Goal: Task Accomplishment & Management: Manage account settings

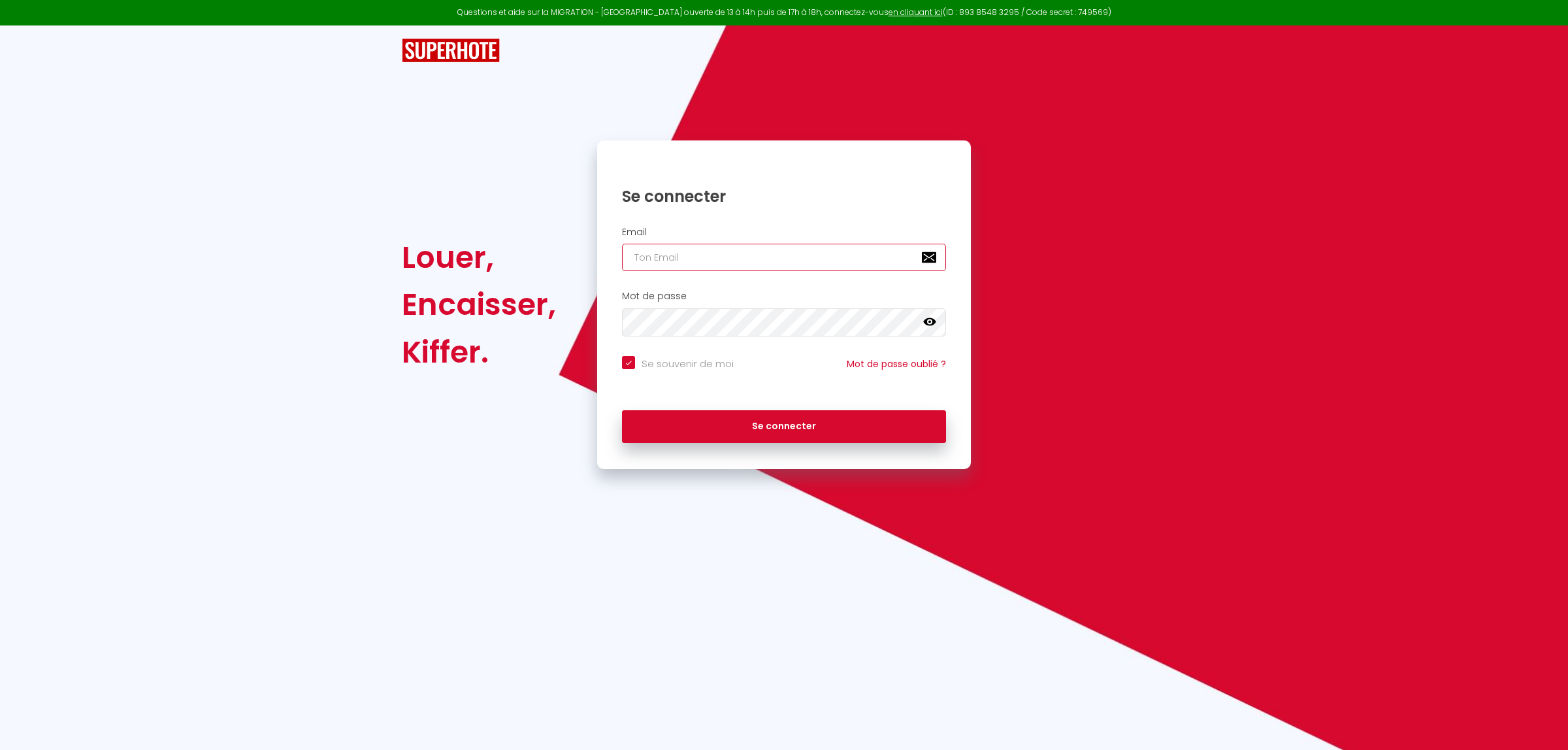
click at [668, 255] on input "email" at bounding box center [784, 257] width 324 height 27
type input "Jerome Lavigne"
checkbox input "true"
click at [750, 426] on button "Se connecter" at bounding box center [784, 426] width 324 height 33
drag, startPoint x: 746, startPoint y: 256, endPoint x: 534, endPoint y: 259, distance: 212.0
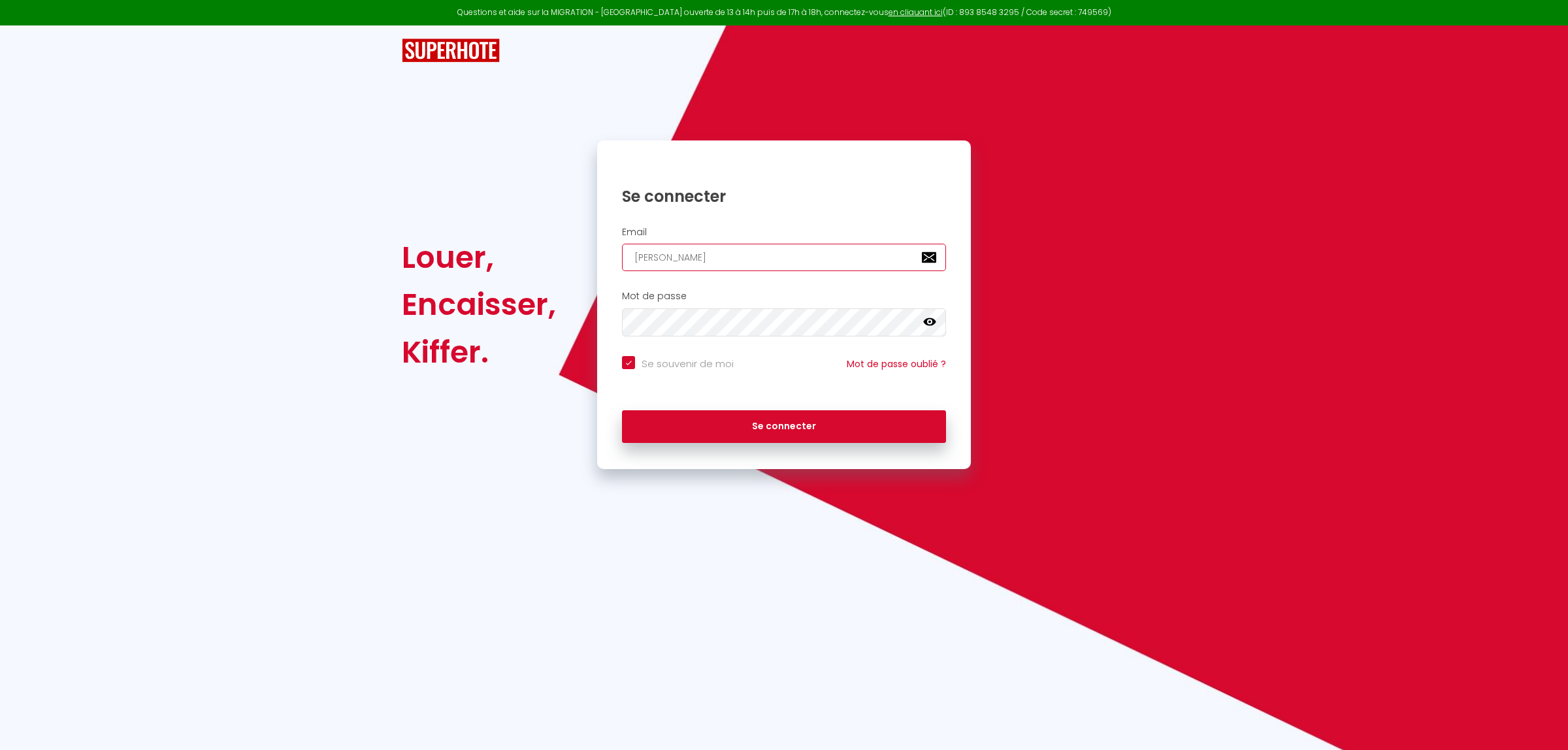
click at [534, 259] on div "Louer, Encaisser, Kiffer. Se connecter Email Jerome Lavigne Mot de passe false …" at bounding box center [784, 304] width 781 height 328
type input "j"
checkbox input "true"
type input "je"
checkbox input "true"
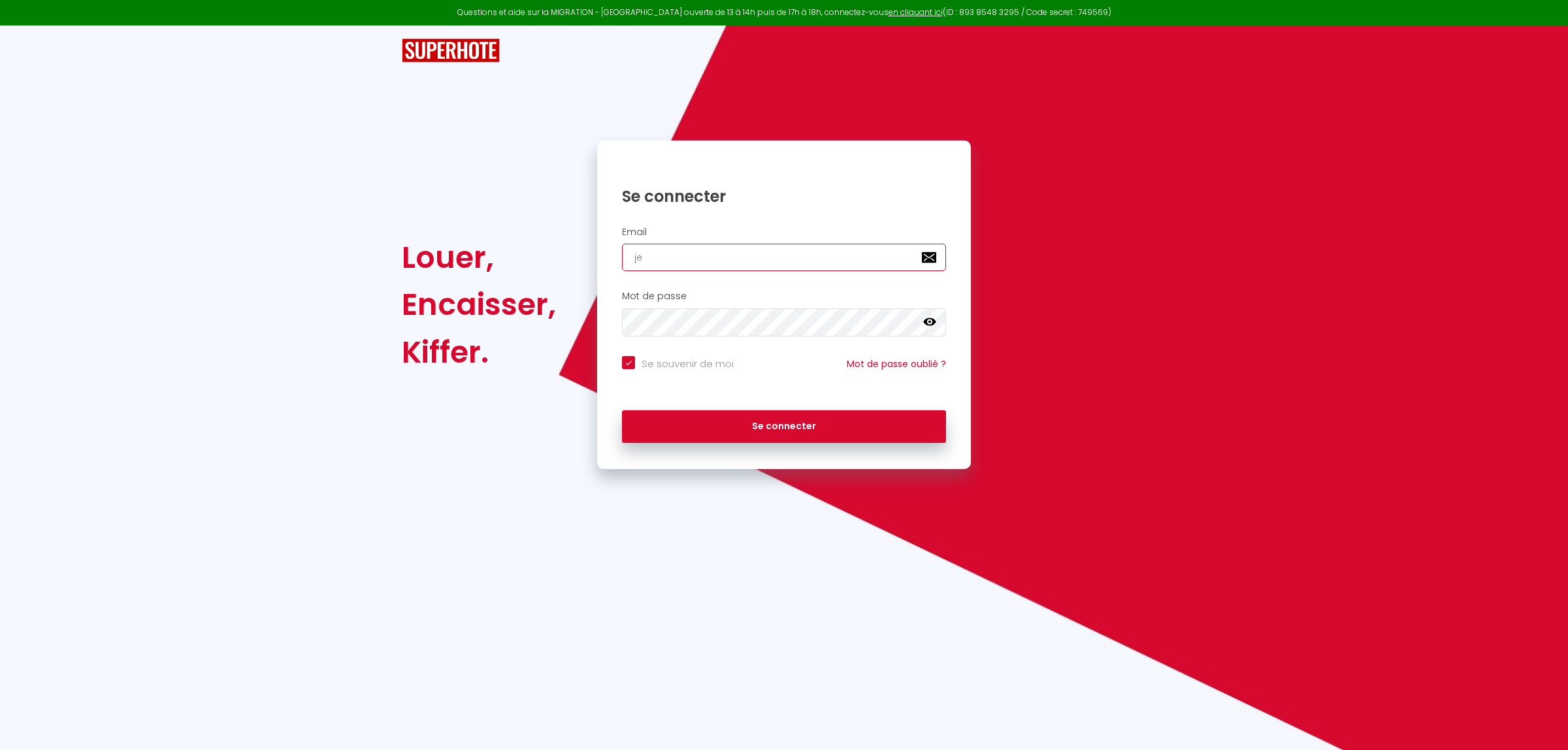
type input "jer"
checkbox input "true"
type input "jero"
checkbox input "true"
type input "jerom"
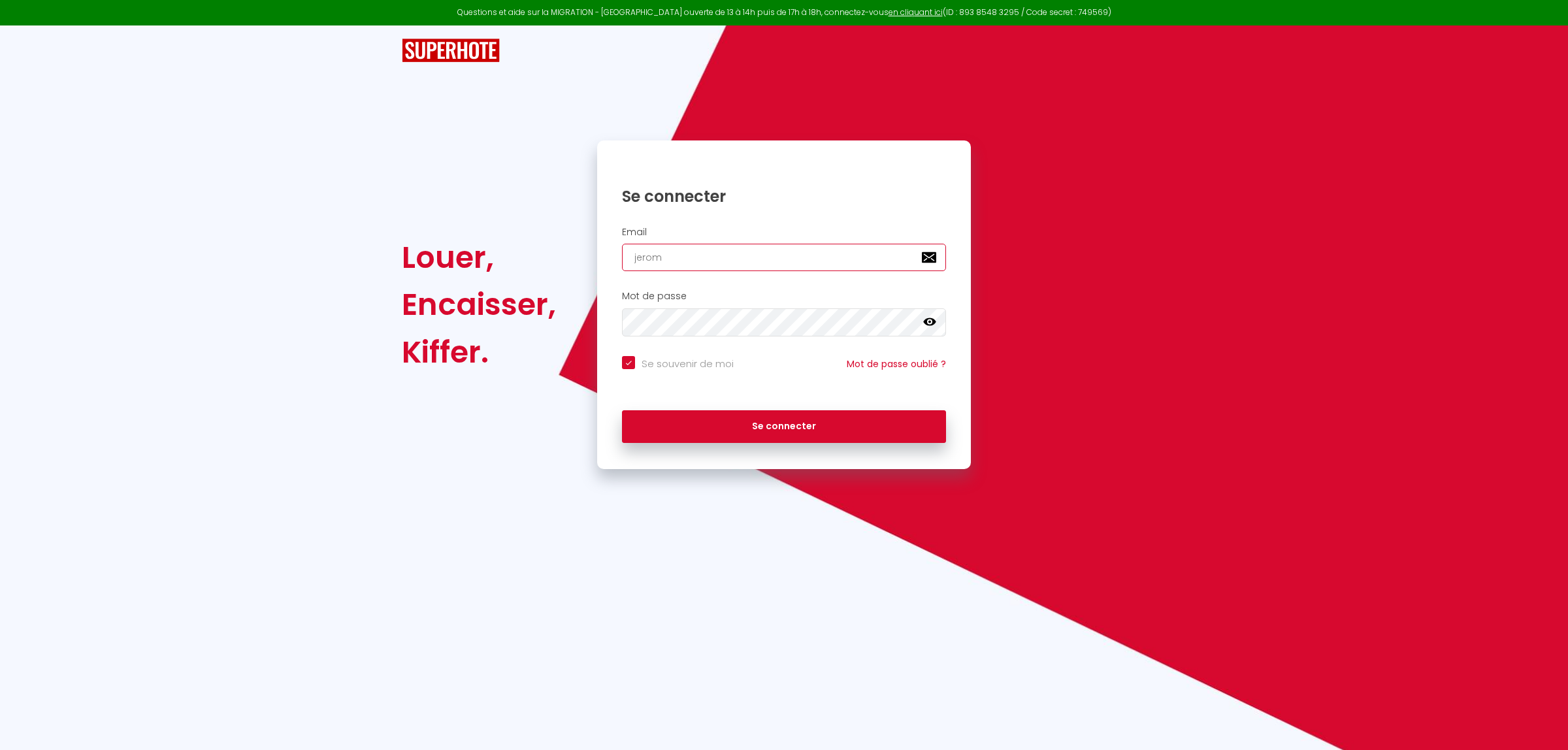
checkbox input "true"
type input "jerome"
checkbox input "true"
type input "jeromel"
checkbox input "true"
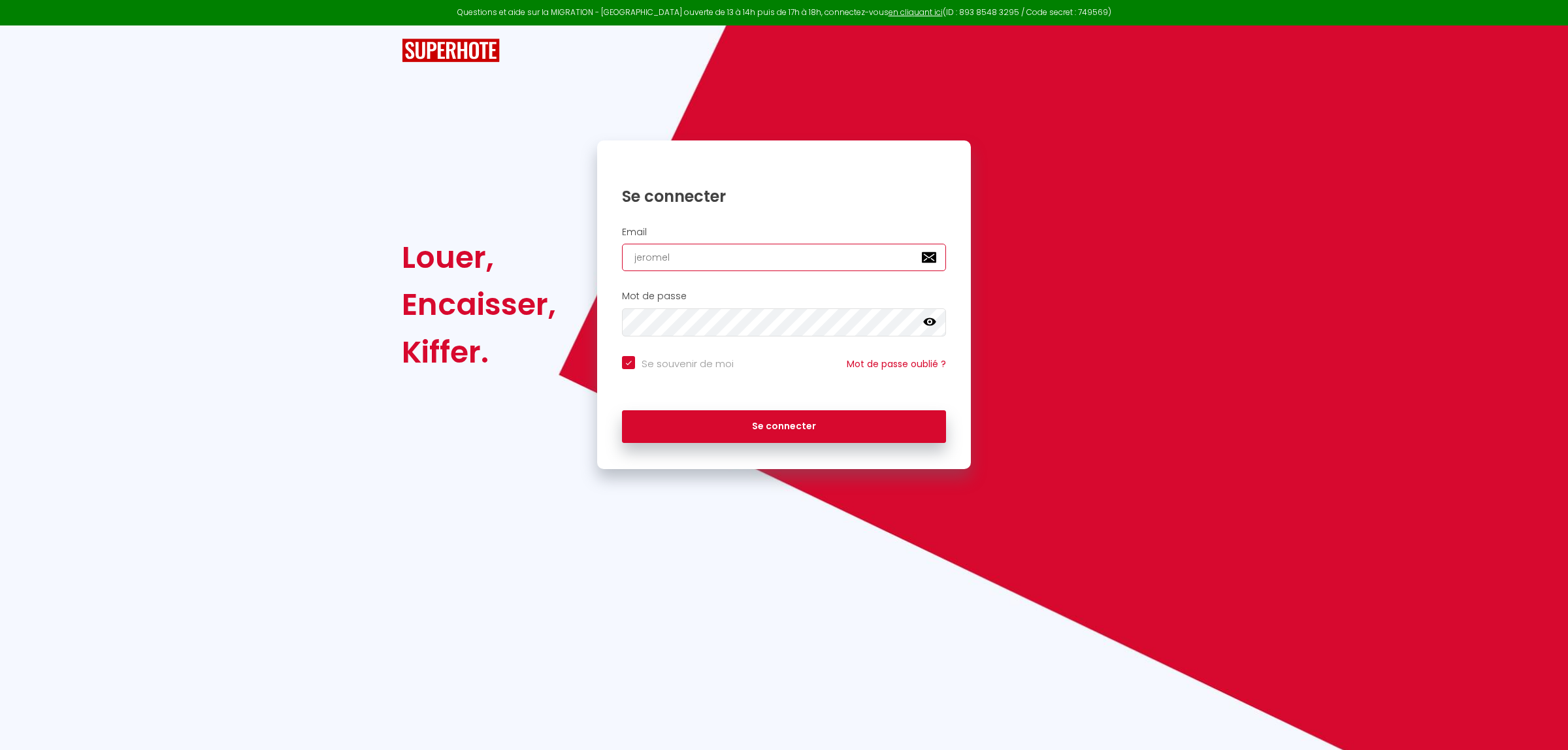
type input "jeromela"
checkbox input "true"
type input "jeromelav"
checkbox input "true"
type input "jeromelavi"
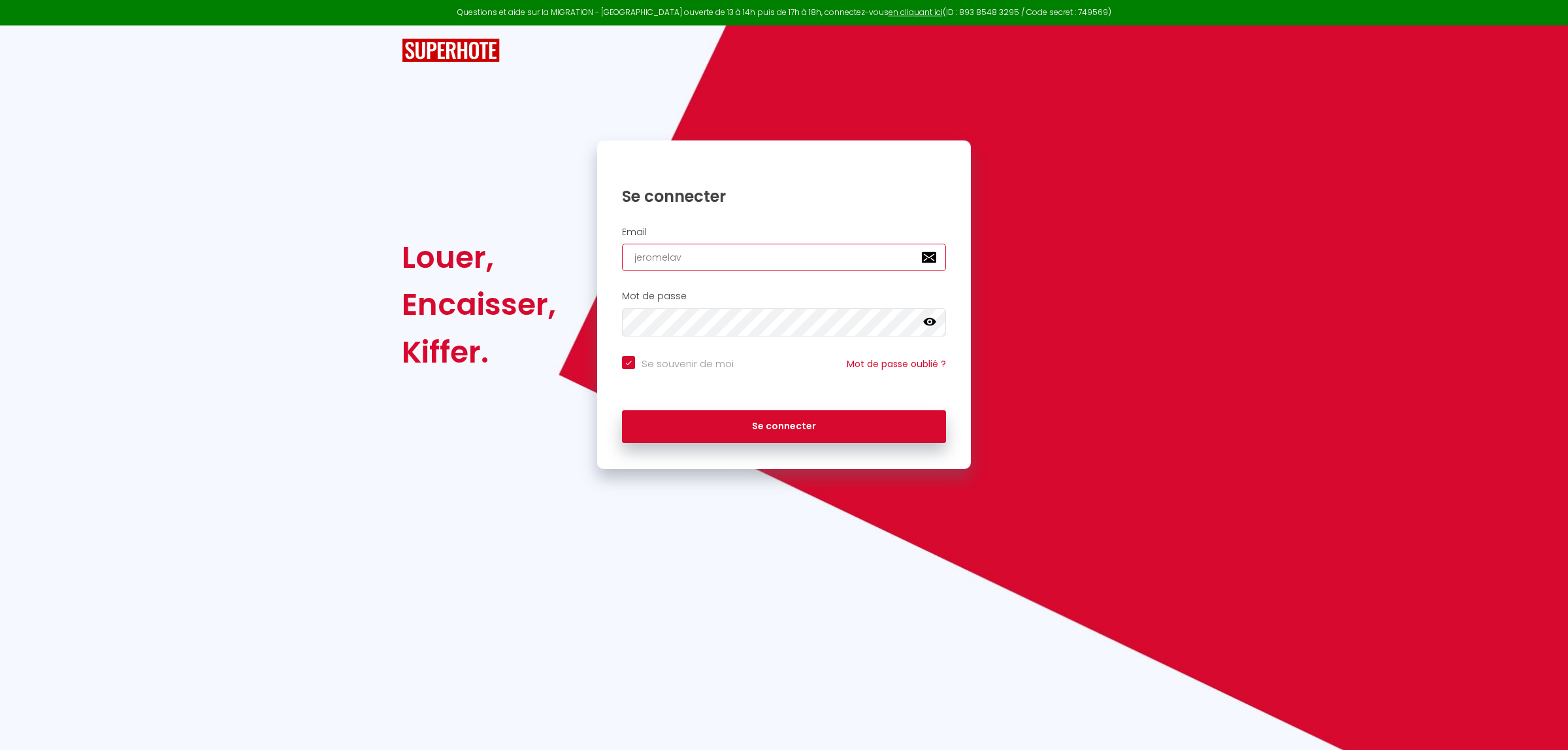
checkbox input "true"
type input "jeromelavig"
checkbox input "true"
type input "jeromelavign"
checkbox input "true"
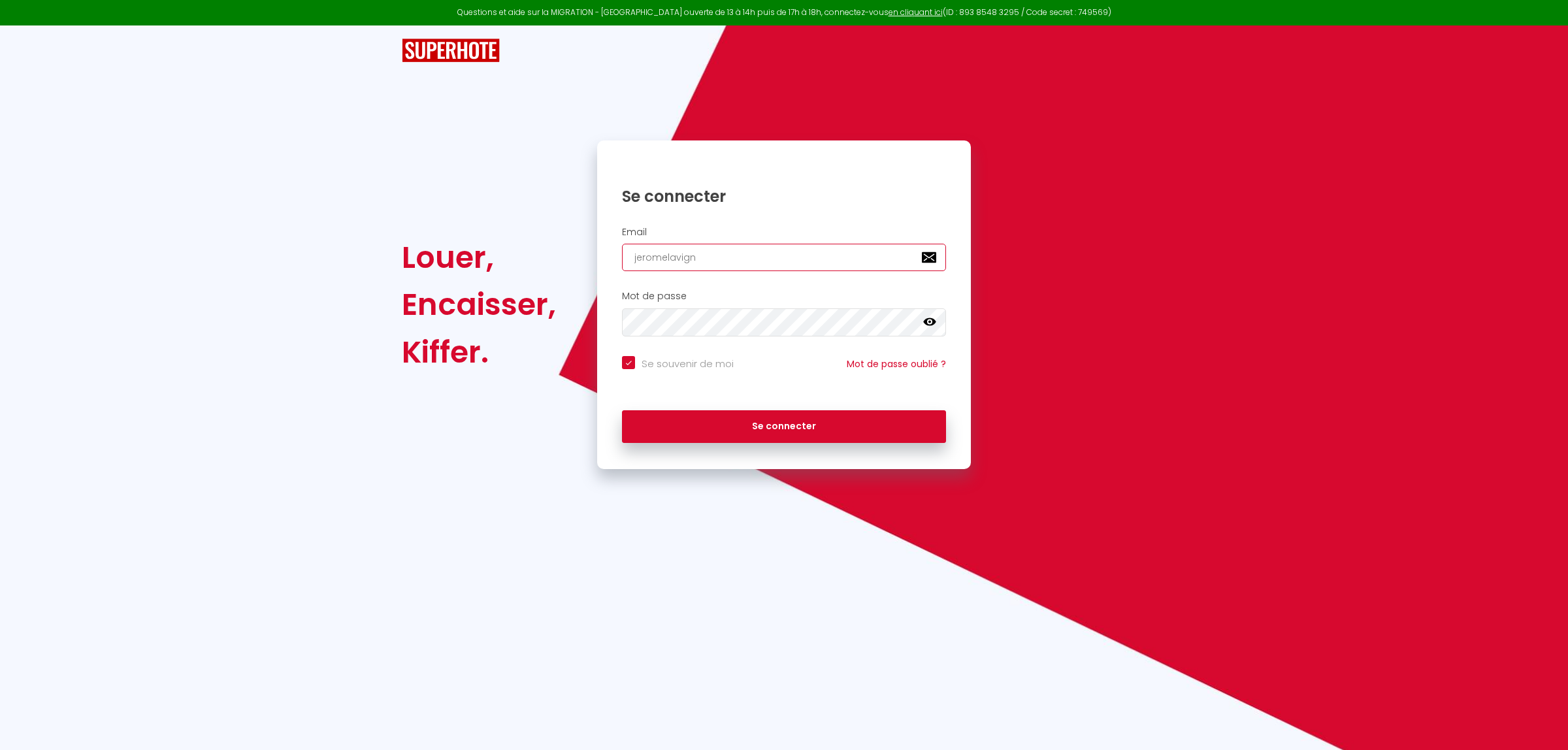
type input "jeromelavigne"
checkbox input "true"
type input "jeromelavignef"
checkbox input "true"
type input "jeromelavignefr"
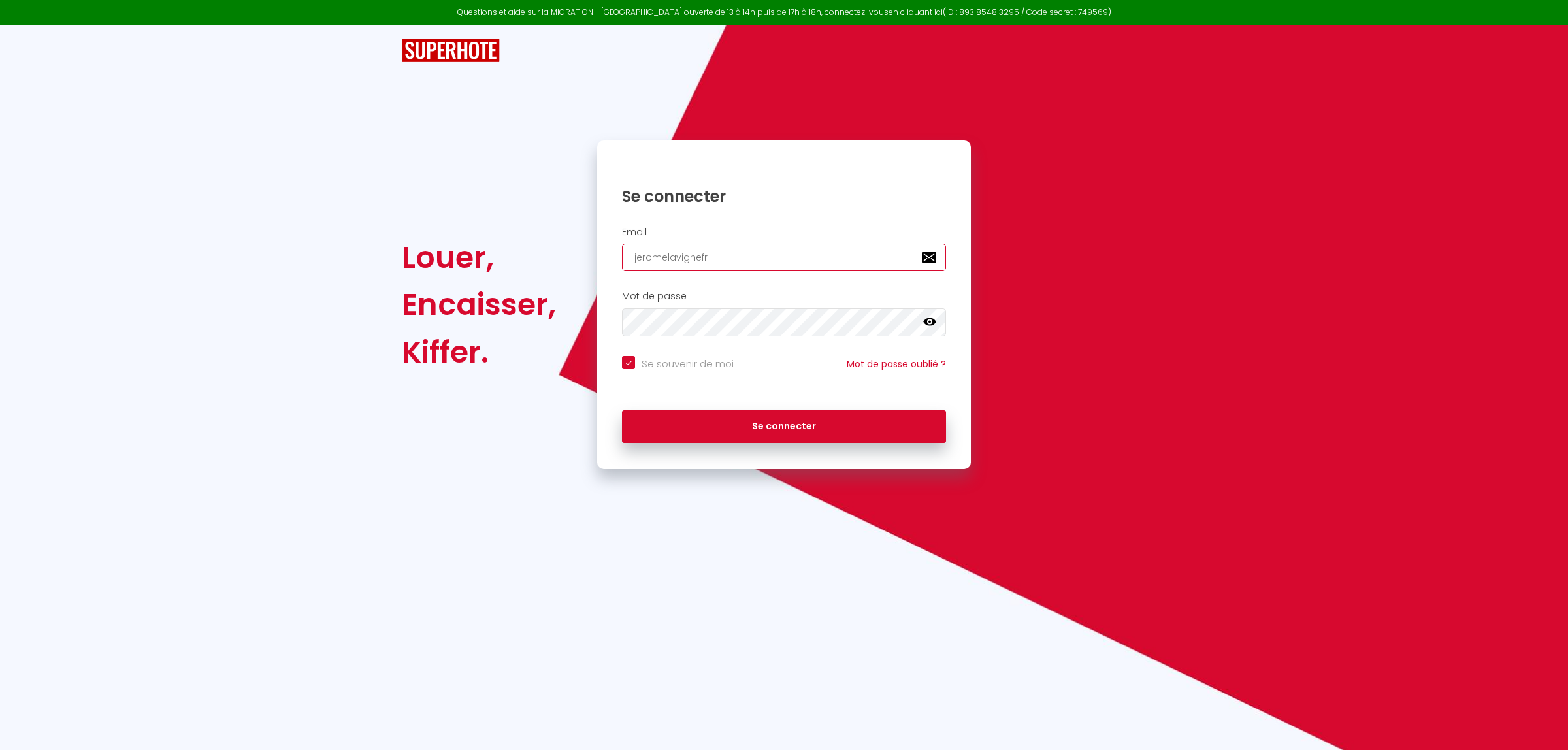
checkbox input "true"
type input "jeromelavignefra"
checkbox input "true"
type input "jeromelavignefran"
checkbox input "true"
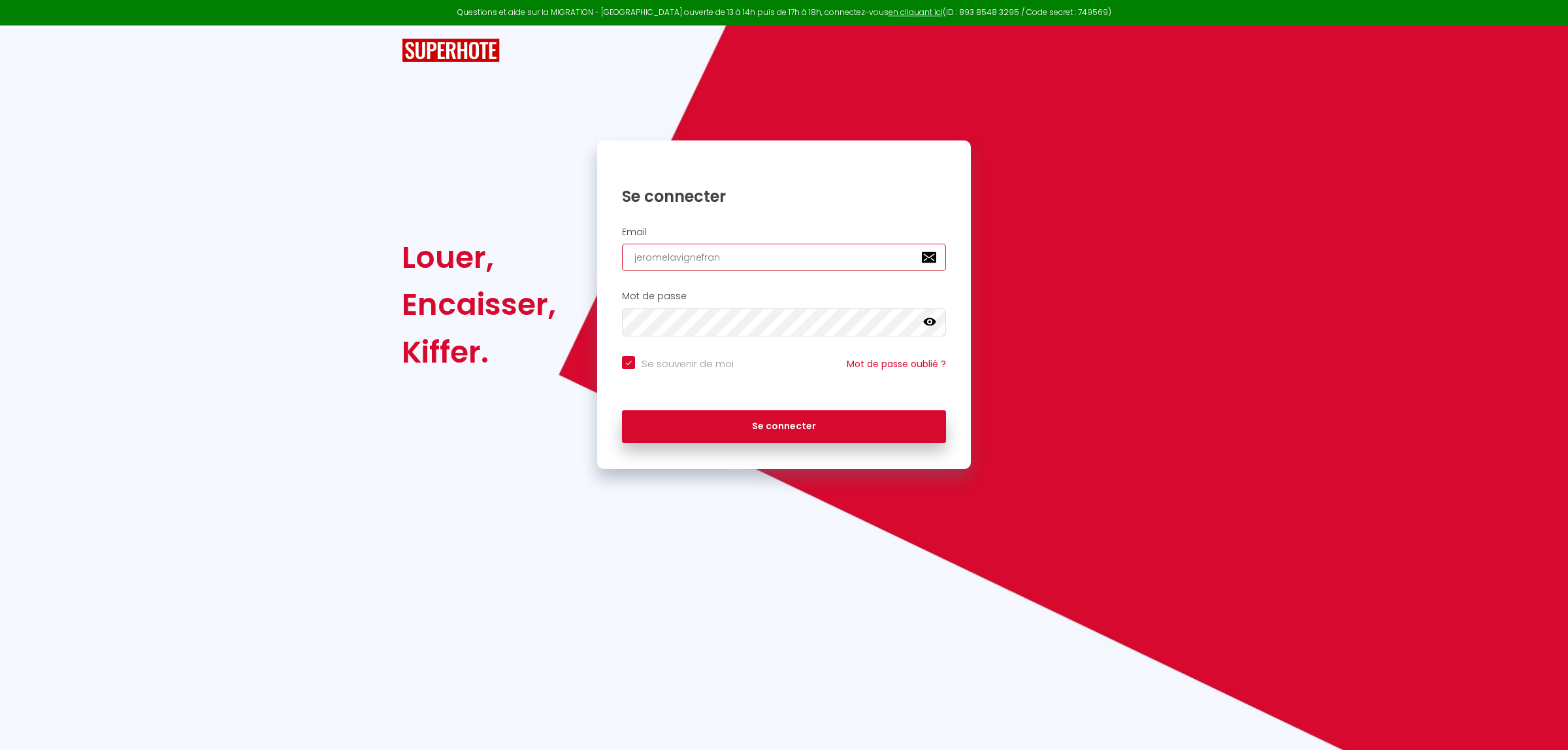
type input "jeromelavignefranc"
checkbox input "true"
type input "jeromelavignefrance"
checkbox input "true"
type input "jeromelavignefrance@"
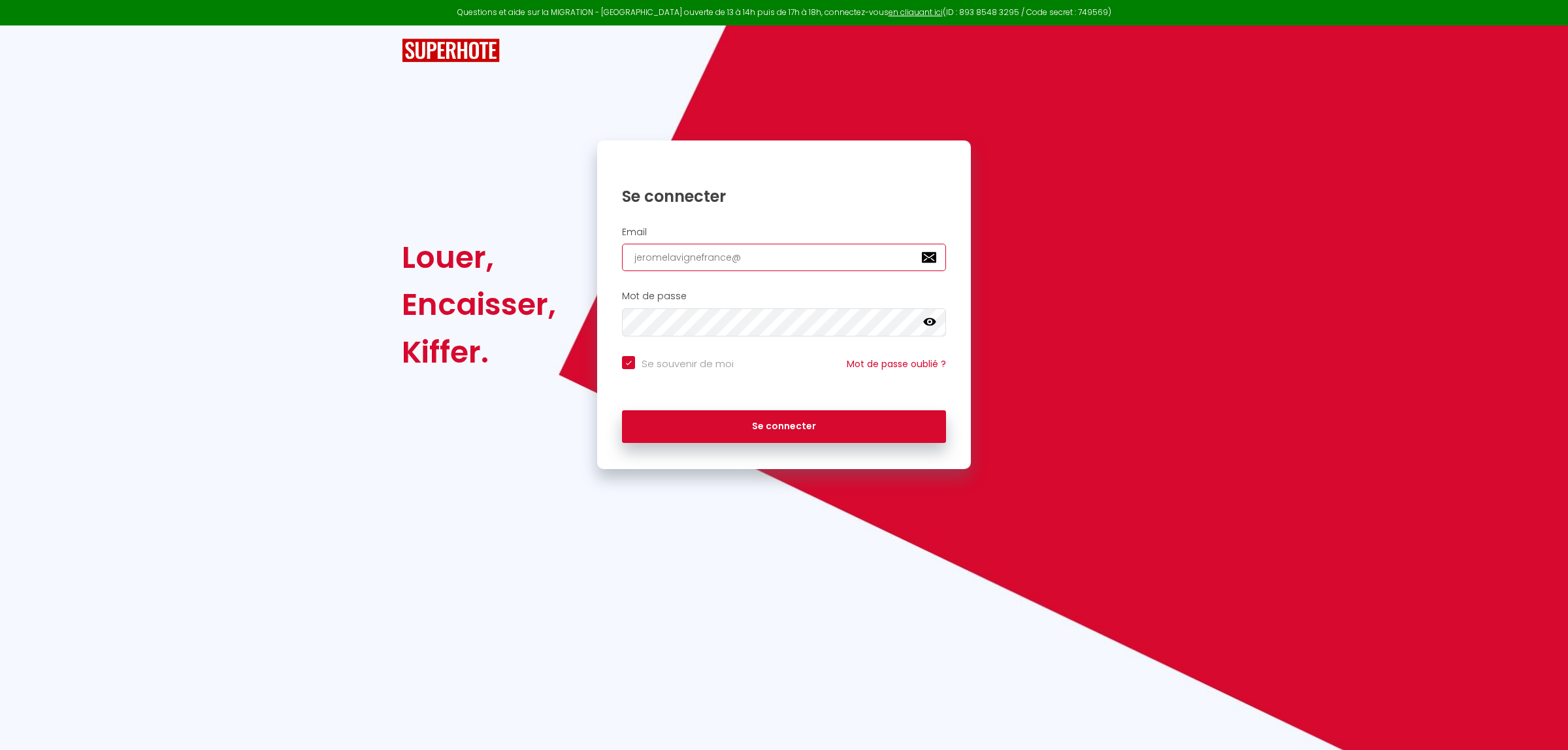
checkbox input "true"
type input "jeromelavignefrance@g"
checkbox input "true"
type input "jeromelavignefrance@gm"
checkbox input "true"
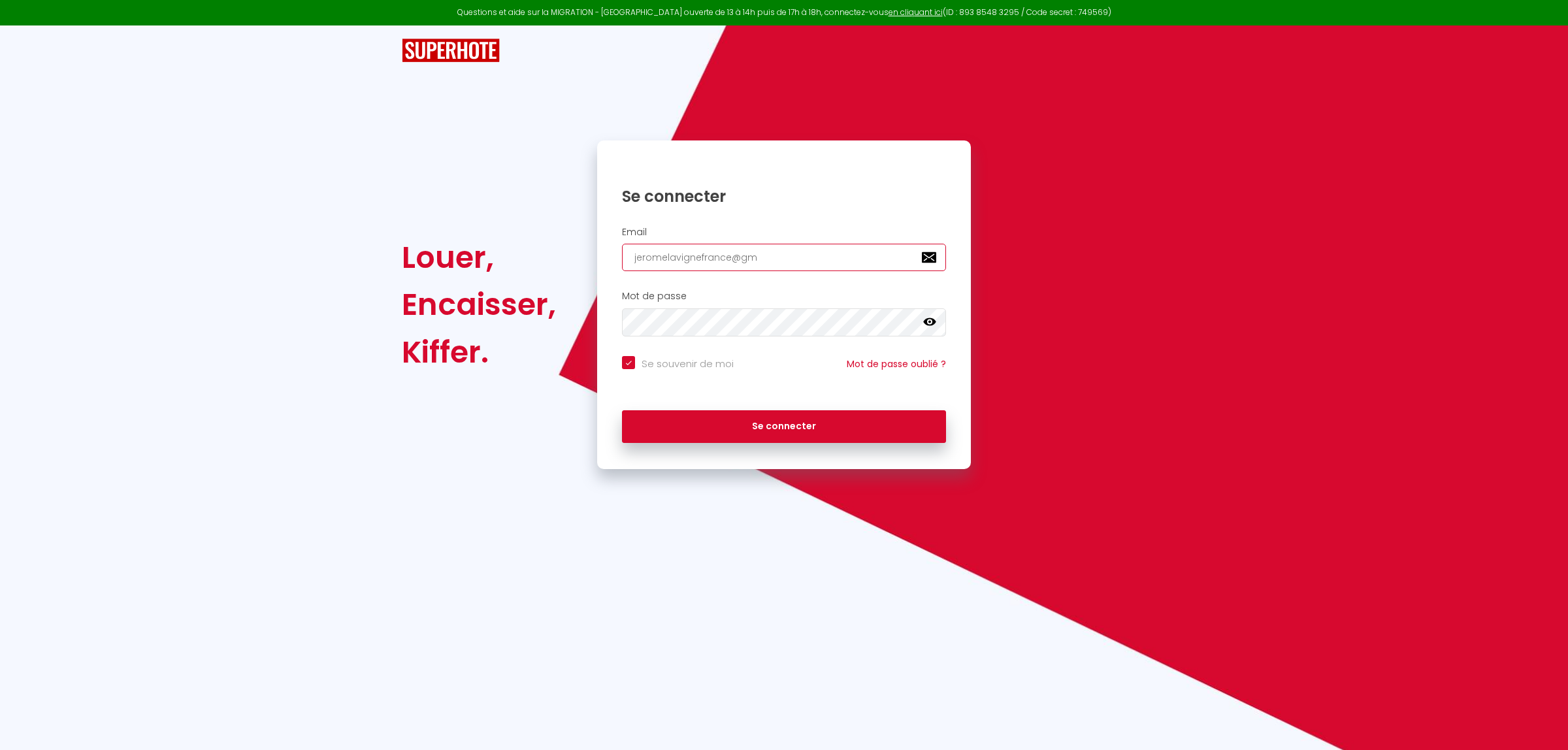
type input "jeromelavignefrance@gma"
checkbox input "true"
type input "jeromelavignefrance@gmai"
checkbox input "true"
type input "jeromelavignefrance@gmail"
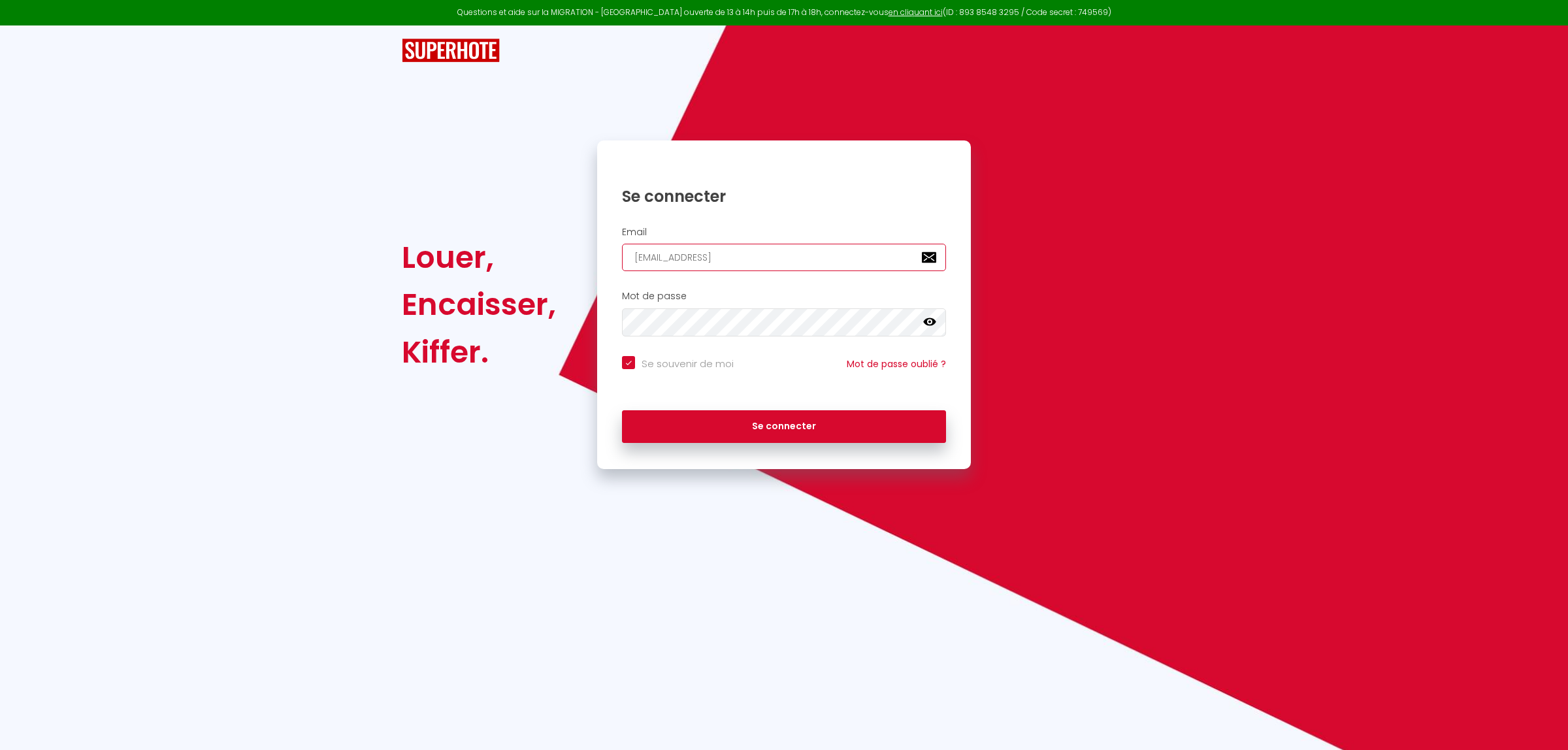
checkbox input "true"
type input "jeromelavignefrance@gmail."
checkbox input "true"
type input "jeromelavignefrance@gmail.c"
checkbox input "true"
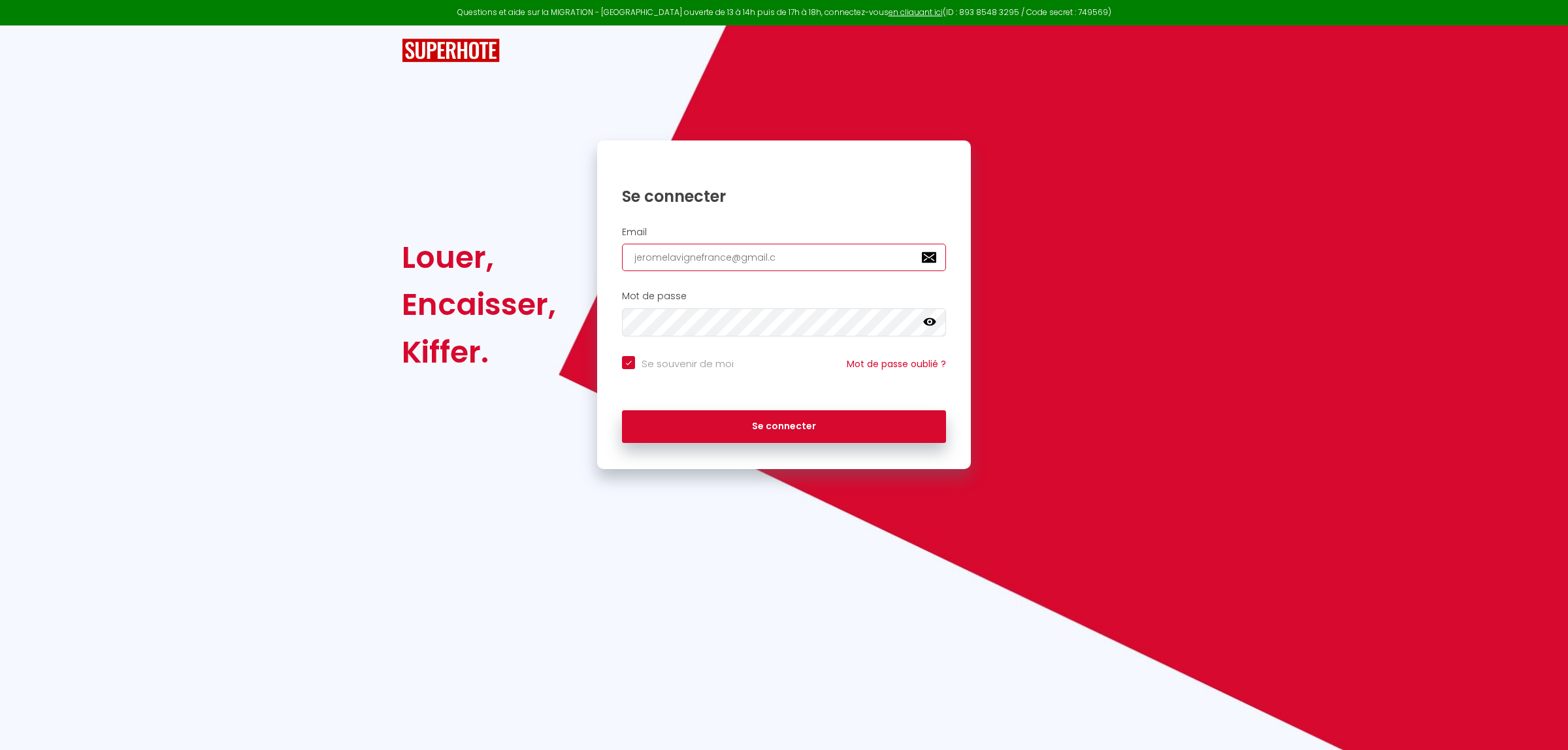
type input "jeromelavignefrance@gmail.co"
checkbox input "true"
type input "jeromelavignefrance@gmail.com"
checkbox input "true"
type input "jeromelavignefrance@gmail.com"
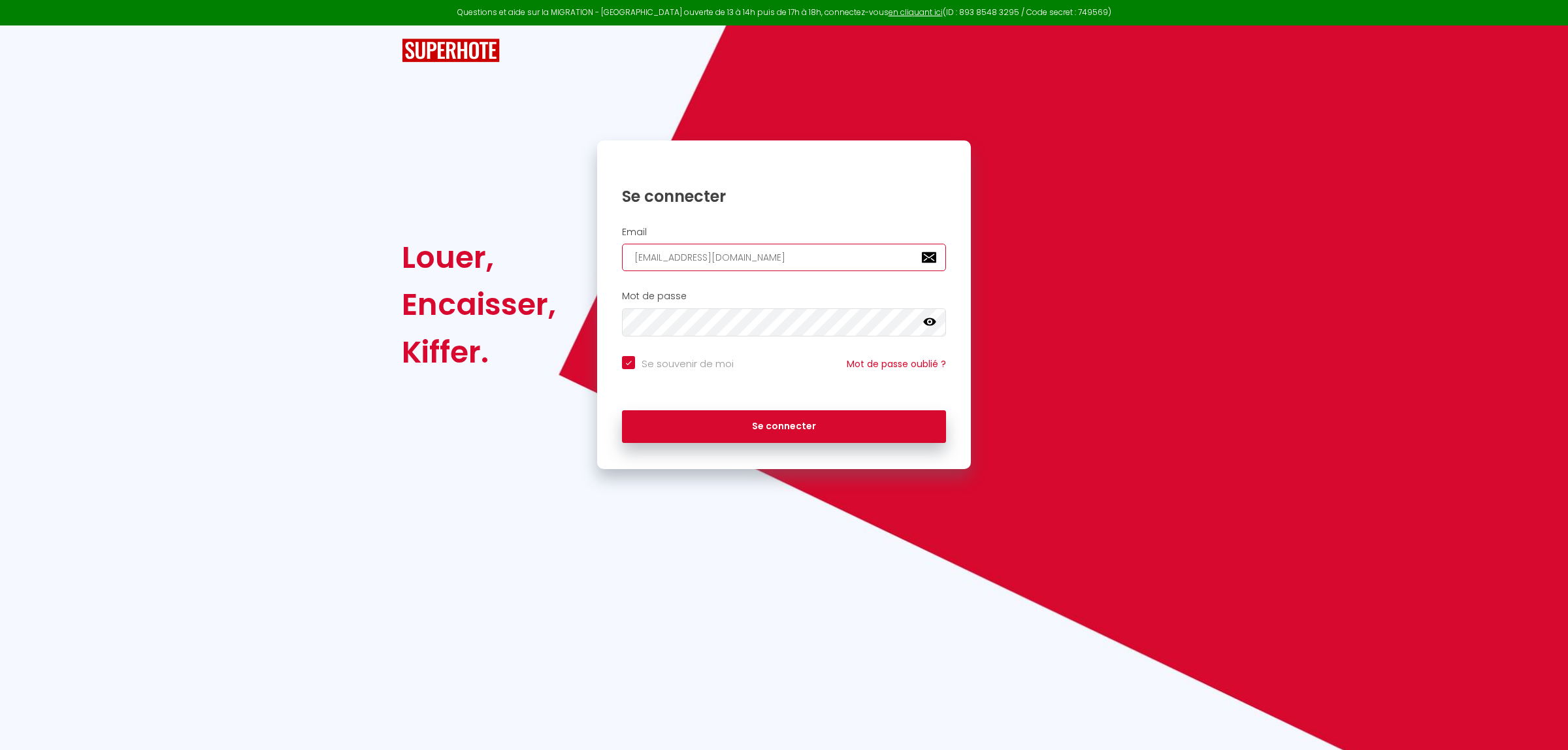
click at [622, 410] on button "Se connecter" at bounding box center [784, 426] width 324 height 33
checkbox input "true"
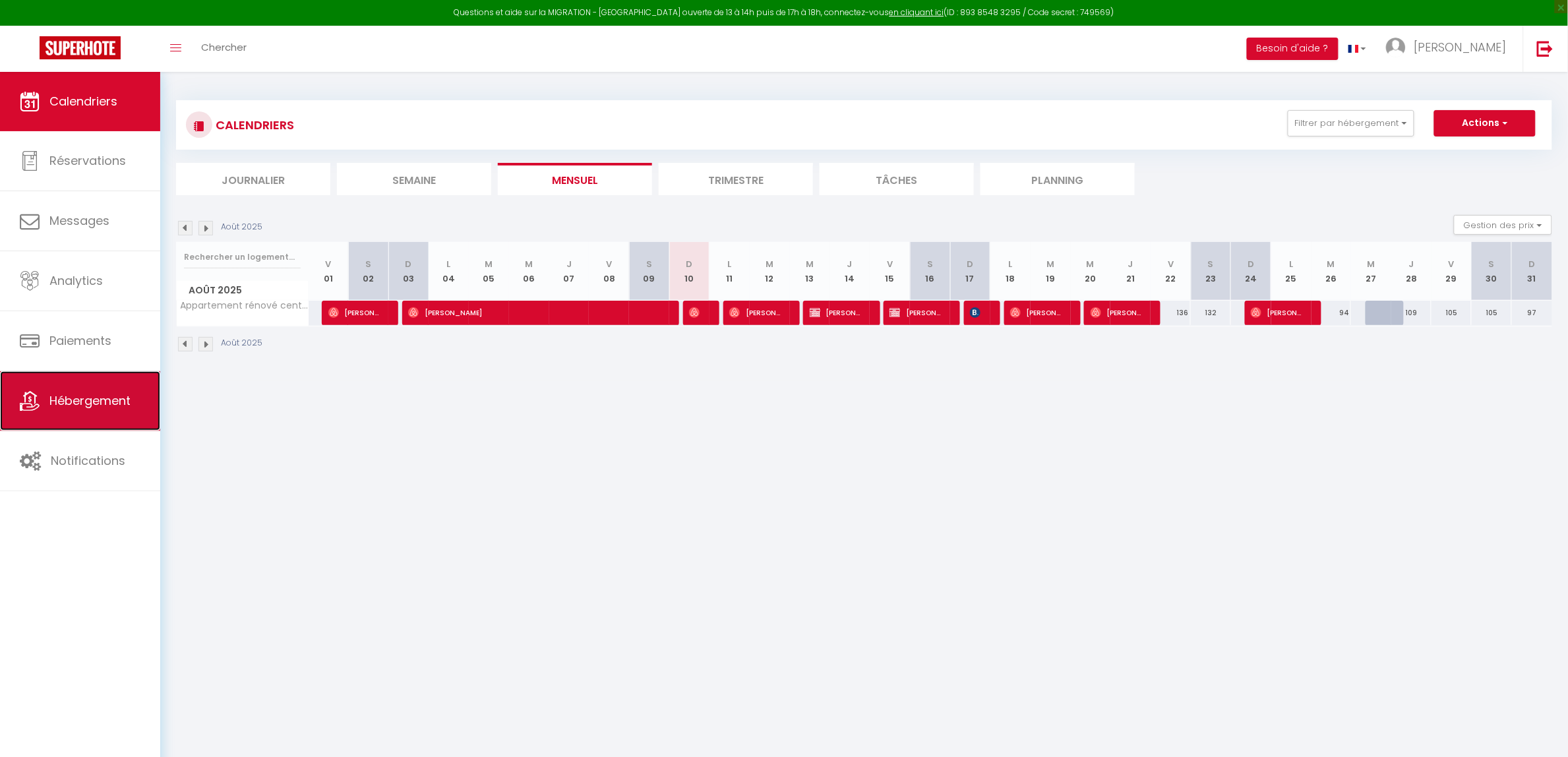
click at [107, 419] on link "Hébergement" at bounding box center [80, 401] width 160 height 59
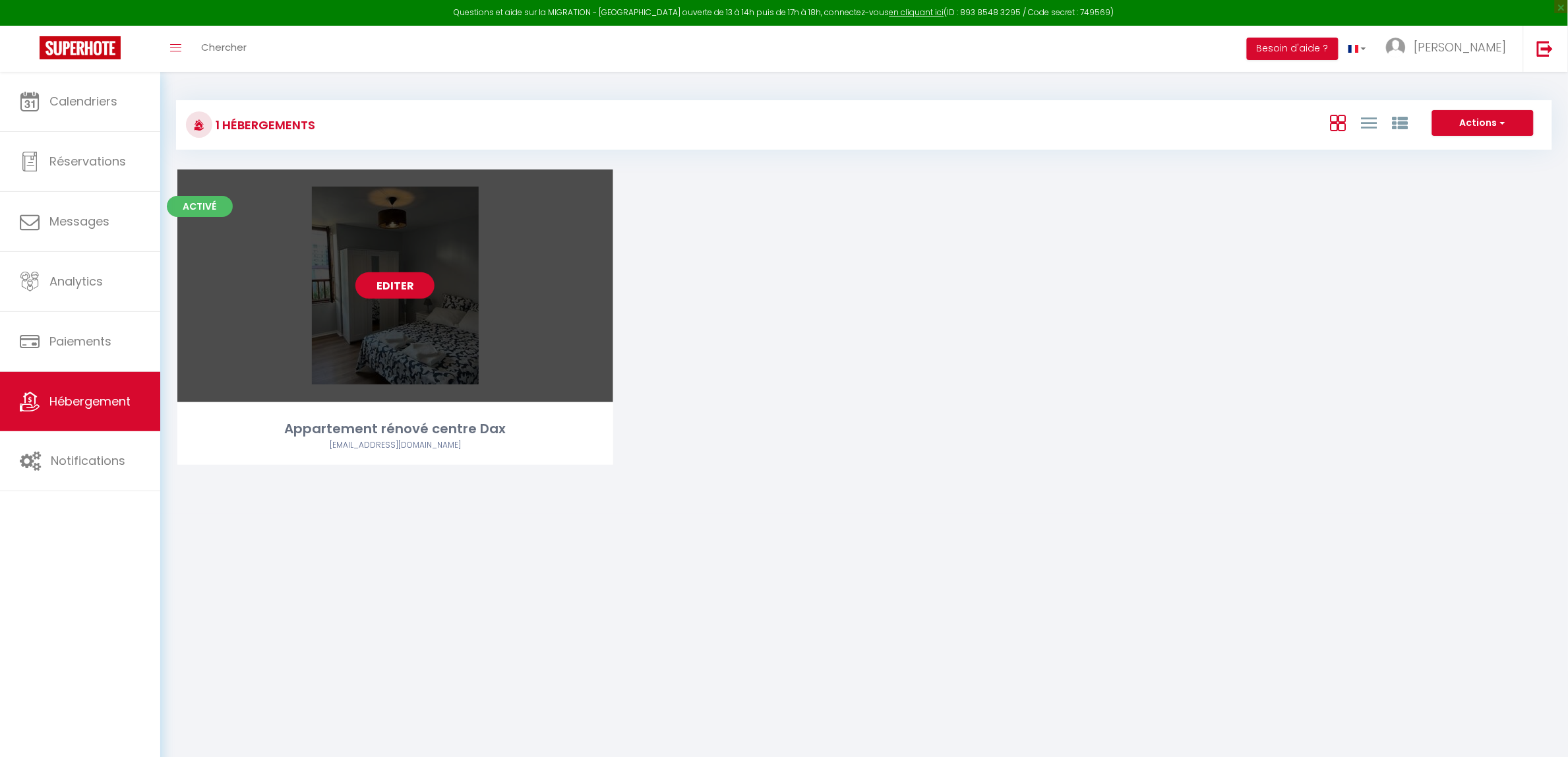
click at [406, 289] on link "Editer" at bounding box center [395, 285] width 79 height 26
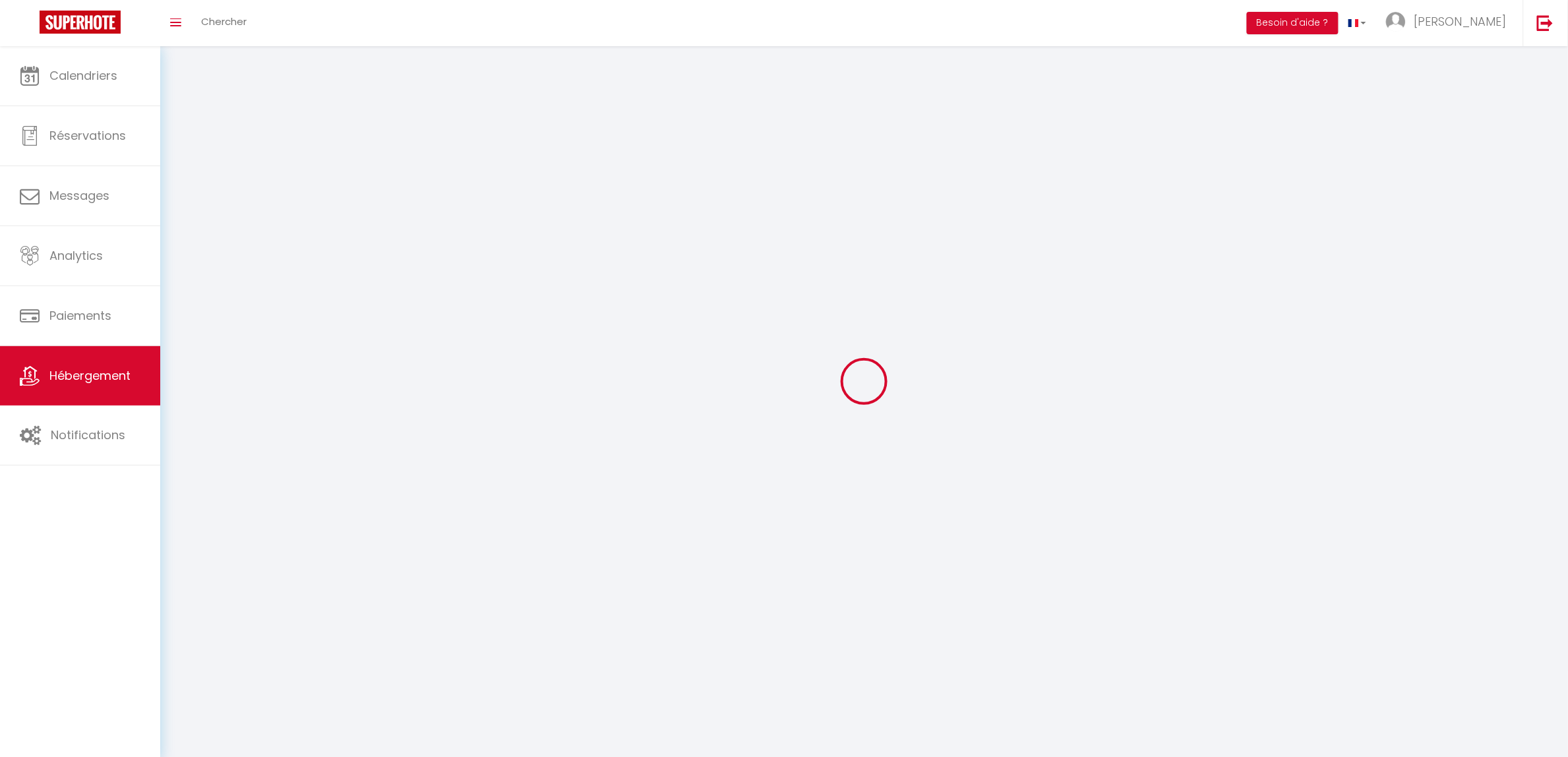
select select
select select "28"
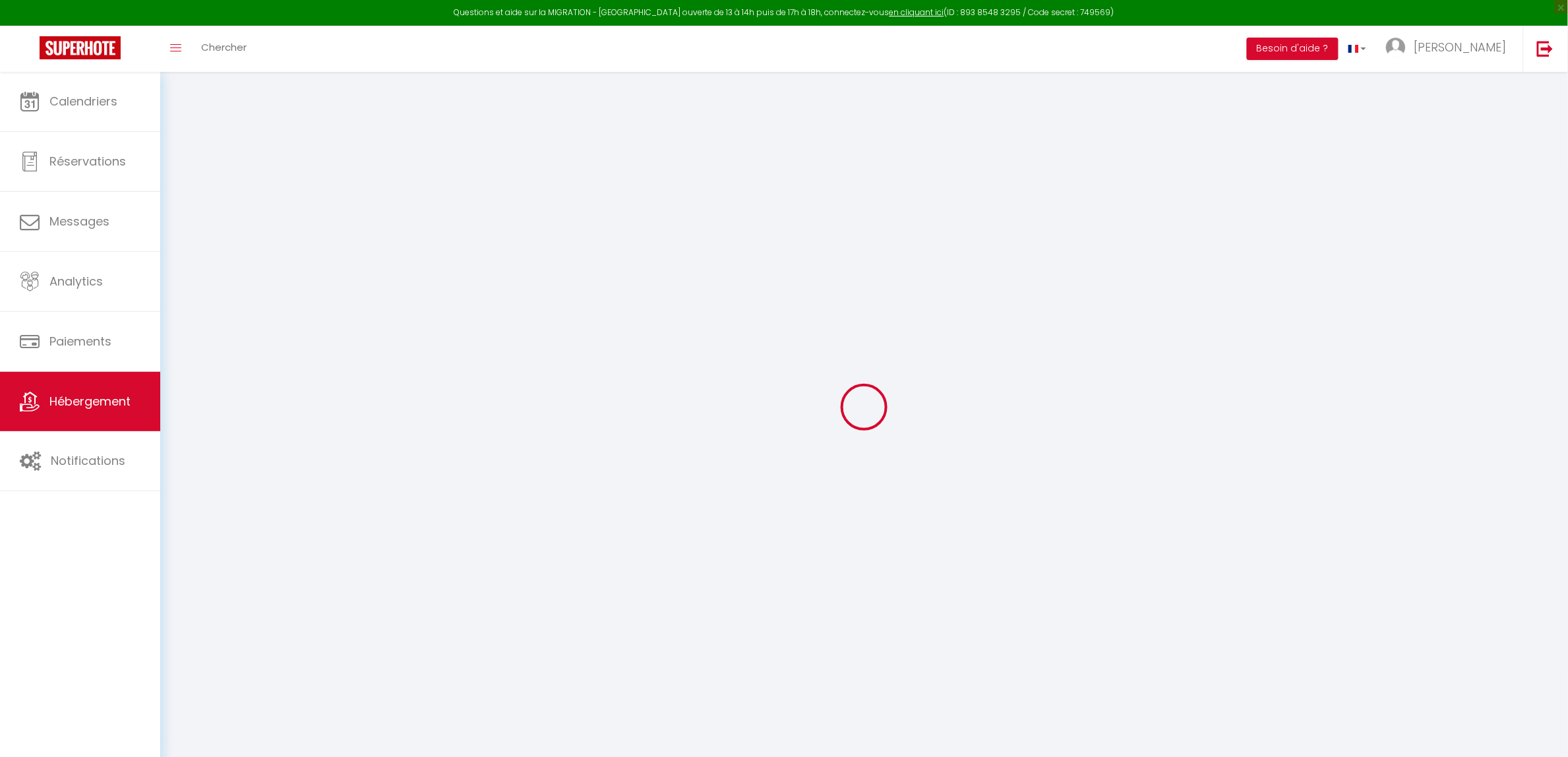
select select
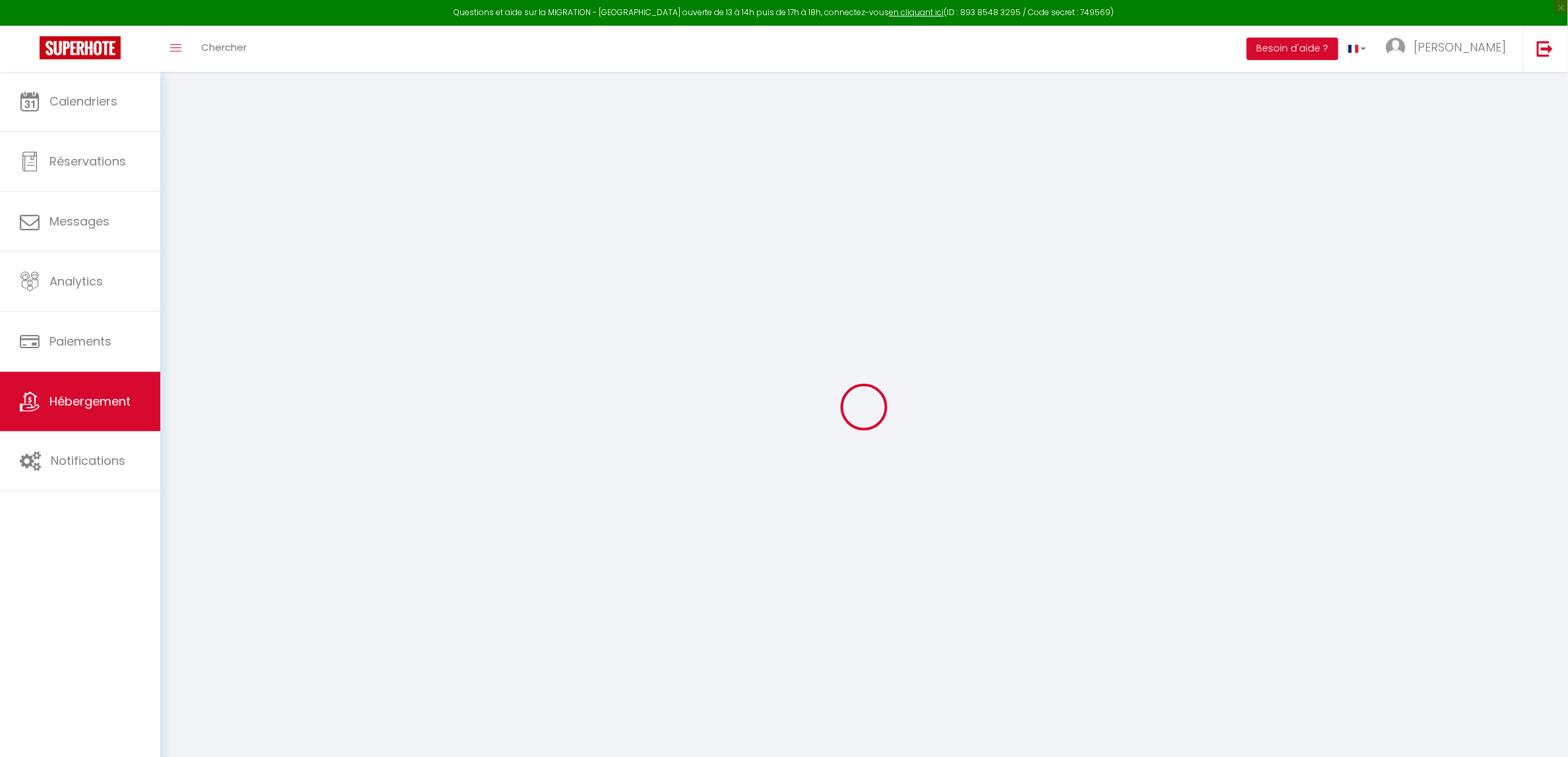
select select
checkbox input "false"
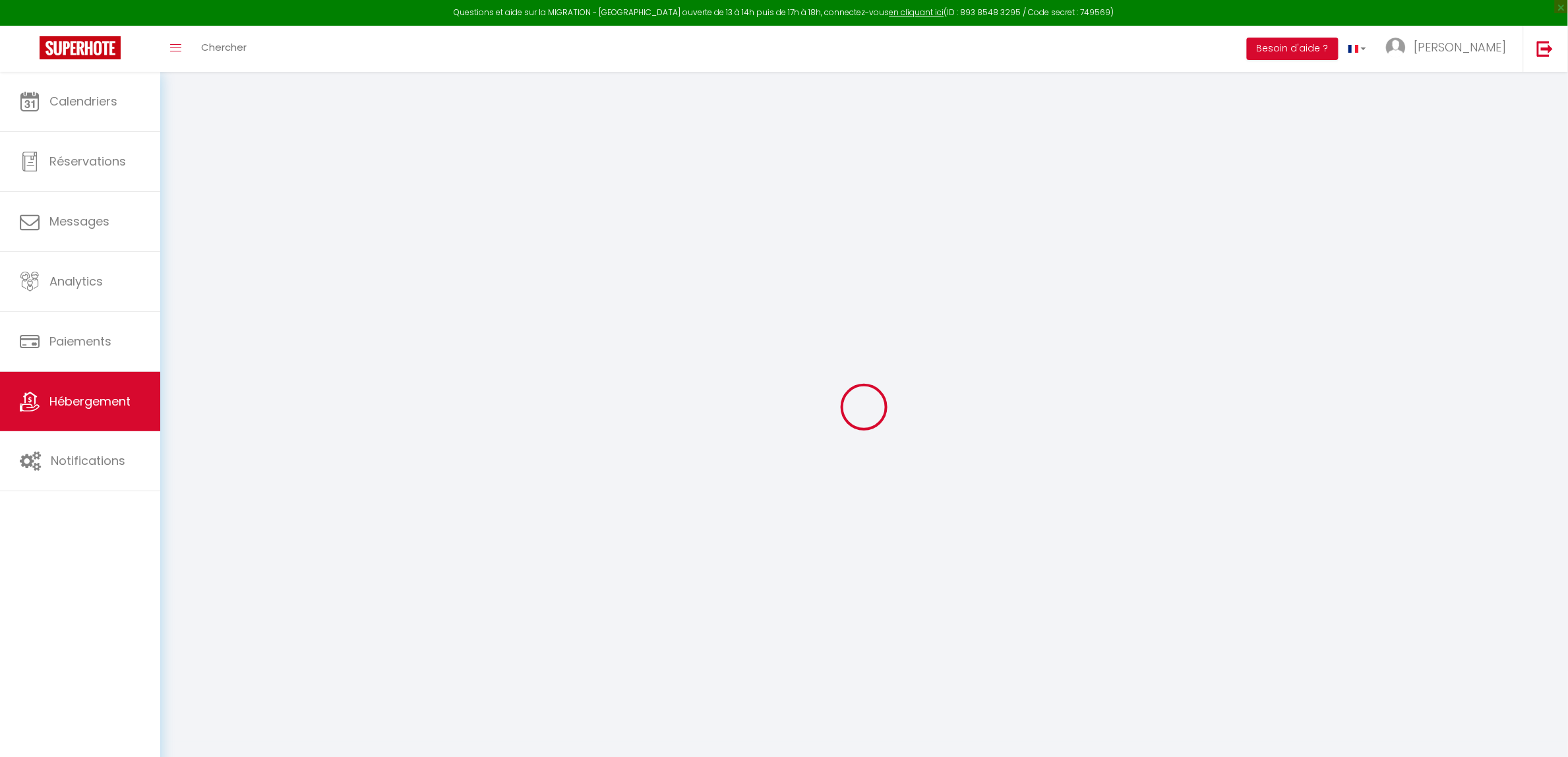
select select
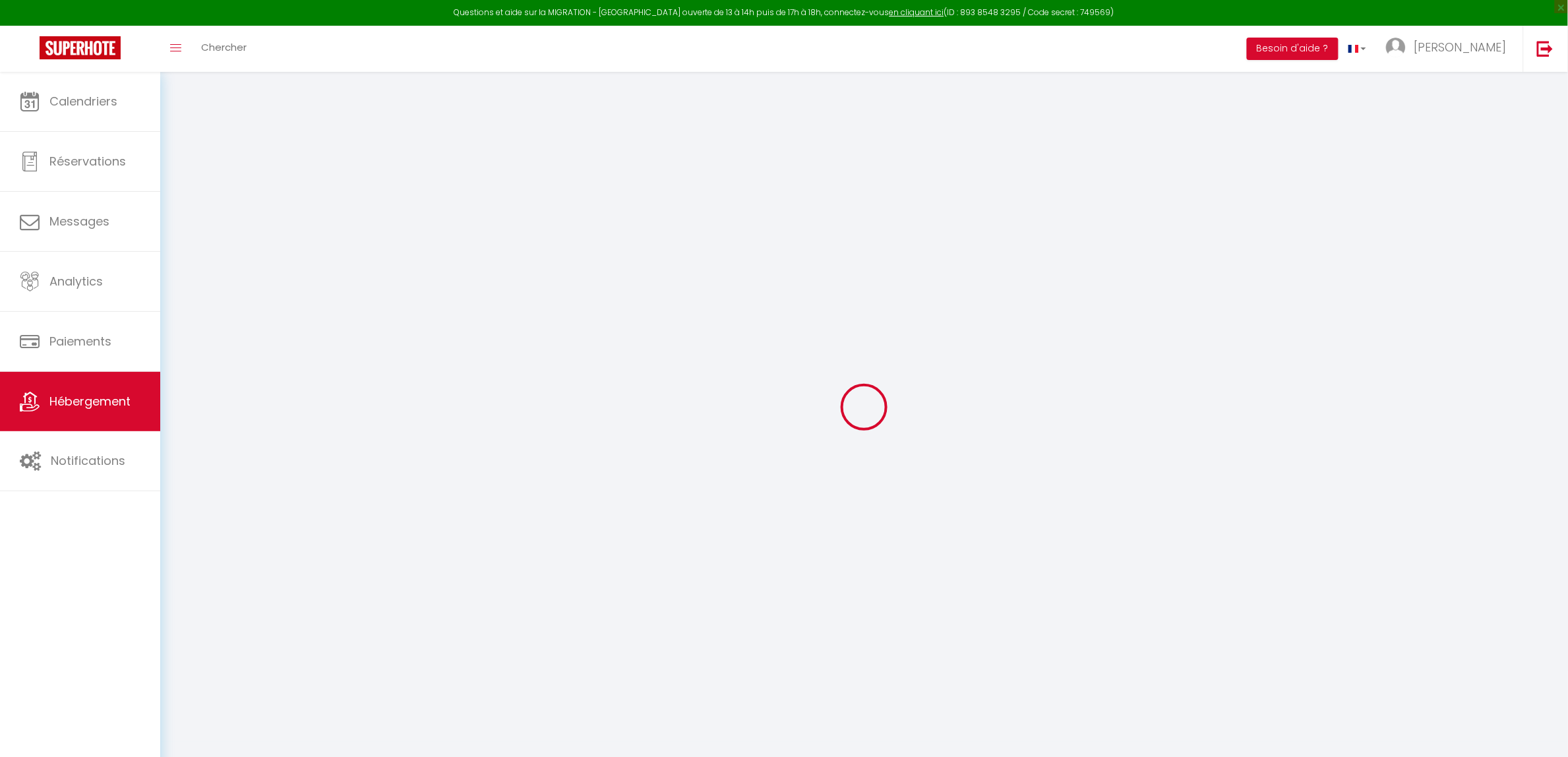
select select
checkbox input "false"
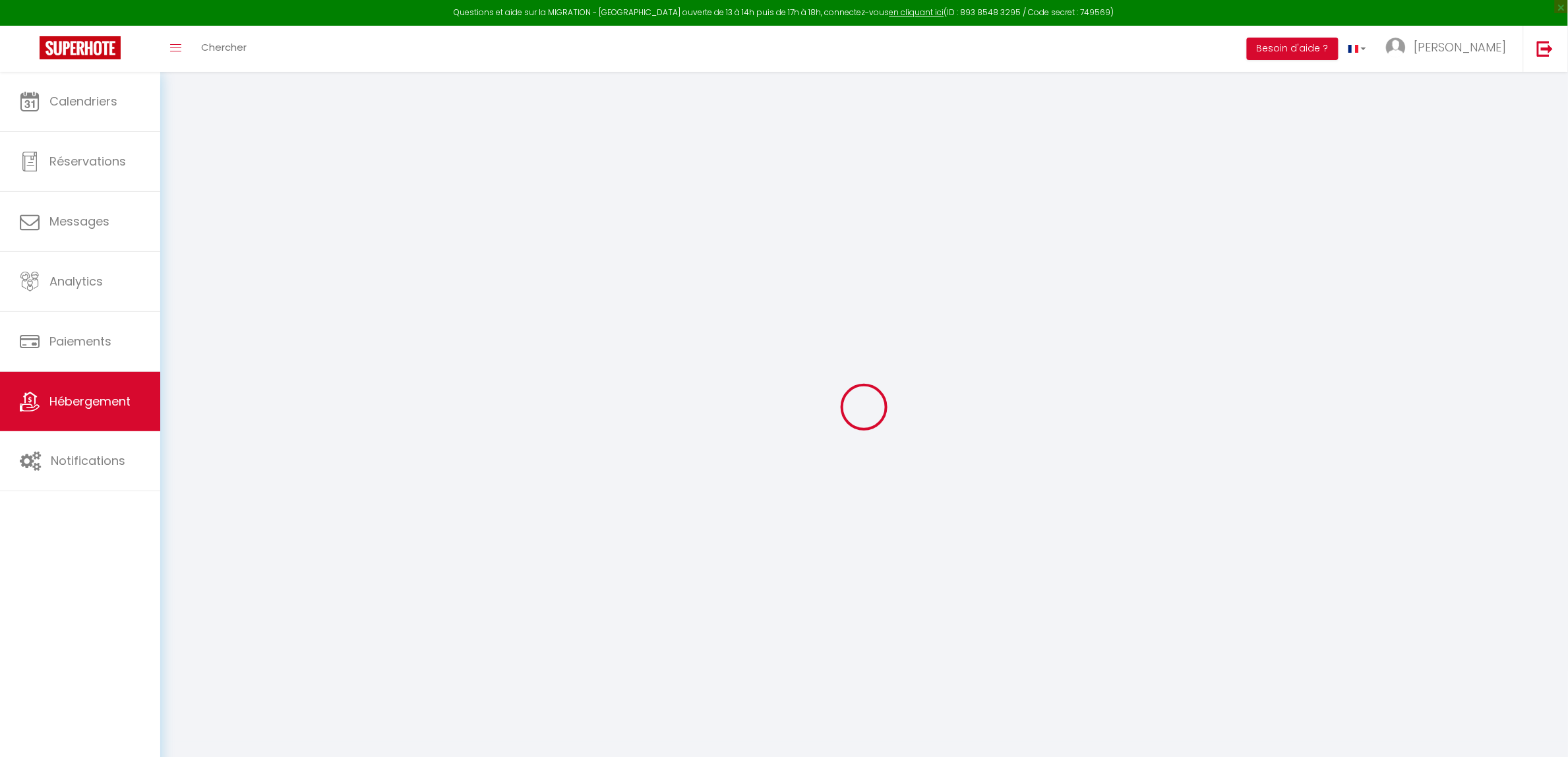
checkbox input "false"
select select
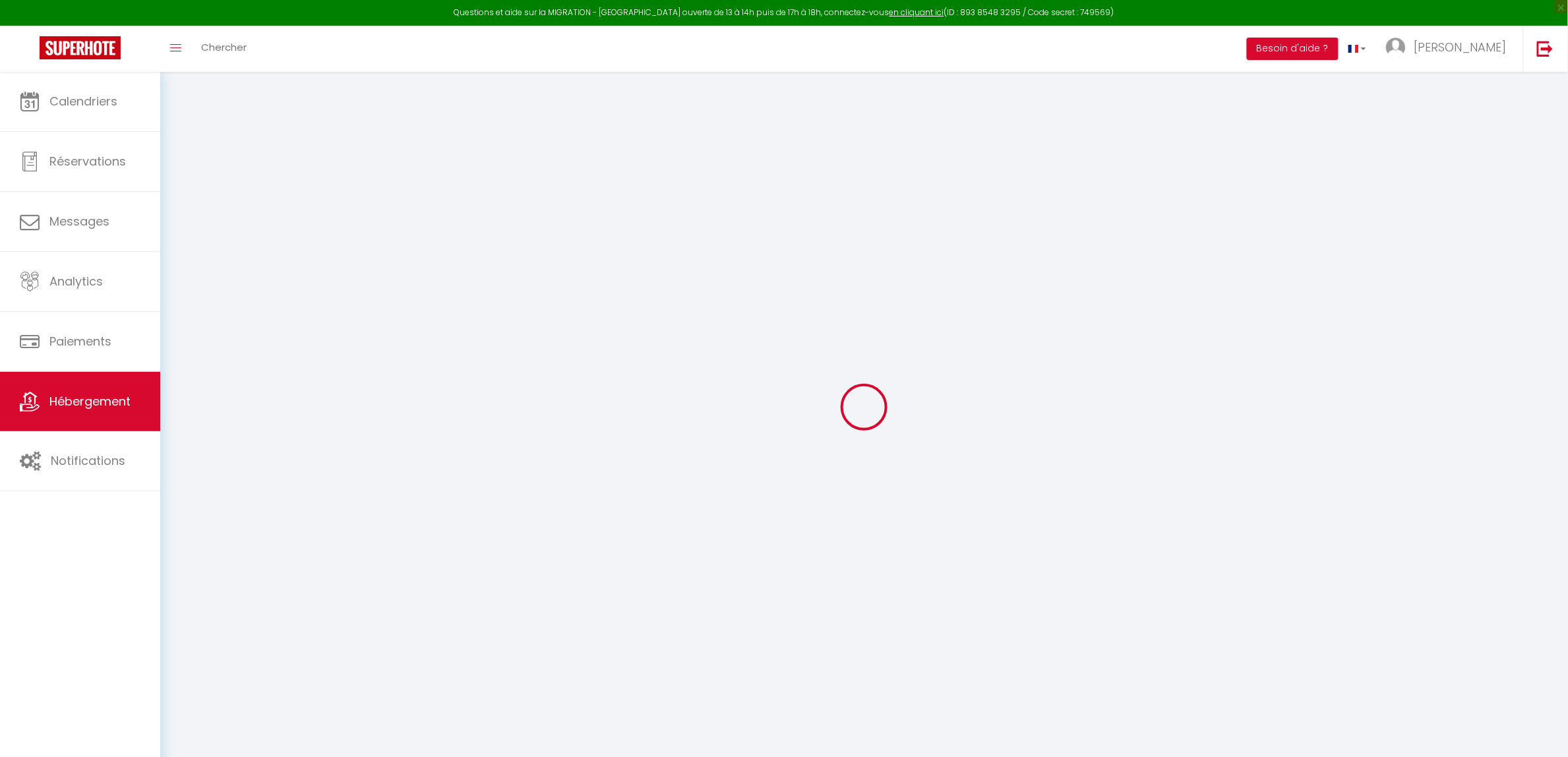
select select
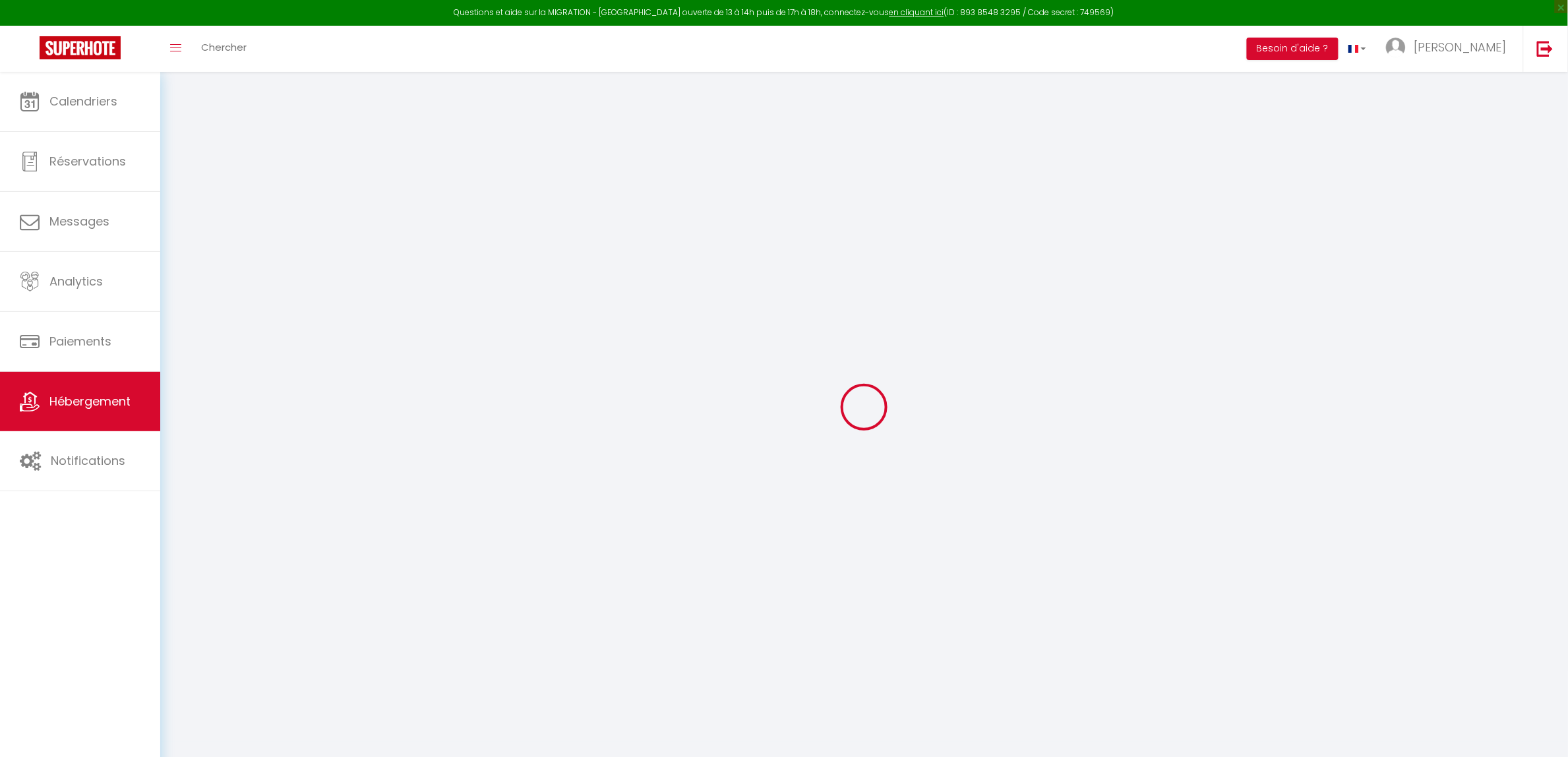
checkbox input "false"
select select
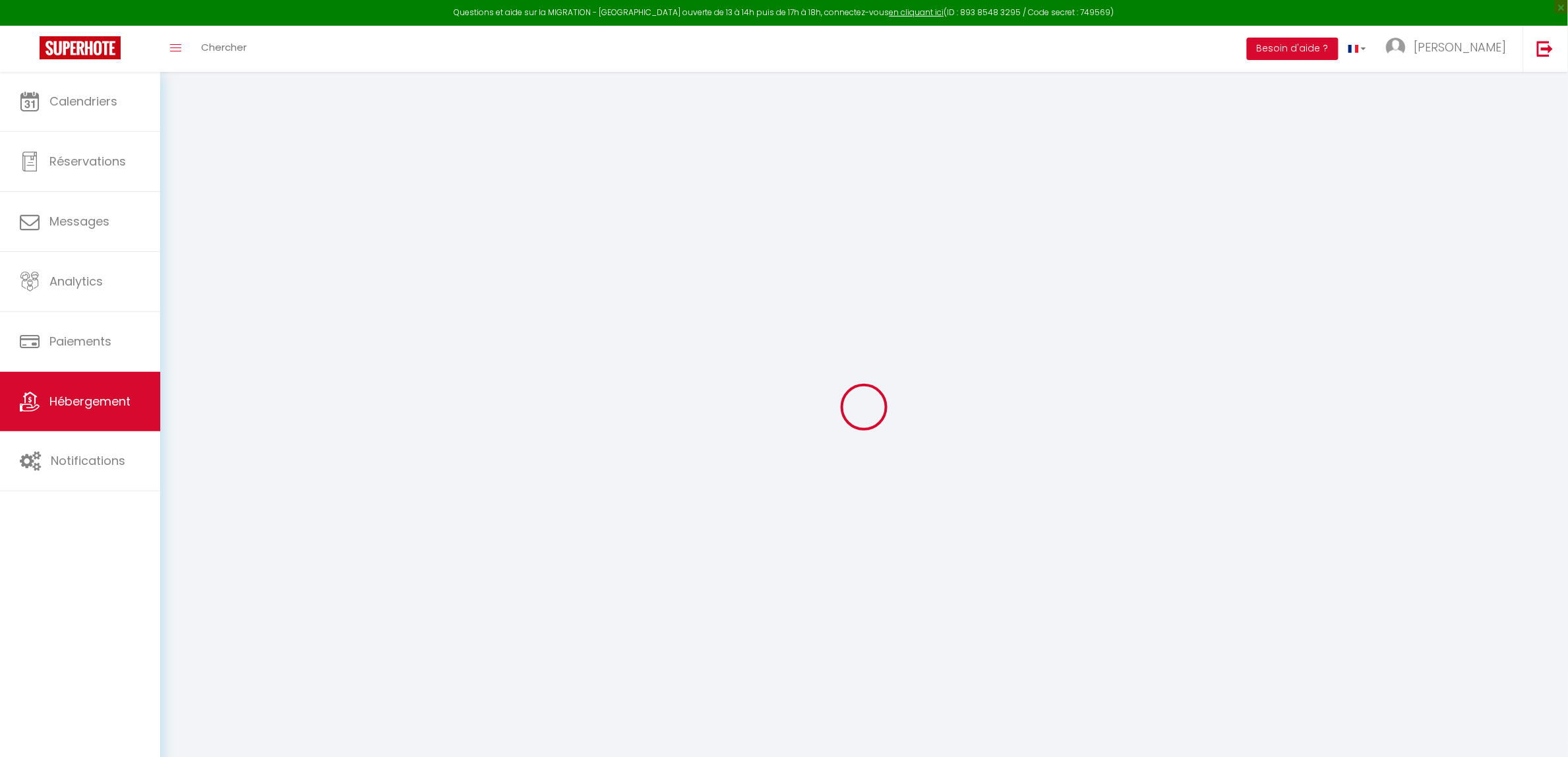
select select
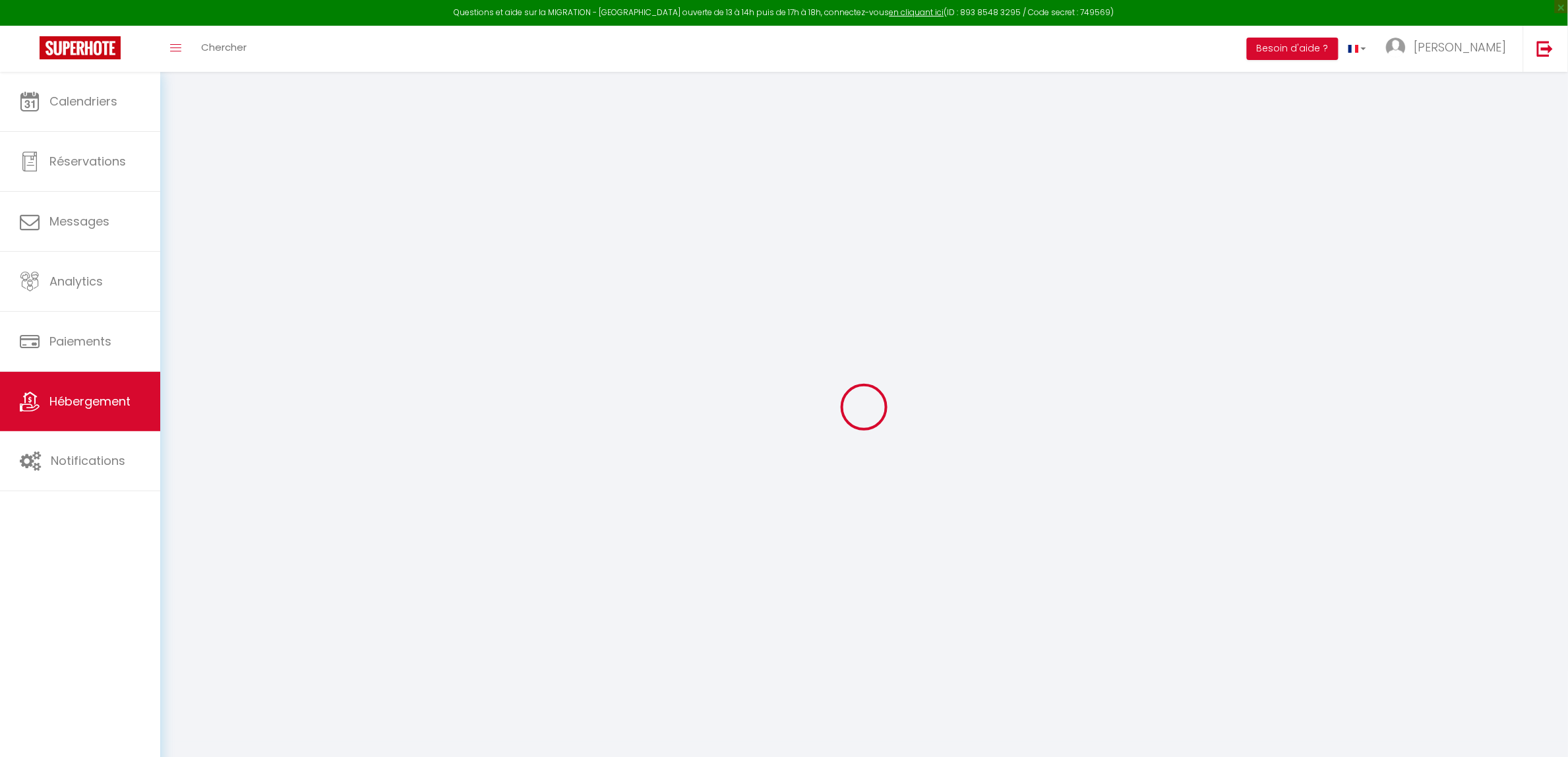
select select
checkbox input "false"
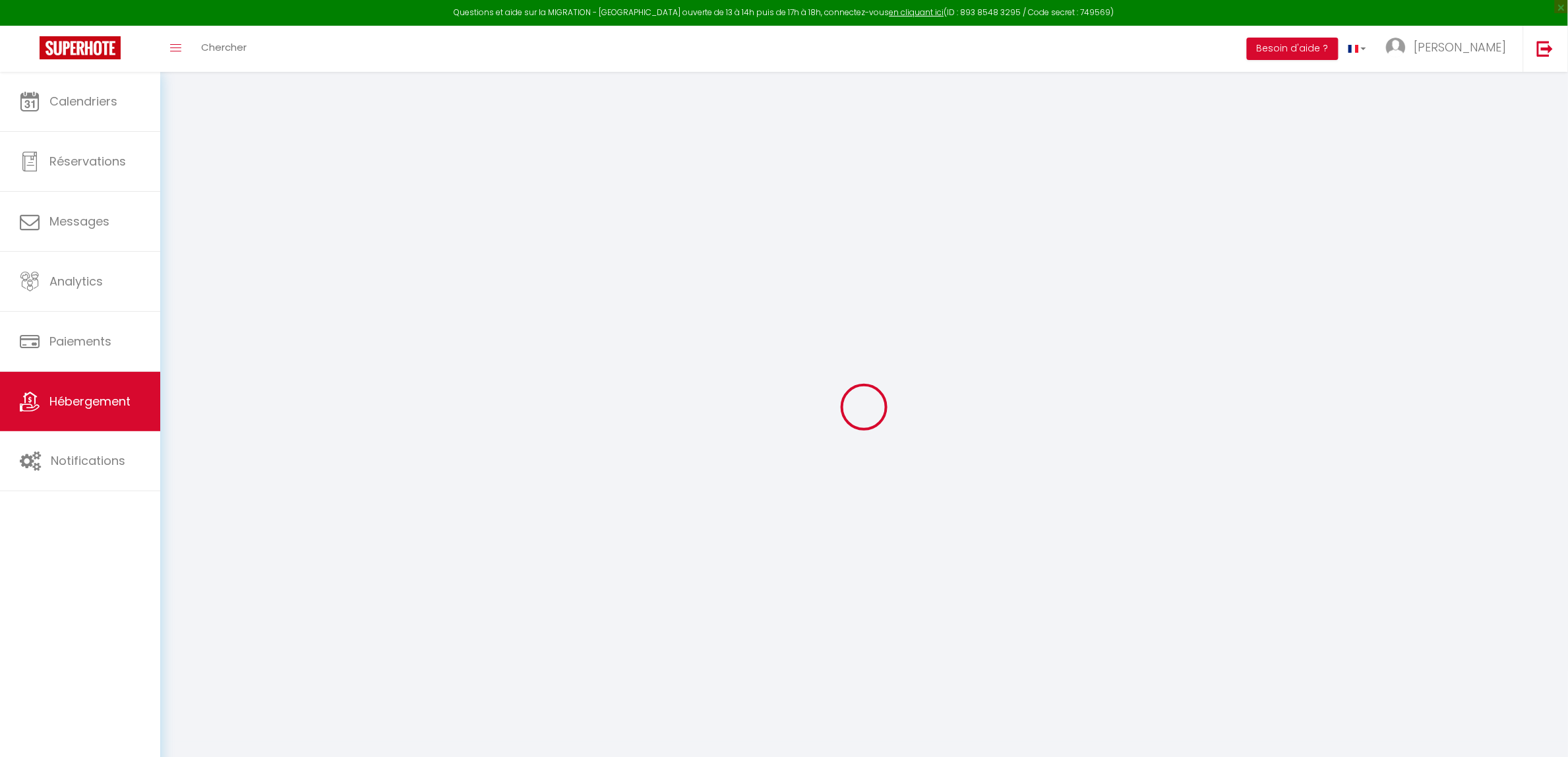
checkbox input "false"
select select
type input "Appartement rénové centre Dax"
type input "jerome"
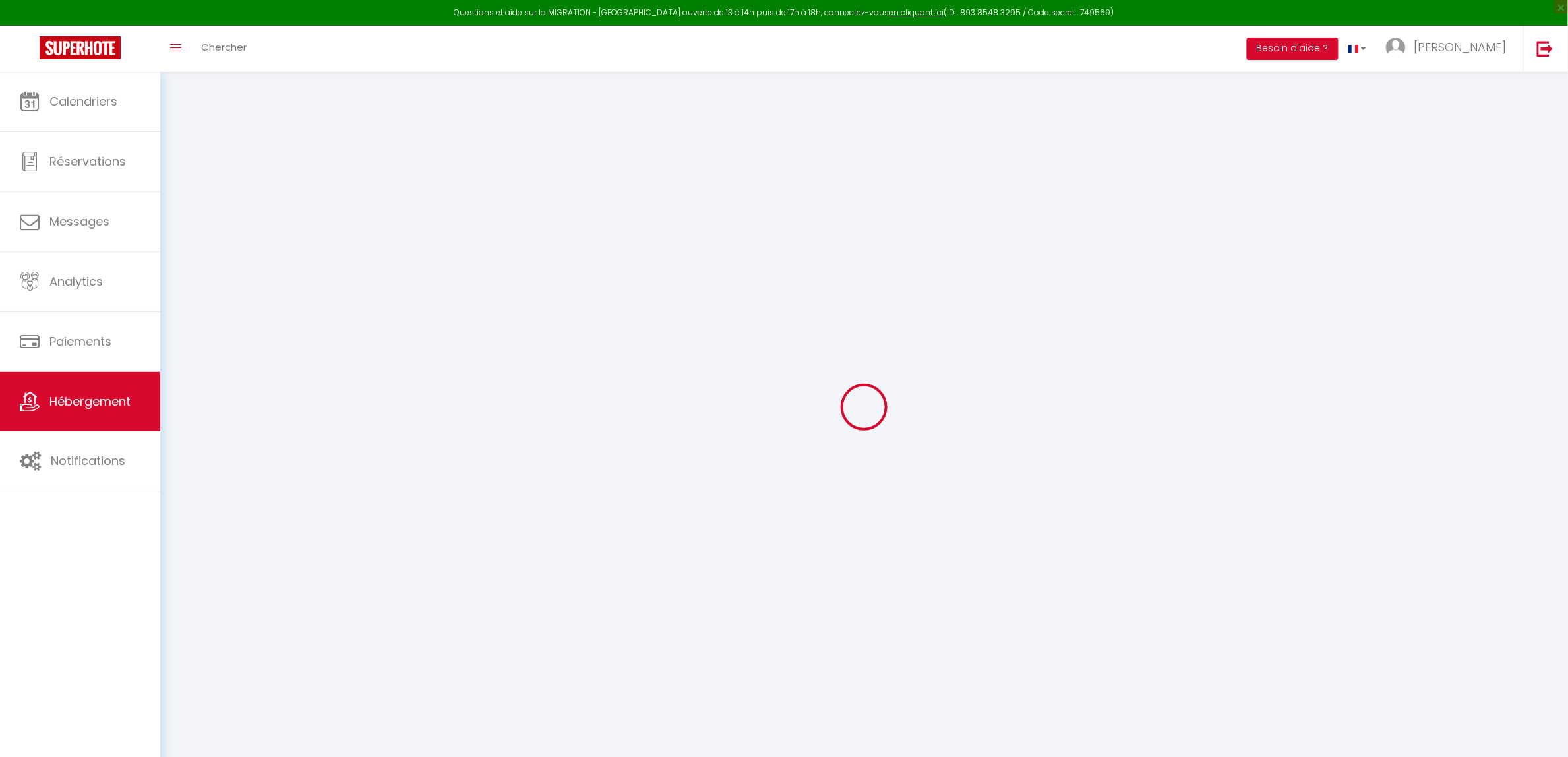
type input "lavigne"
type input "48 avenue louis de foix"
type input "64100"
type input "bayonne"
select select "6"
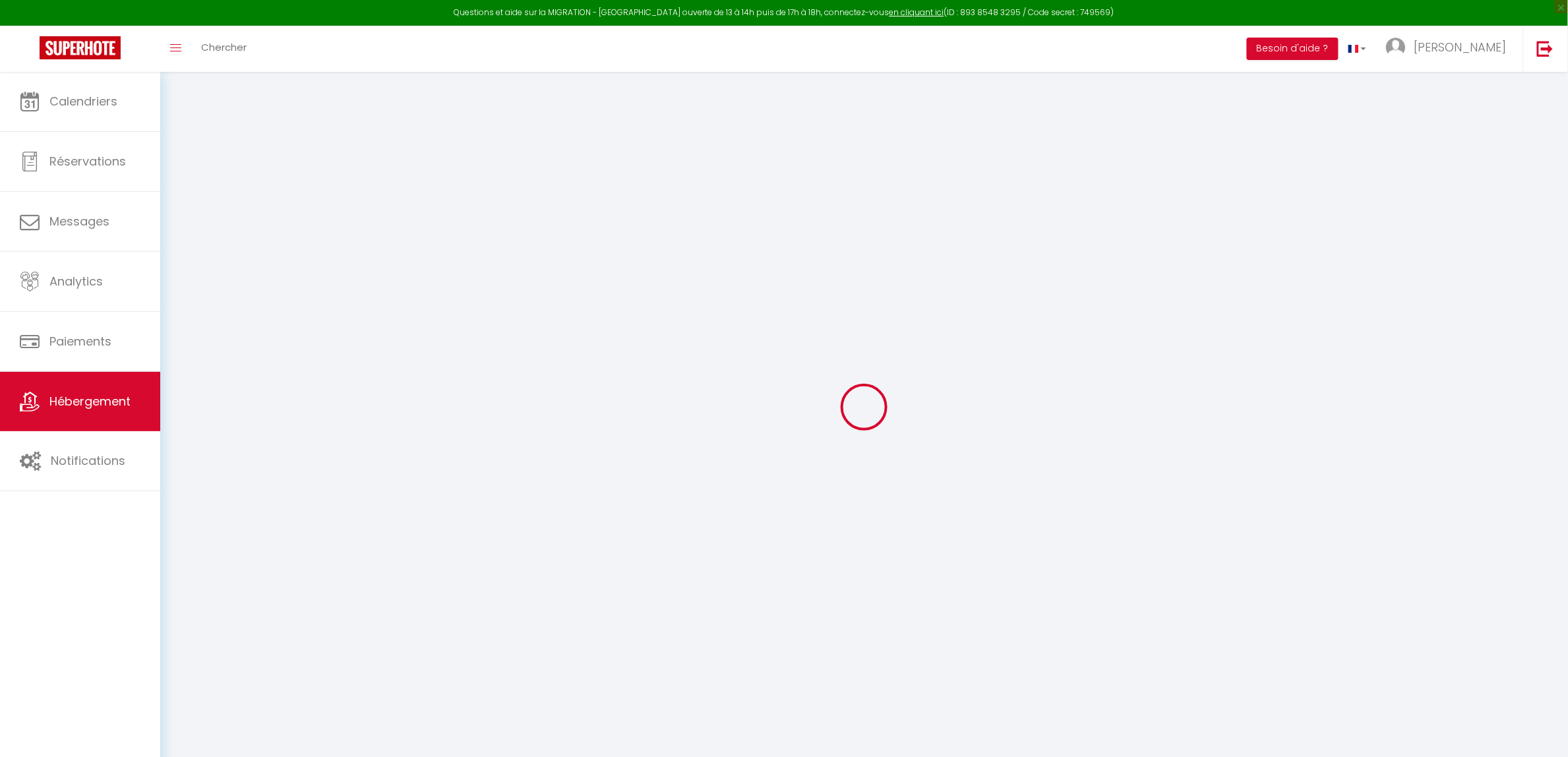
select select "2"
type input "80"
select select
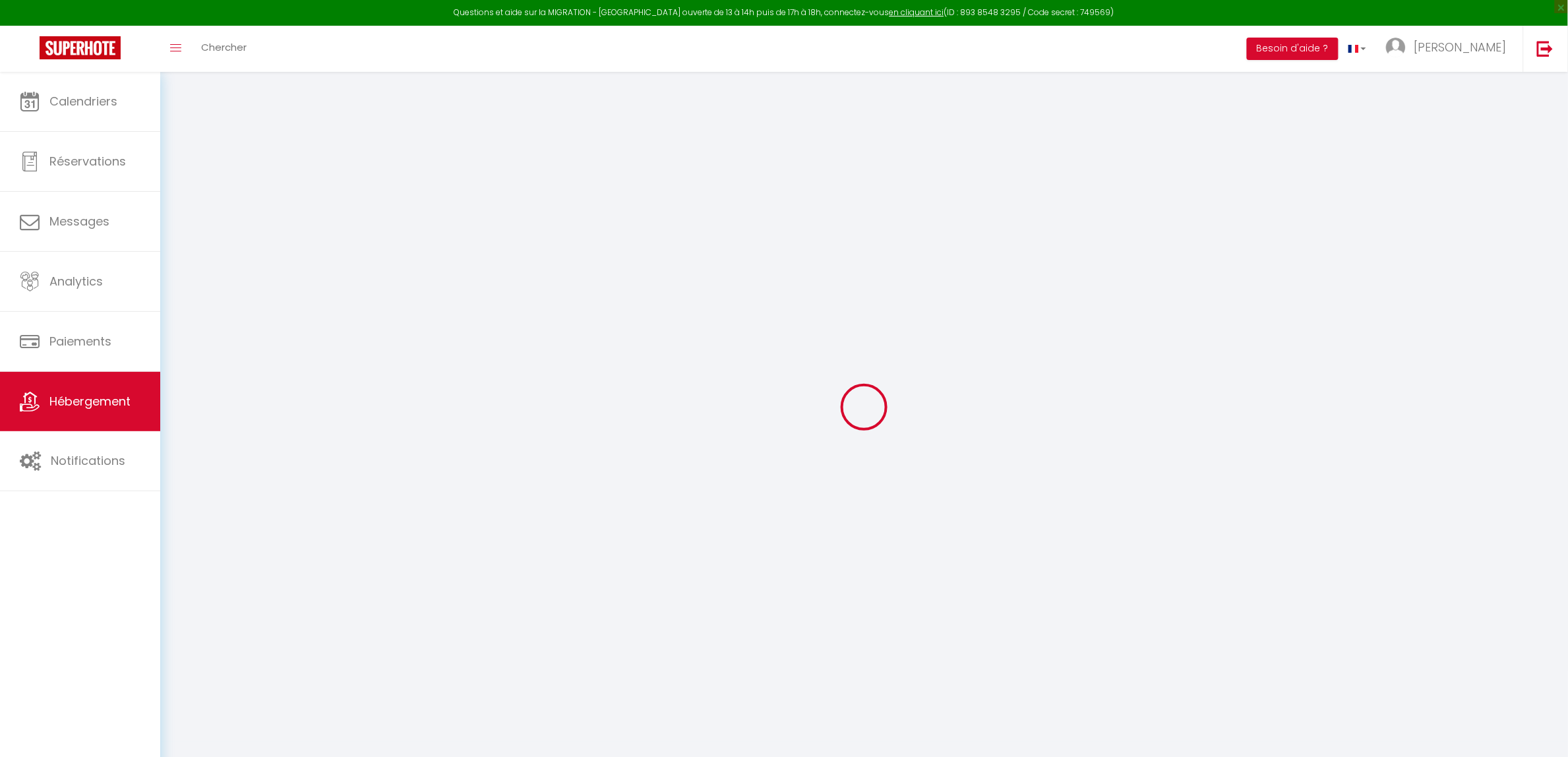
select select
type input "7 Rue Georges Chaulet"
type input "40100"
type input "Dax"
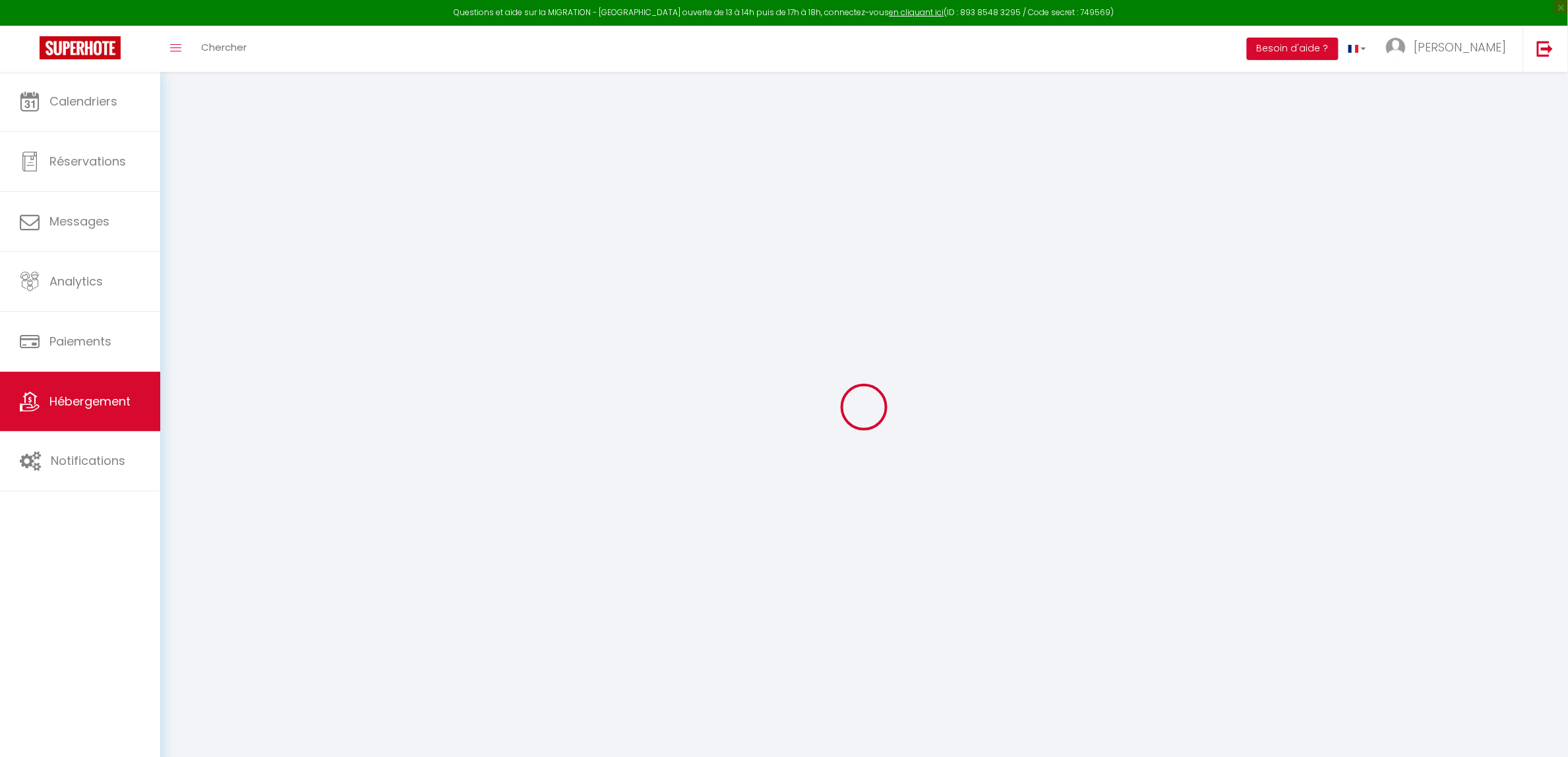
type input "jeromelavignefrance@gmail.com"
select select "15668"
checkbox input "false"
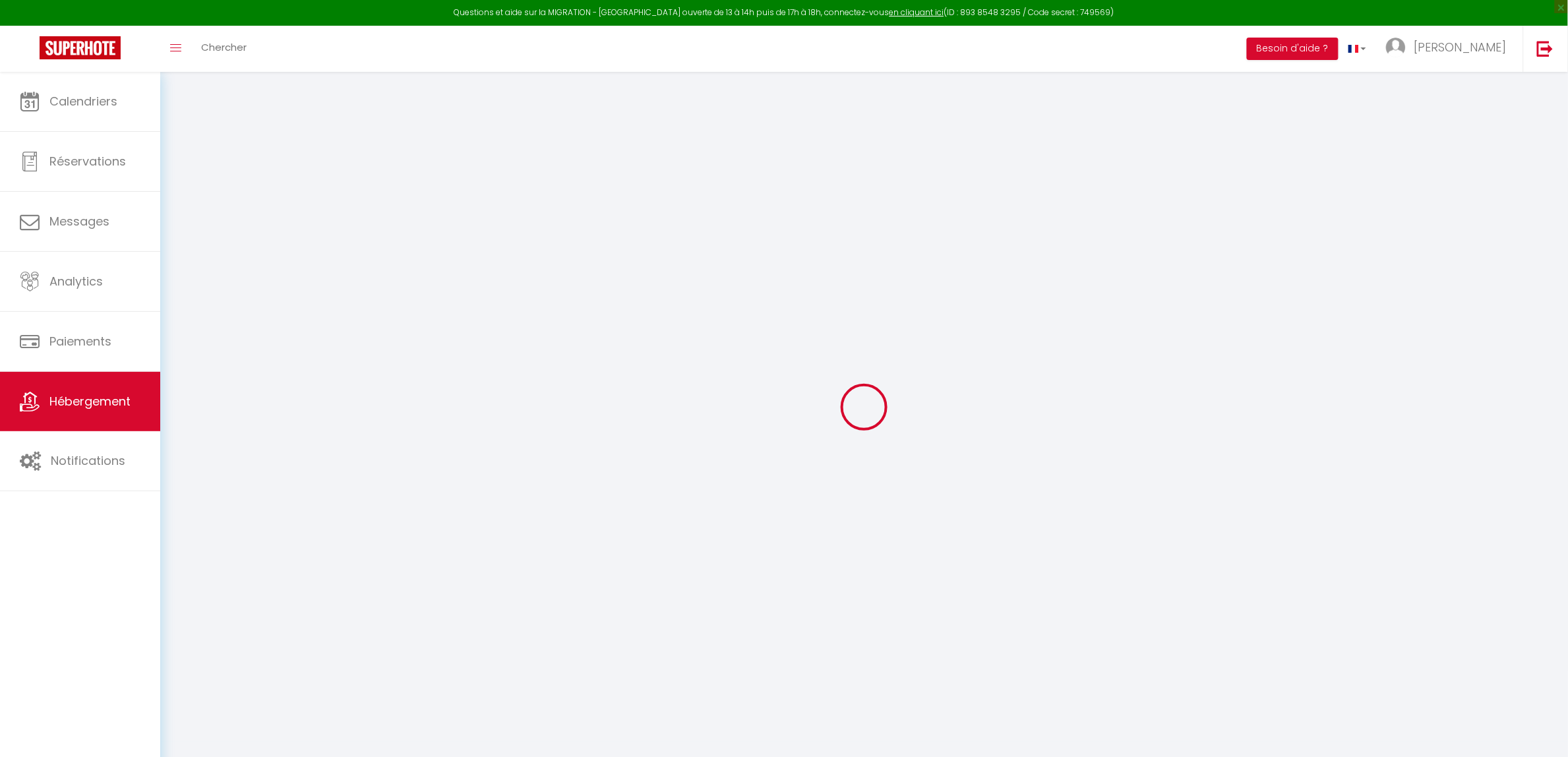
checkbox input "false"
select select
type input "0"
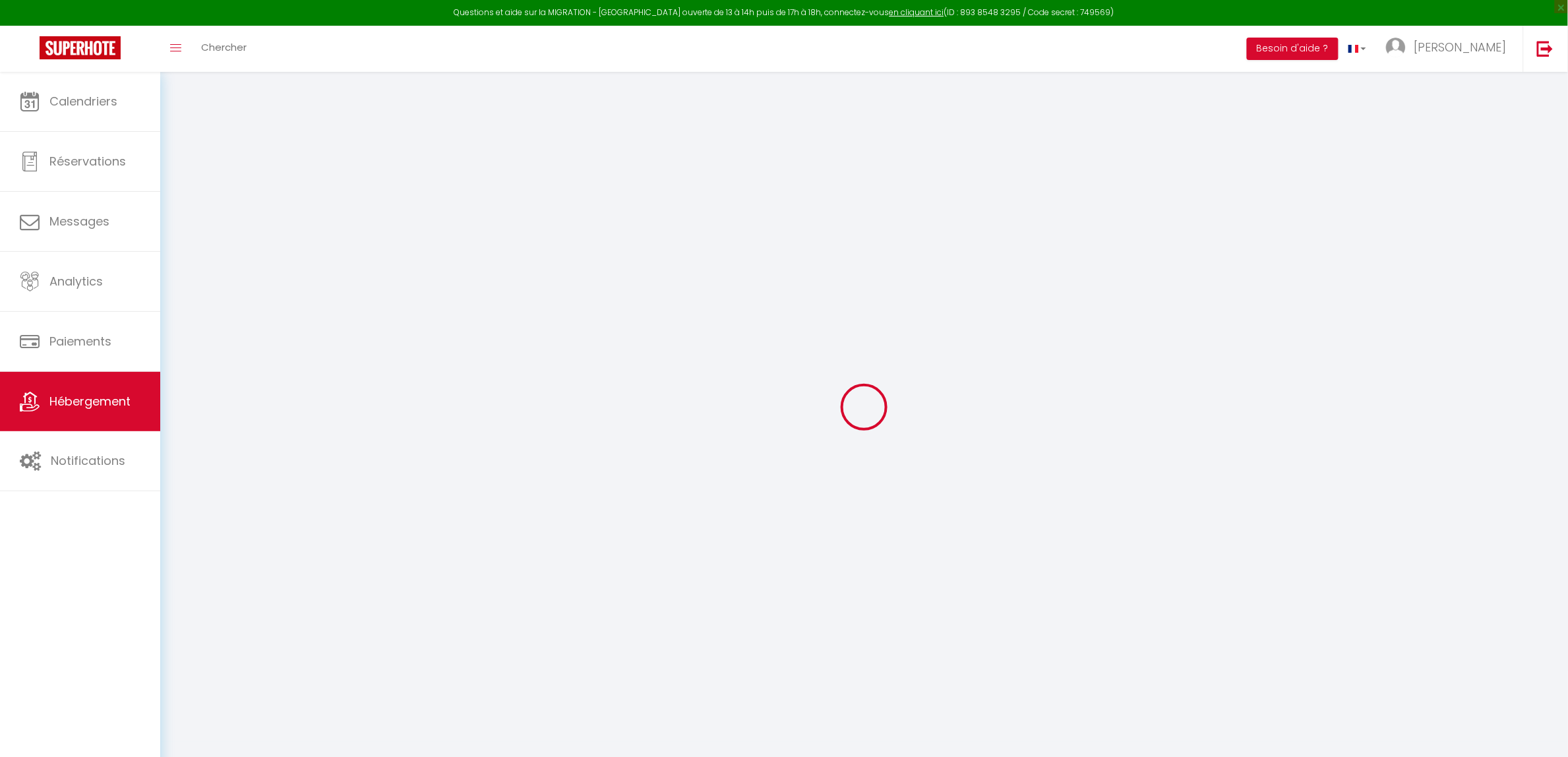
type input "0"
checkbox input "false"
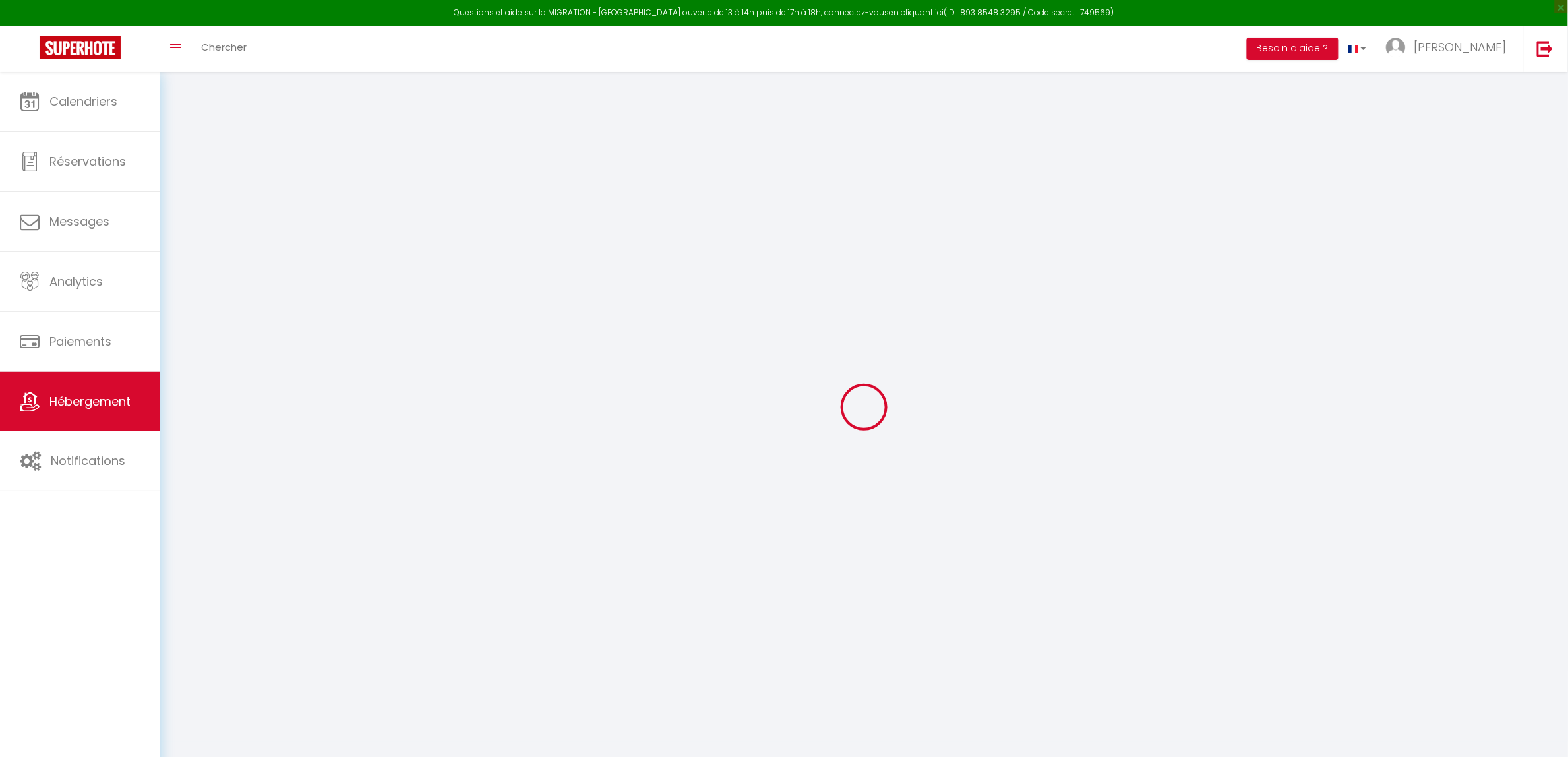
checkbox input "false"
select select "15:00"
select select "23:45"
select select "11:00"
select select "30"
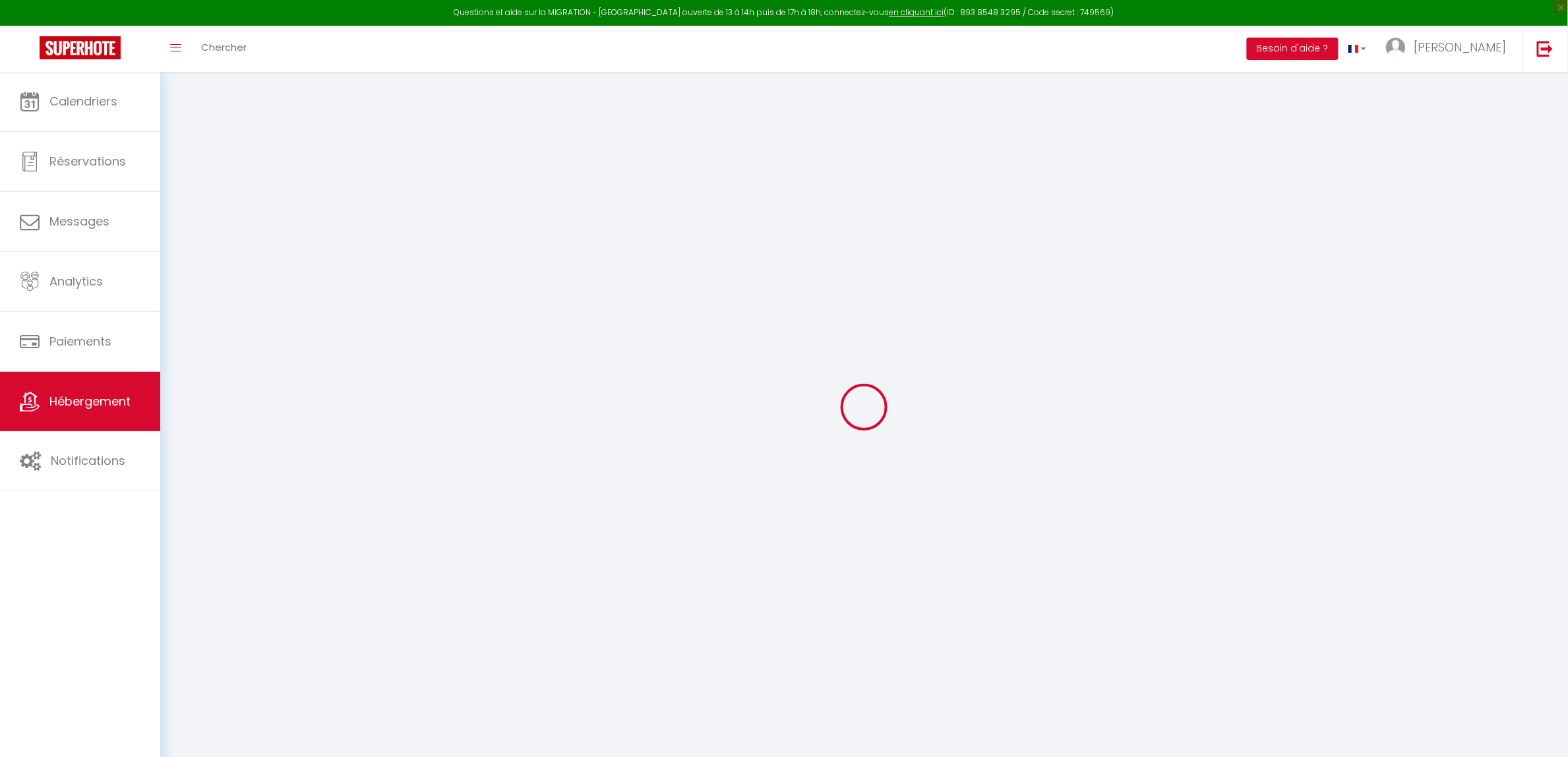
select select "120"
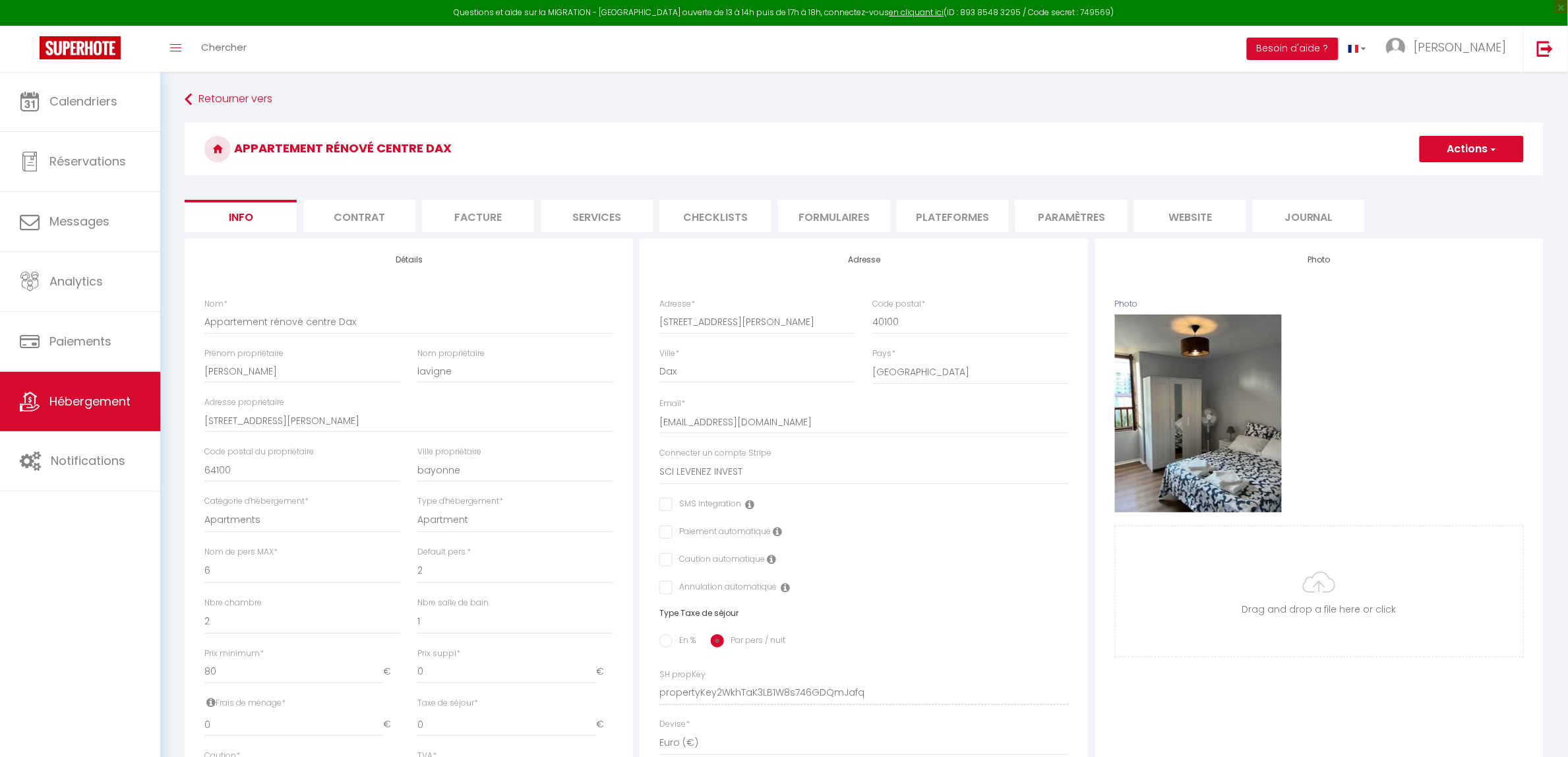
click at [1193, 223] on li "website" at bounding box center [1190, 216] width 112 height 32
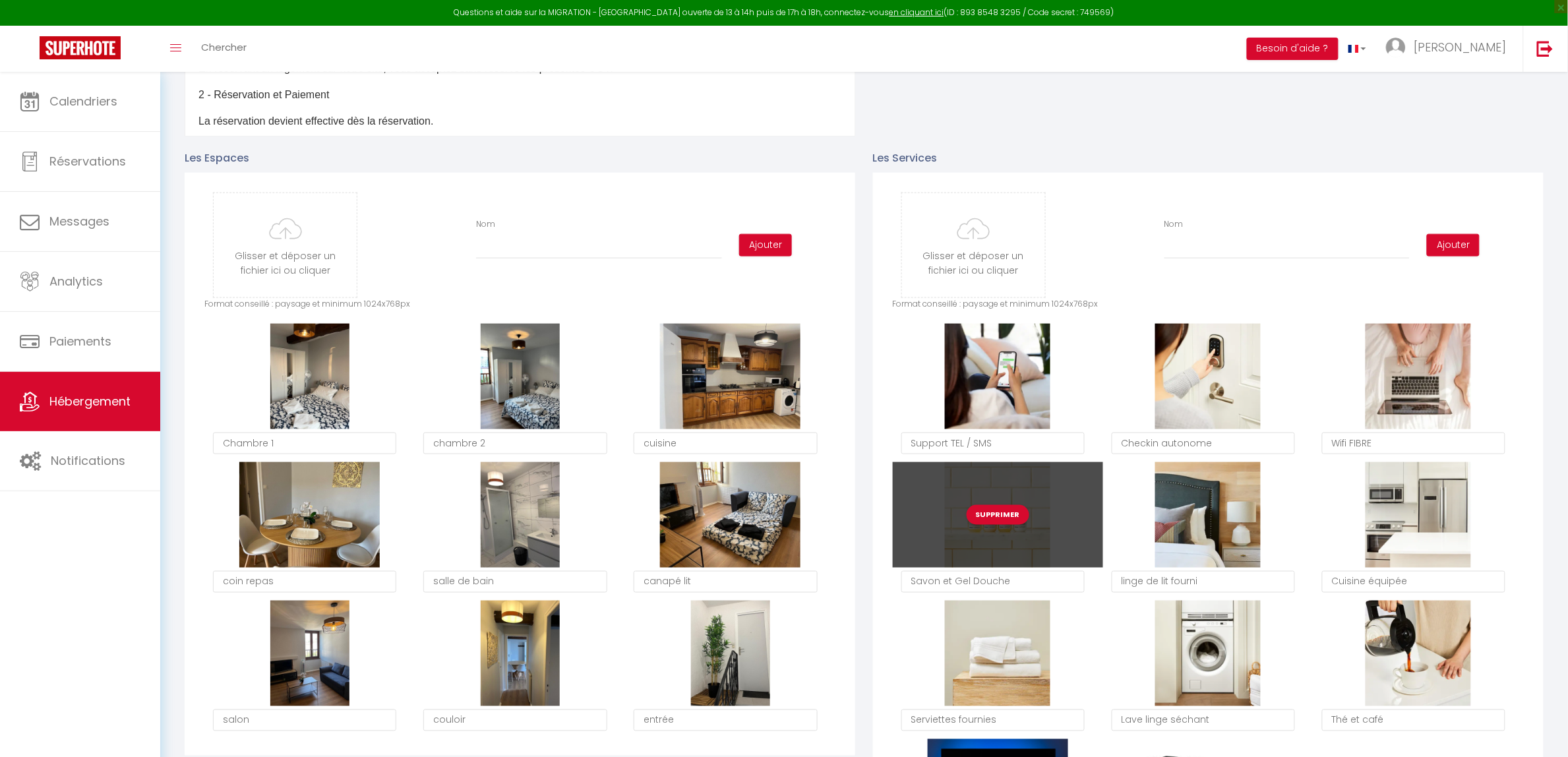
scroll to position [577, 0]
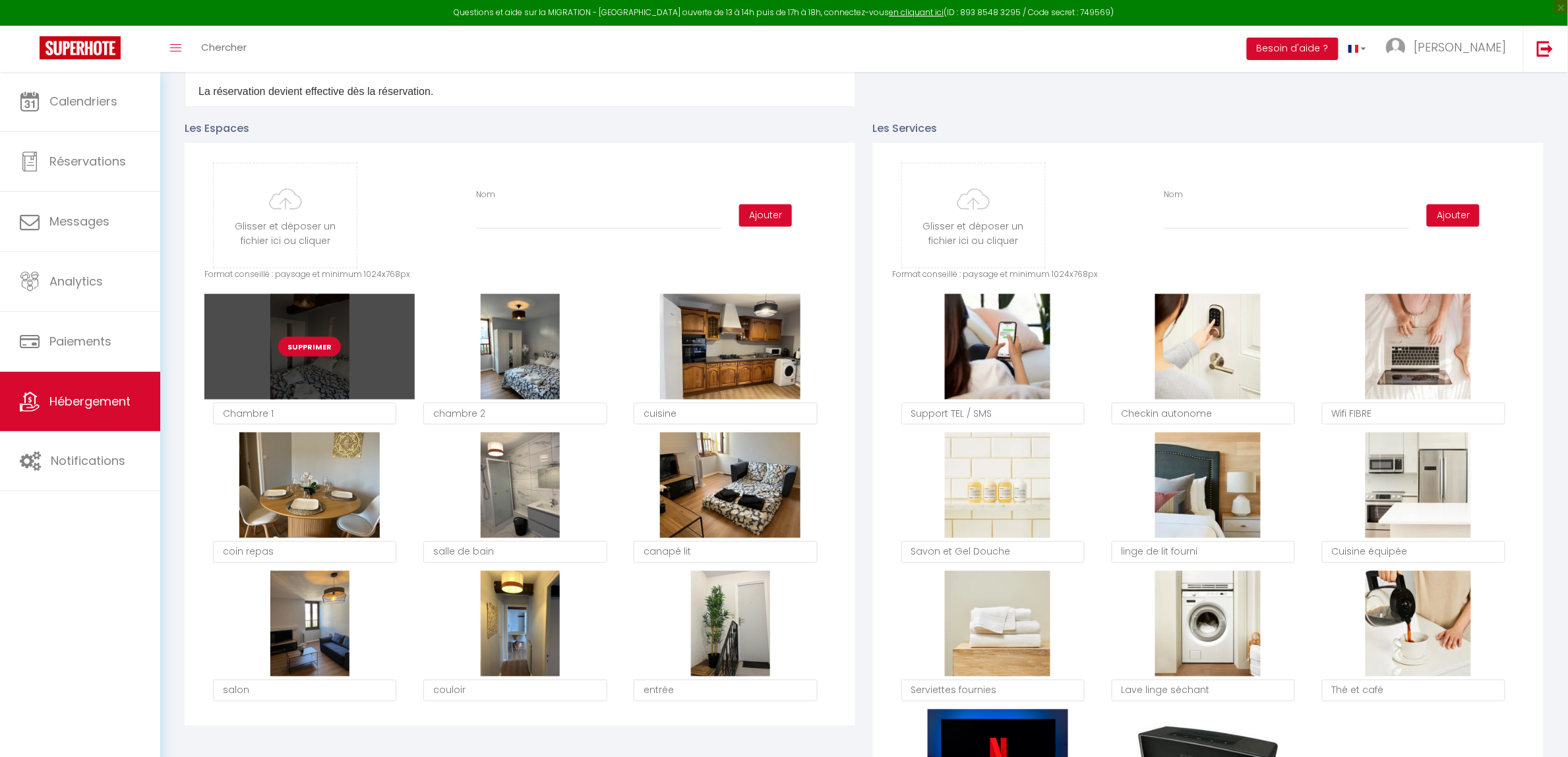
click at [315, 348] on button "Supprimer" at bounding box center [309, 346] width 63 height 20
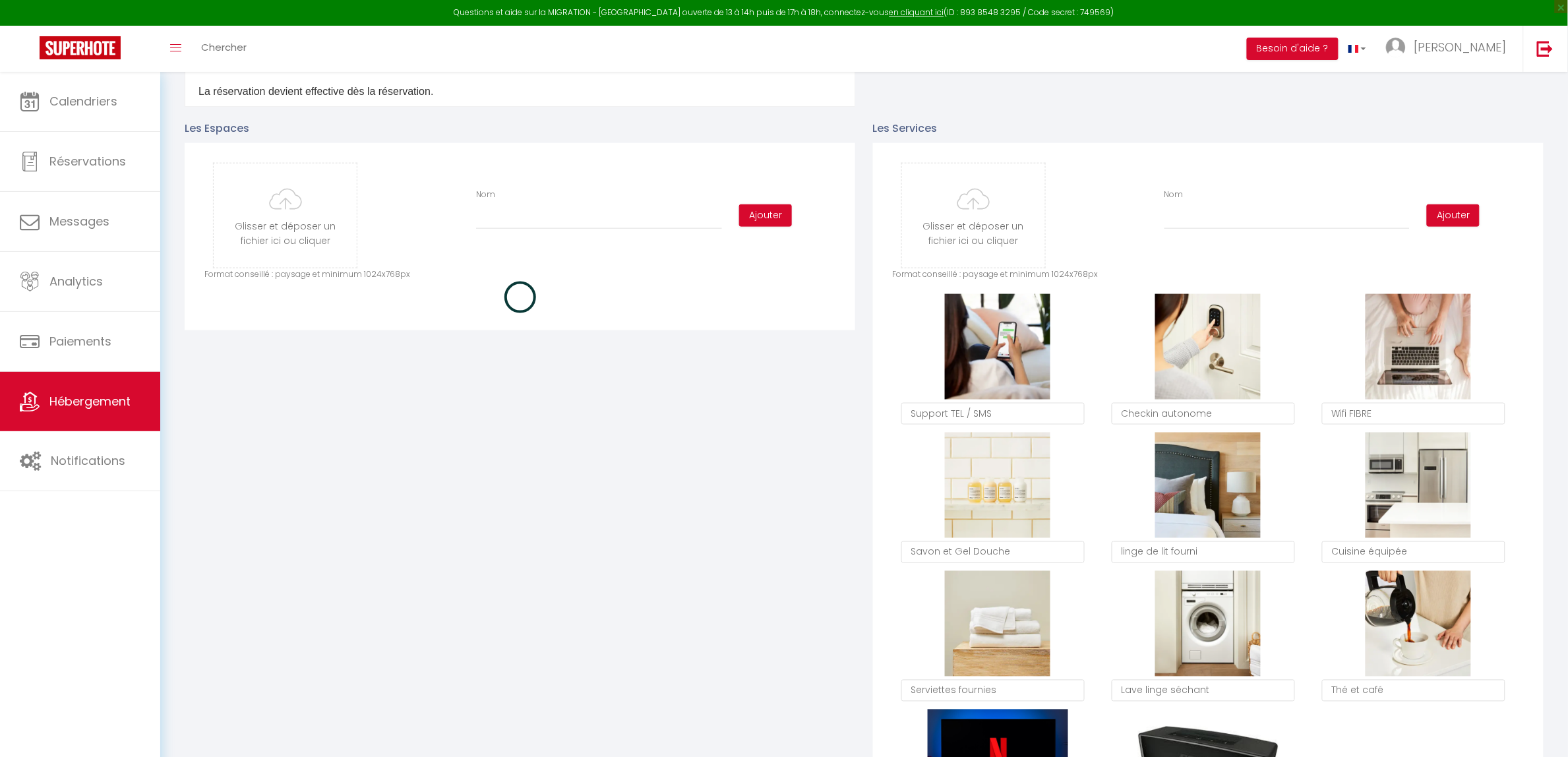
checkbox input "true"
checkbox input "false"
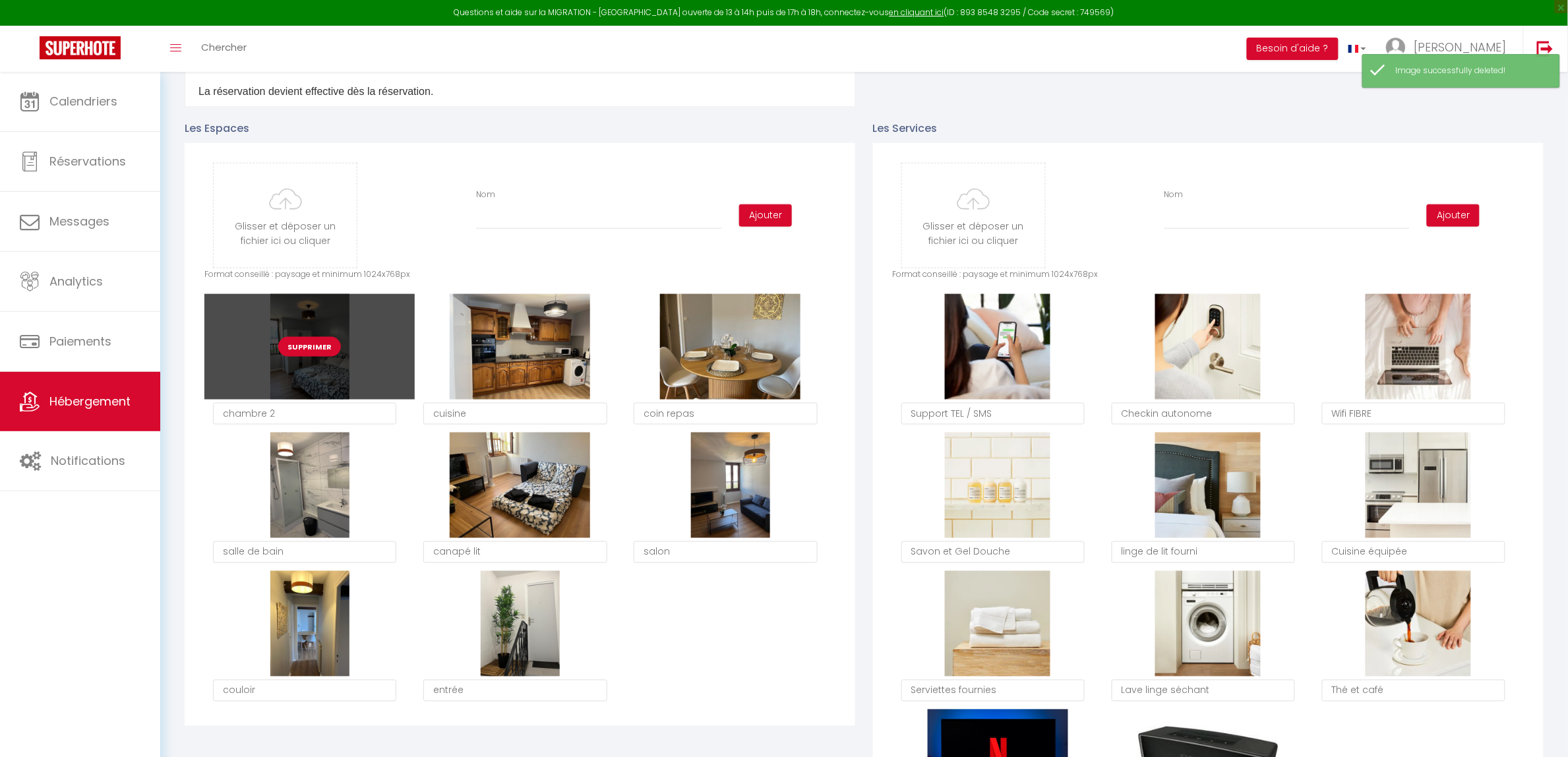
click at [317, 348] on button "Supprimer" at bounding box center [309, 346] width 63 height 20
checkbox input "true"
checkbox input "false"
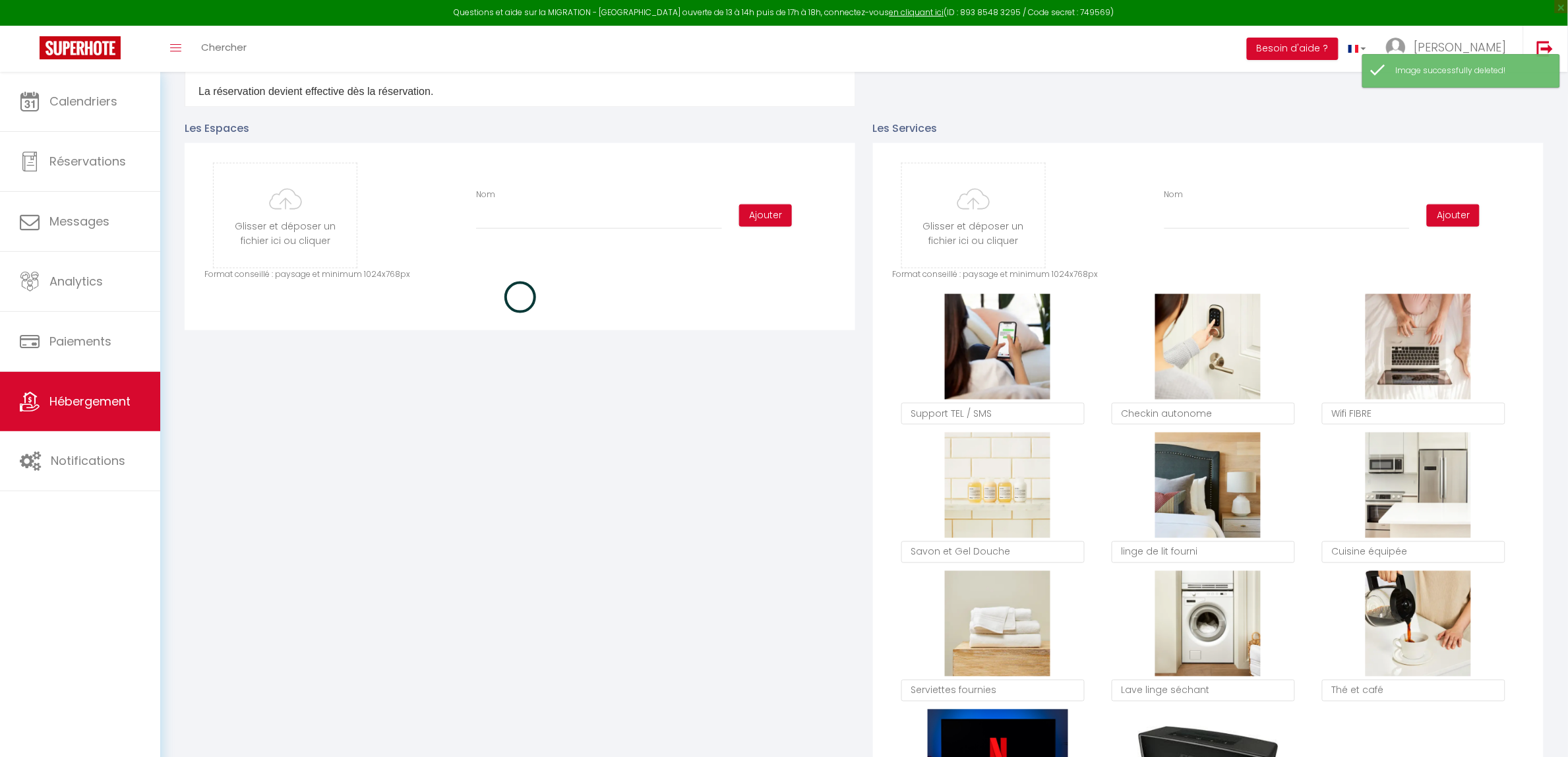
checkbox input "true"
checkbox input "false"
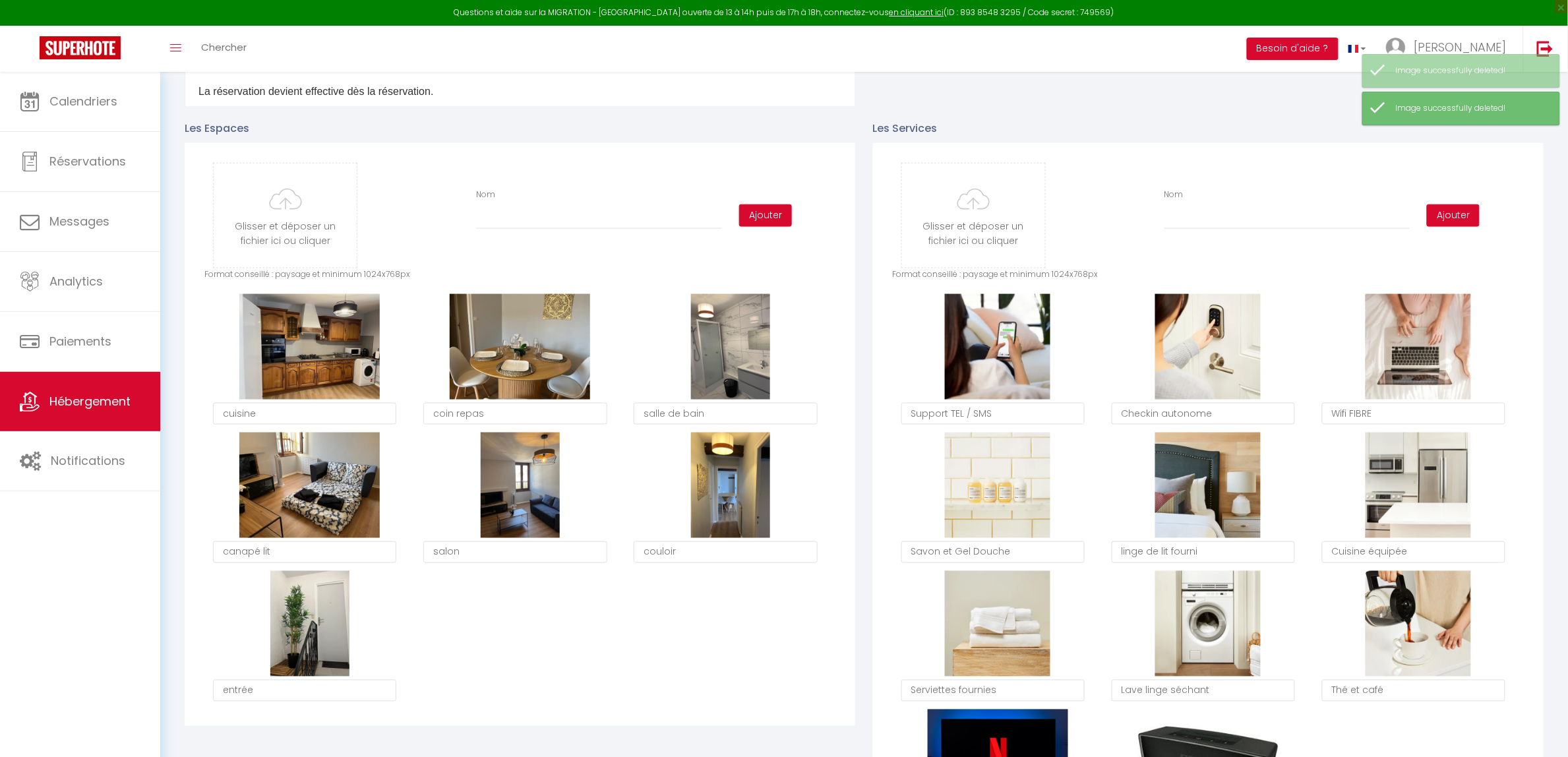
click at [317, 348] on button "Supprimer" at bounding box center [309, 346] width 63 height 20
checkbox input "true"
checkbox input "false"
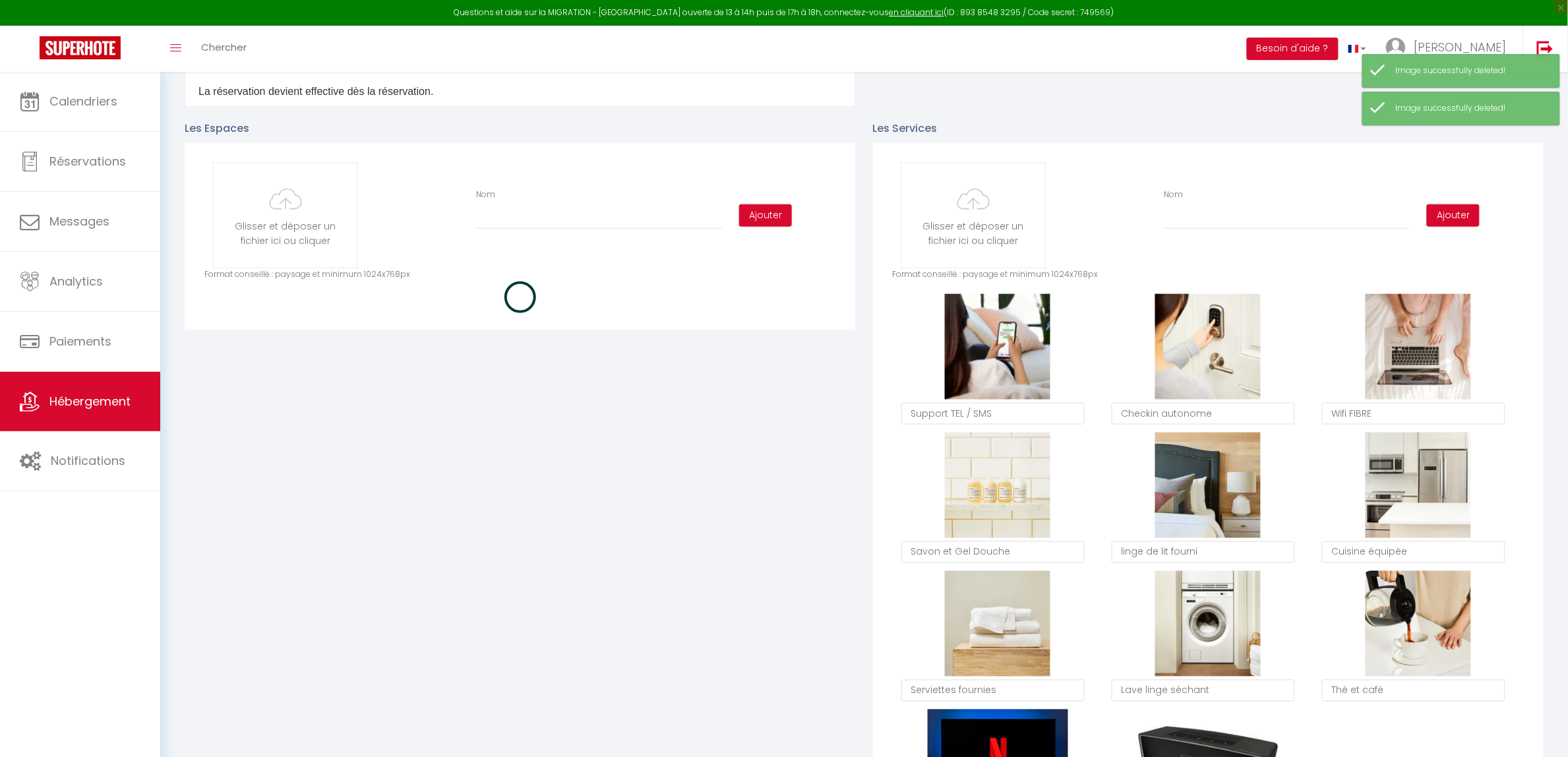
checkbox input "true"
checkbox input "false"
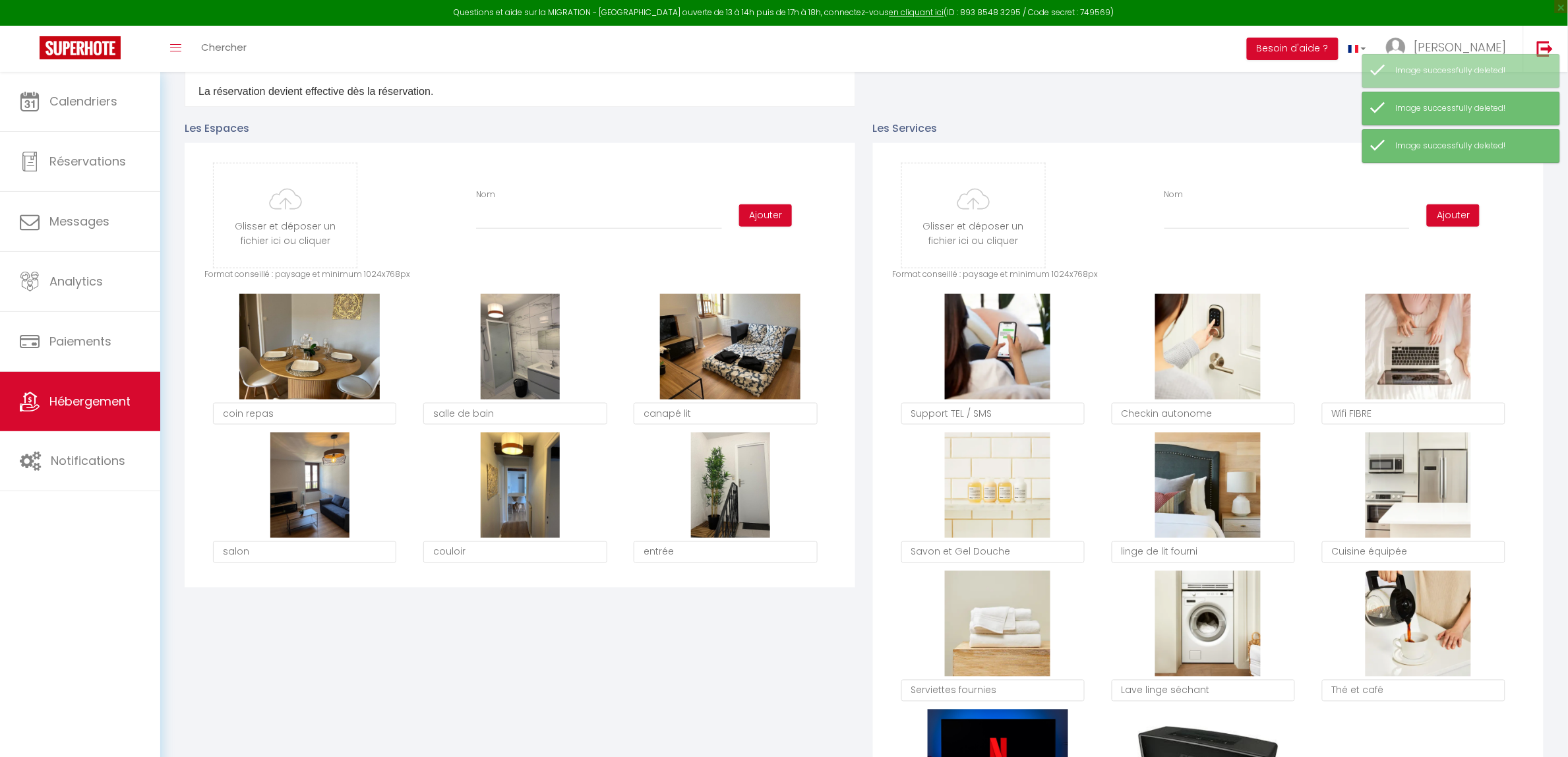
click at [318, 351] on button "Supprimer" at bounding box center [309, 346] width 63 height 20
checkbox input "true"
checkbox input "false"
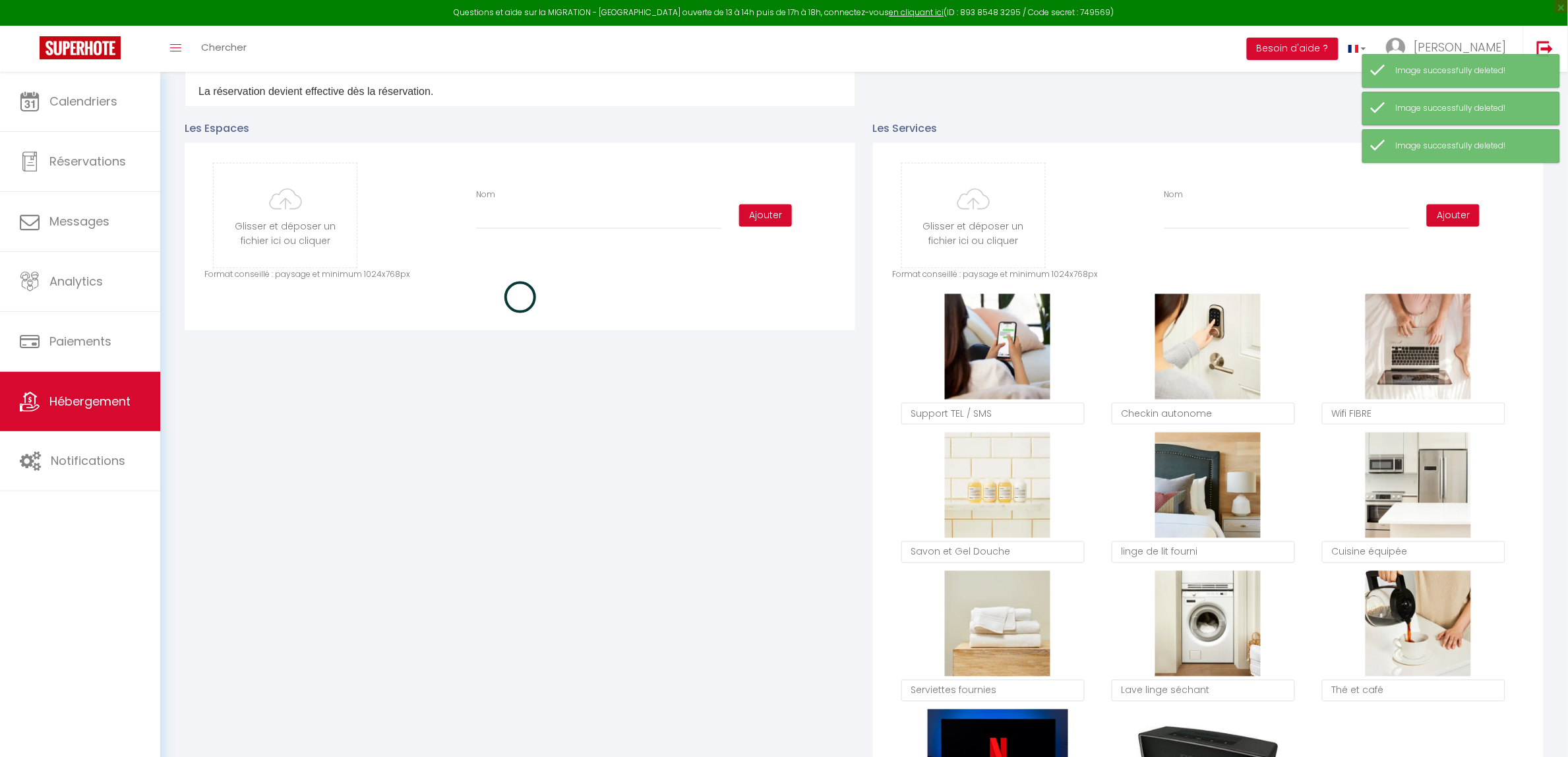
checkbox input "true"
checkbox input "false"
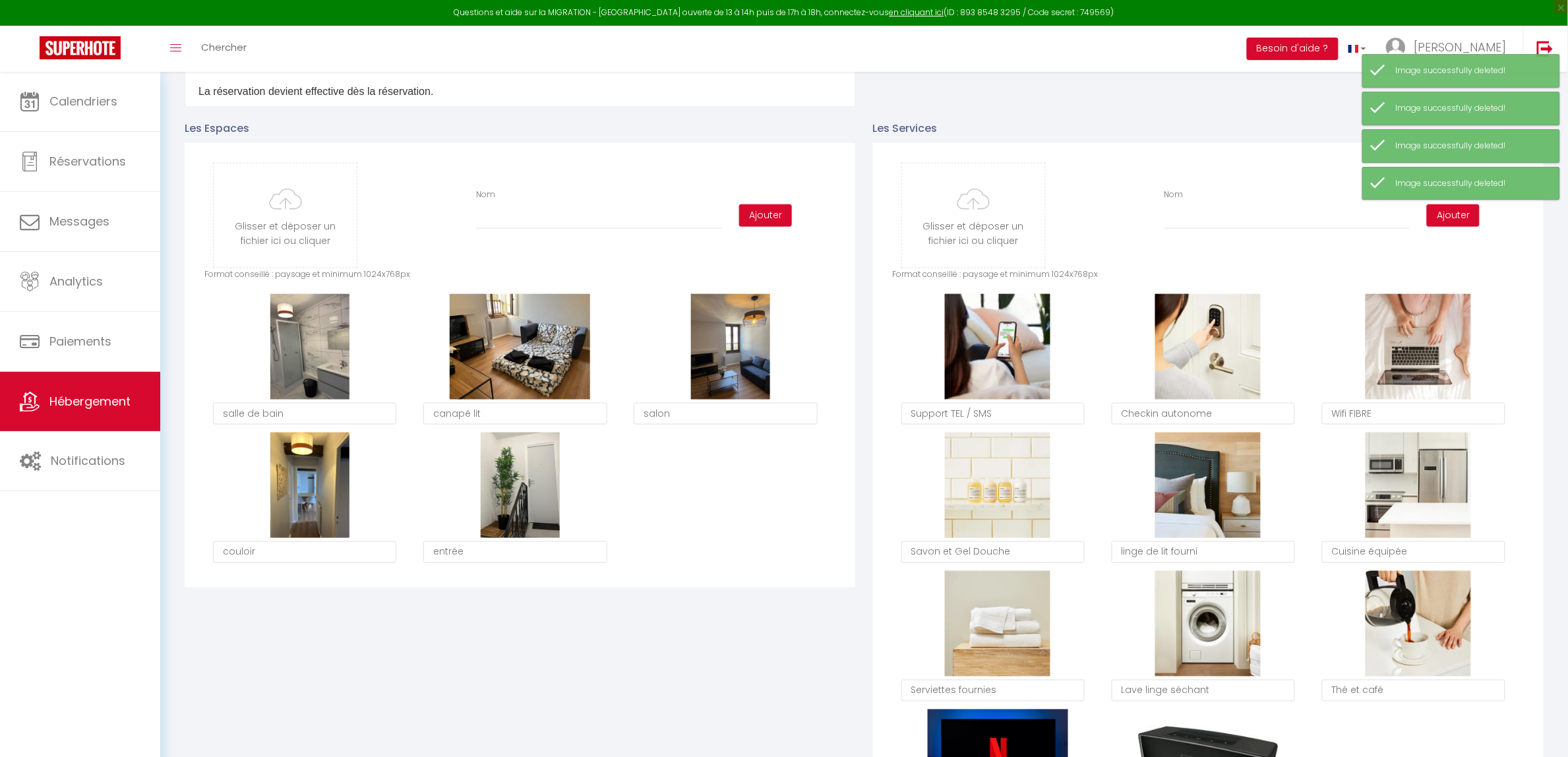
click at [318, 351] on button "Supprimer" at bounding box center [309, 346] width 63 height 20
checkbox input "true"
checkbox input "false"
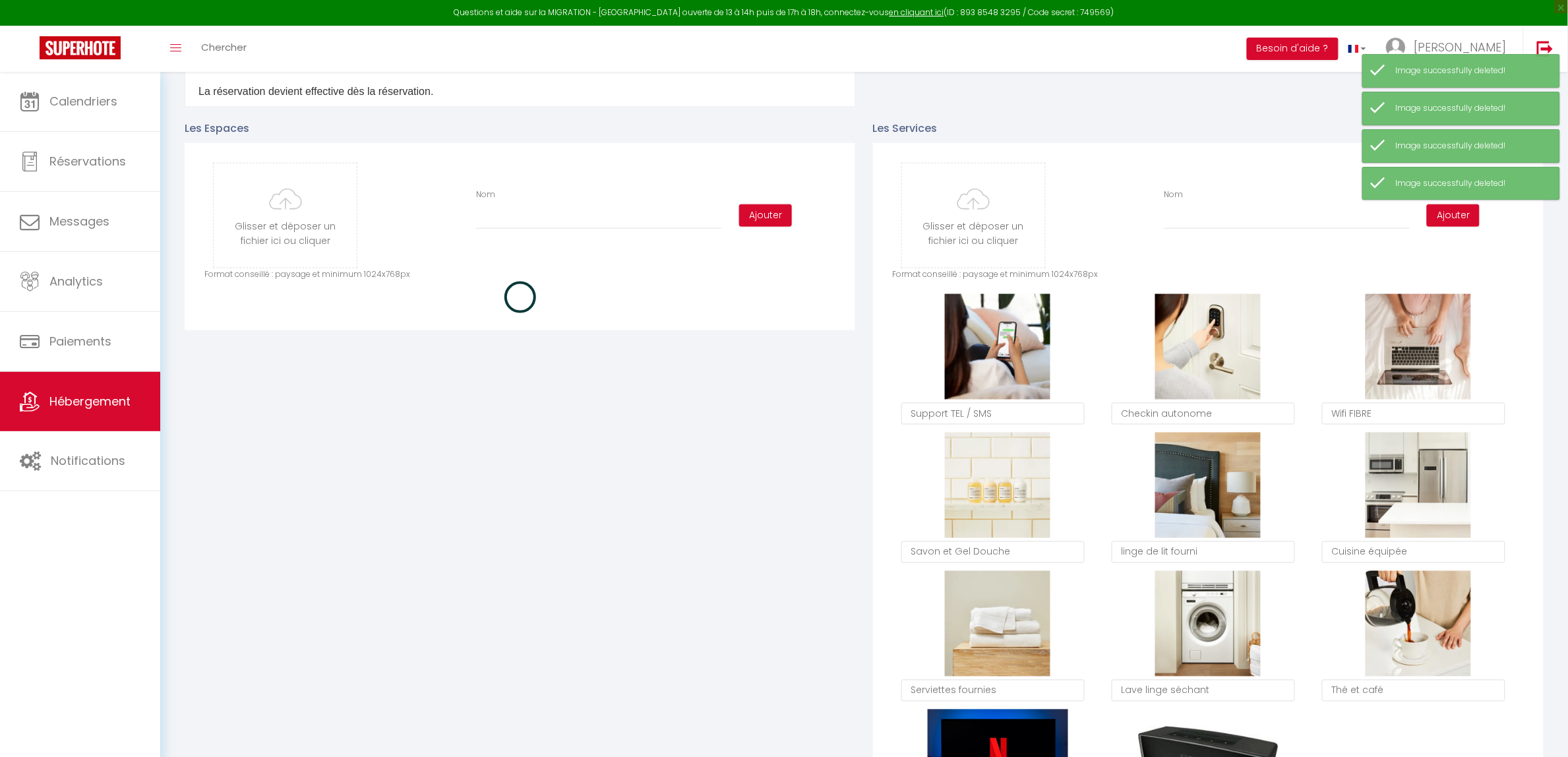
checkbox input "true"
checkbox input "false"
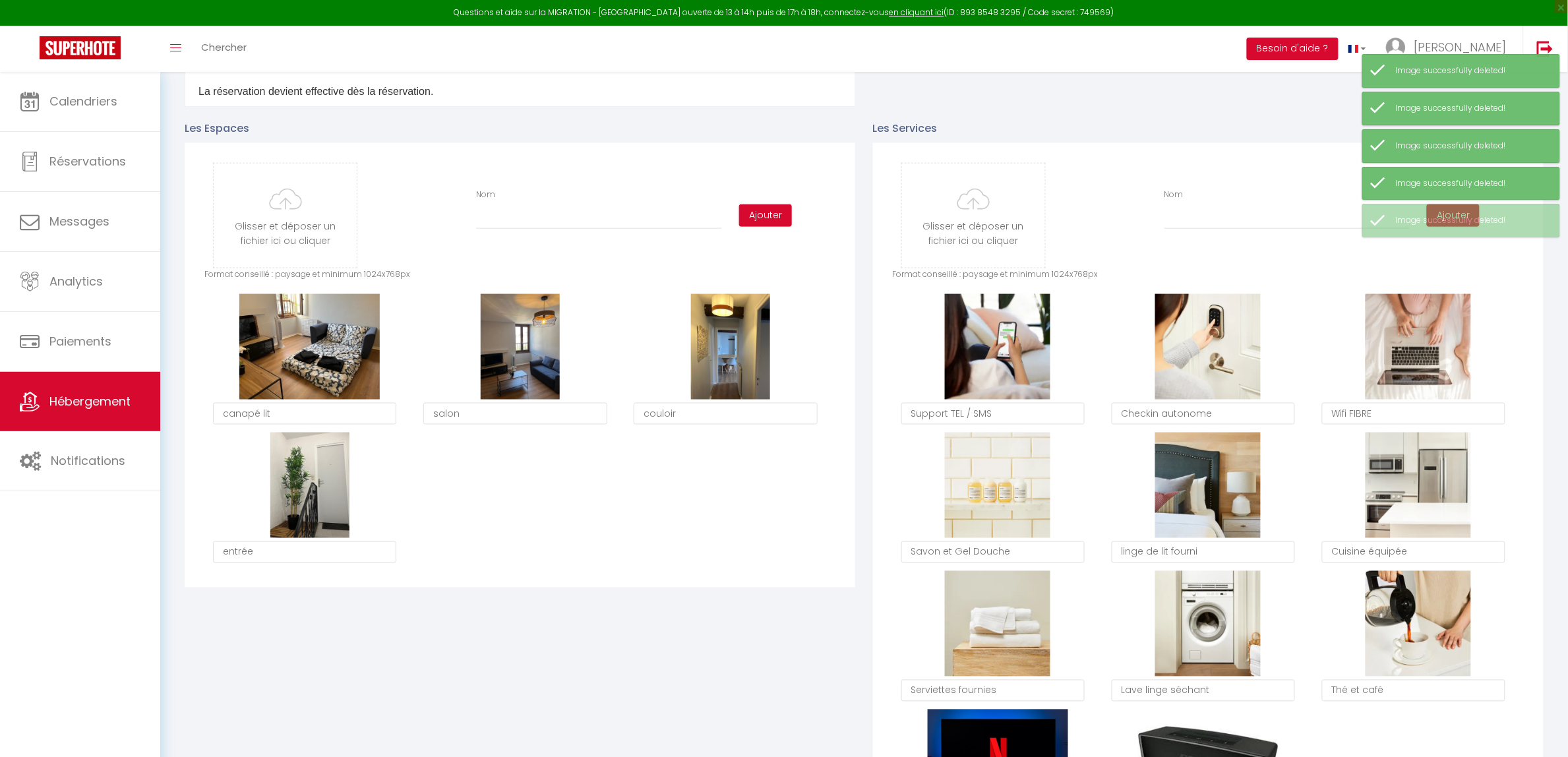
click at [318, 351] on button "Supprimer" at bounding box center [309, 346] width 63 height 20
checkbox input "true"
checkbox input "false"
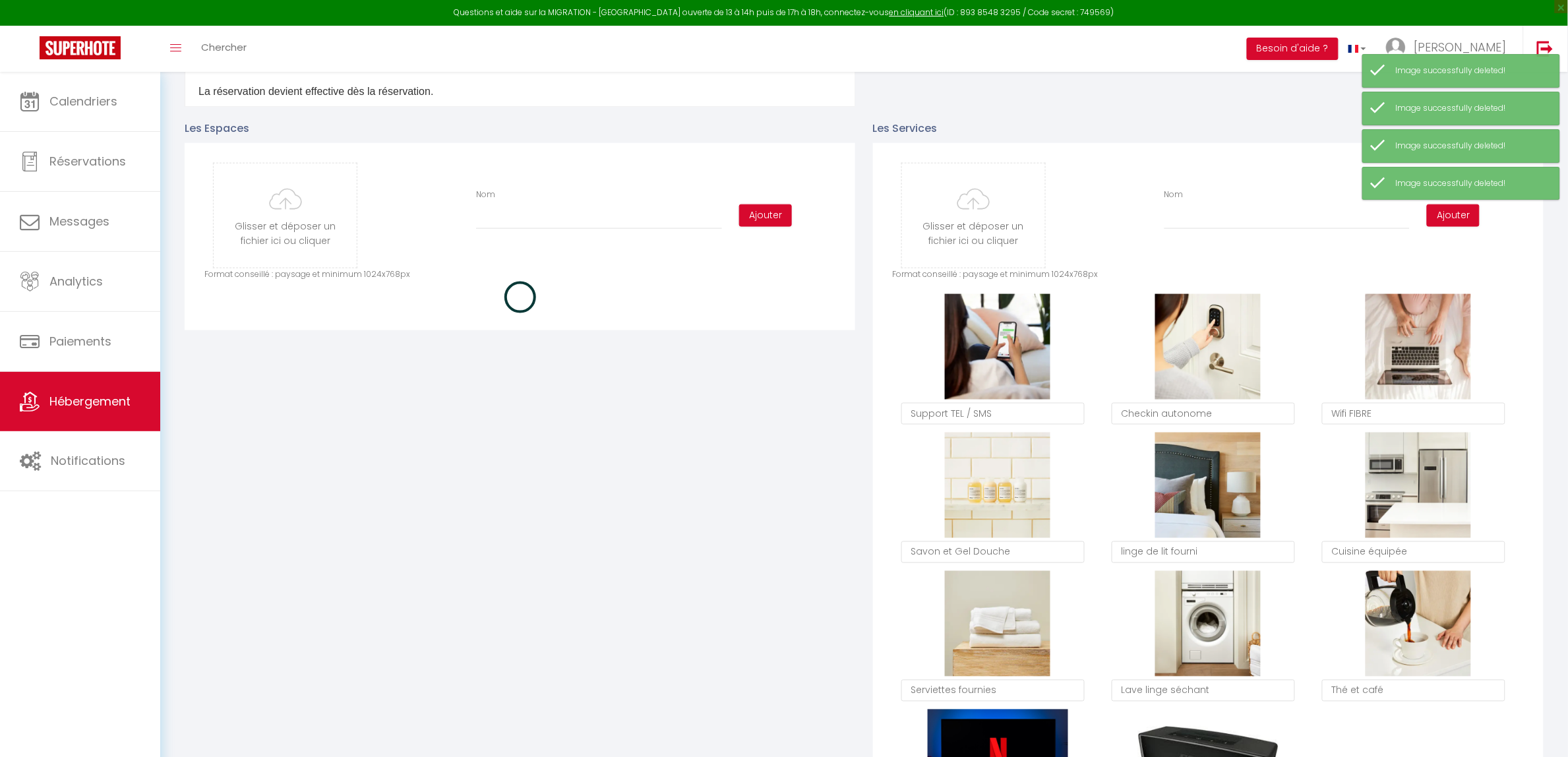
checkbox input "true"
checkbox input "false"
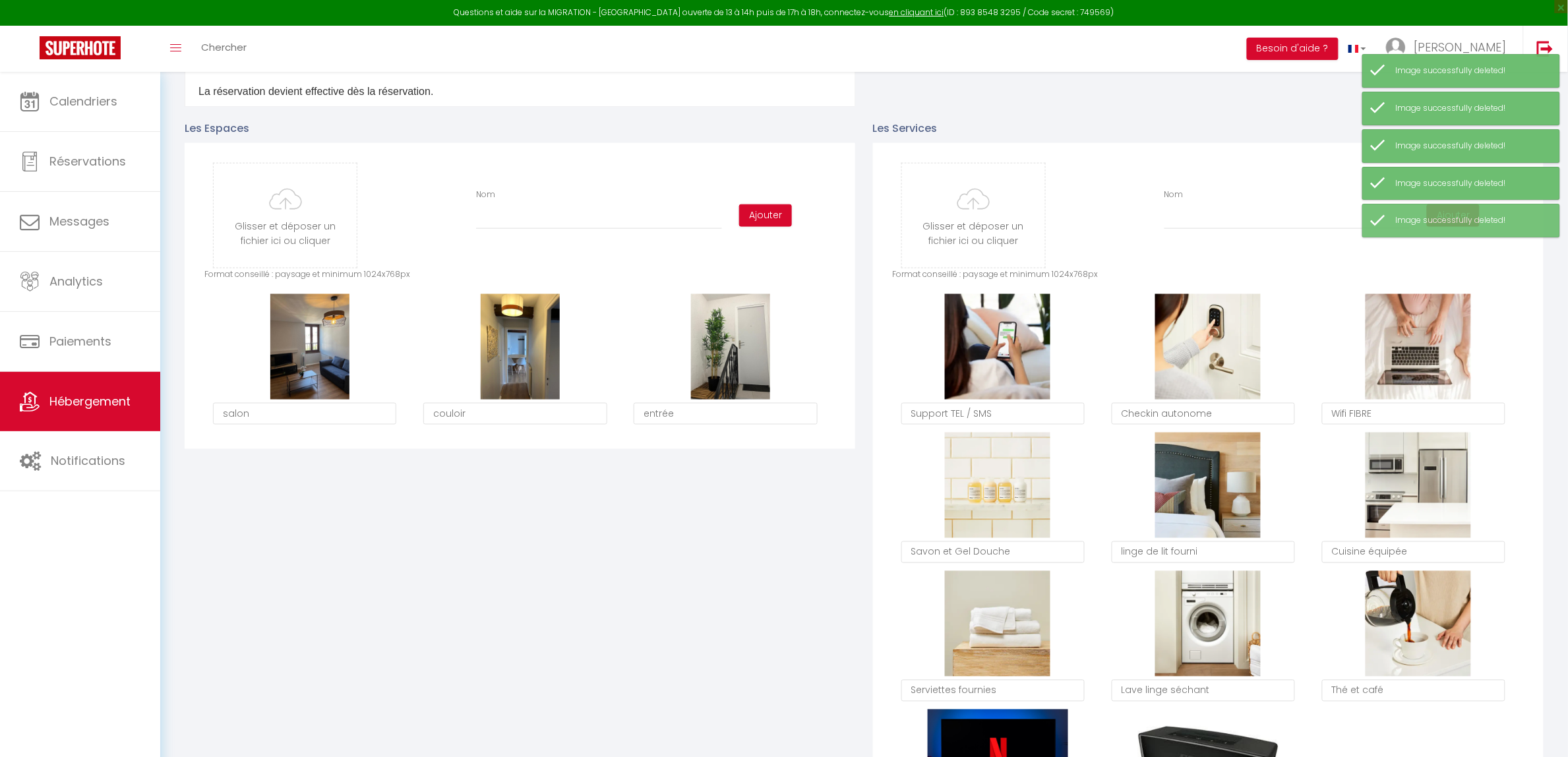
click at [318, 351] on button "Supprimer" at bounding box center [309, 346] width 63 height 20
checkbox input "true"
checkbox input "false"
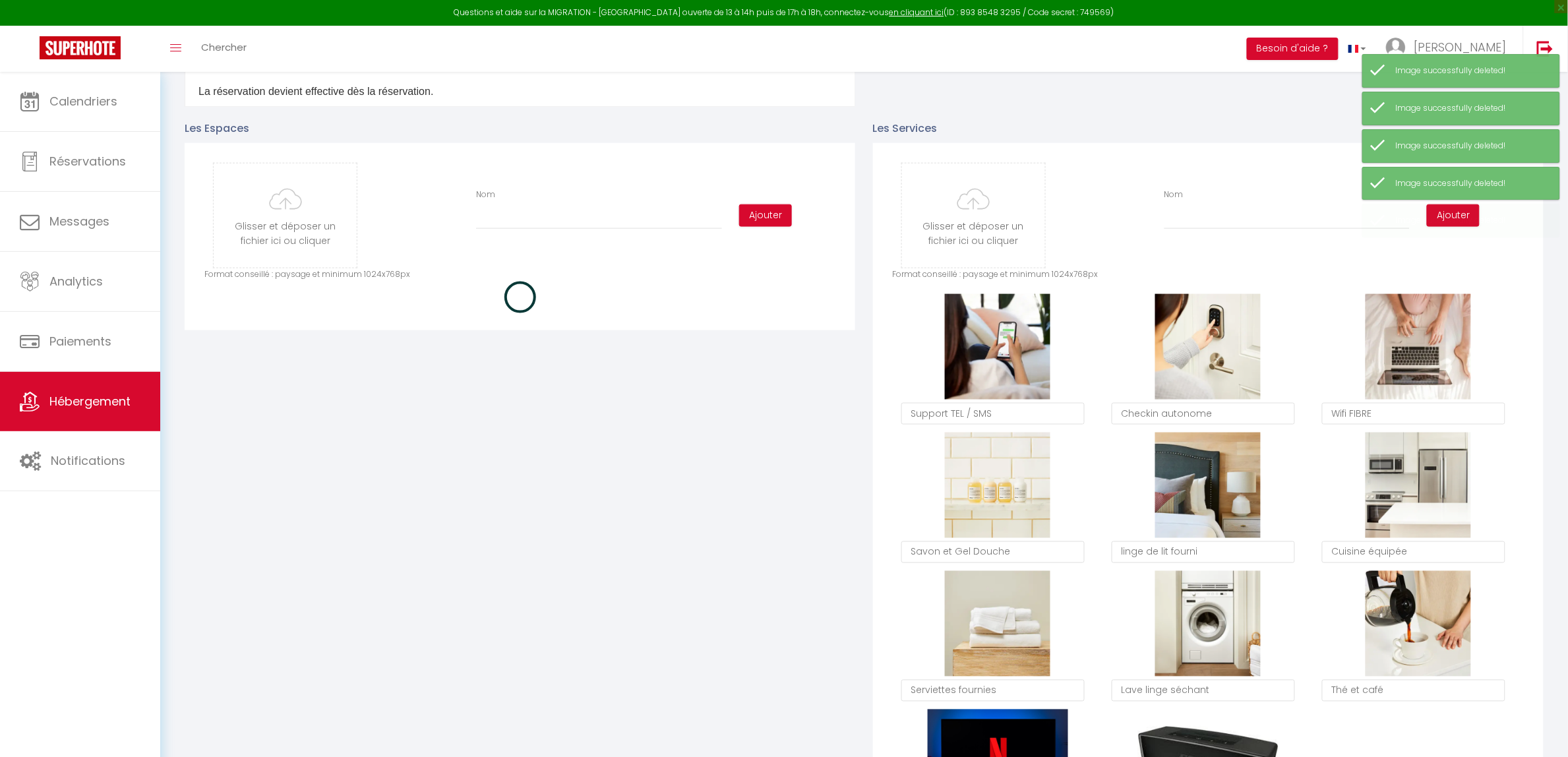
checkbox input "true"
checkbox input "false"
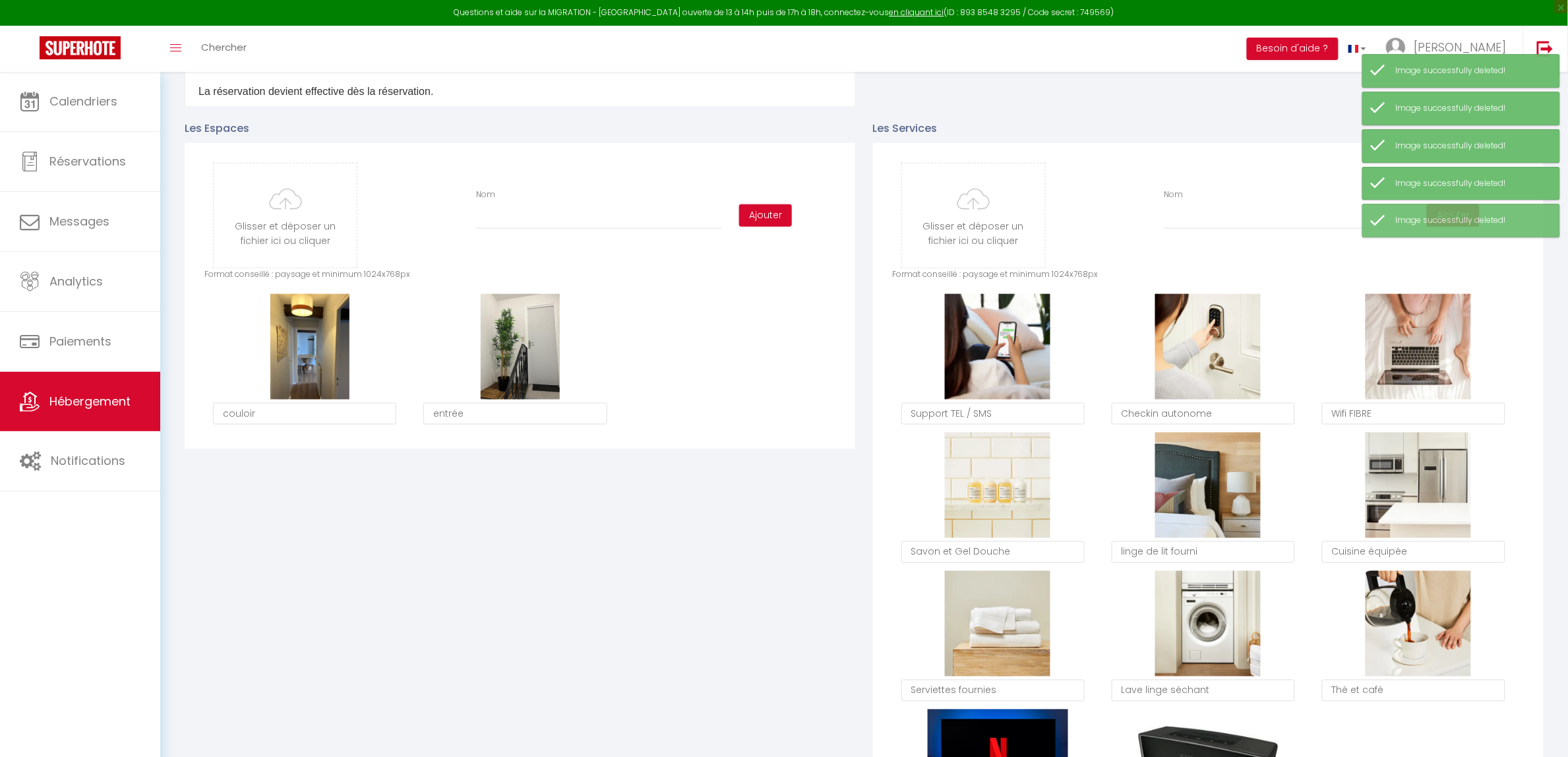
click at [318, 351] on button "Supprimer" at bounding box center [309, 346] width 63 height 20
checkbox input "true"
checkbox input "false"
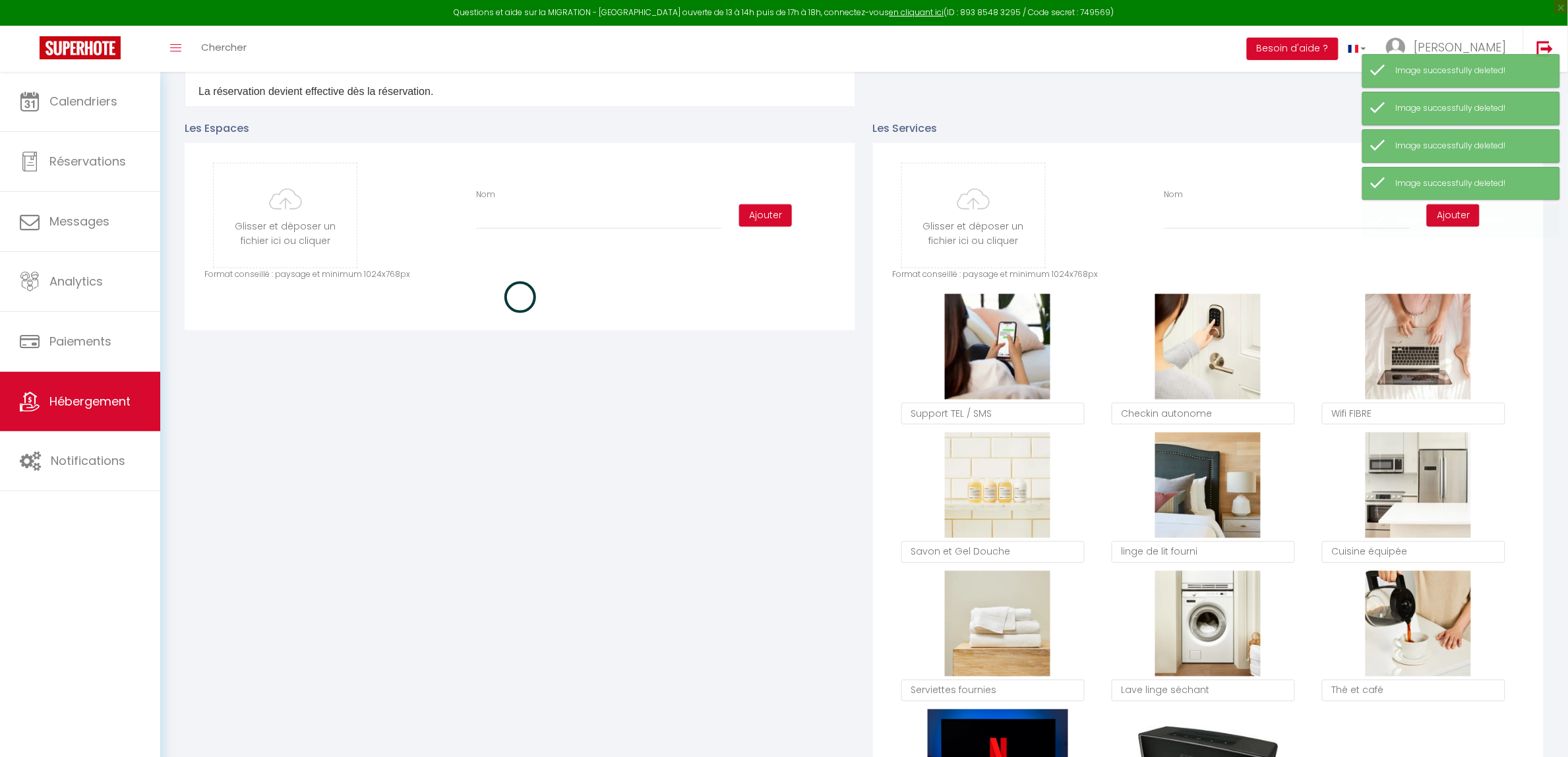
checkbox input "true"
checkbox input "false"
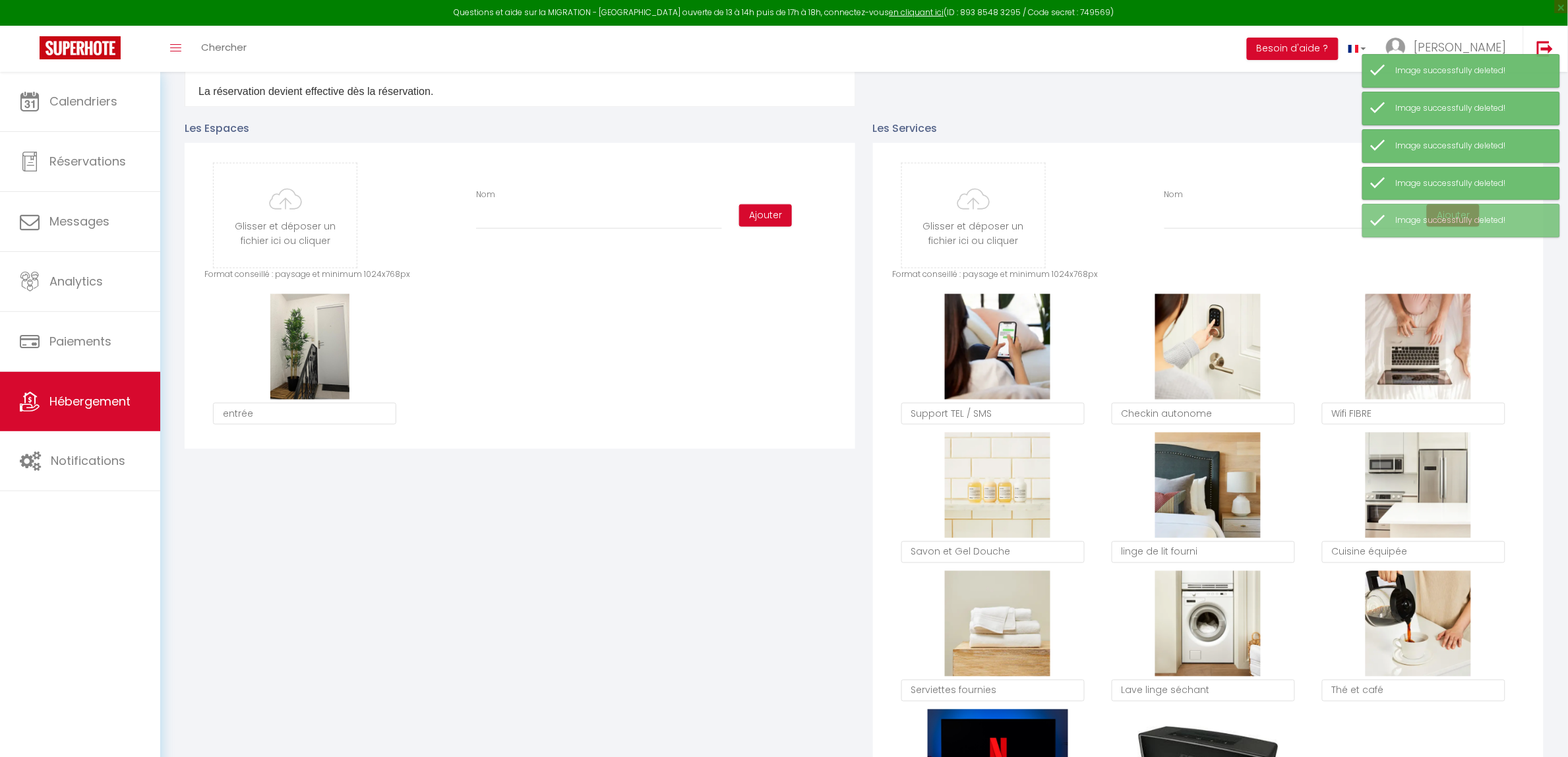
click at [318, 351] on button "Supprimer" at bounding box center [309, 346] width 63 height 20
checkbox input "true"
checkbox input "false"
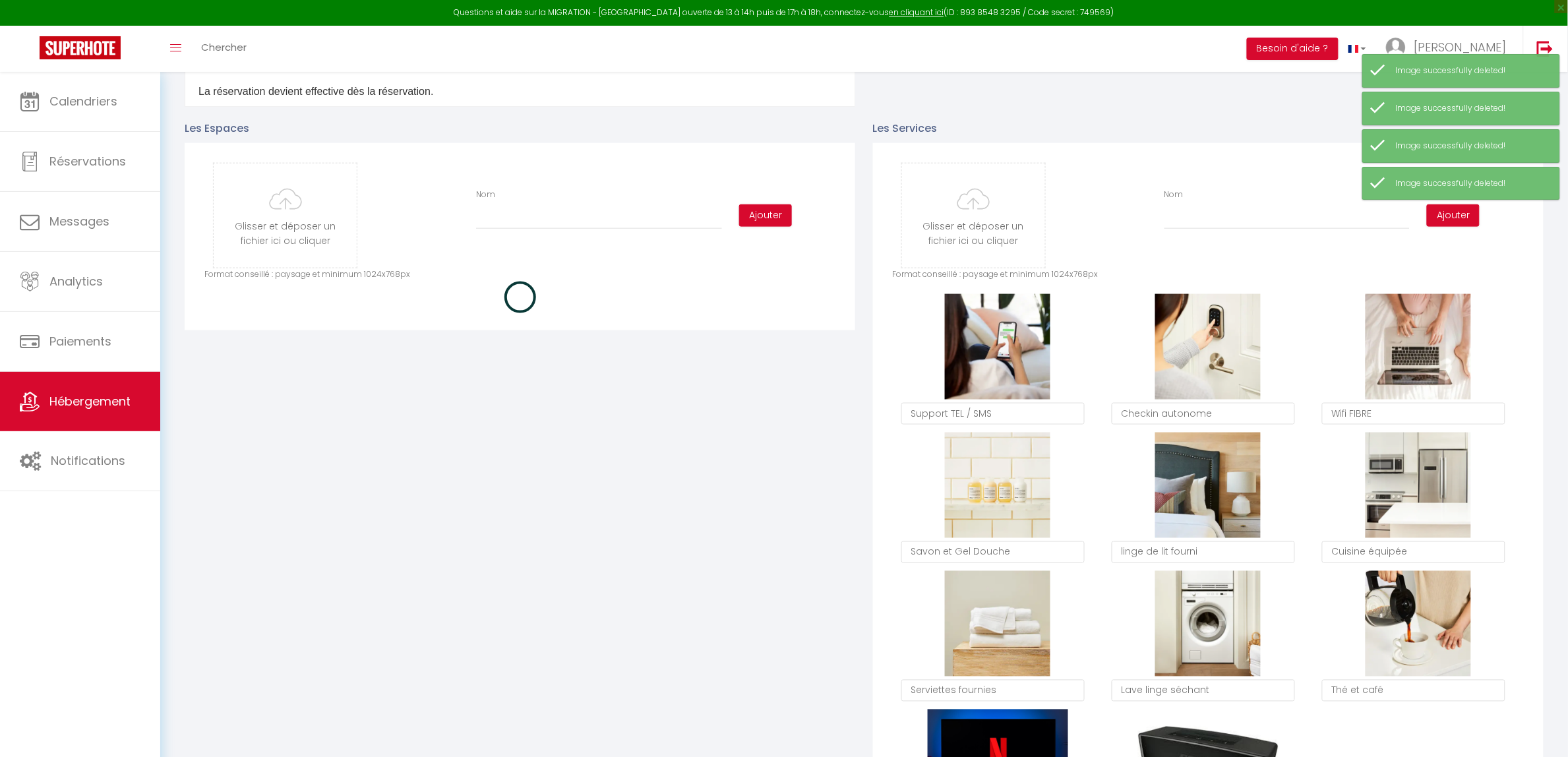
checkbox input "true"
checkbox input "false"
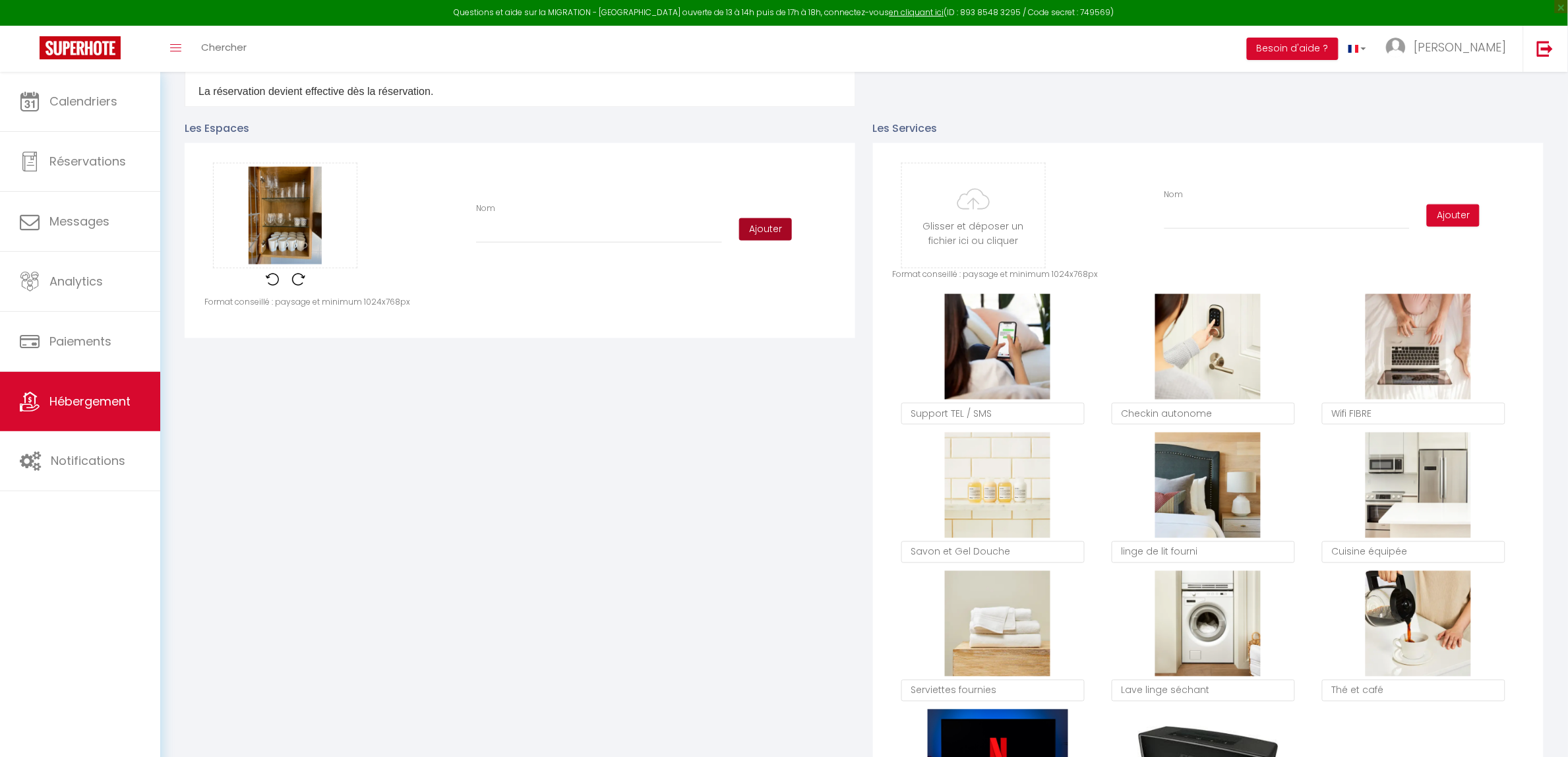
click at [777, 235] on button "Ajouter" at bounding box center [765, 229] width 53 height 22
click at [511, 226] on input "Nom" at bounding box center [599, 231] width 246 height 24
click at [776, 236] on button "Ajouter" at bounding box center [765, 229] width 53 height 22
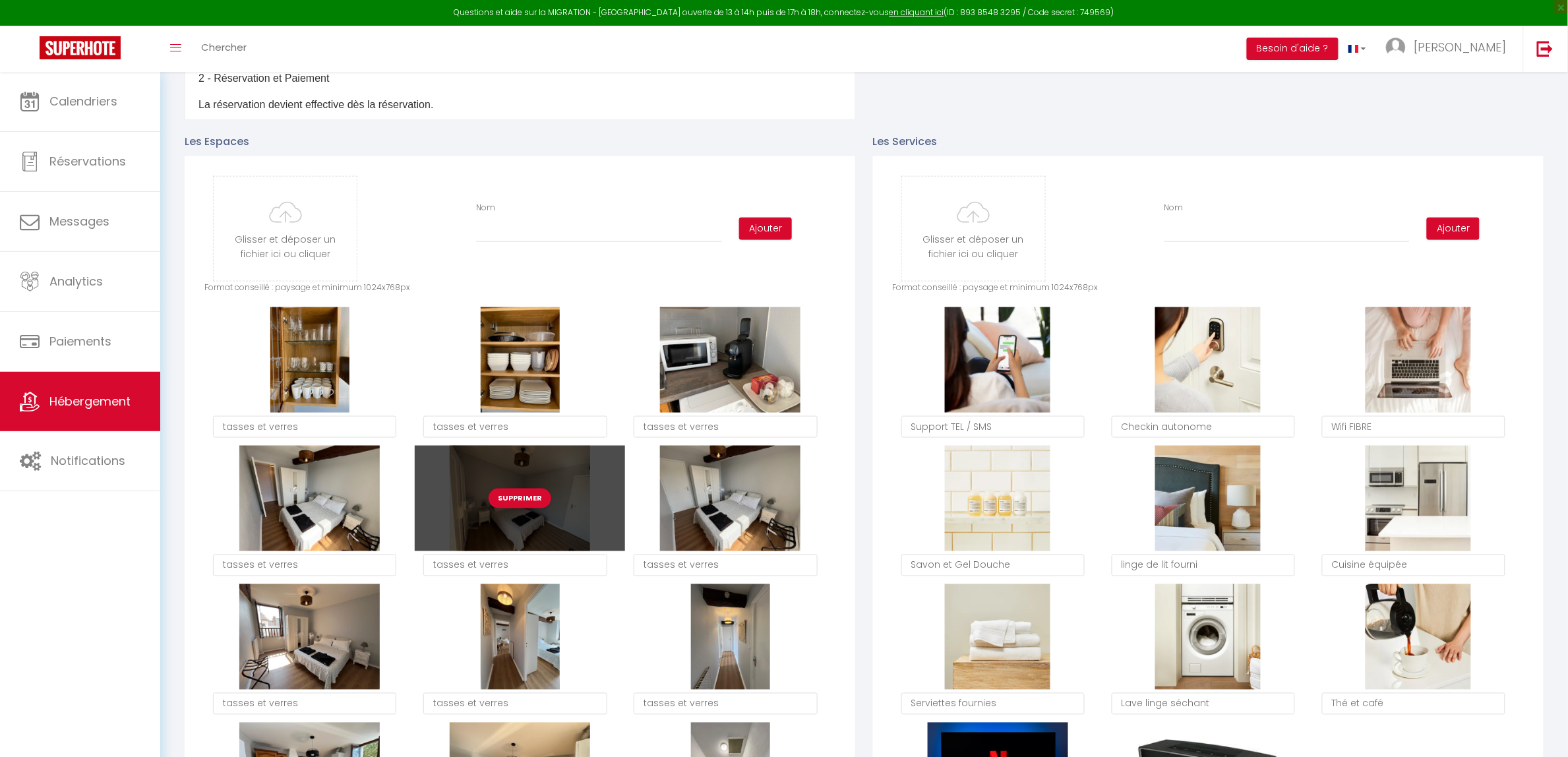
scroll to position [659, 0]
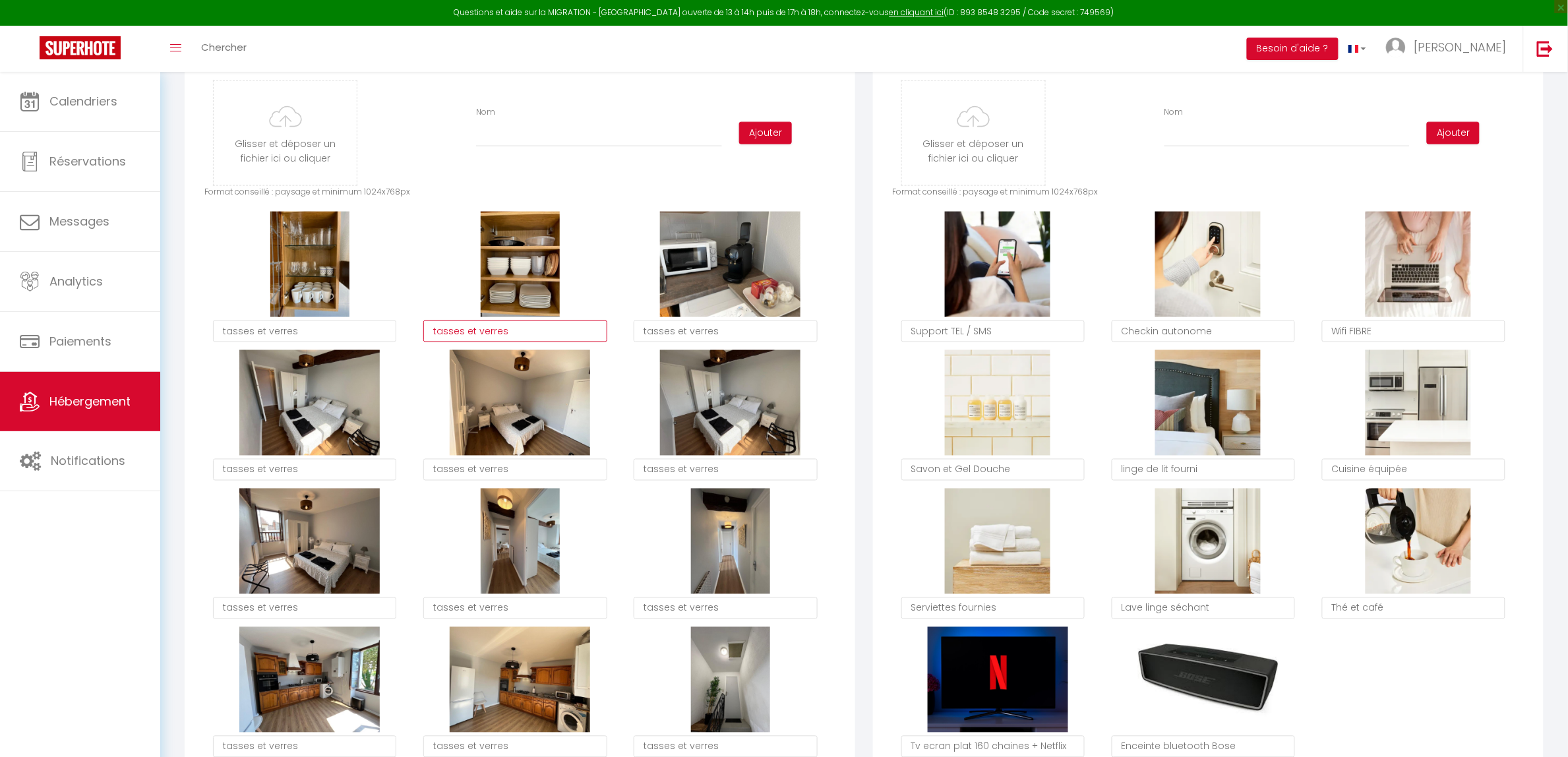
click at [454, 333] on textarea "tasses et verres" at bounding box center [515, 331] width 184 height 22
click at [705, 333] on textarea "tasses et verres" at bounding box center [726, 331] width 184 height 22
click at [705, 330] on textarea "tasses et verres" at bounding box center [726, 331] width 184 height 22
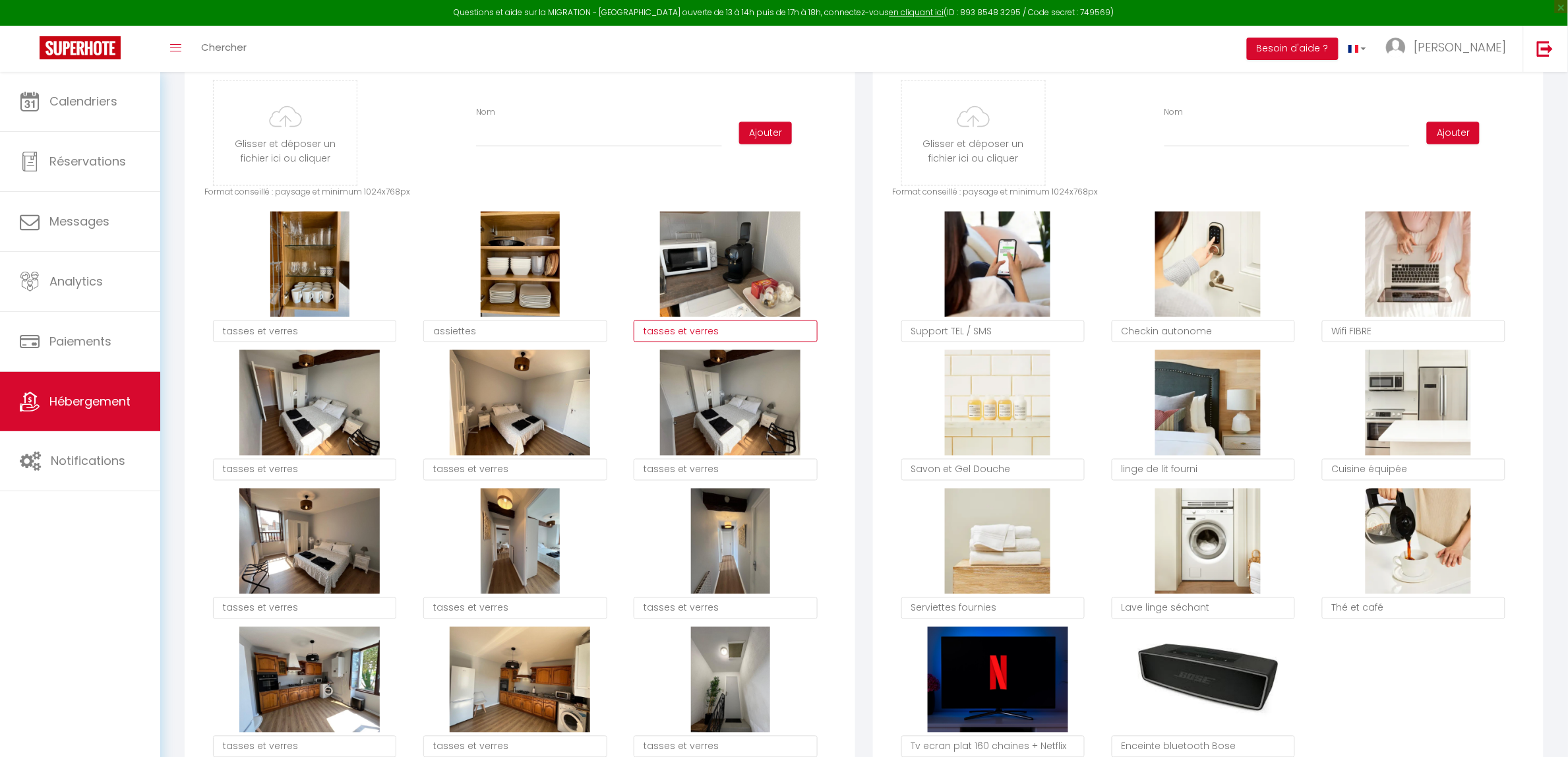
click at [705, 329] on textarea "tasses et verres" at bounding box center [726, 331] width 184 height 22
click at [707, 330] on textarea "tasses et verres" at bounding box center [726, 331] width 184 height 22
click at [279, 473] on textarea "tasses et verres" at bounding box center [305, 470] width 184 height 22
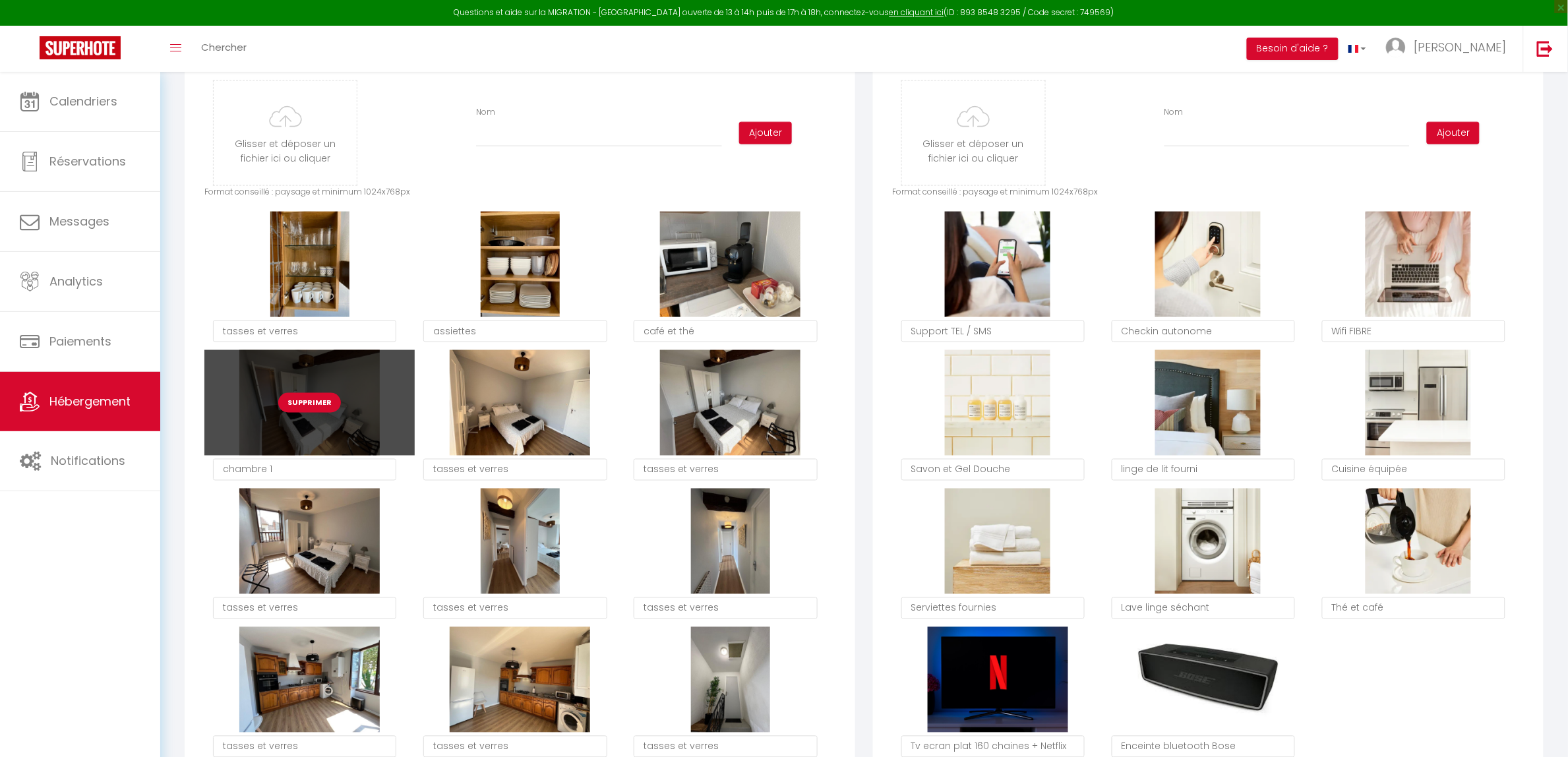
click at [292, 397] on button "Supprimer" at bounding box center [309, 402] width 63 height 20
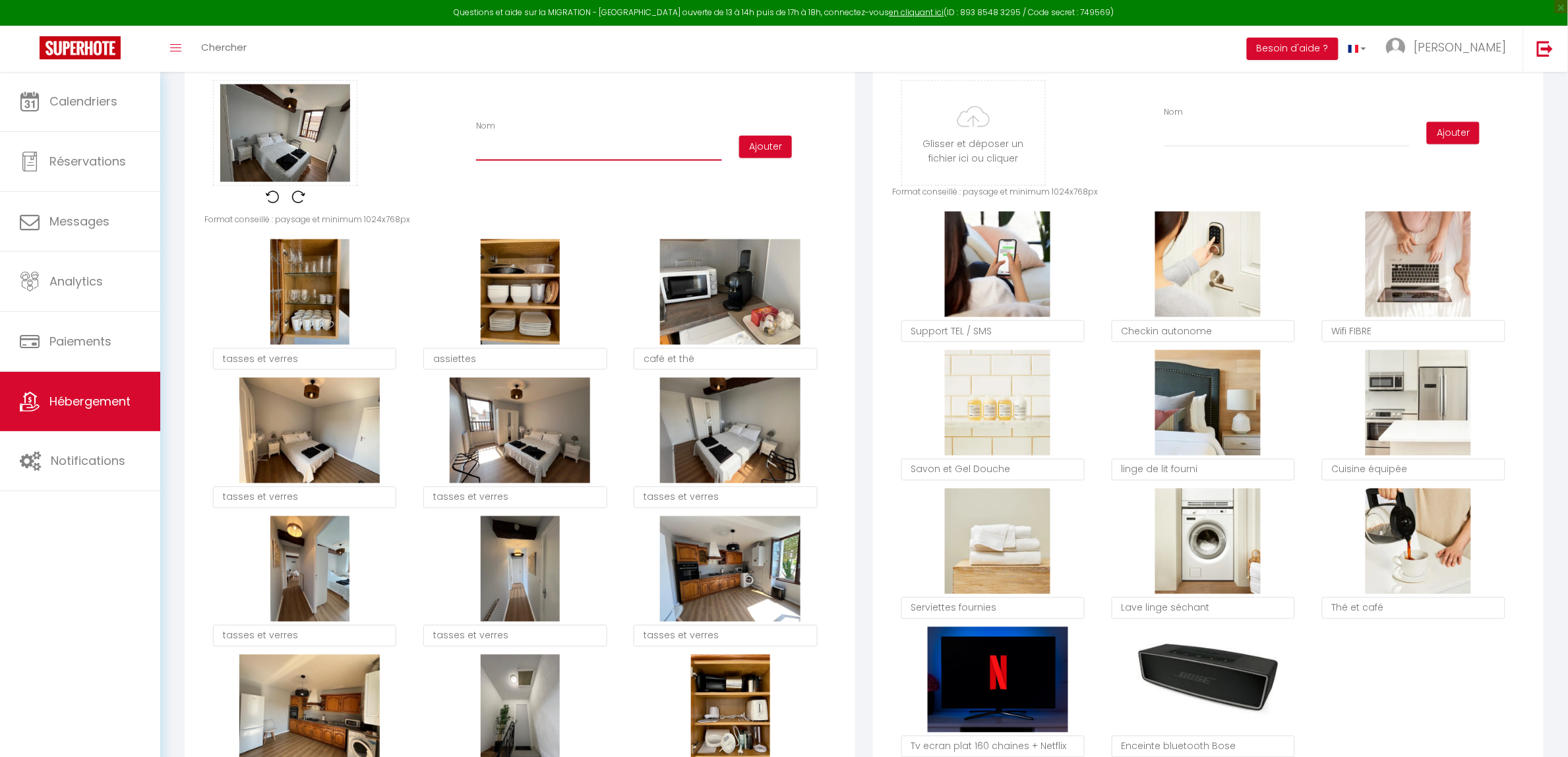
click at [529, 150] on input "Nom" at bounding box center [599, 148] width 246 height 24
click button "Editer" at bounding box center [0, 0] width 0 height 0
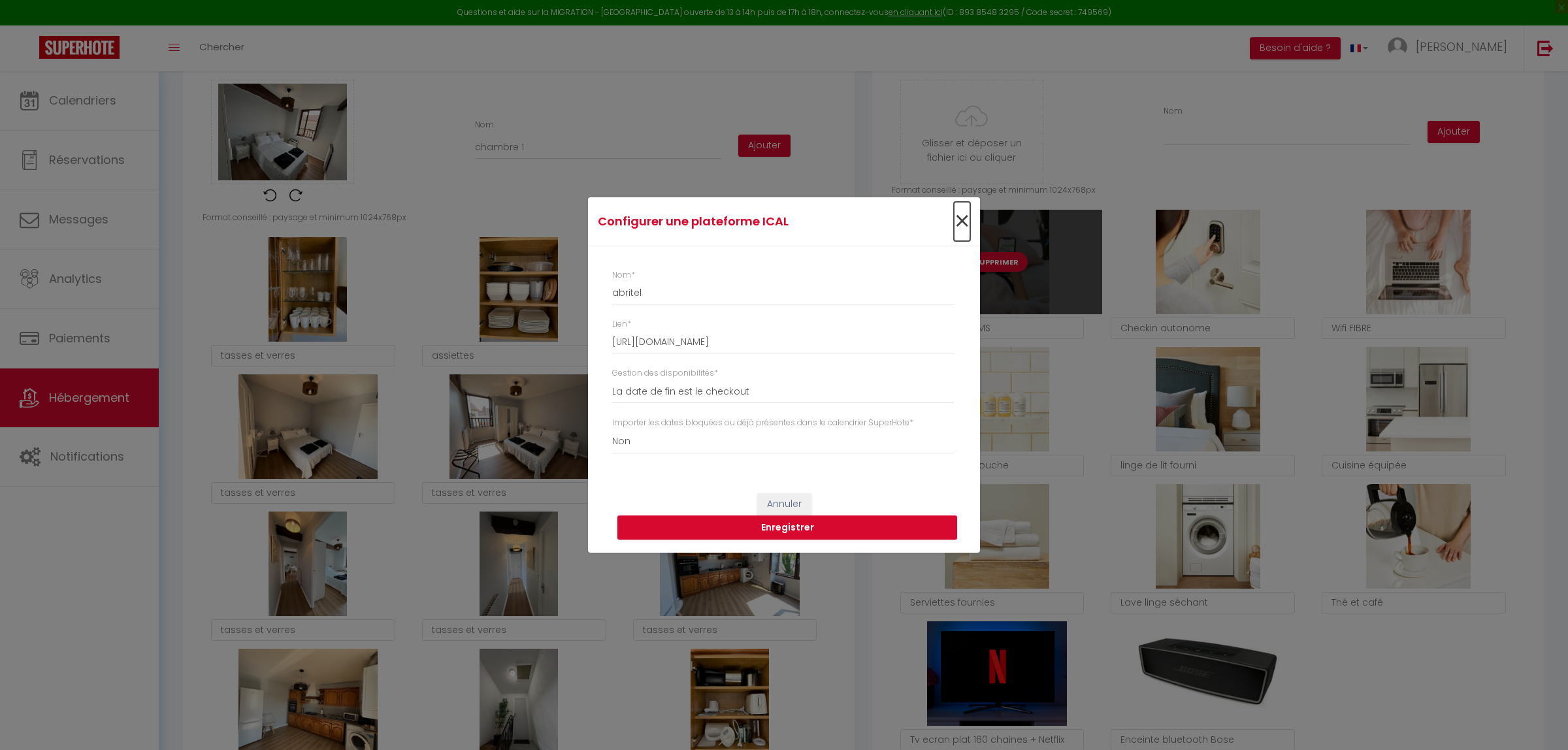
drag, startPoint x: 962, startPoint y: 223, endPoint x: 955, endPoint y: 229, distance: 9.2
click at [964, 224] on span "×" at bounding box center [962, 221] width 16 height 39
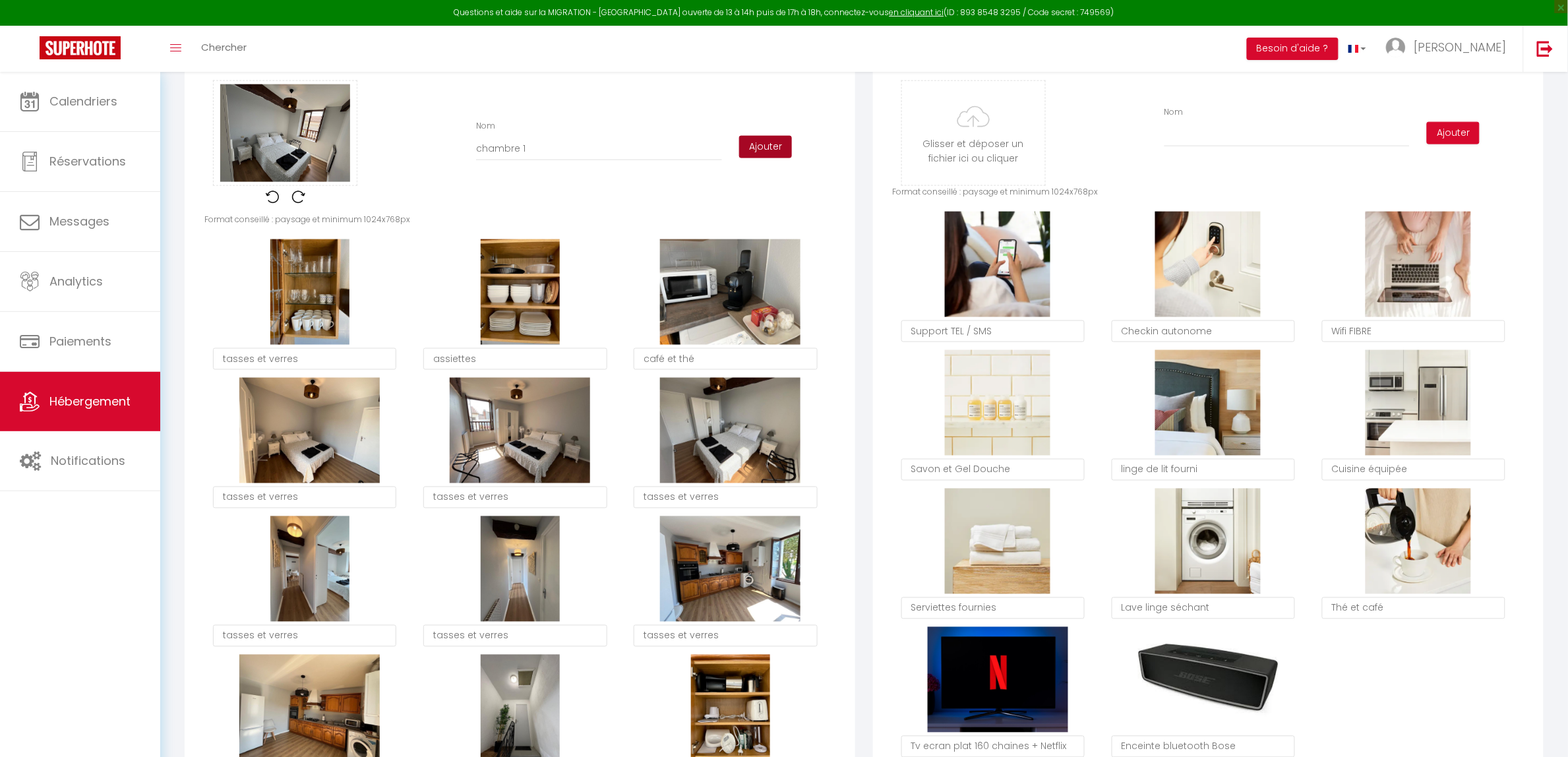
click at [769, 155] on button "Ajouter" at bounding box center [765, 146] width 53 height 22
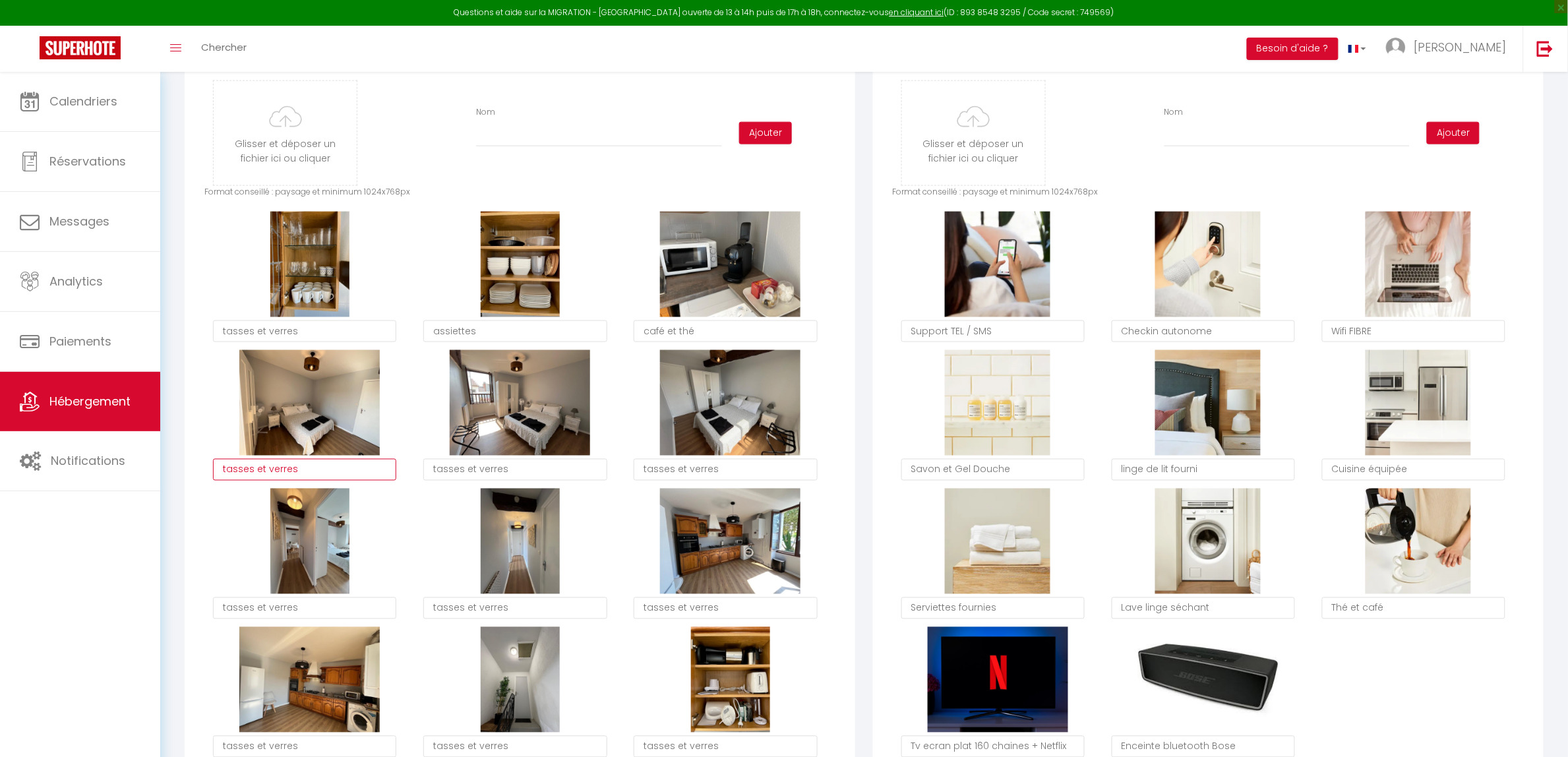
click at [282, 468] on textarea "tasses et verres" at bounding box center [305, 470] width 184 height 22
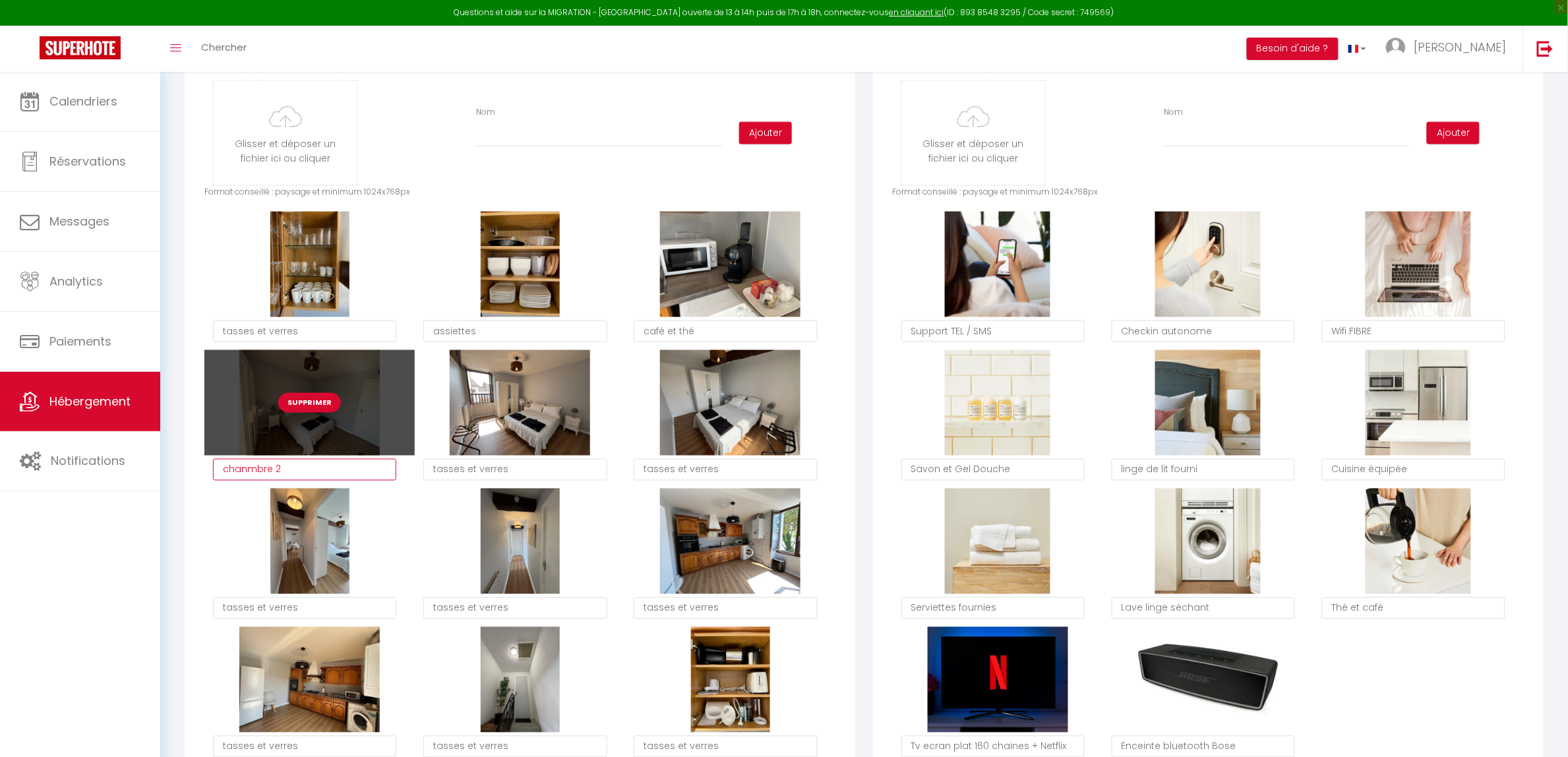
scroll to position [0, 0]
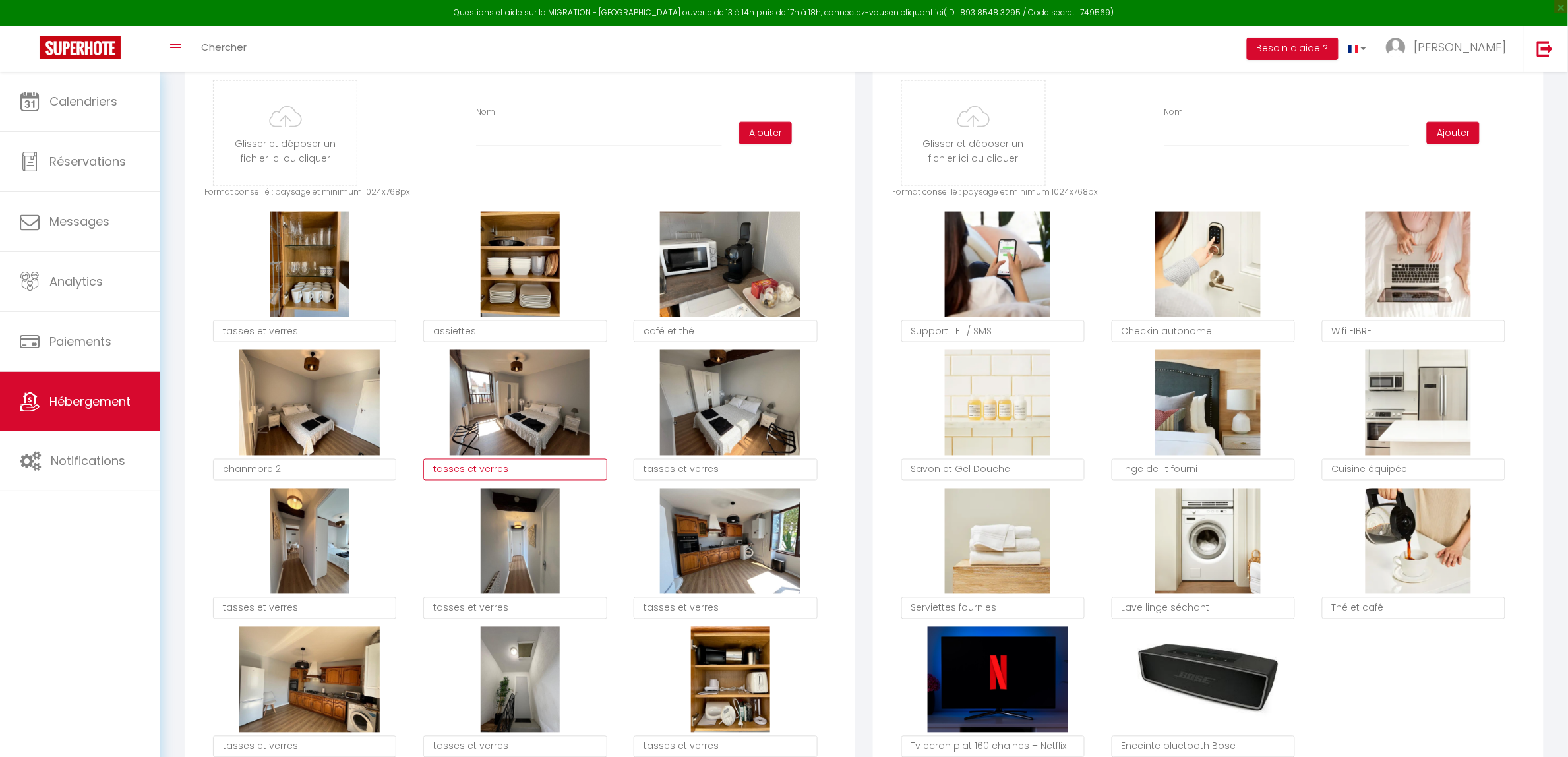
click at [425, 472] on textarea "tasses et verres" at bounding box center [515, 470] width 184 height 22
click at [244, 470] on textarea "chanmbre 2" at bounding box center [305, 470] width 184 height 22
click at [498, 466] on textarea "tasses et verres" at bounding box center [515, 470] width 184 height 22
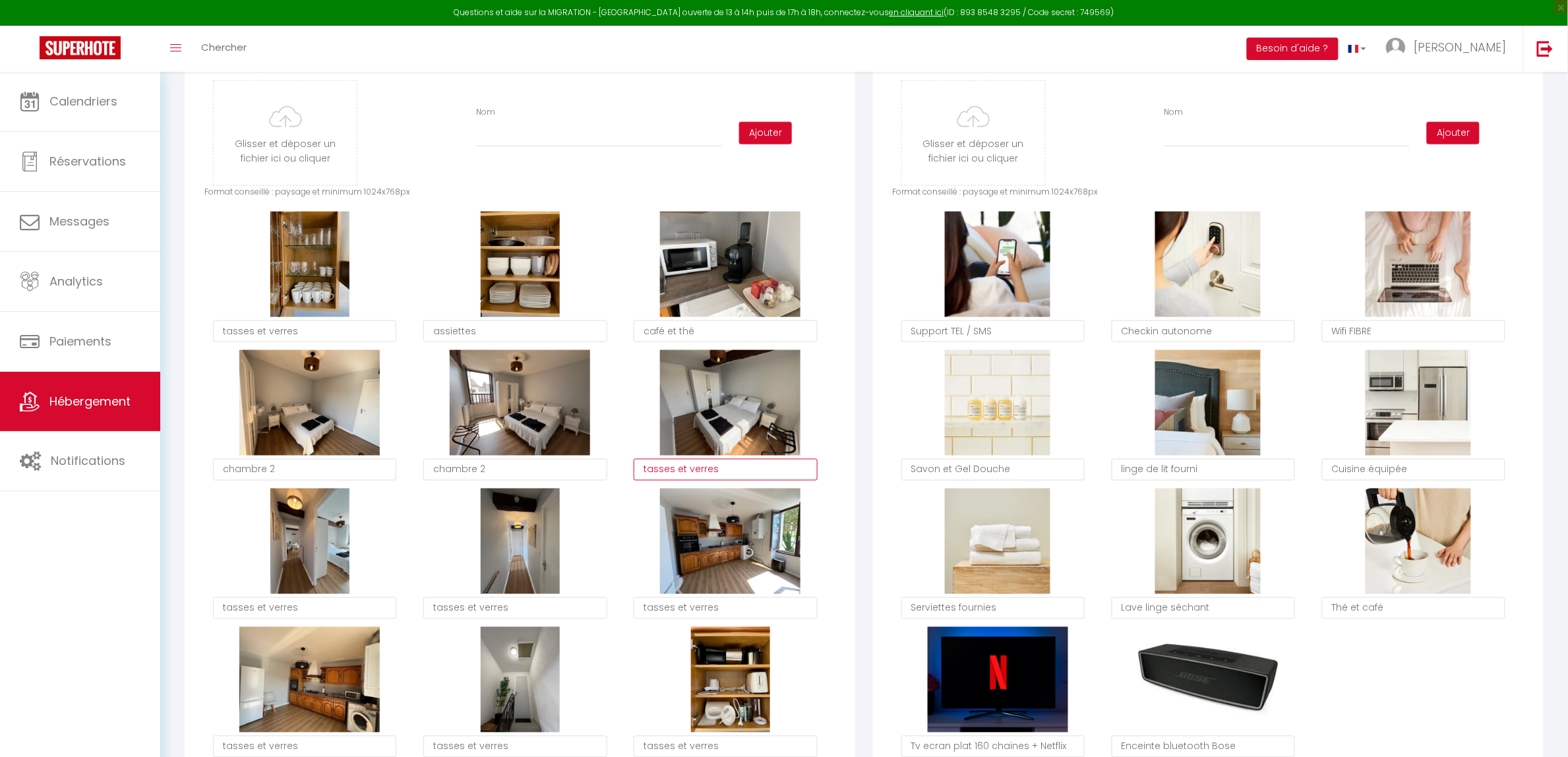
click at [661, 473] on textarea "tasses et verres" at bounding box center [726, 470] width 184 height 22
click at [693, 473] on textarea "tasses et verres" at bounding box center [726, 470] width 184 height 22
click at [693, 473] on textarea "tasses et verres" at bounding box center [726, 470] width 184 height 22
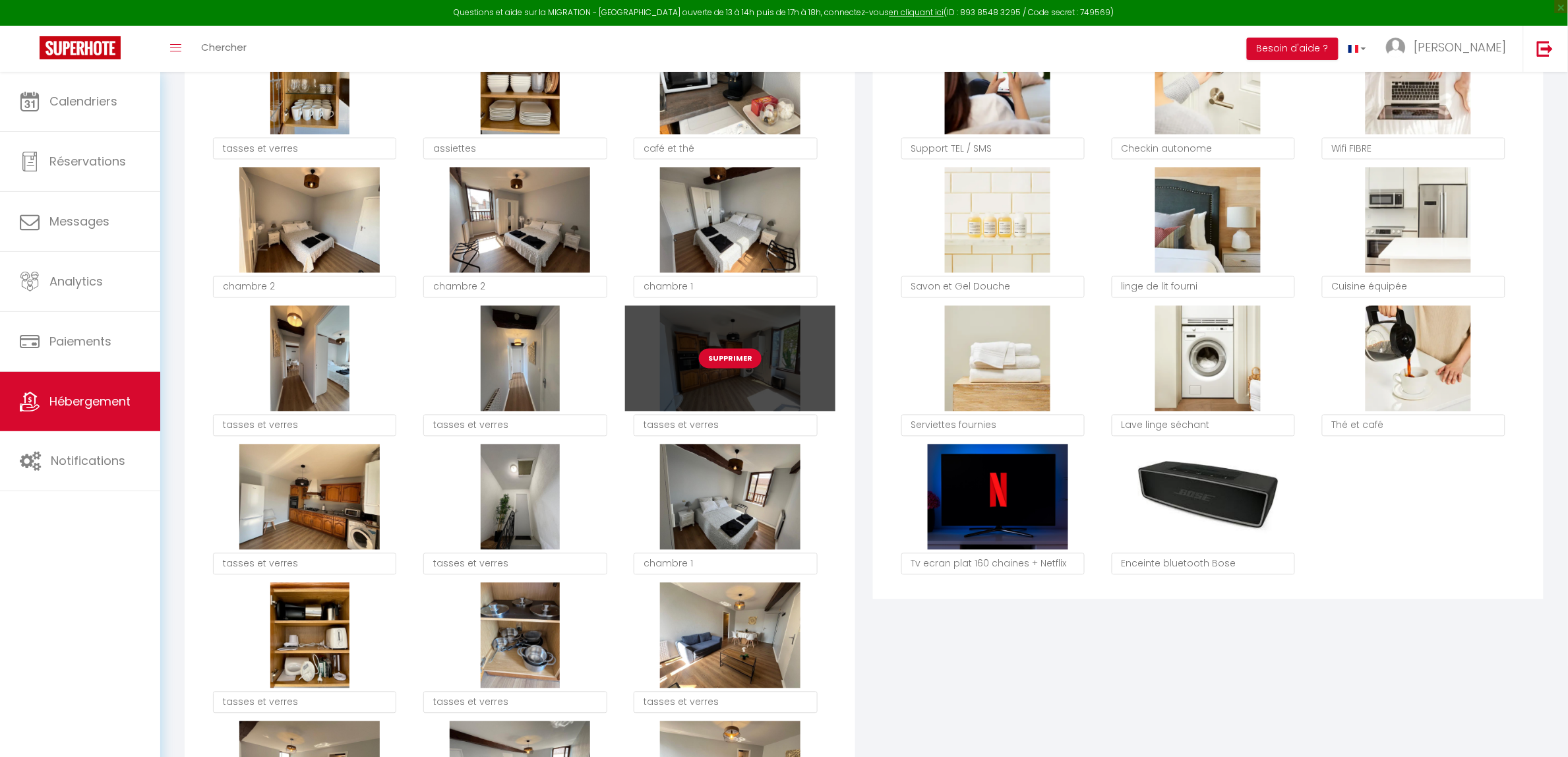
scroll to position [824, 0]
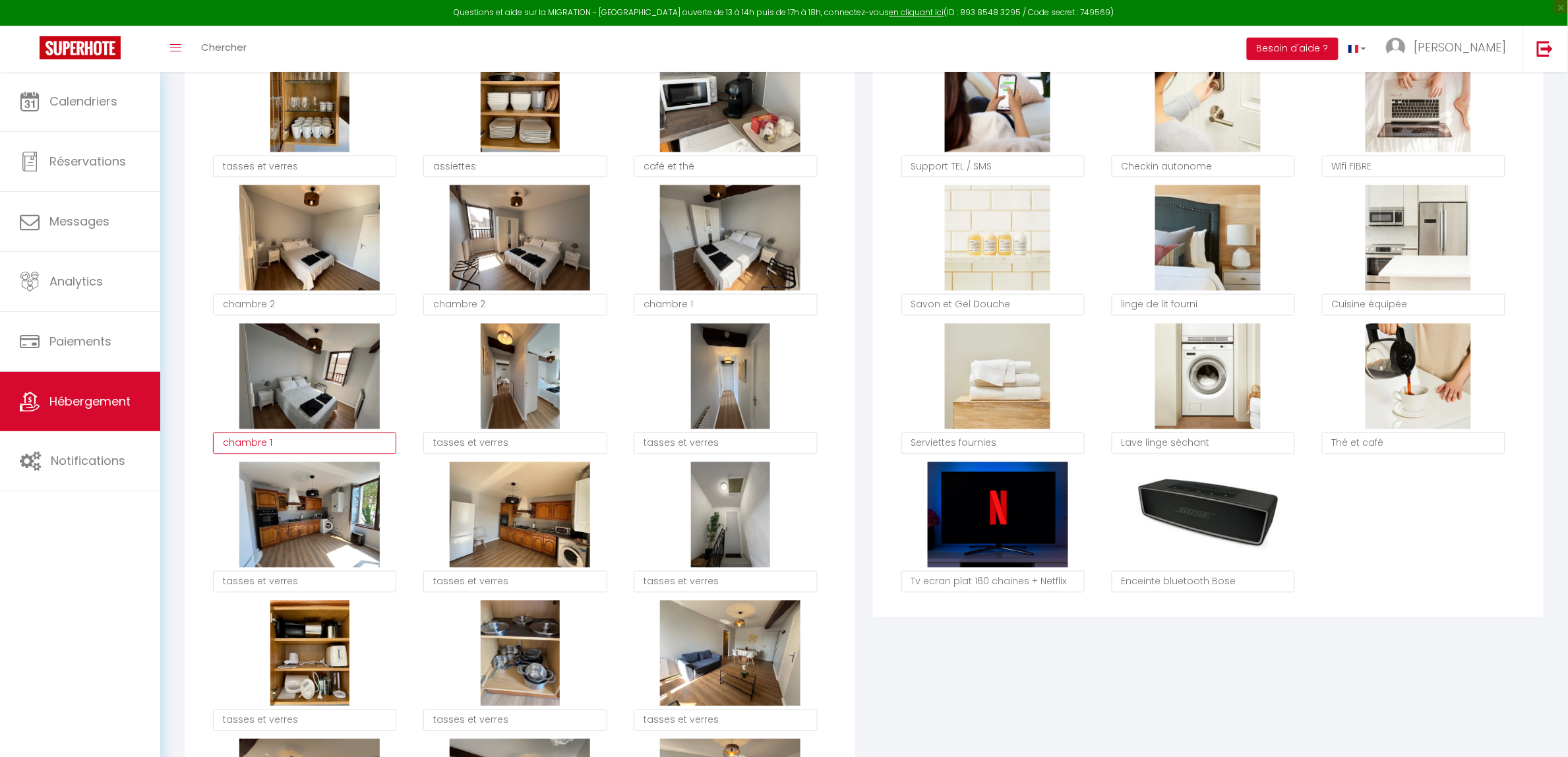
click at [275, 440] on textarea "chambre 1" at bounding box center [305, 443] width 184 height 22
click at [535, 445] on textarea "tasses et verres" at bounding box center [515, 443] width 184 height 22
click at [536, 445] on textarea "tasses et verres" at bounding box center [515, 443] width 184 height 22
click at [541, 450] on textarea "tasses et verres" at bounding box center [515, 443] width 184 height 22
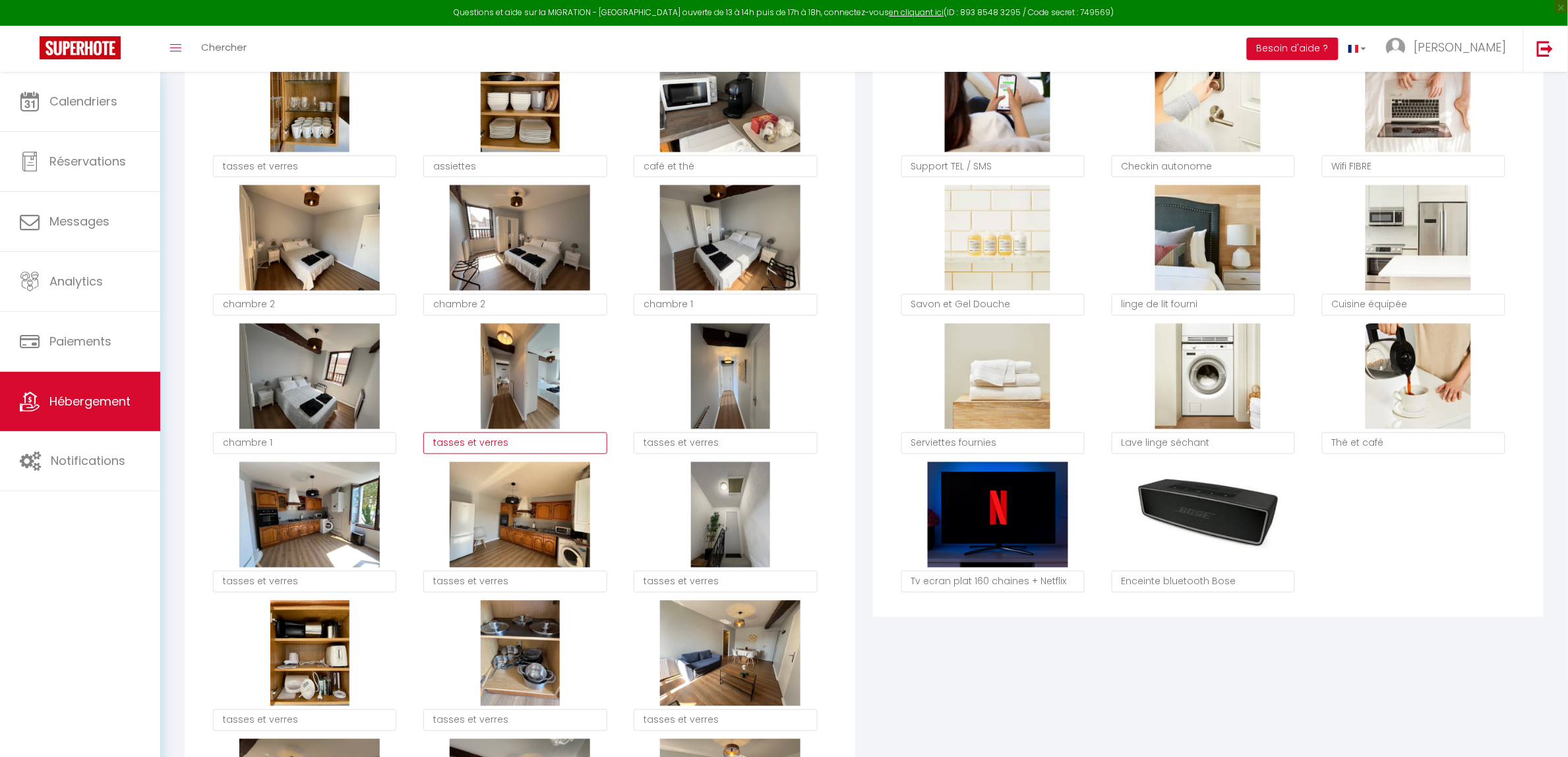
click at [536, 450] on textarea "tasses et verres" at bounding box center [515, 443] width 184 height 22
click at [715, 449] on textarea "tasses et verres" at bounding box center [726, 443] width 184 height 22
click at [714, 449] on textarea "tasses et verres" at bounding box center [726, 443] width 184 height 22
click at [288, 580] on textarea "tasses et verres" at bounding box center [305, 582] width 184 height 22
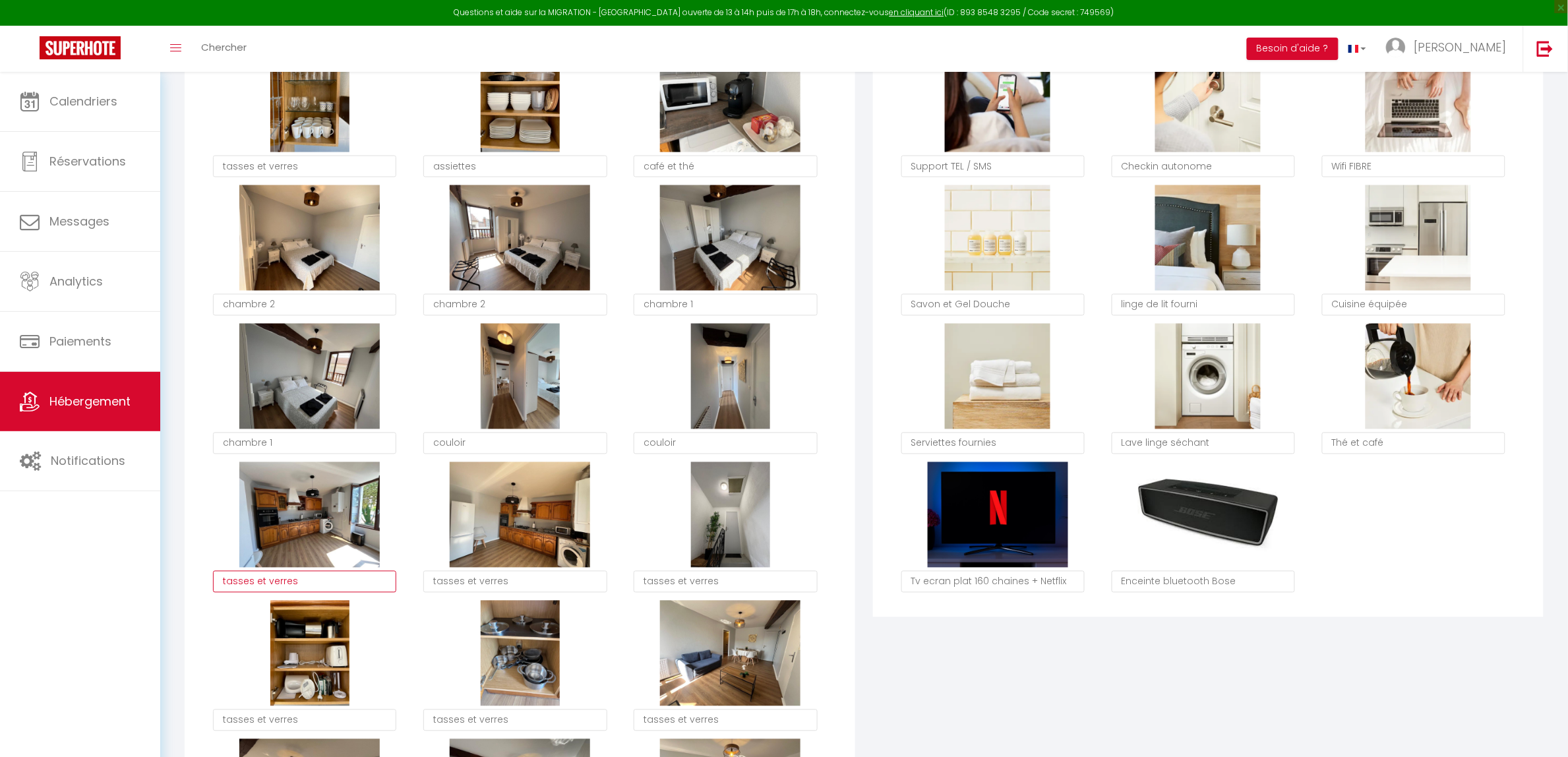
click at [285, 580] on textarea "tasses et verres" at bounding box center [305, 582] width 184 height 22
click at [455, 577] on textarea "tasses et verres" at bounding box center [515, 582] width 184 height 22
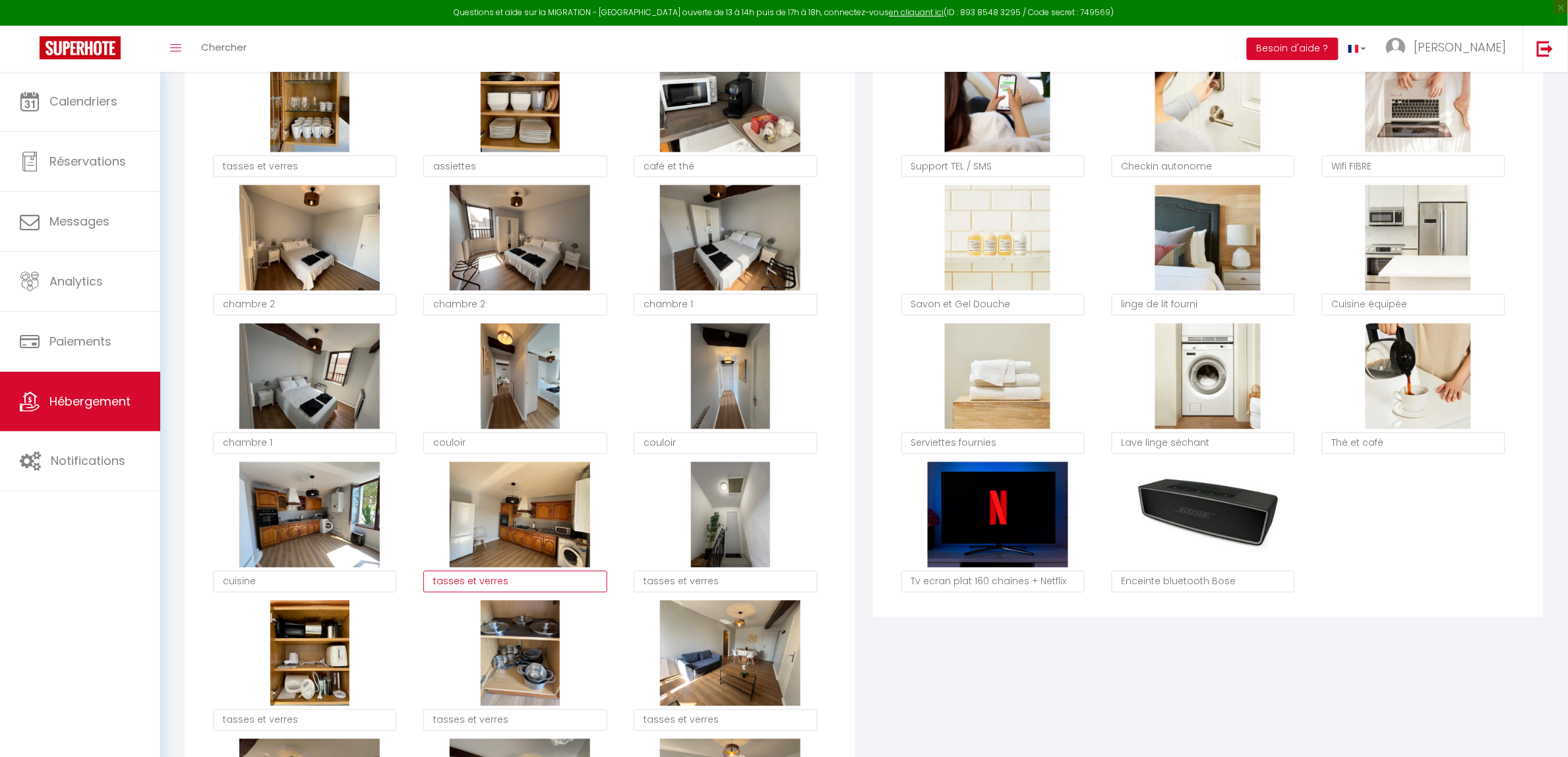
click at [455, 577] on textarea "tasses et verres" at bounding box center [515, 582] width 184 height 22
click at [489, 586] on textarea "tasses et verres" at bounding box center [515, 582] width 184 height 22
click at [673, 582] on textarea "tasses et verres" at bounding box center [726, 582] width 184 height 22
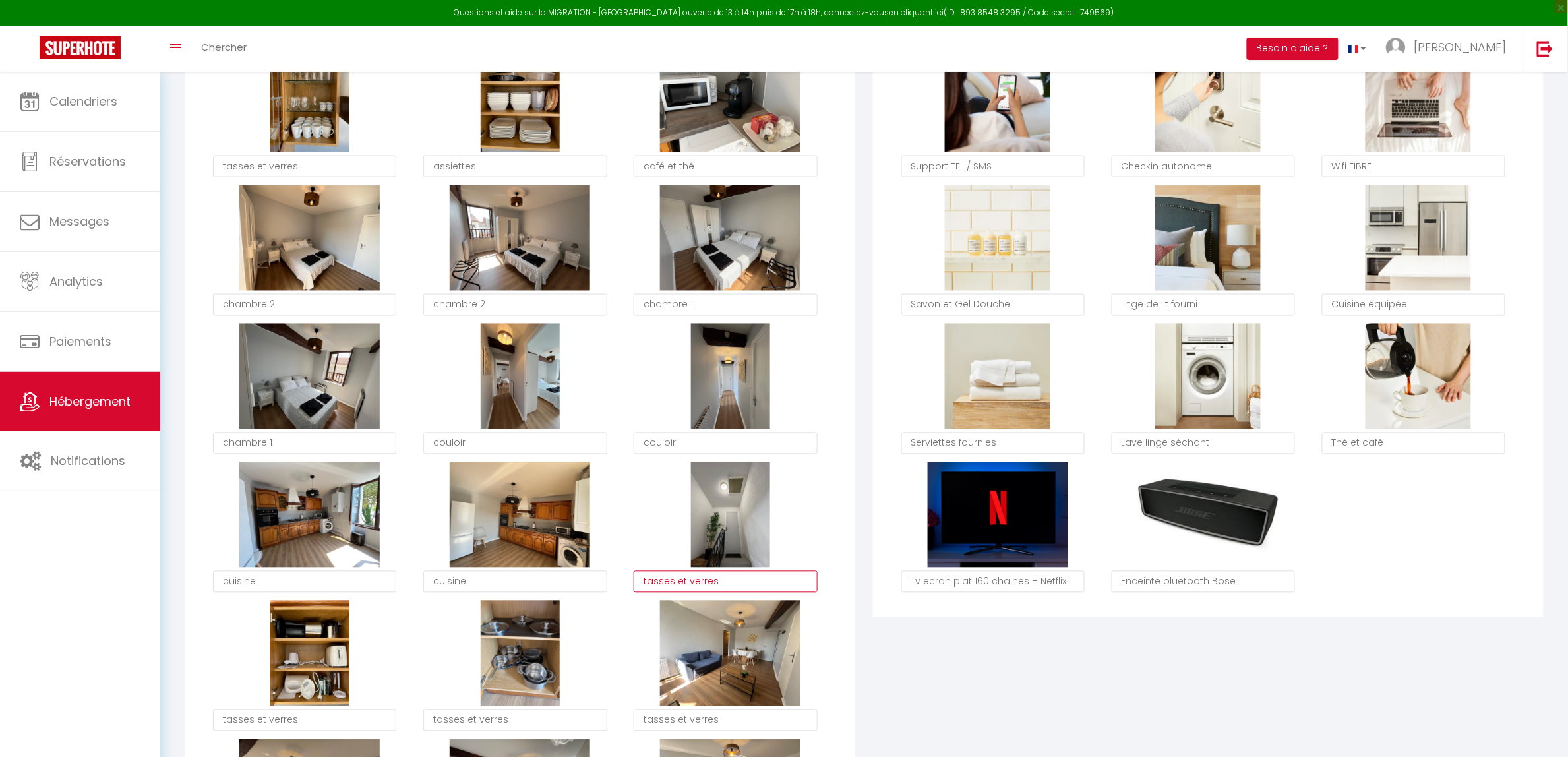
click at [673, 582] on textarea "tasses et verres" at bounding box center [726, 582] width 184 height 22
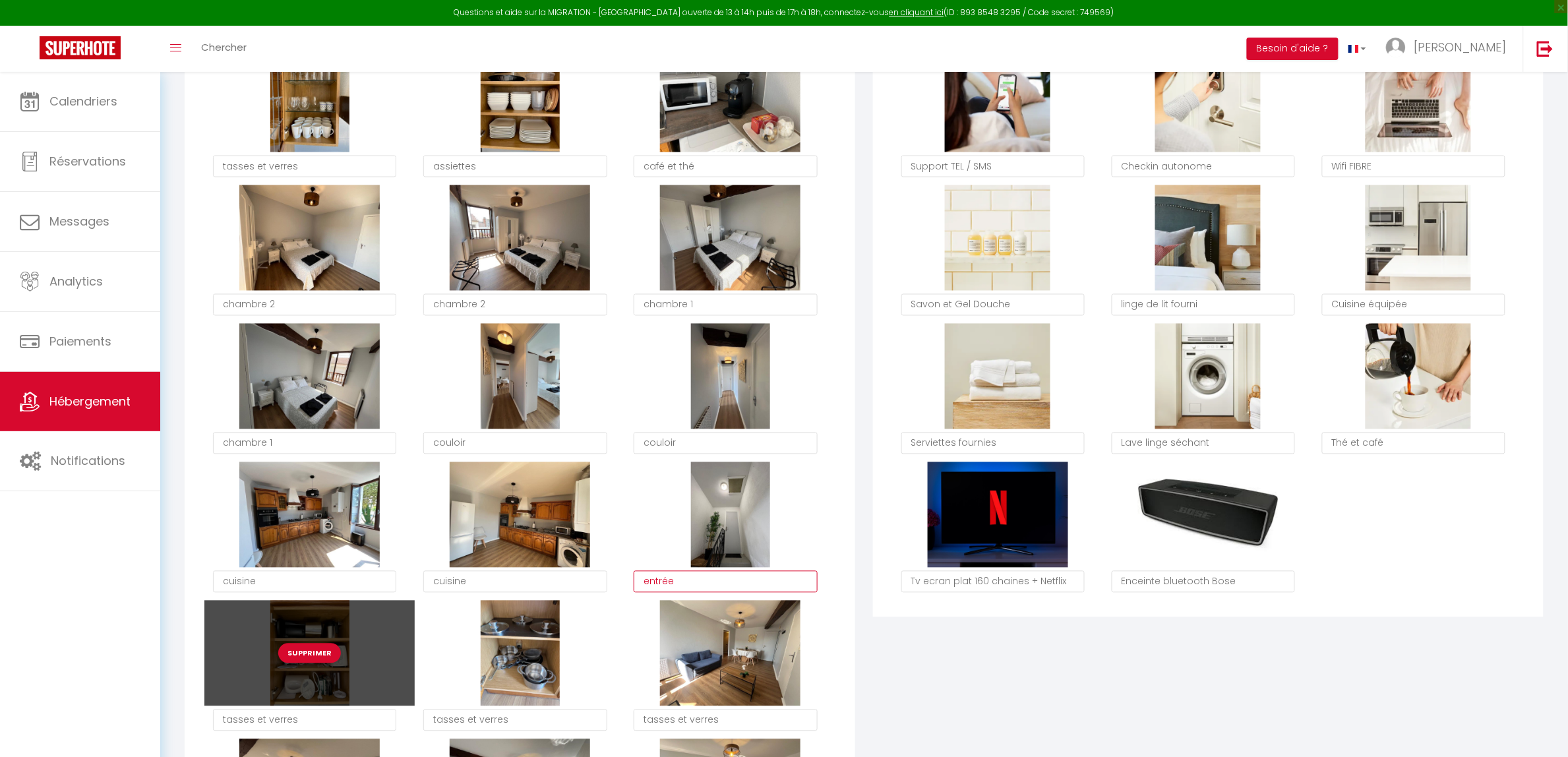
scroll to position [1154, 0]
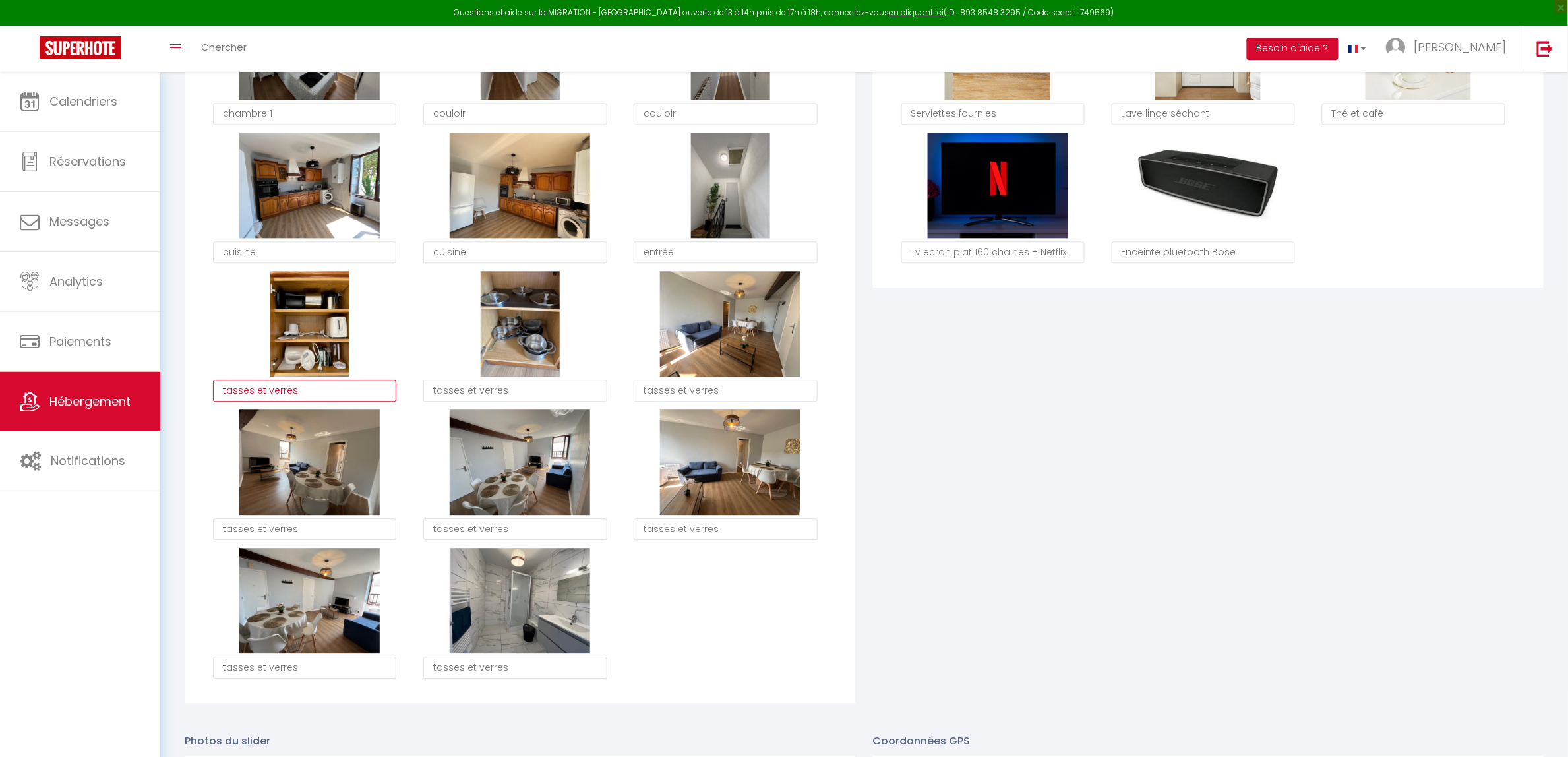
click at [265, 393] on textarea "tasses et verres" at bounding box center [305, 391] width 184 height 22
click at [456, 390] on textarea "tasses et verres" at bounding box center [515, 391] width 184 height 22
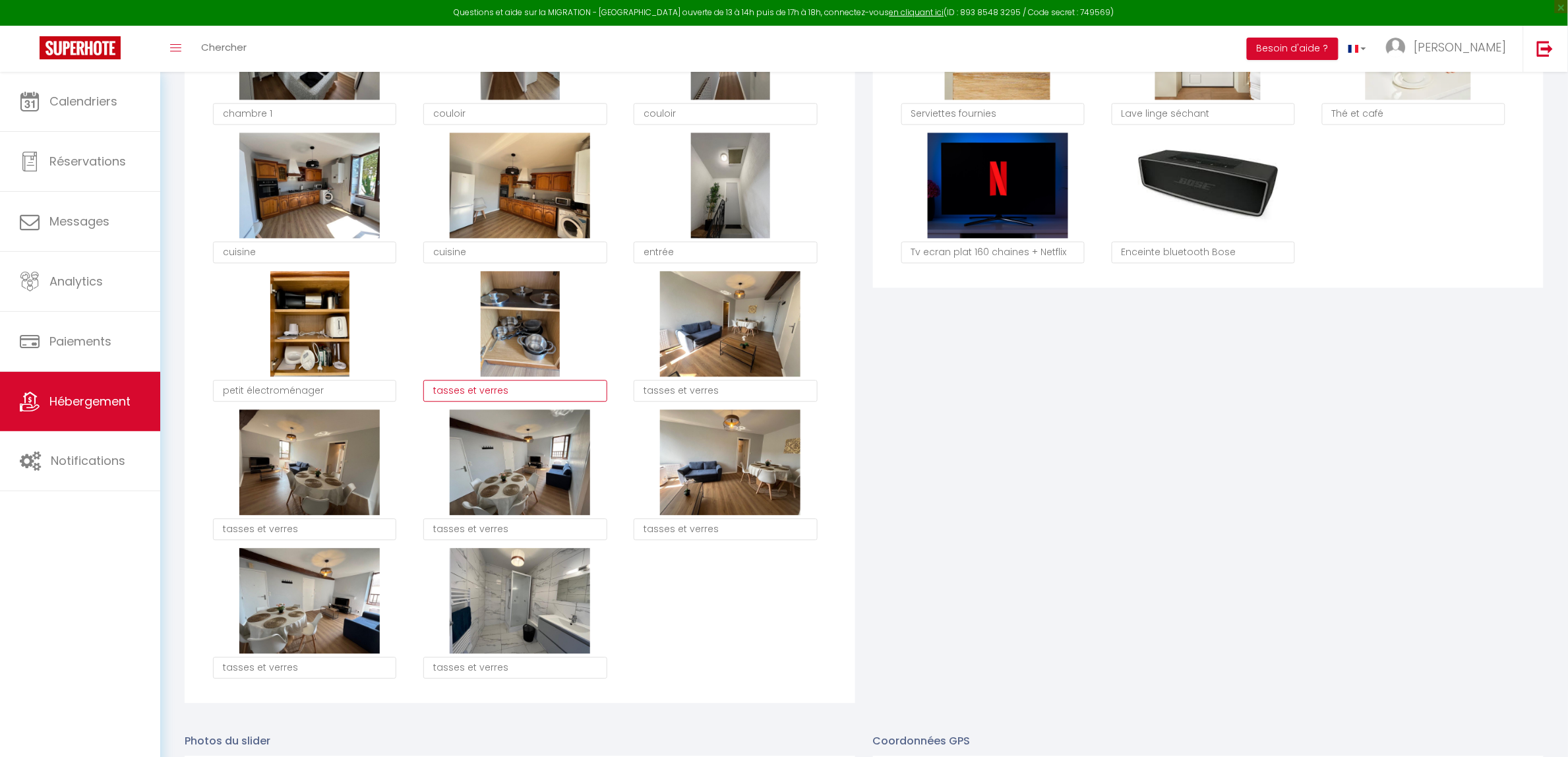
click at [456, 390] on textarea "tasses et verres" at bounding box center [515, 391] width 184 height 22
click at [682, 393] on textarea "tasses et verres" at bounding box center [726, 391] width 184 height 22
click at [680, 393] on textarea "tasses et verres" at bounding box center [726, 391] width 184 height 22
click at [251, 528] on textarea "tasses et verres" at bounding box center [305, 529] width 184 height 22
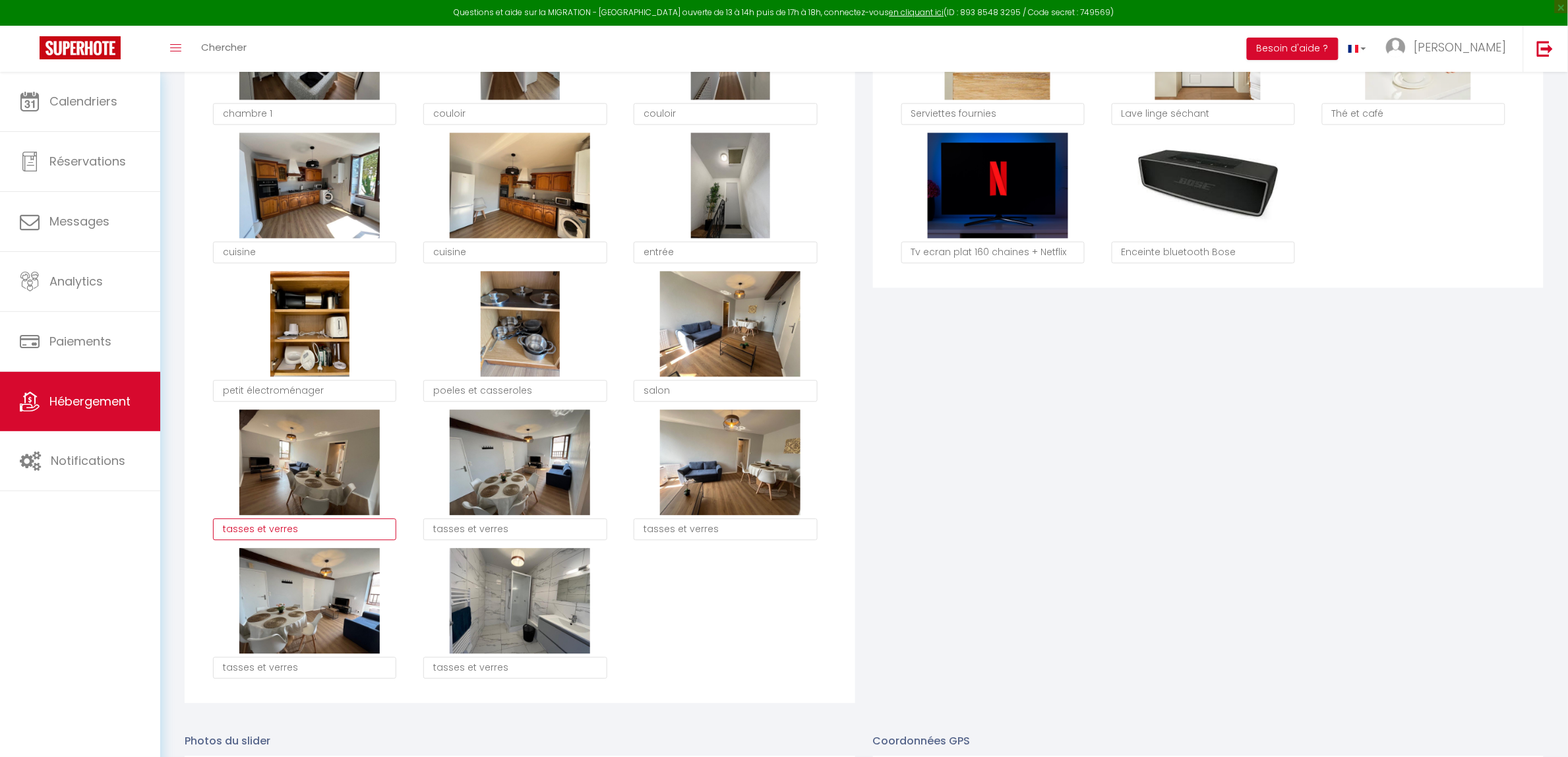
click at [251, 528] on textarea "tasses et verres" at bounding box center [305, 529] width 184 height 22
click at [250, 528] on textarea "salon alle a manger" at bounding box center [305, 529] width 184 height 22
click at [470, 526] on textarea "tasses et verres" at bounding box center [515, 529] width 184 height 22
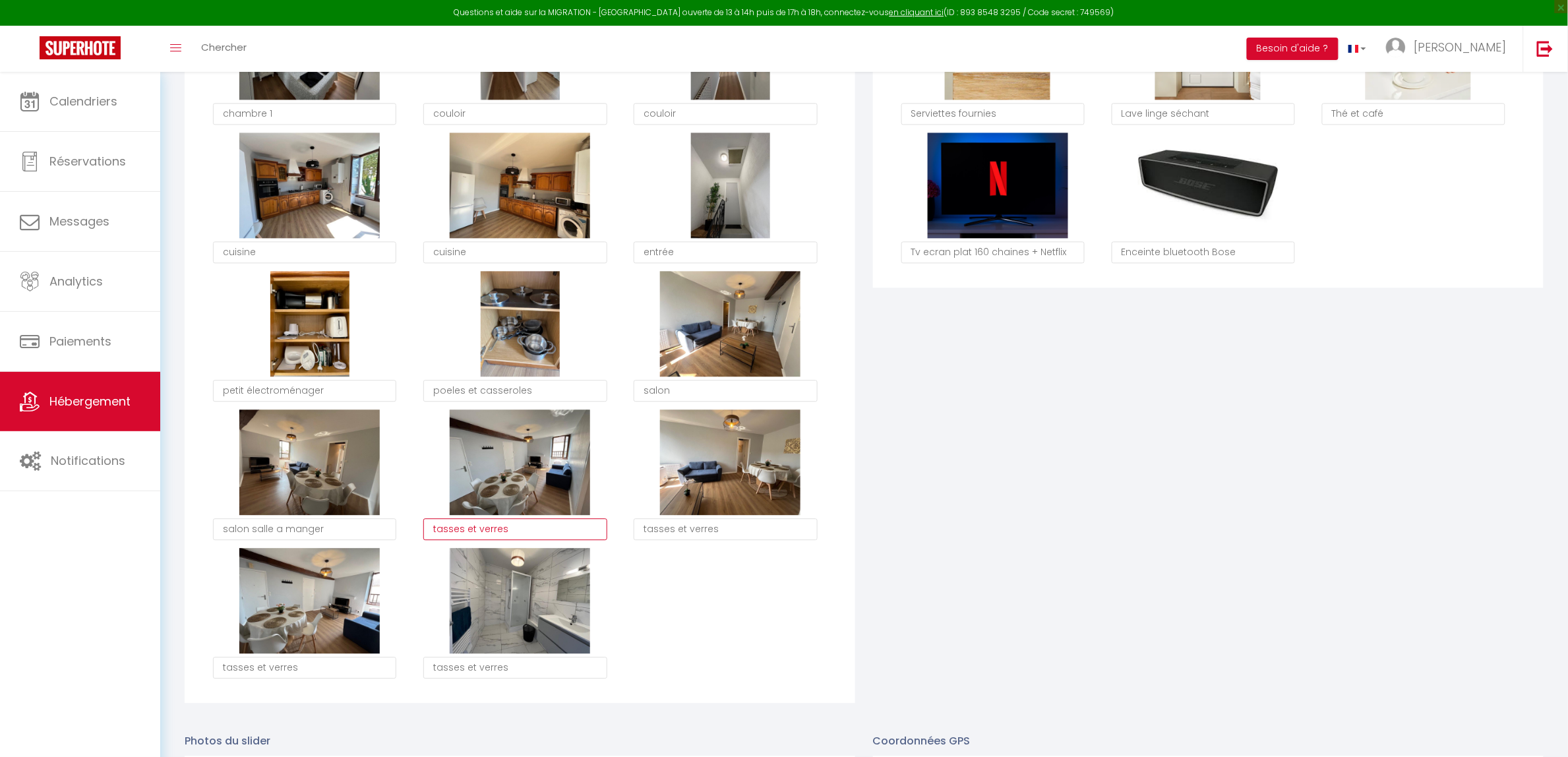
click at [470, 526] on textarea "tasses et verres" at bounding box center [515, 529] width 184 height 22
click at [274, 522] on textarea "salon salle a manger" at bounding box center [305, 529] width 184 height 22
click at [275, 522] on textarea "salon salle a manger" at bounding box center [305, 529] width 184 height 22
click at [282, 530] on textarea "salon salle a manger" at bounding box center [305, 529] width 184 height 22
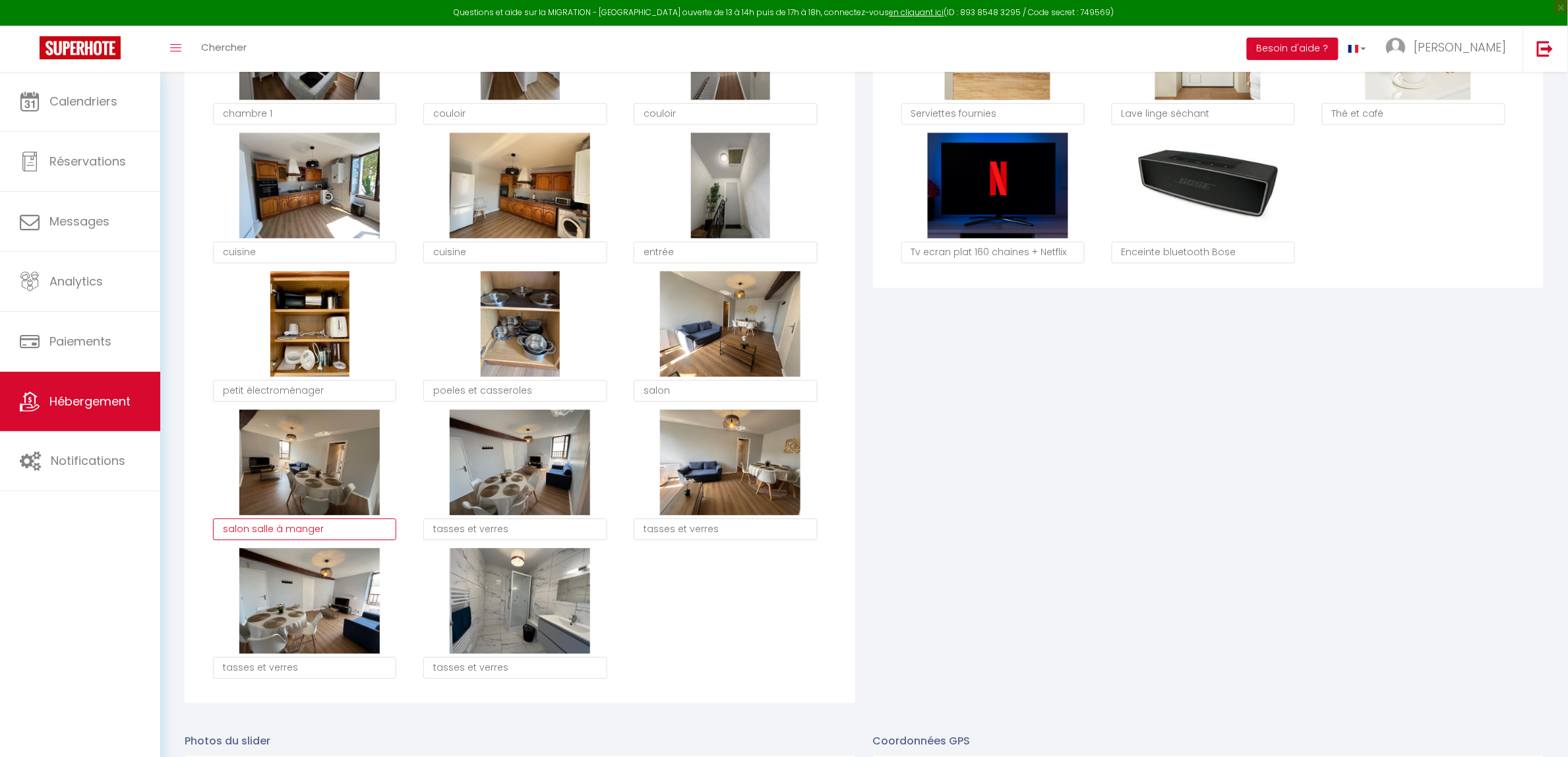
click at [288, 532] on textarea "salon salle à manger" at bounding box center [305, 529] width 184 height 22
click at [443, 532] on textarea "tasses et verres" at bounding box center [515, 529] width 184 height 22
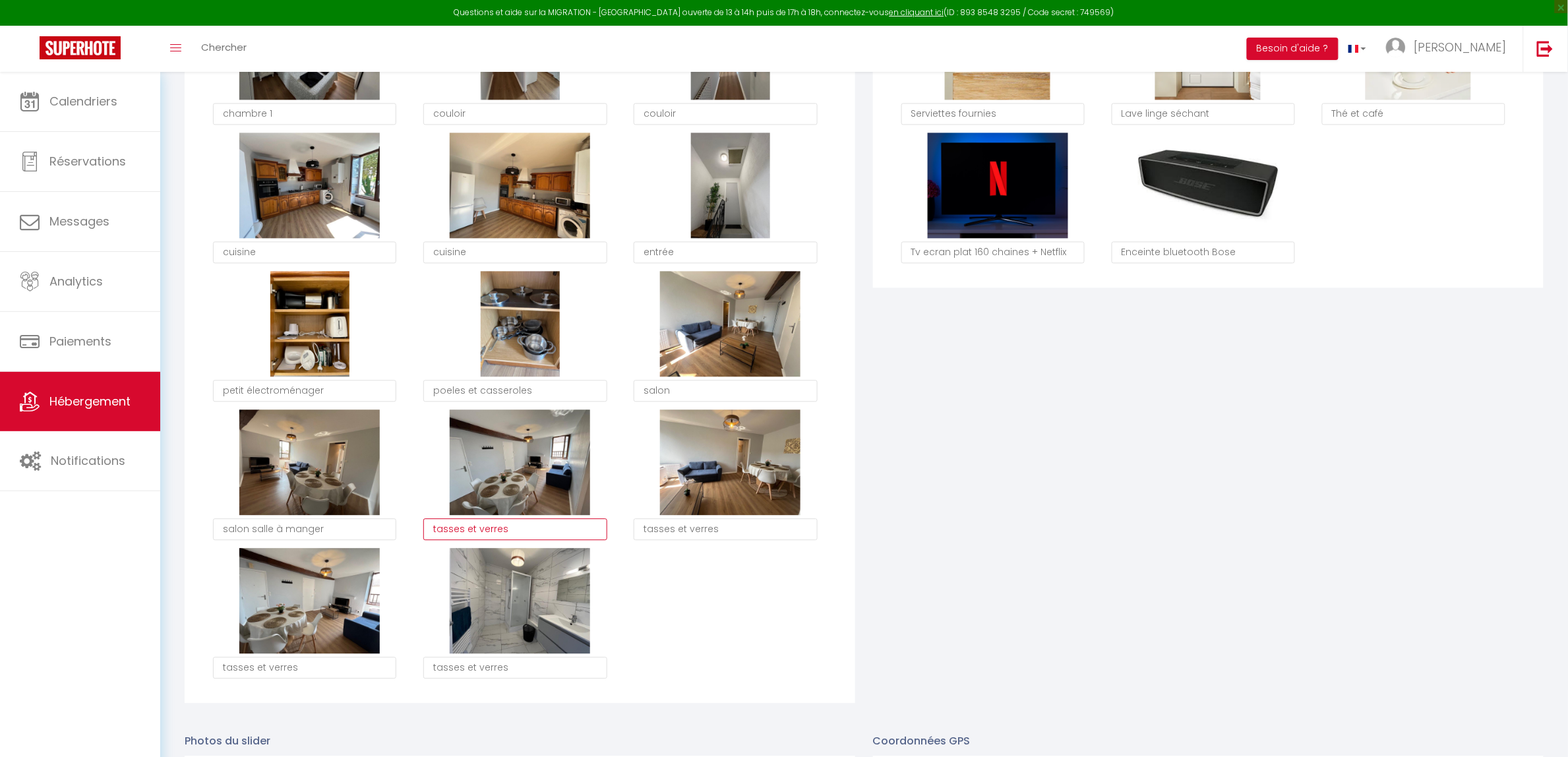
click at [443, 532] on textarea "tasses et verres" at bounding box center [515, 529] width 184 height 22
paste textarea "salon salle à manger"
click at [684, 530] on textarea "tasses et verres" at bounding box center [726, 529] width 184 height 22
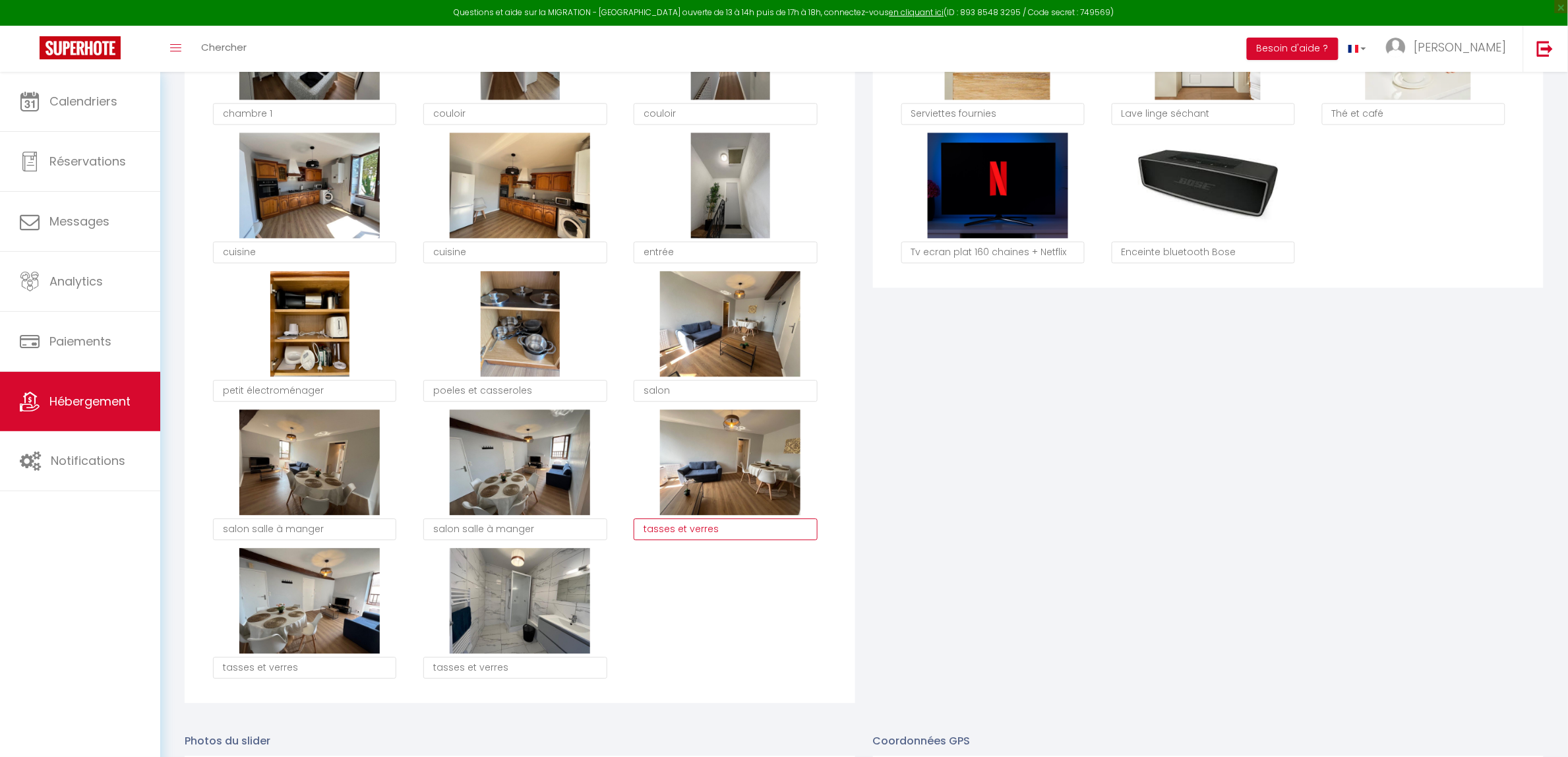
paste textarea "salon salle à manger"
click at [299, 667] on textarea "tasses et verres" at bounding box center [305, 667] width 184 height 22
paste textarea "salon salle à manger"
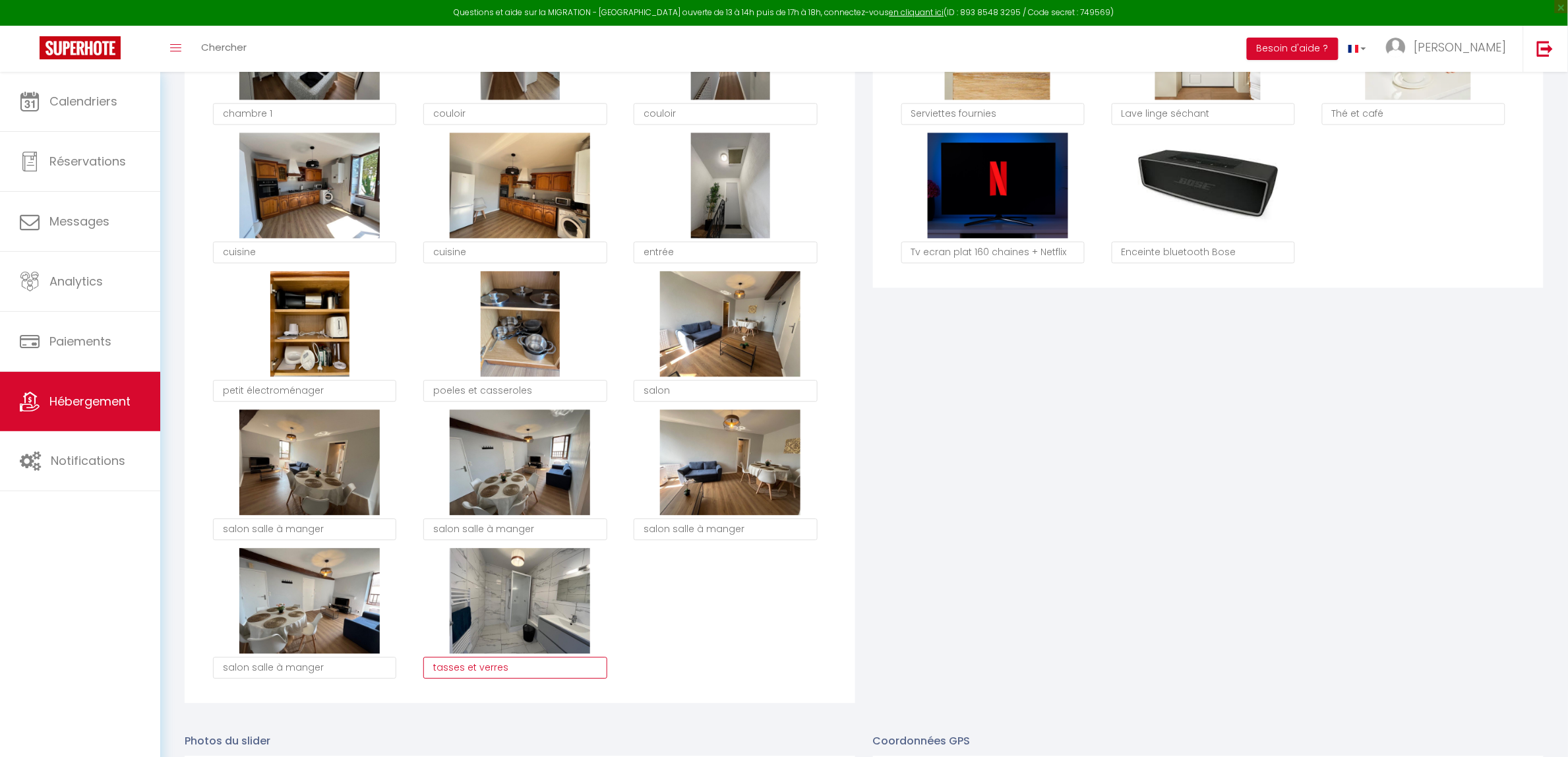
click at [481, 671] on textarea "tasses et verres" at bounding box center [515, 667] width 184 height 22
click at [482, 671] on textarea "tasses et verres" at bounding box center [515, 667] width 184 height 22
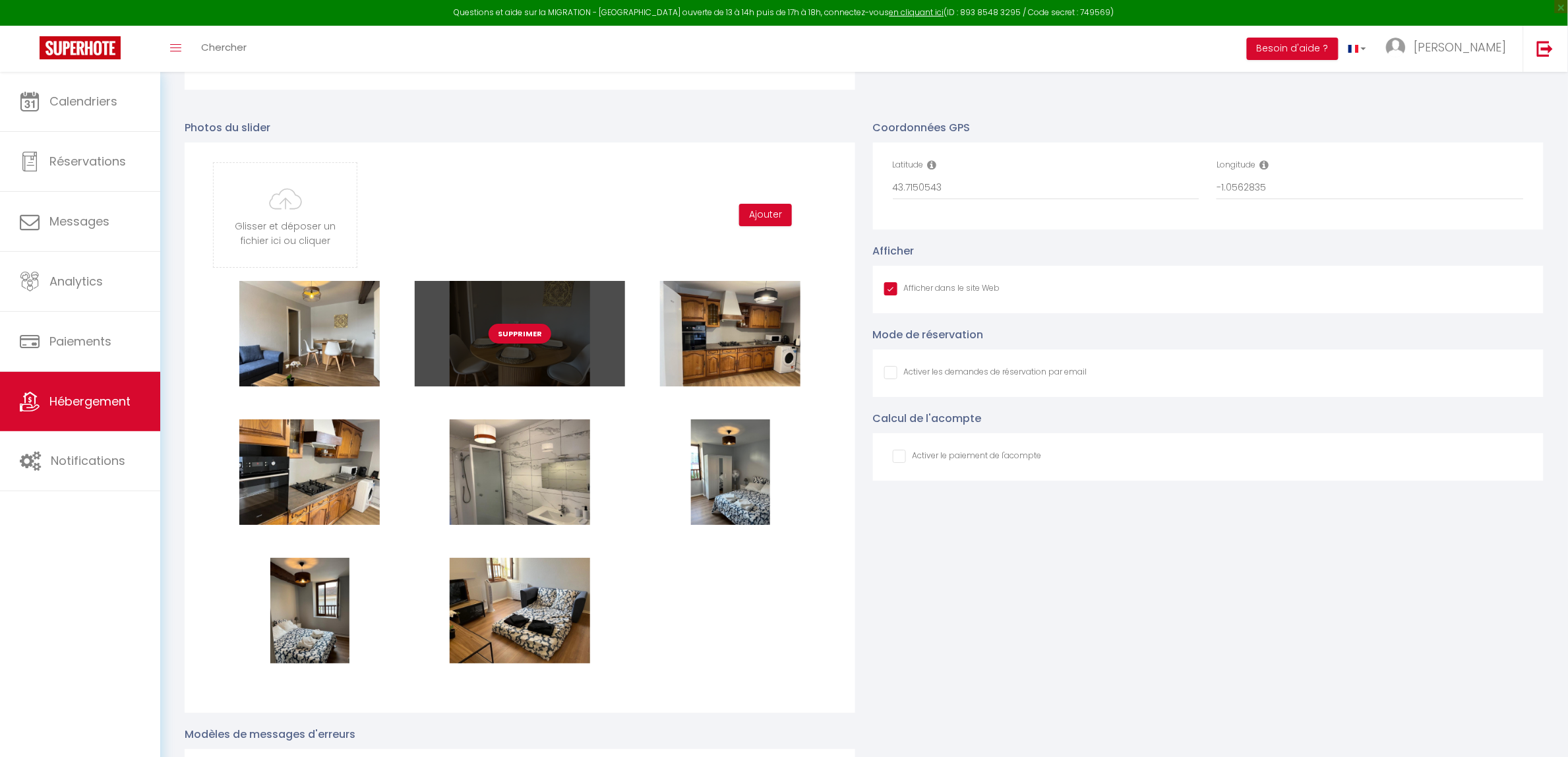
scroll to position [1813, 0]
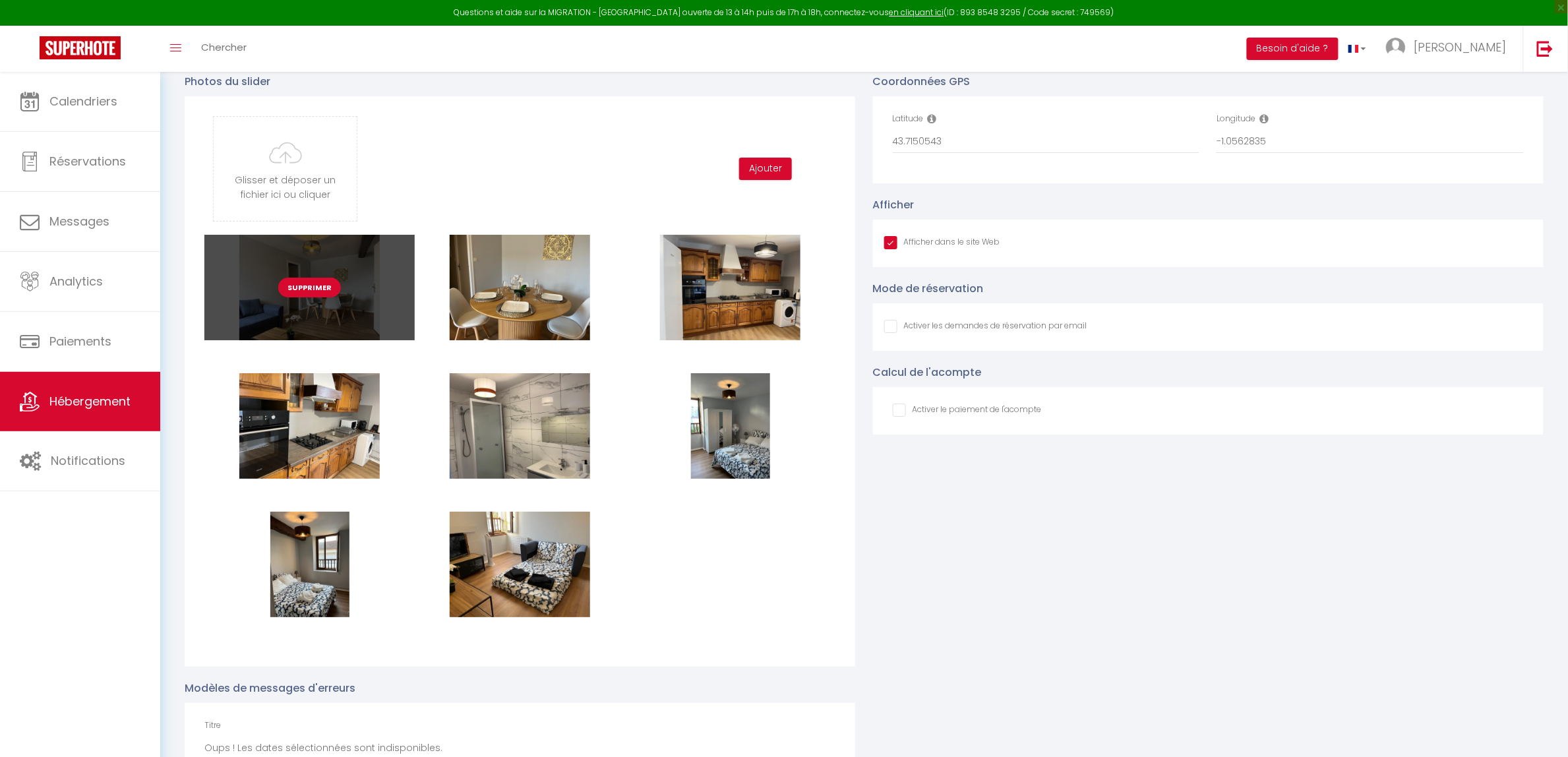
click at [304, 285] on button "Supprimer" at bounding box center [309, 287] width 63 height 20
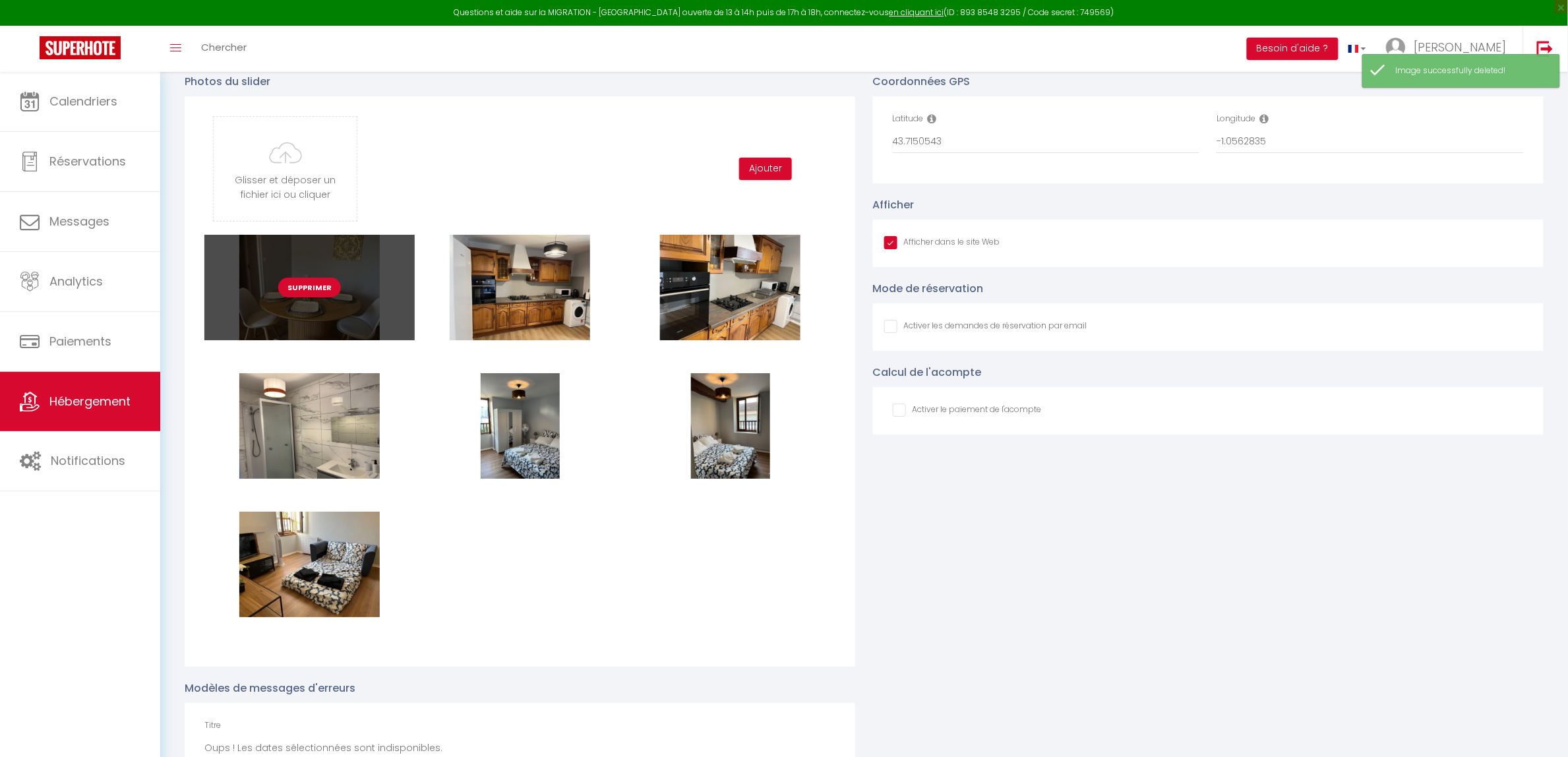
click at [305, 287] on button "Supprimer" at bounding box center [309, 287] width 63 height 20
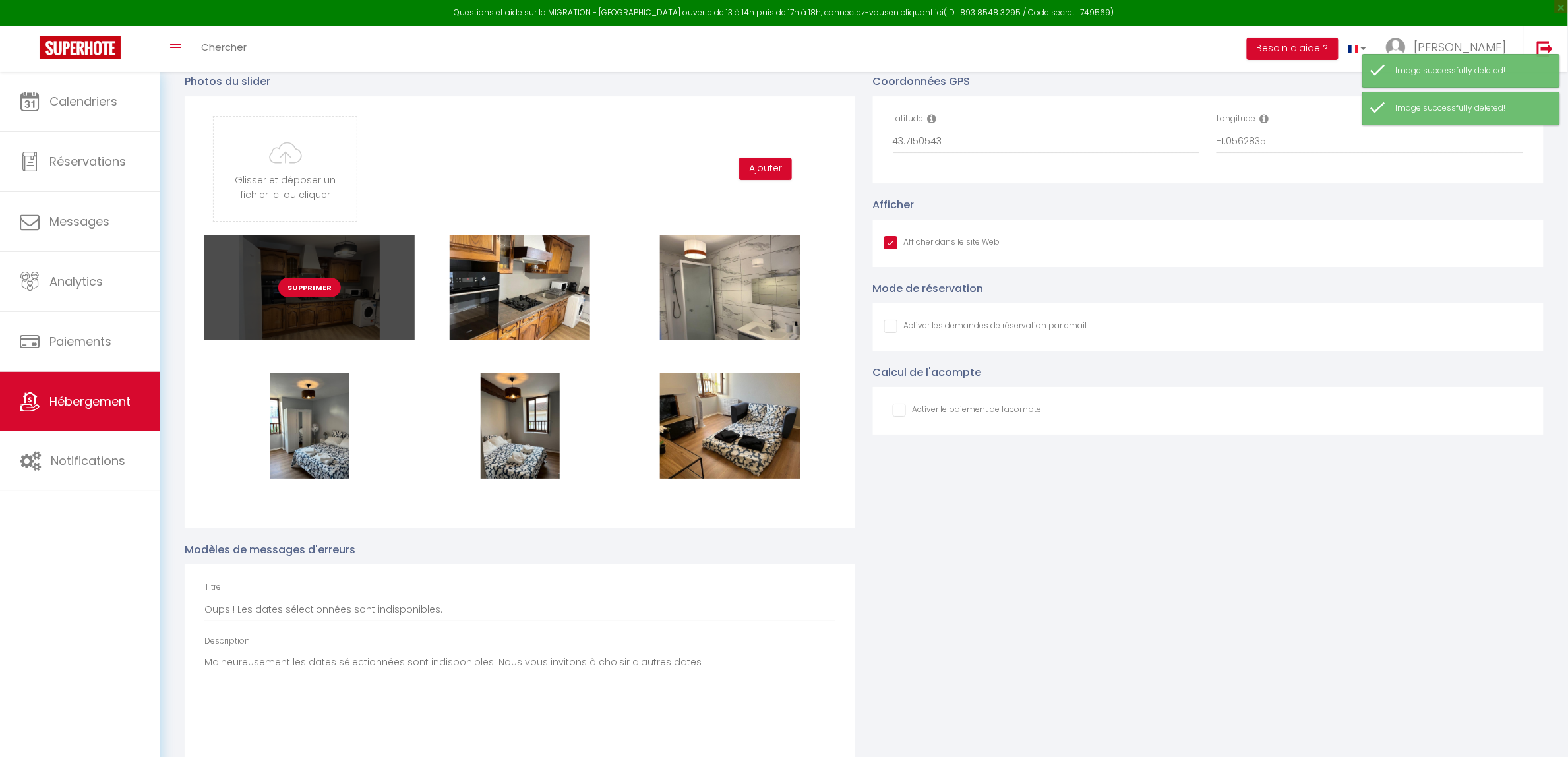
click at [305, 289] on button "Supprimer" at bounding box center [309, 287] width 63 height 20
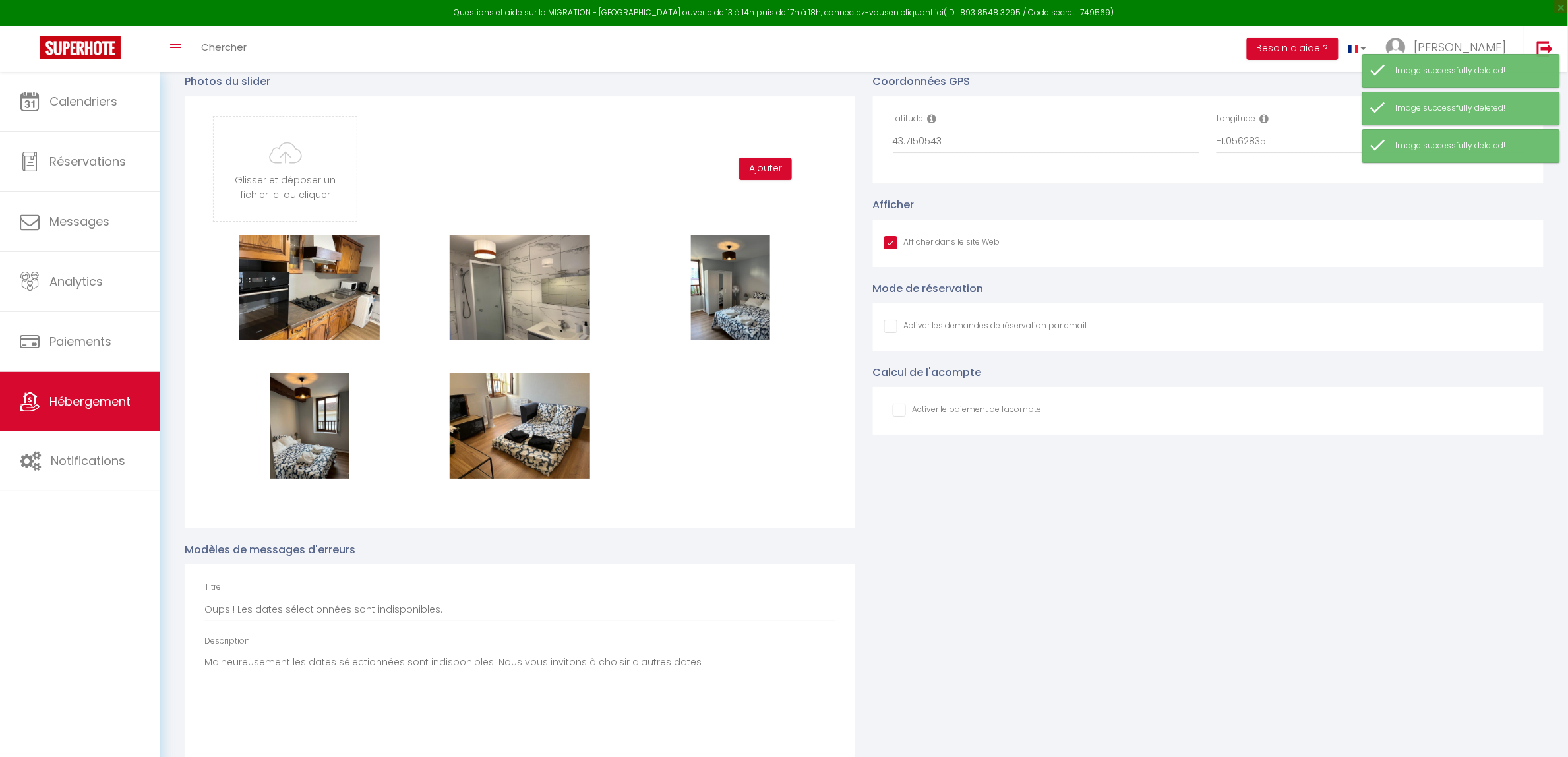
click at [305, 289] on button "Supprimer" at bounding box center [309, 287] width 63 height 20
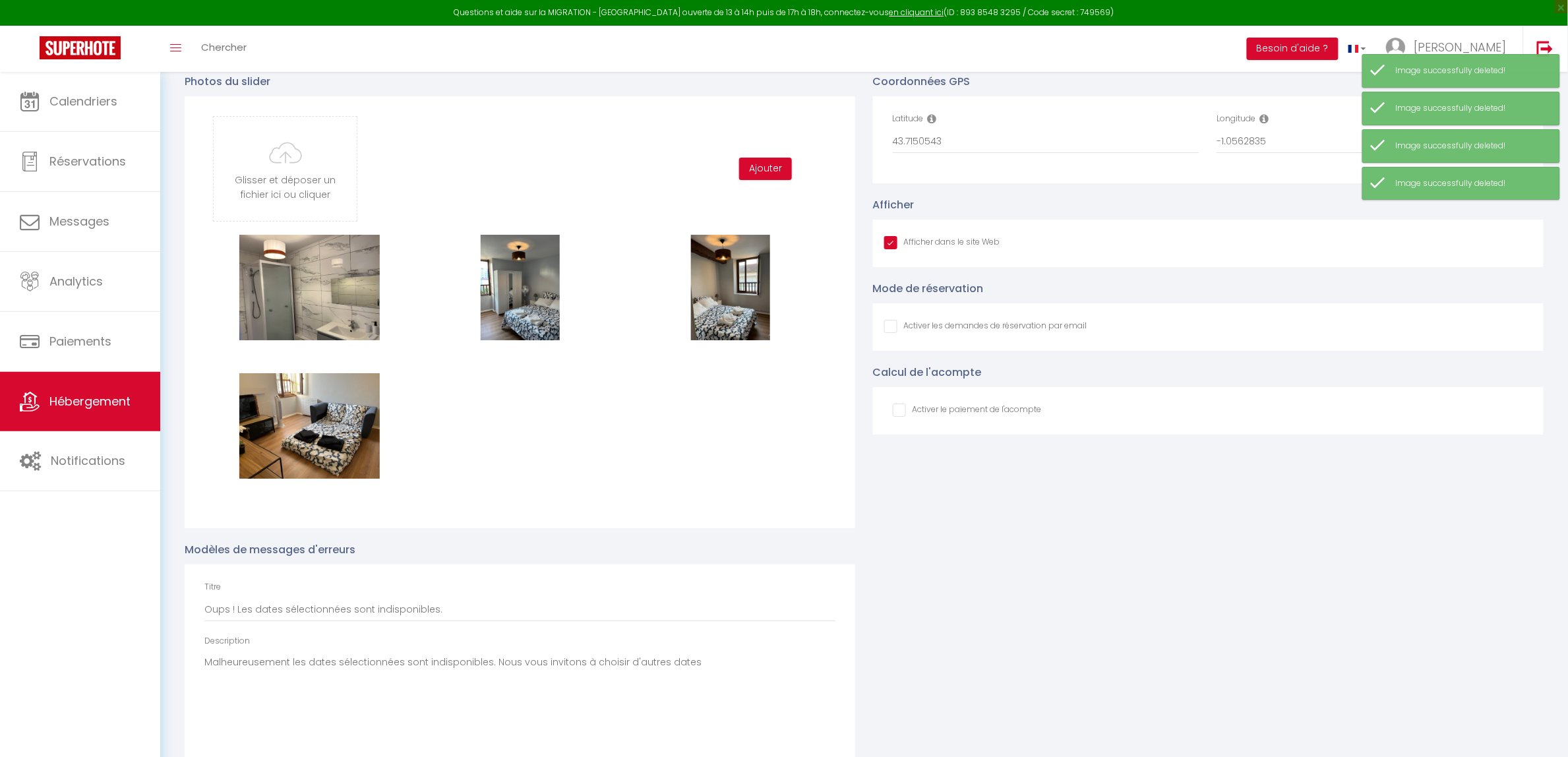
click at [305, 289] on button "Supprimer" at bounding box center [309, 287] width 63 height 20
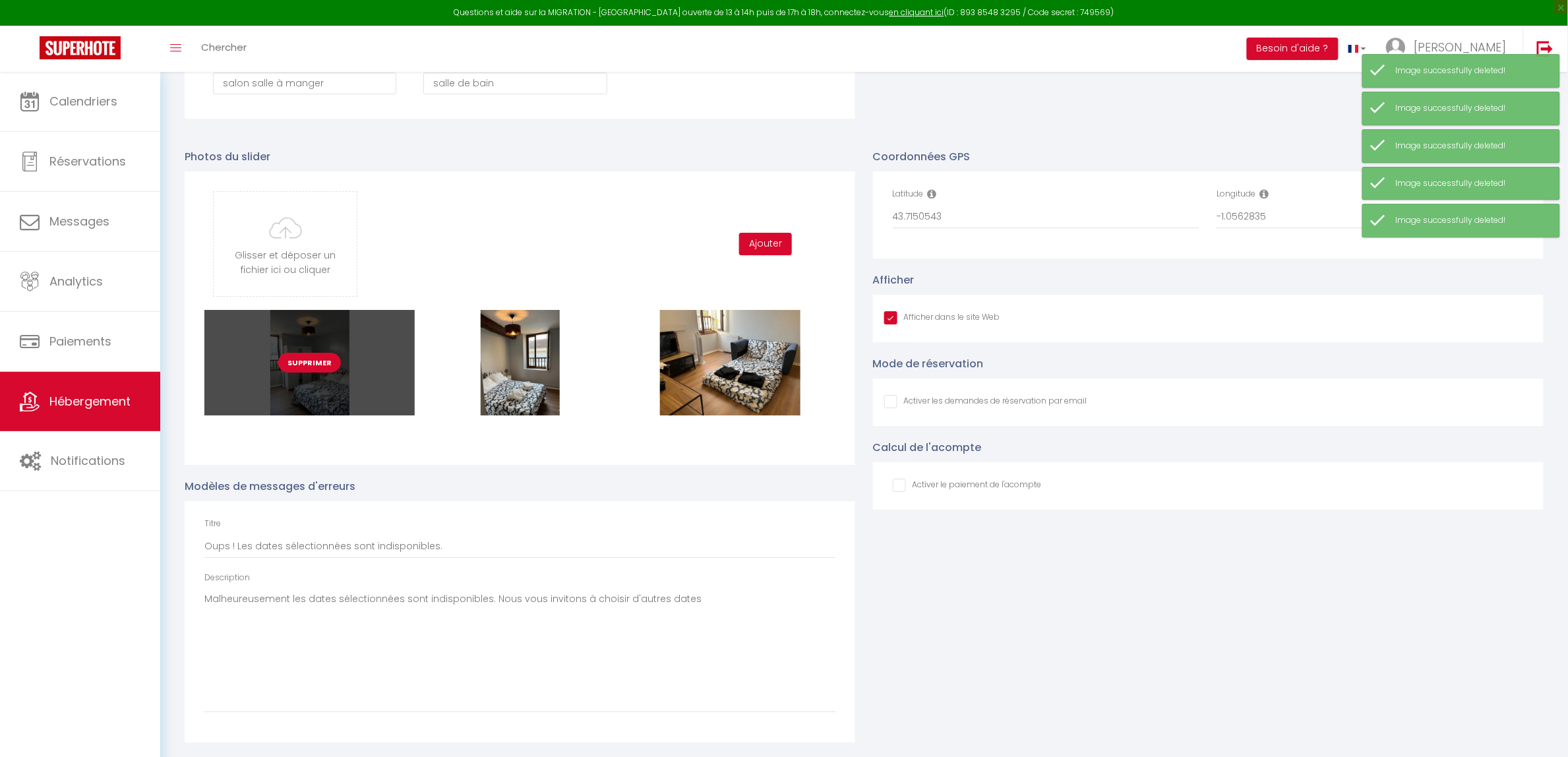
click at [320, 361] on button "Supprimer" at bounding box center [309, 362] width 63 height 20
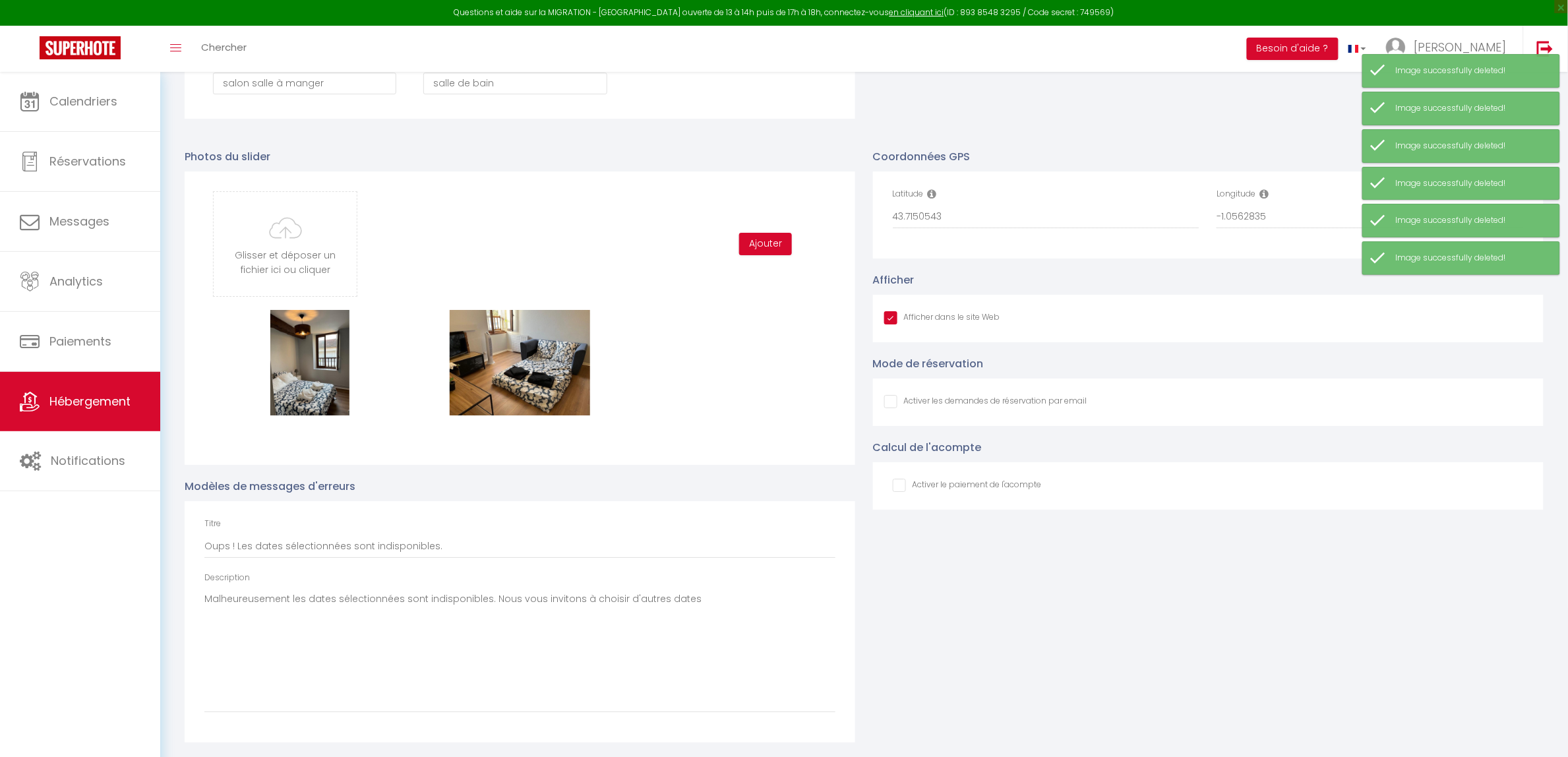
click at [320, 361] on button "Supprimer" at bounding box center [309, 362] width 63 height 20
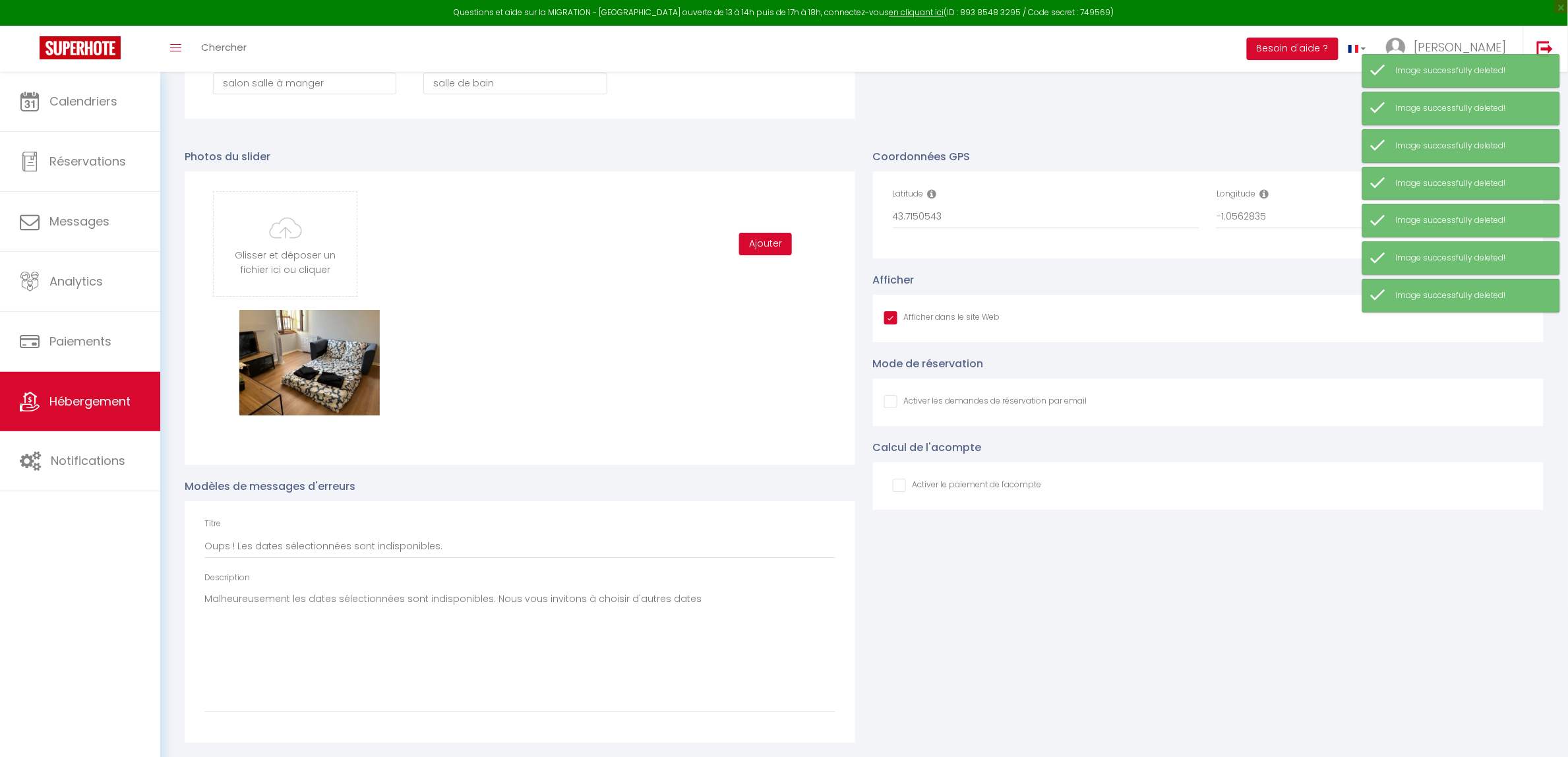
click at [320, 361] on button "Supprimer" at bounding box center [309, 362] width 63 height 20
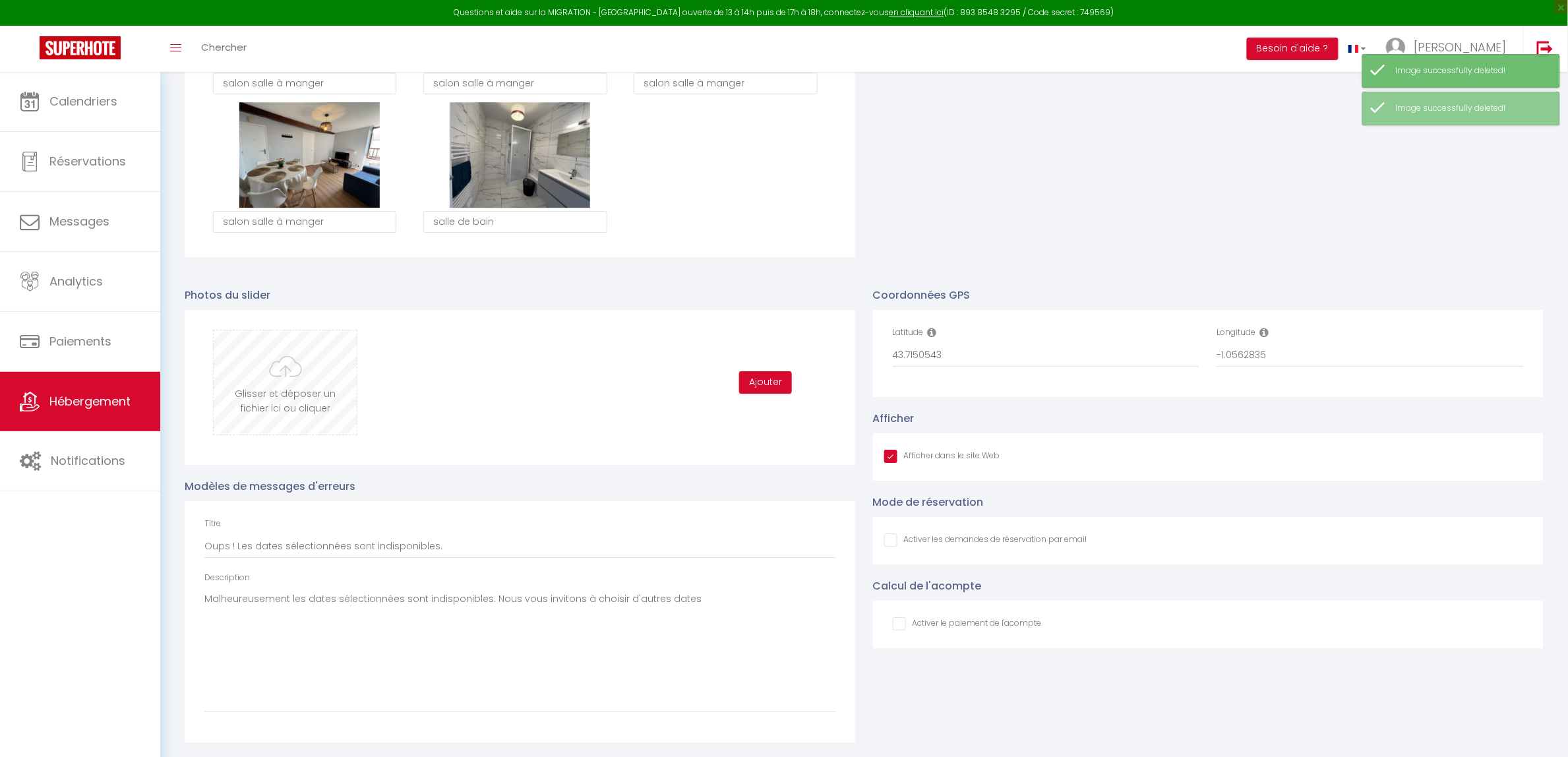
scroll to position [1627, 0]
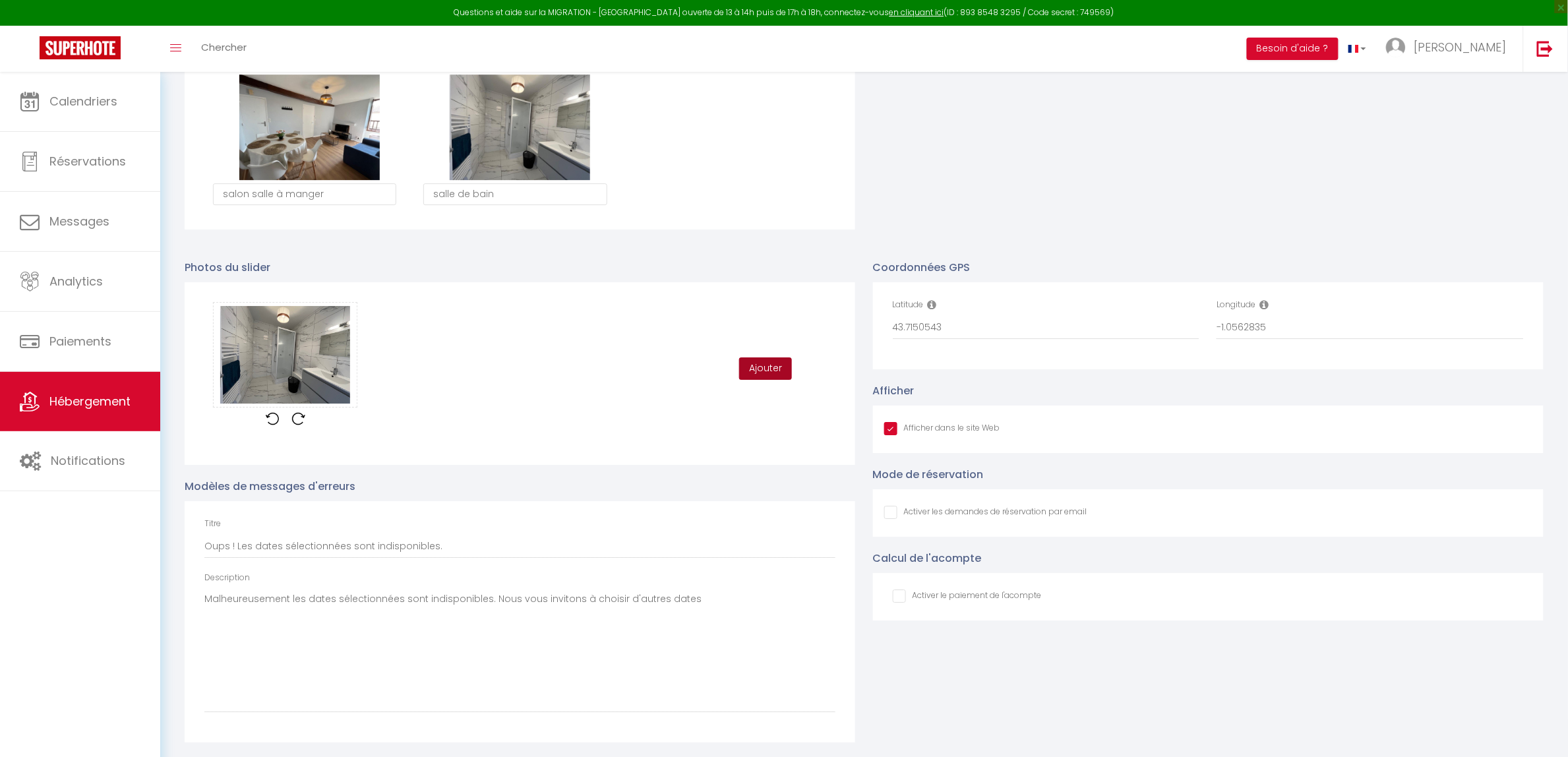
click at [753, 366] on button "Ajouter" at bounding box center [765, 368] width 53 height 22
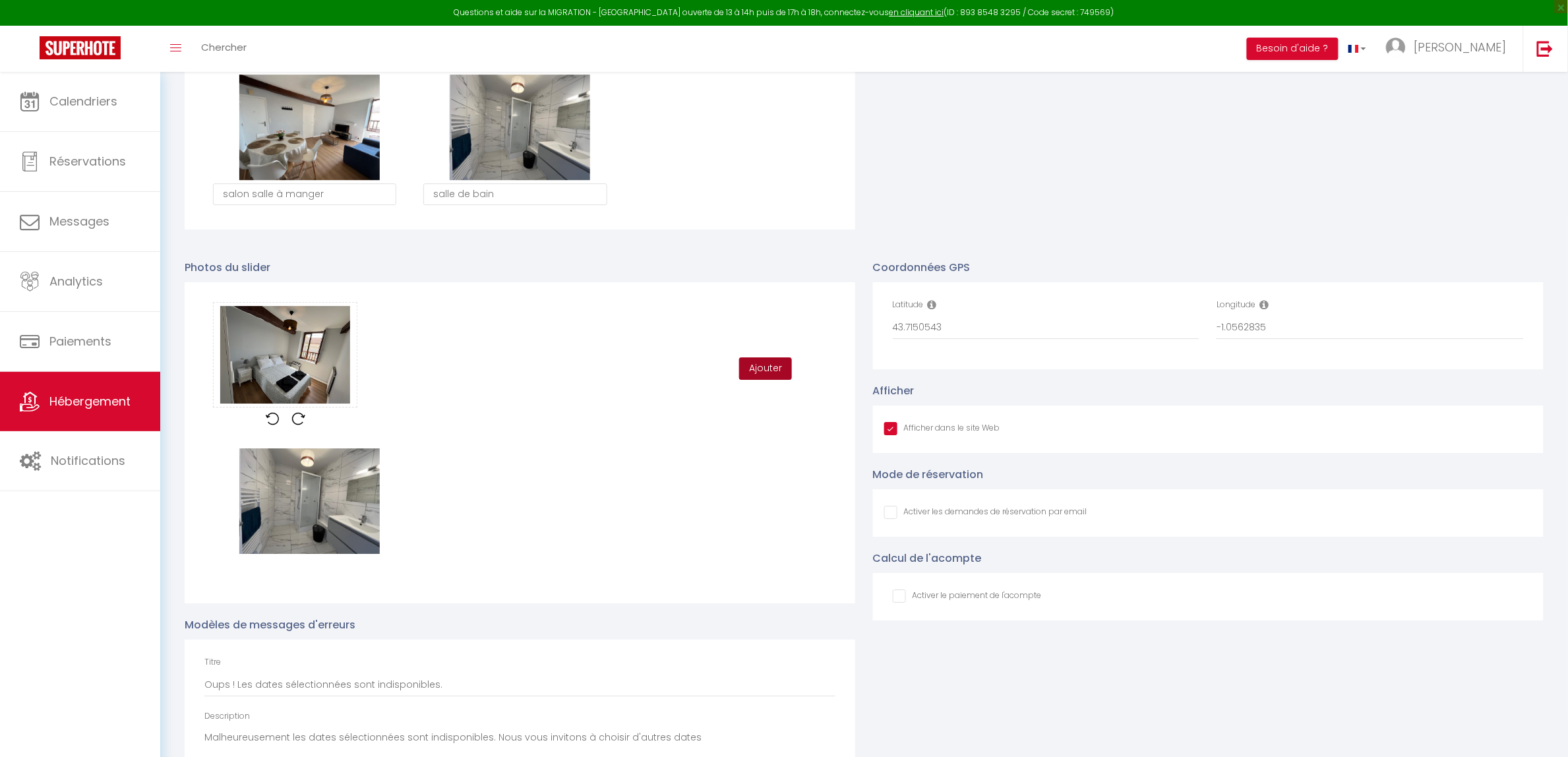
drag, startPoint x: 753, startPoint y: 367, endPoint x: 759, endPoint y: 366, distance: 6.1
click at [754, 367] on button "Ajouter" at bounding box center [765, 368] width 53 height 22
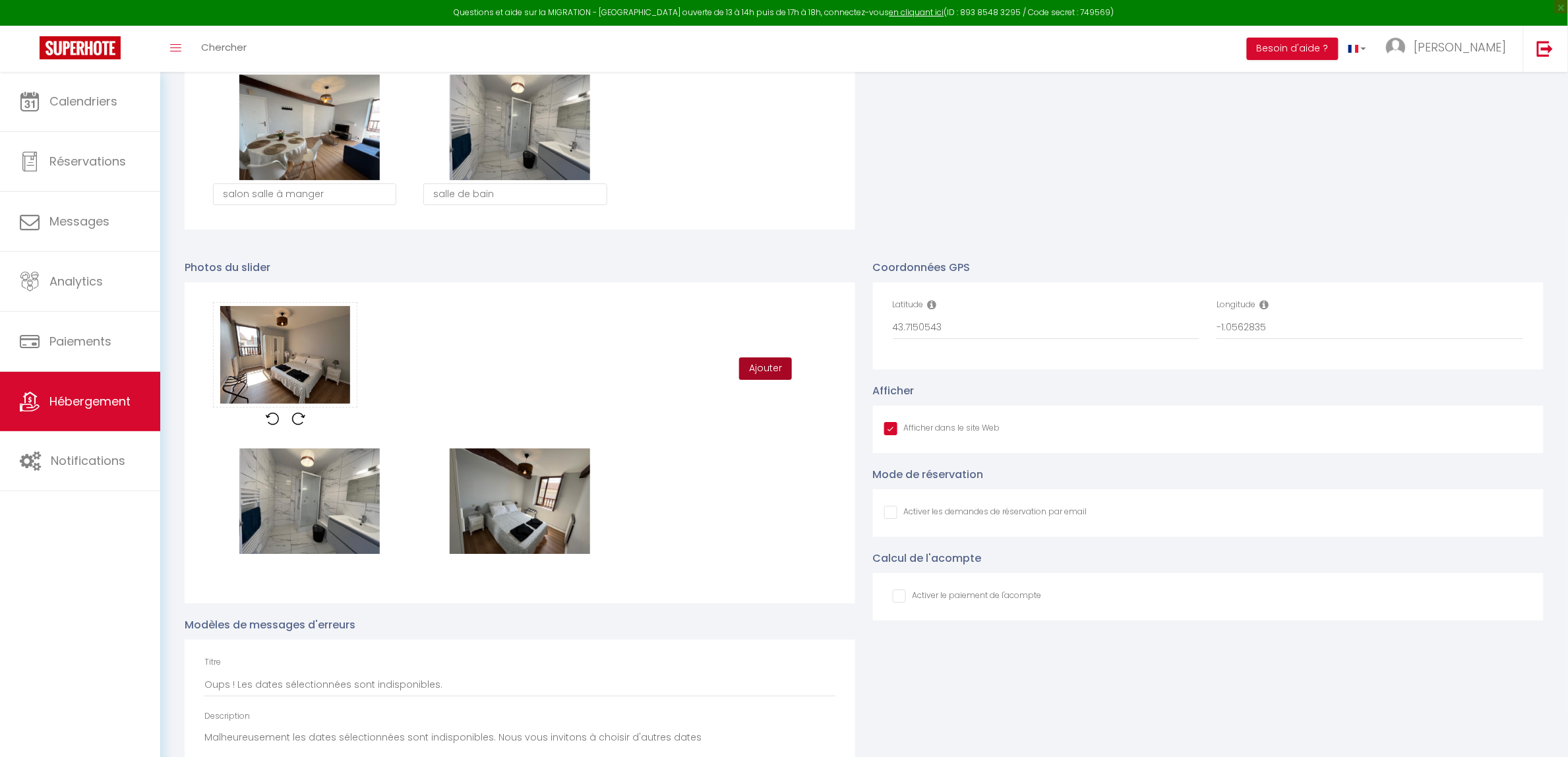
click at [756, 371] on button "Ajouter" at bounding box center [765, 368] width 53 height 22
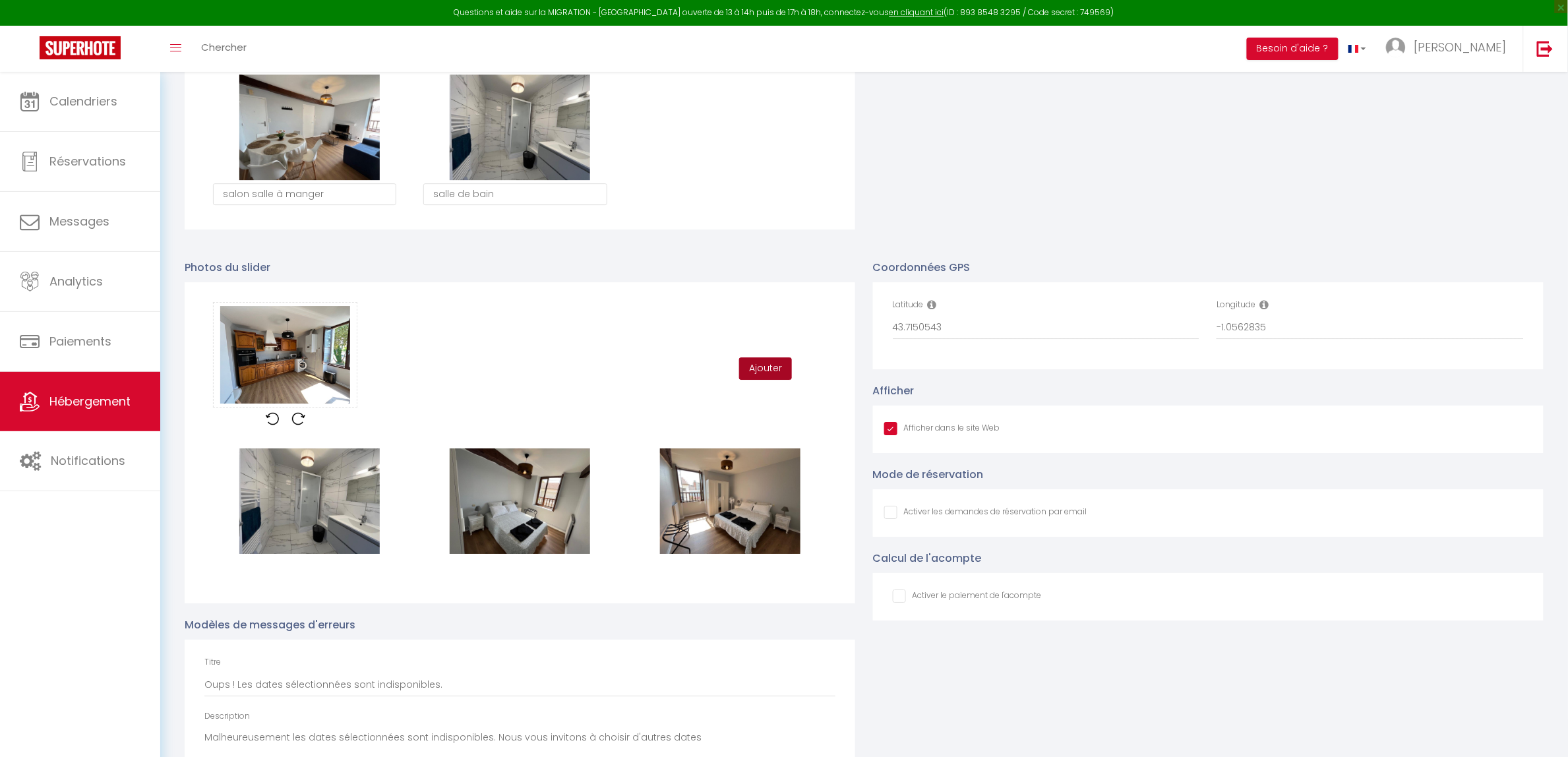
click at [753, 370] on button "Ajouter" at bounding box center [765, 368] width 53 height 22
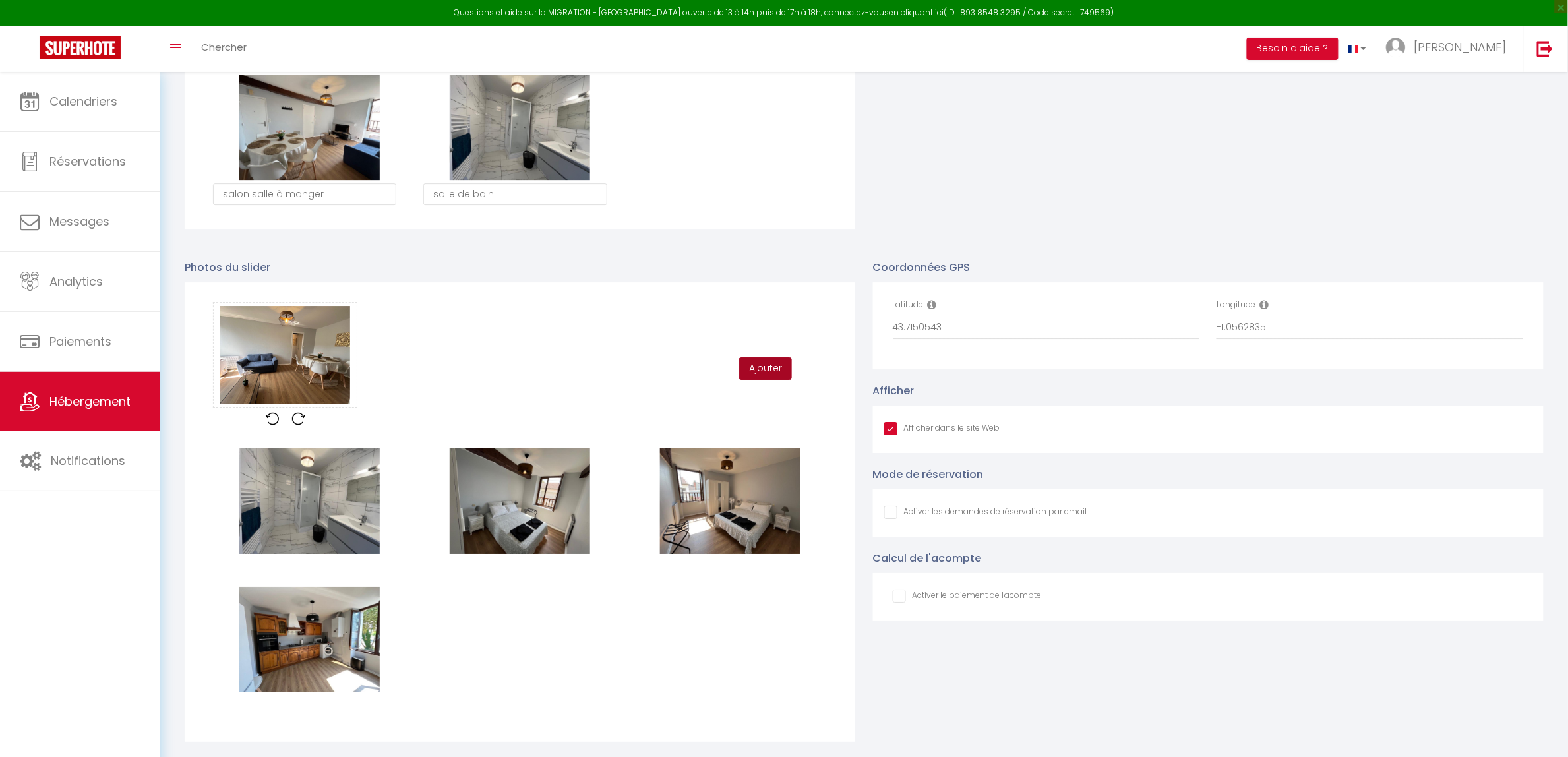
click at [774, 372] on button "Ajouter" at bounding box center [765, 368] width 53 height 22
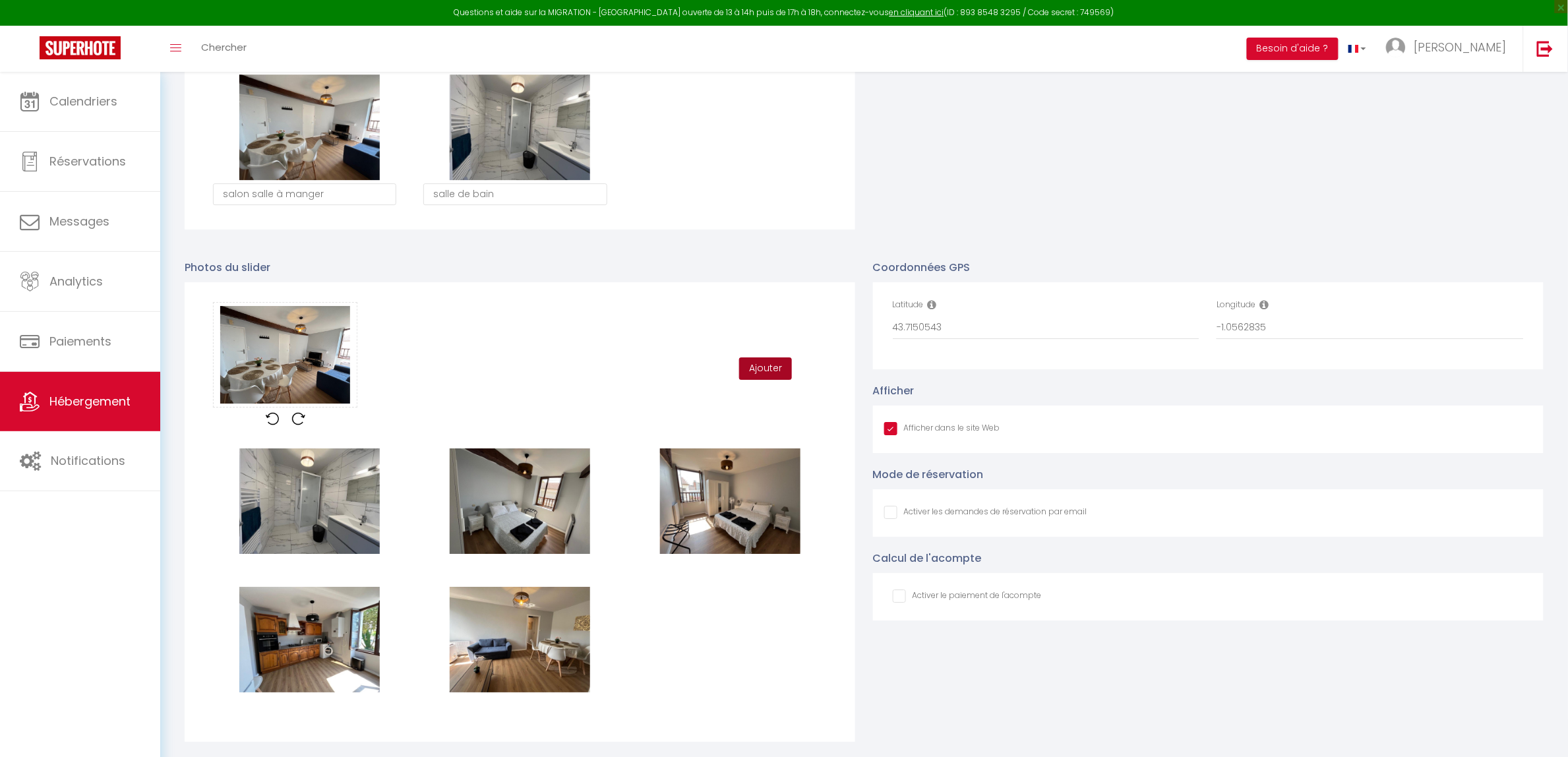
click at [757, 369] on button "Ajouter" at bounding box center [765, 368] width 53 height 22
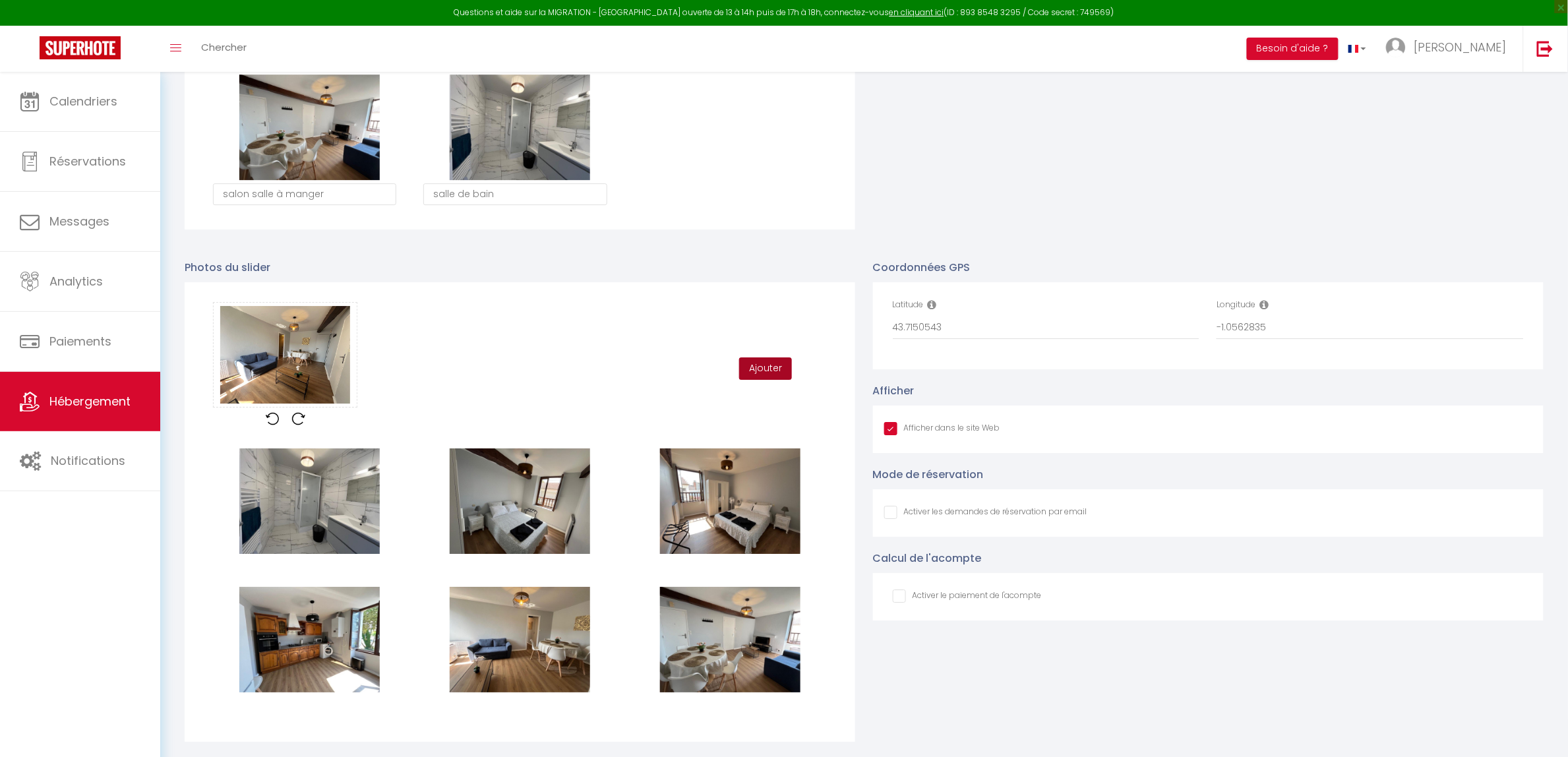
click at [765, 373] on button "Ajouter" at bounding box center [765, 368] width 53 height 22
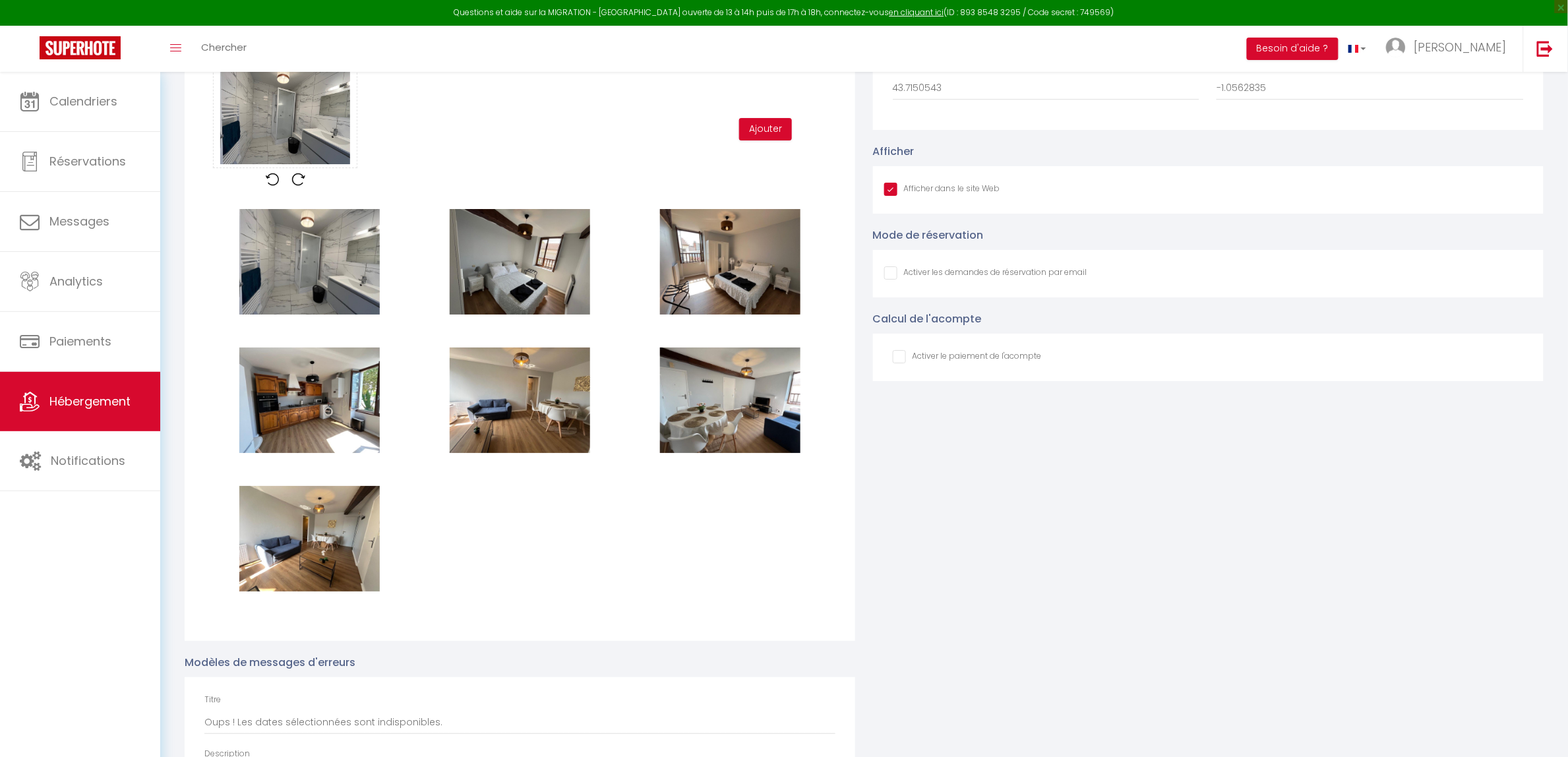
scroll to position [1874, 0]
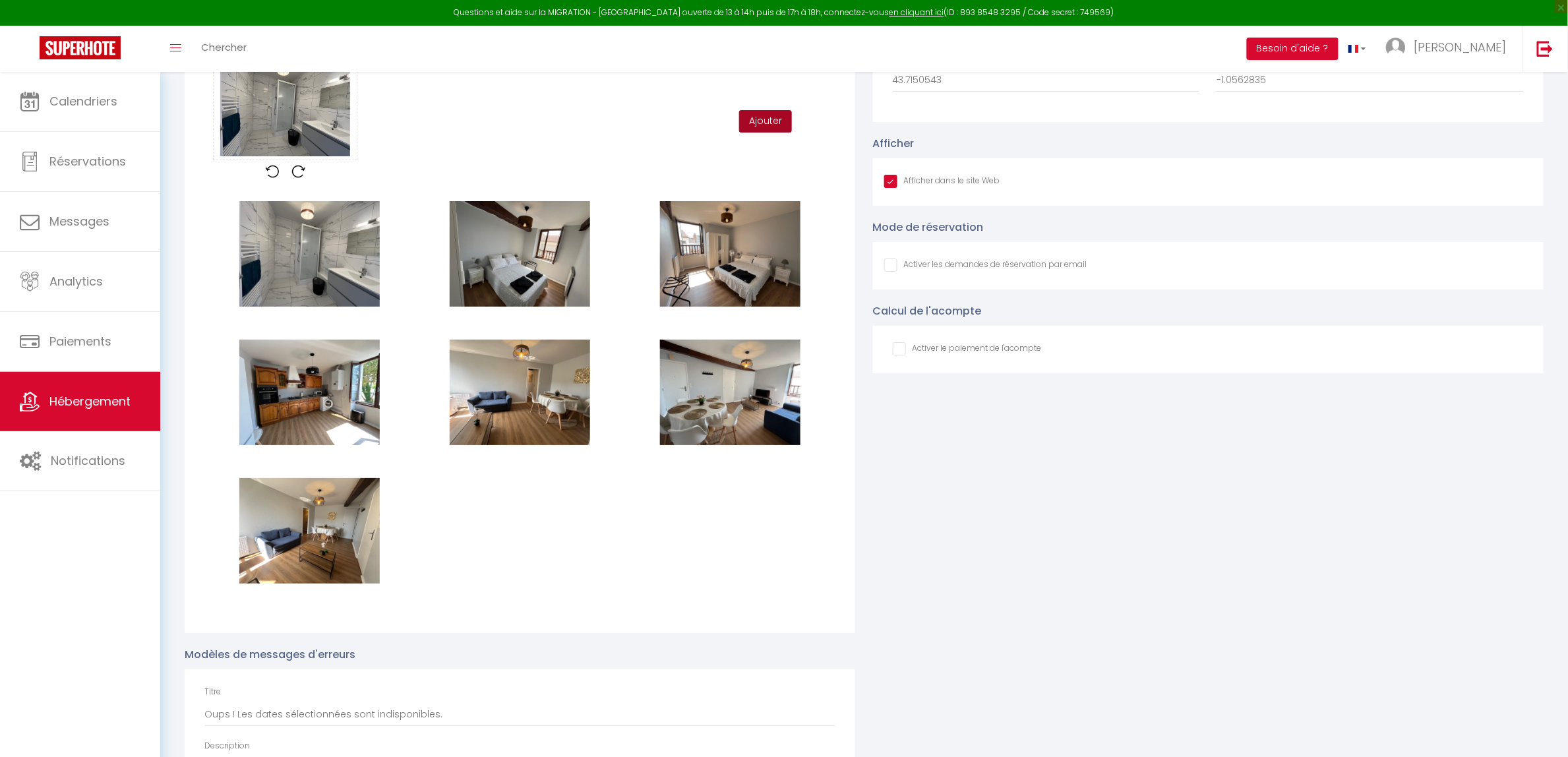
click at [757, 129] on button "Ajouter" at bounding box center [765, 121] width 53 height 22
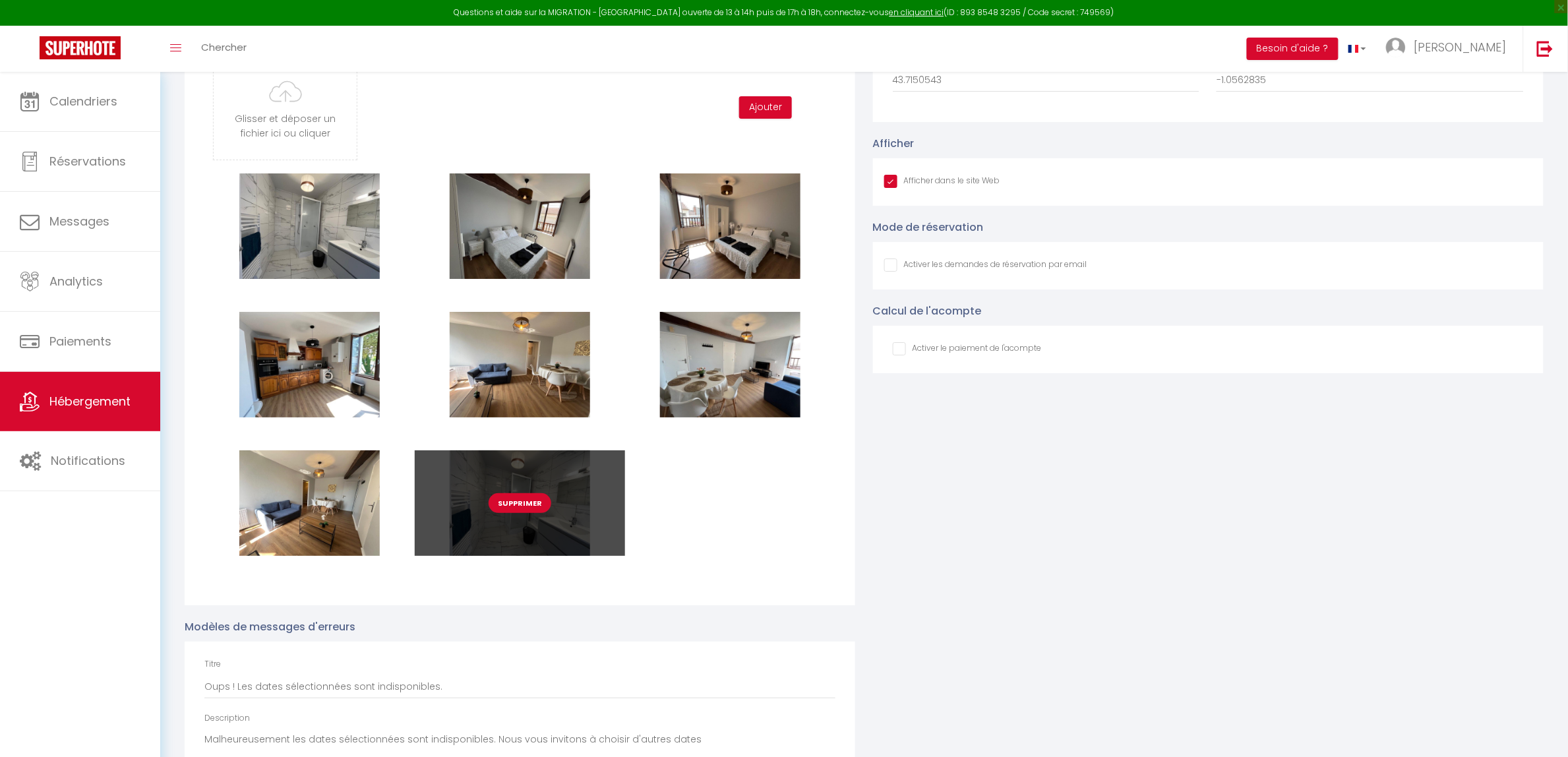
click at [523, 499] on button "Supprimer" at bounding box center [520, 503] width 63 height 20
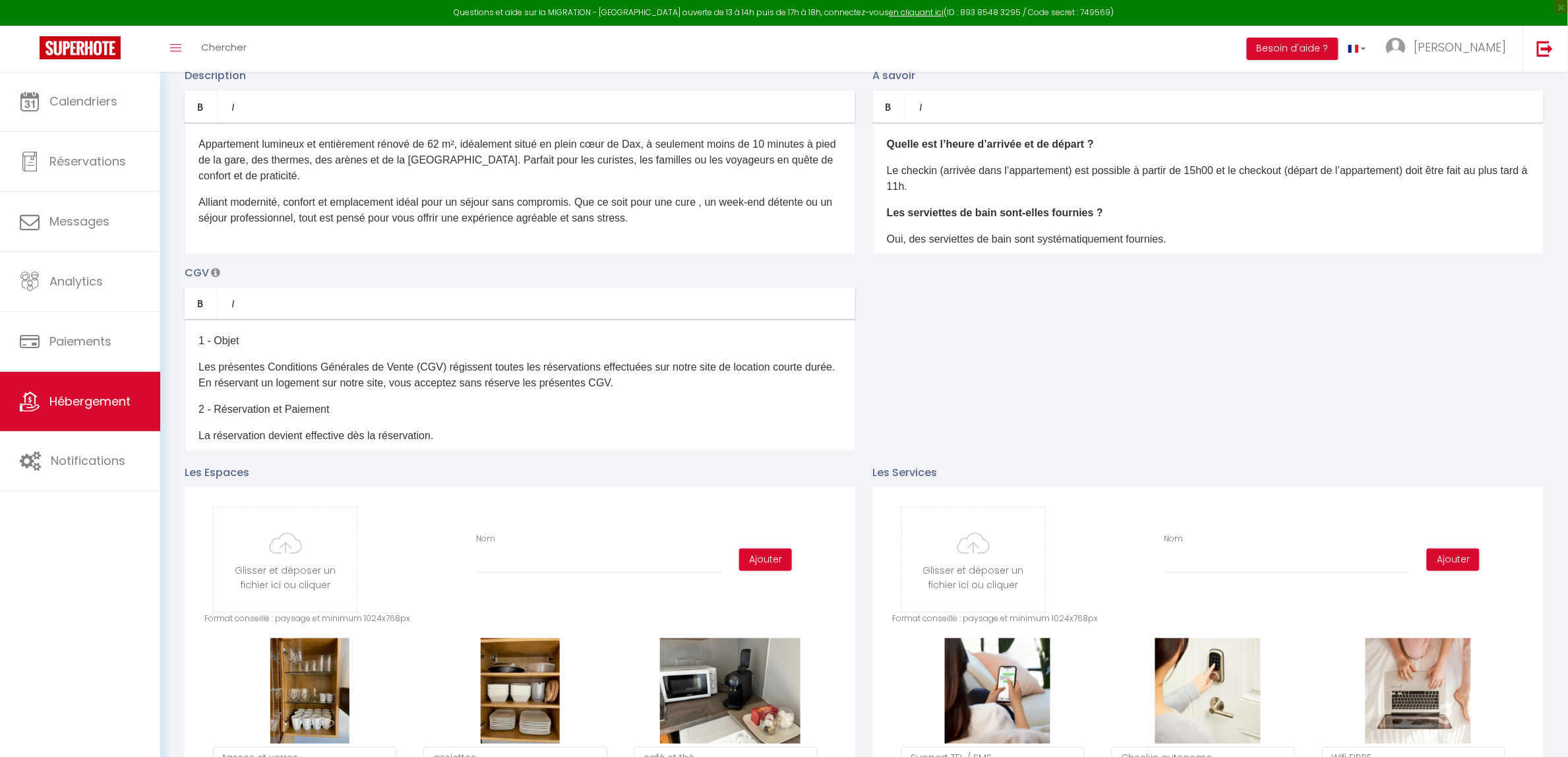
scroll to position [0, 0]
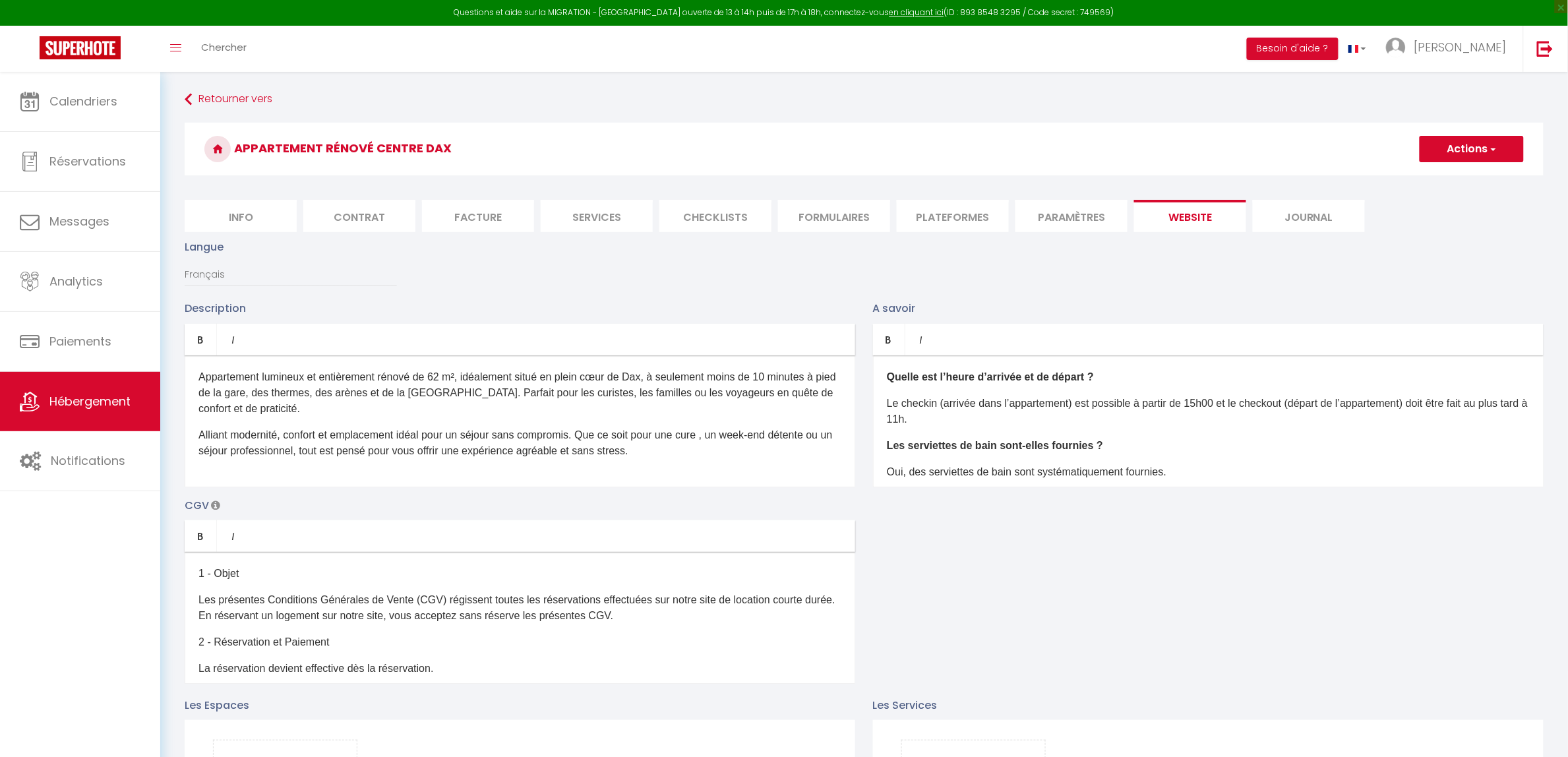
click at [1475, 149] on button "Actions" at bounding box center [1471, 148] width 104 height 26
click at [1469, 175] on input "Enregistrer" at bounding box center [1457, 178] width 49 height 13
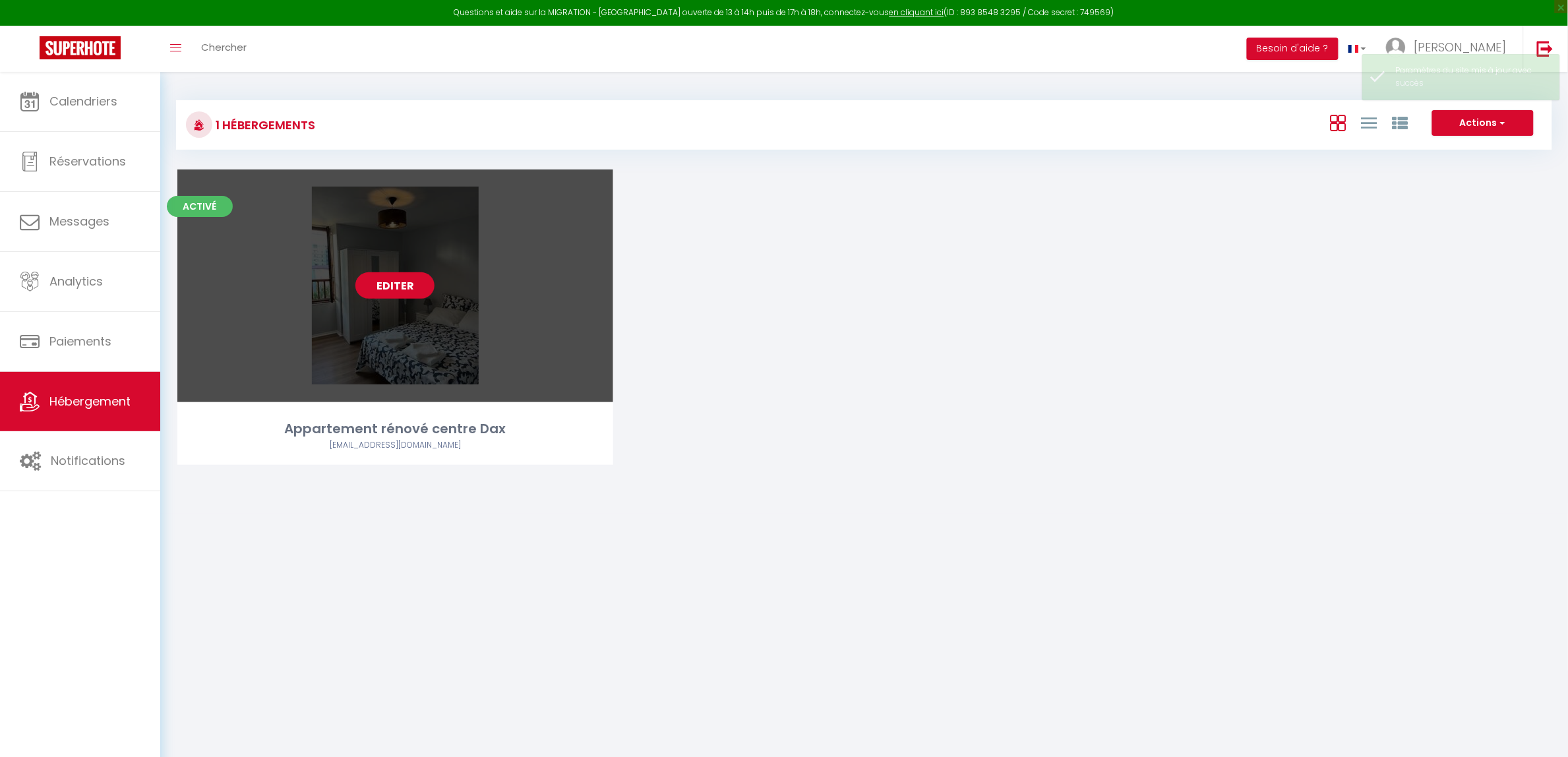
click at [402, 280] on link "Editer" at bounding box center [395, 285] width 79 height 26
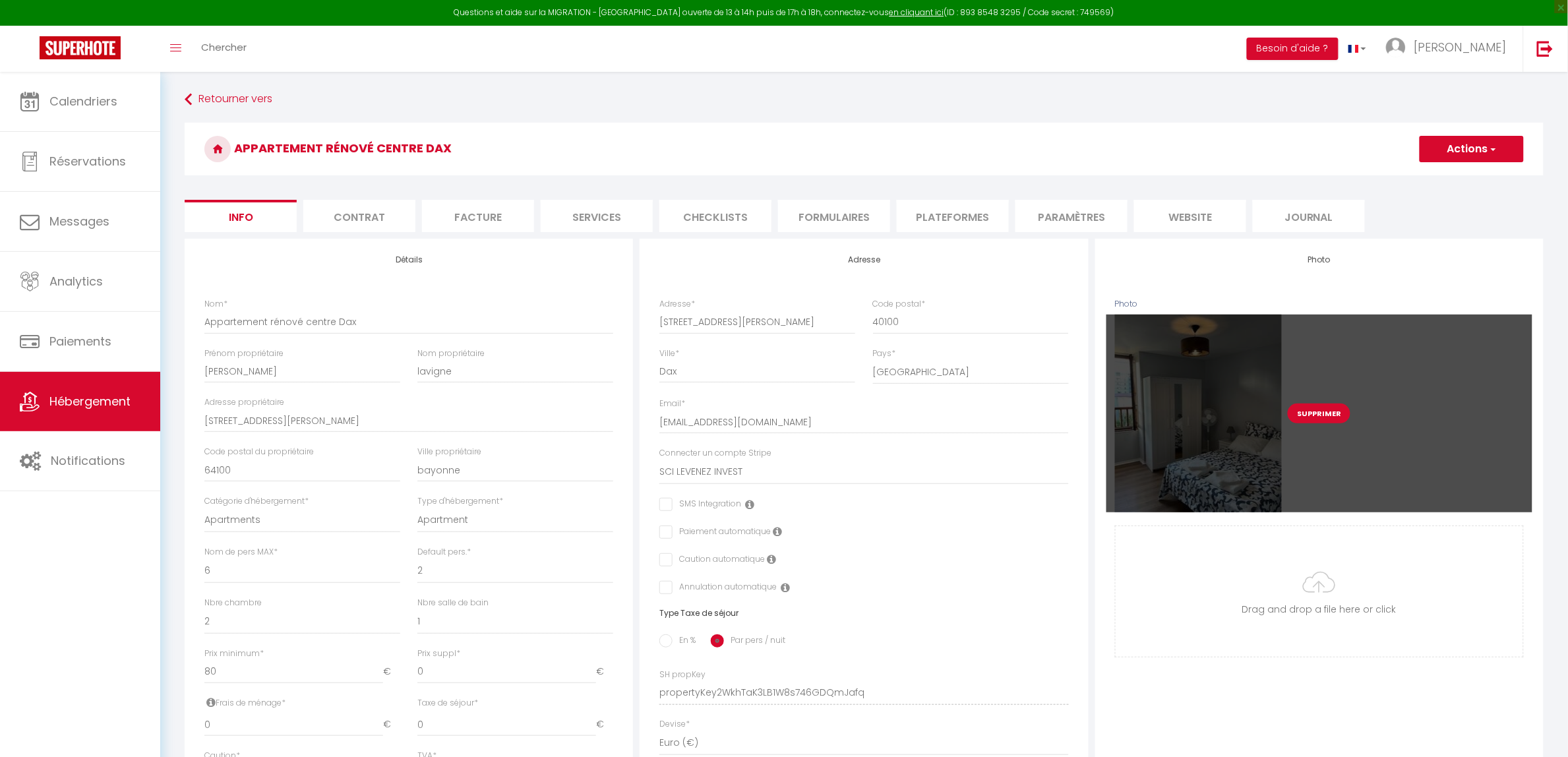
click at [1328, 411] on button "Supprimer" at bounding box center [1319, 413] width 63 height 20
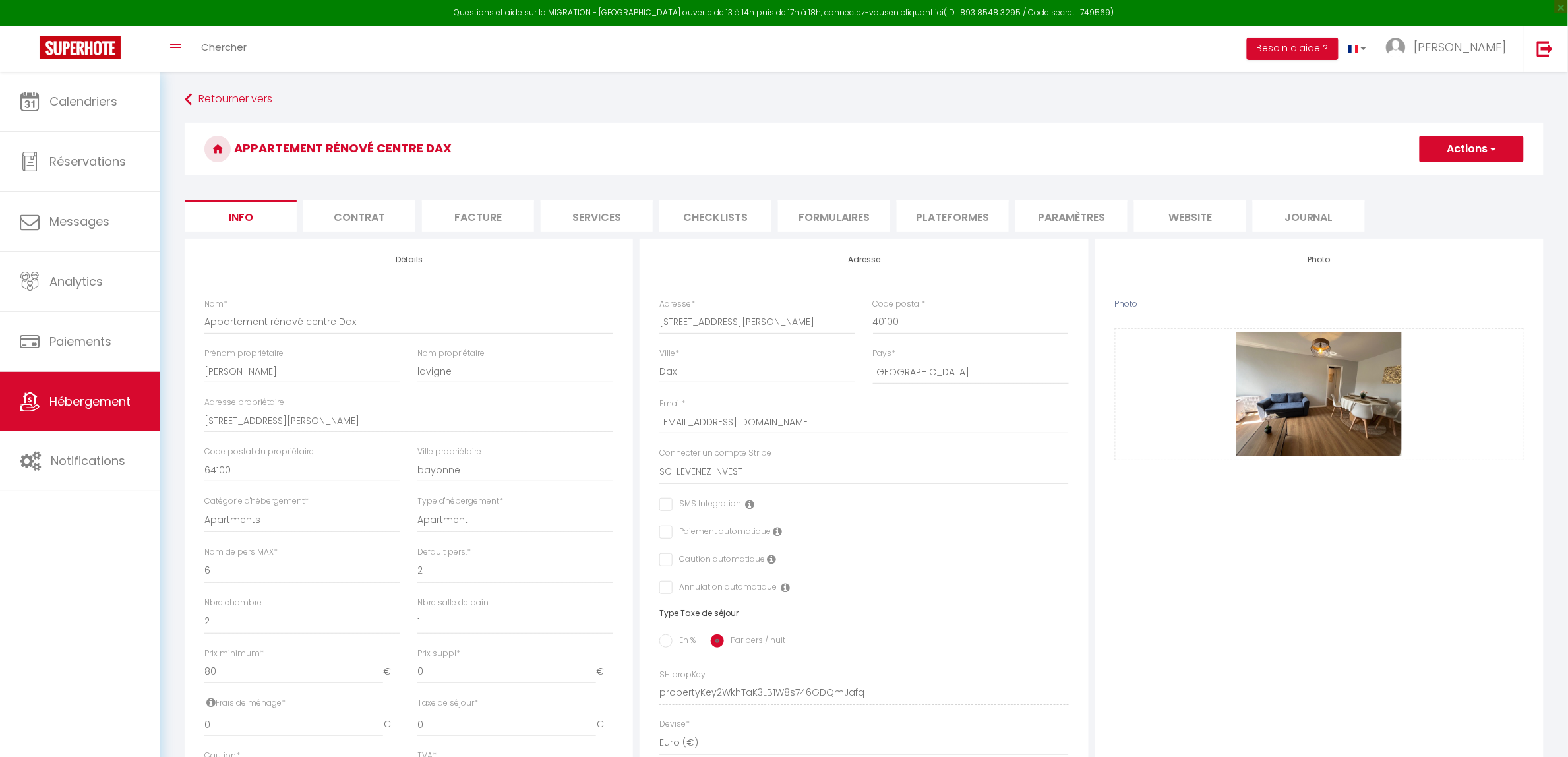
click at [1461, 152] on button "Actions" at bounding box center [1471, 148] width 104 height 26
click at [1415, 179] on input "Enregistrer" at bounding box center [1420, 178] width 49 height 13
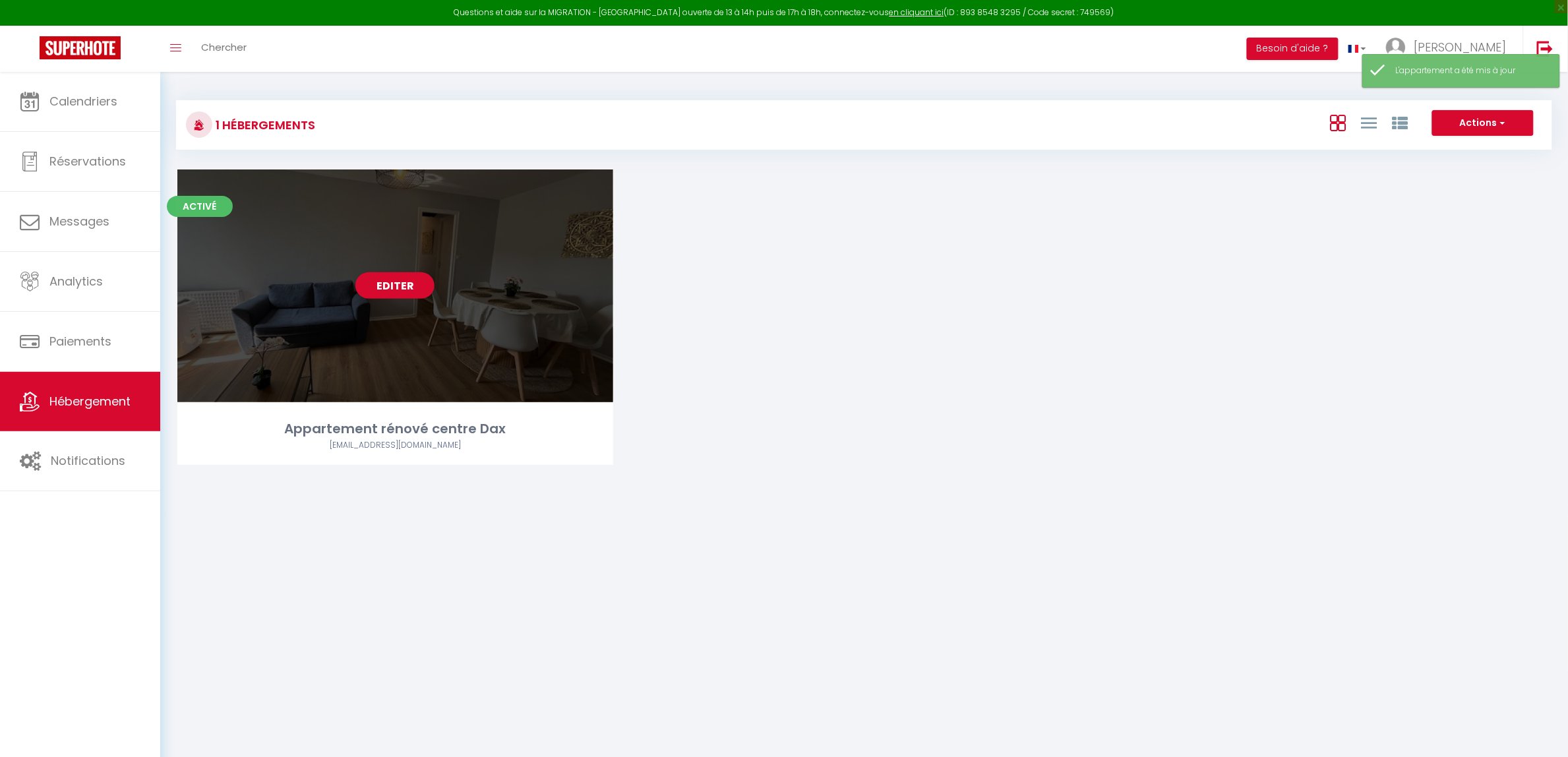
click at [465, 363] on div "Editer" at bounding box center [396, 285] width 436 height 233
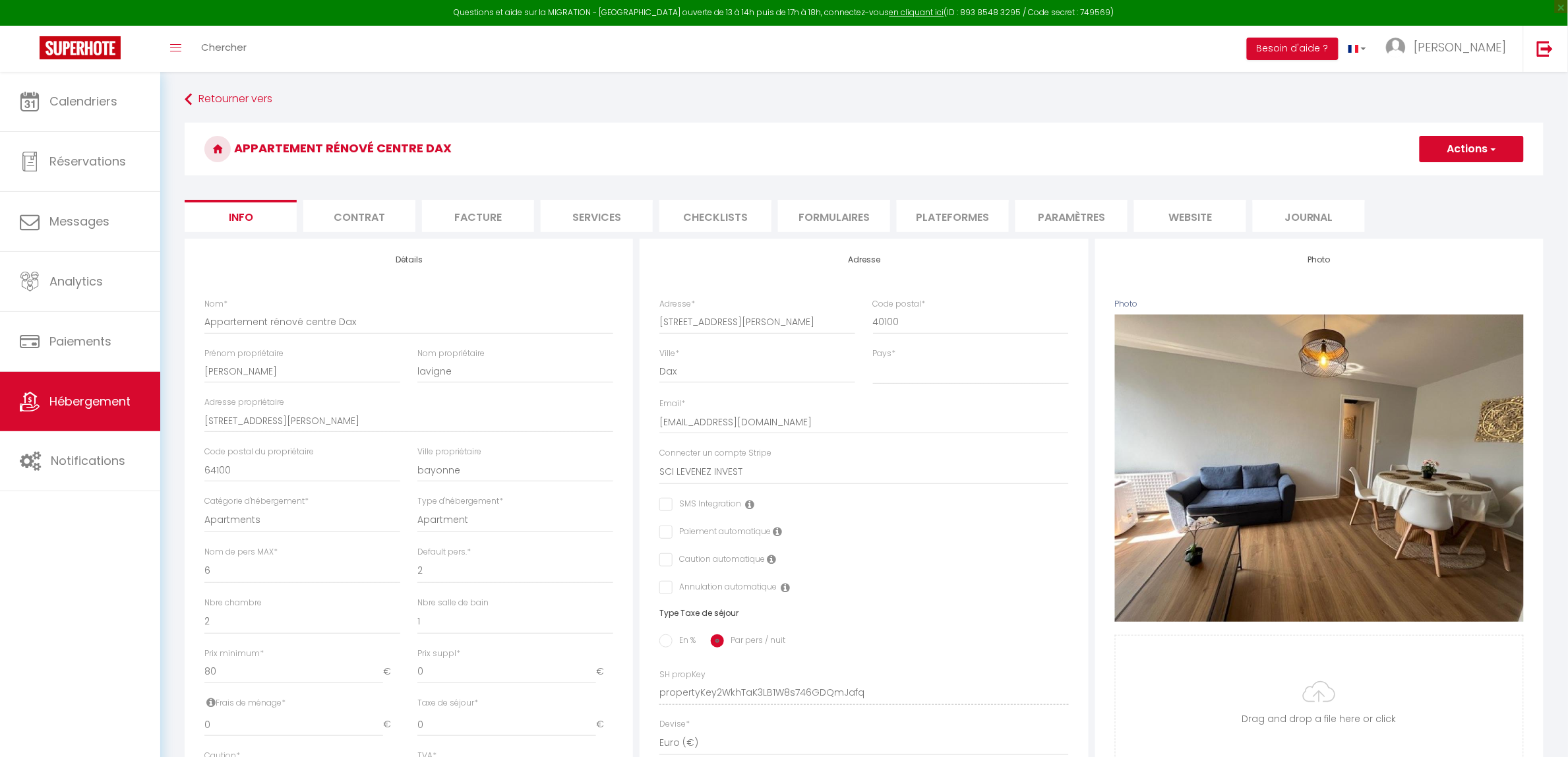
click at [1192, 218] on li "website" at bounding box center [1190, 216] width 112 height 32
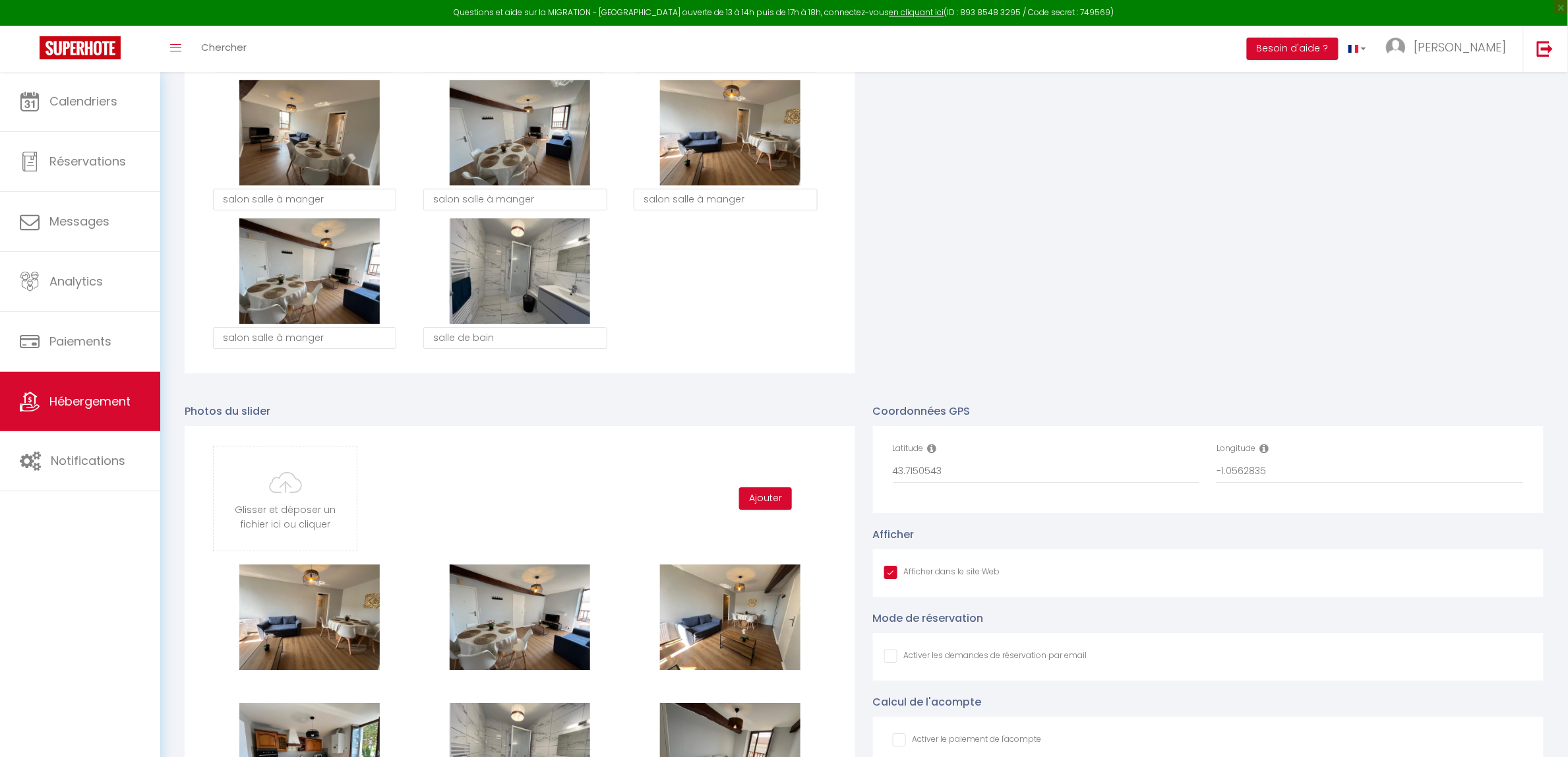
scroll to position [1813, 0]
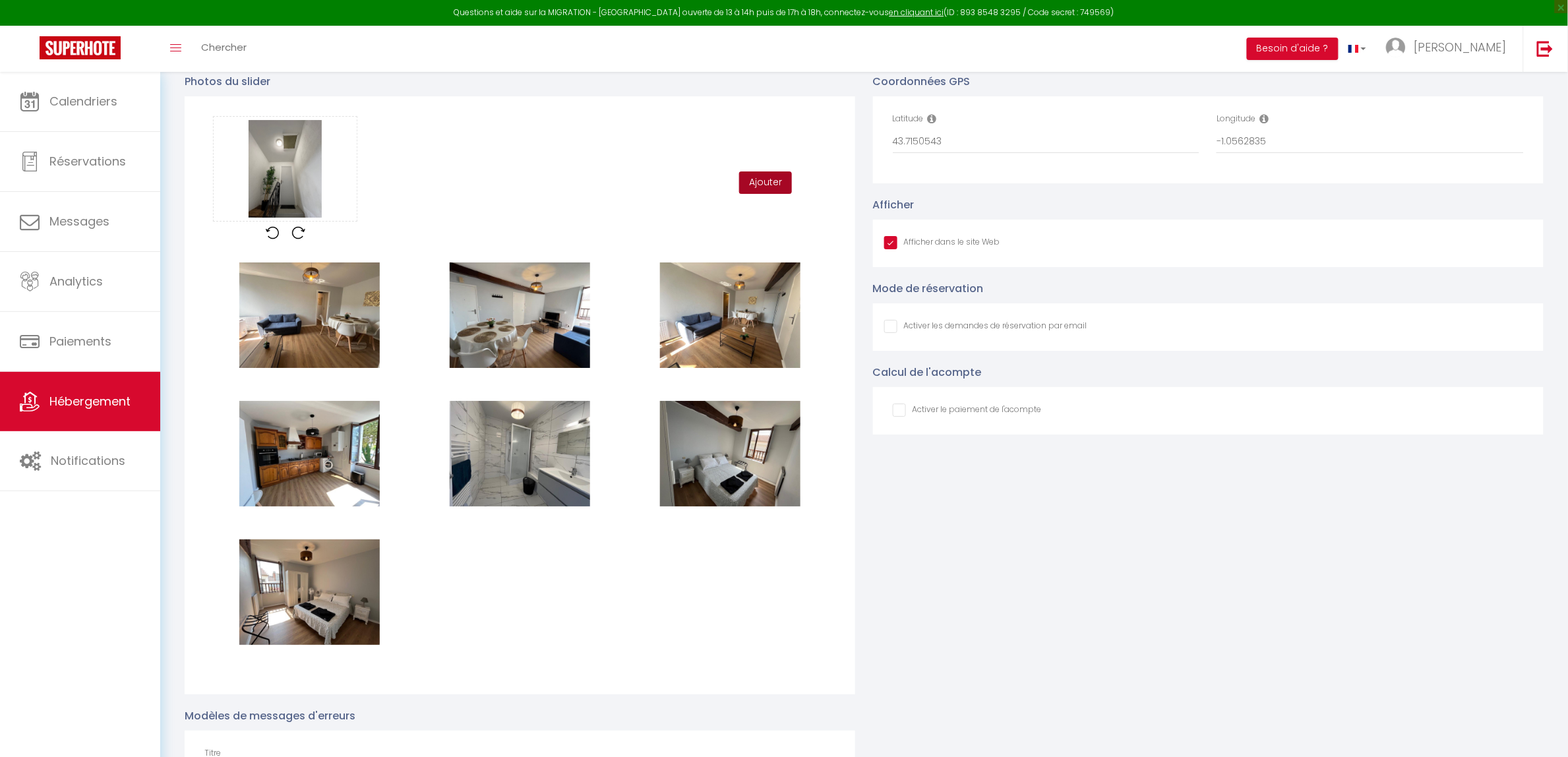
click at [754, 177] on button "Ajouter" at bounding box center [765, 182] width 53 height 22
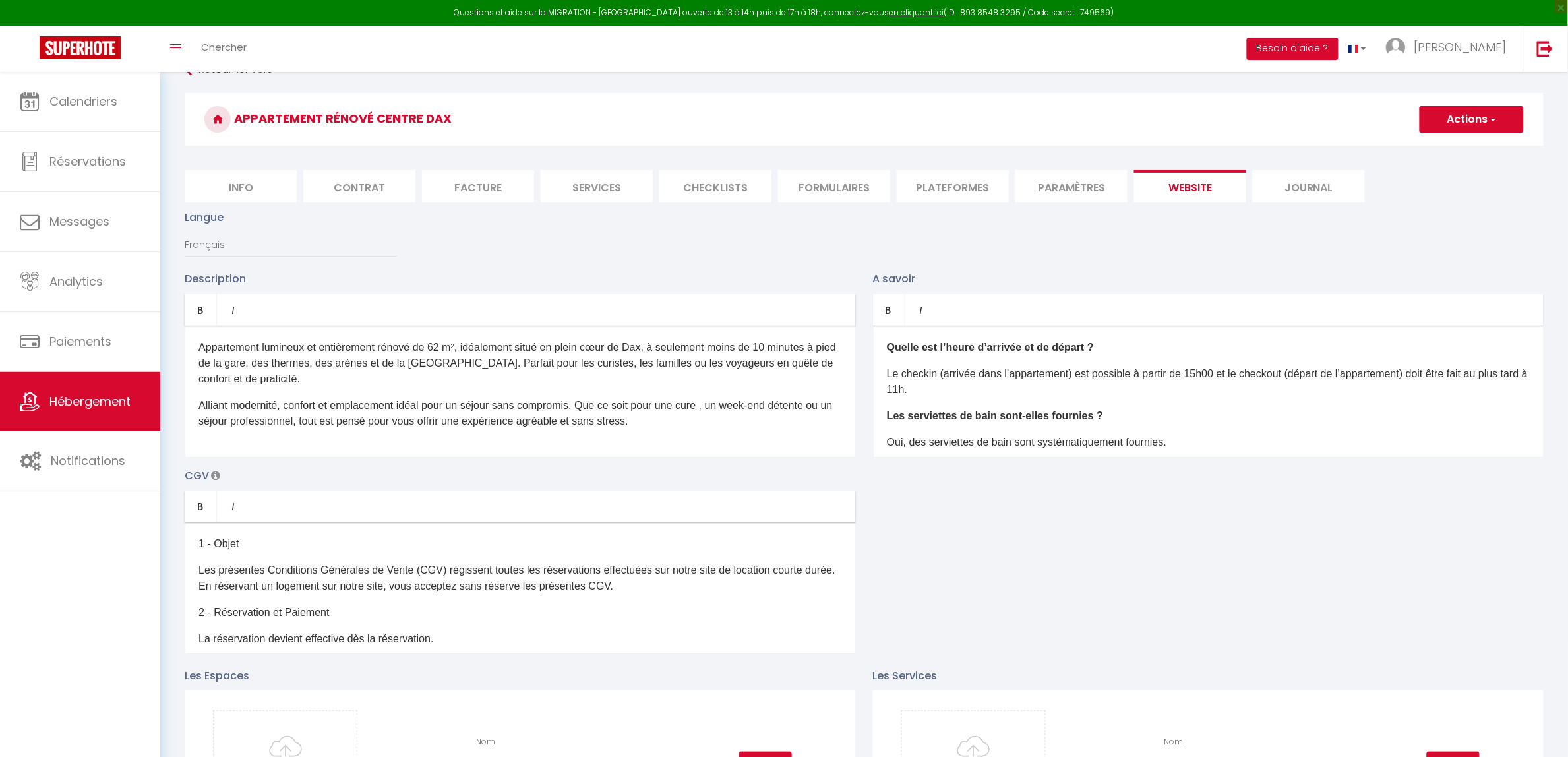
scroll to position [0, 0]
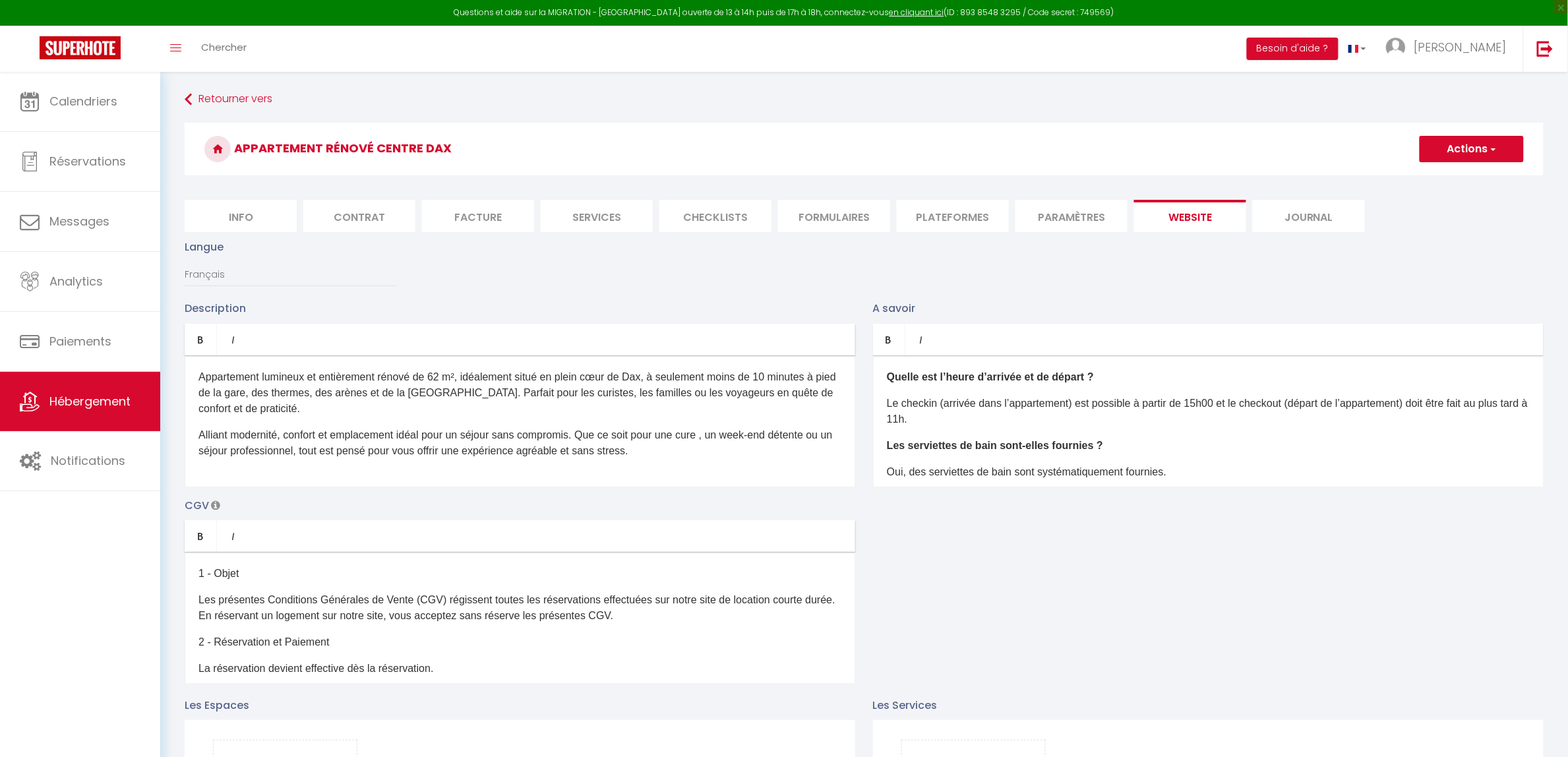
drag, startPoint x: 1468, startPoint y: 166, endPoint x: 1473, endPoint y: 159, distance: 8.6
click at [1473, 159] on div "Appartement rénové centre Dax Actions Enregistrer" at bounding box center [865, 152] width 1359 height 60
click at [1472, 146] on button "Actions" at bounding box center [1471, 148] width 104 height 26
click at [1462, 176] on input "Enregistrer" at bounding box center [1457, 178] width 49 height 13
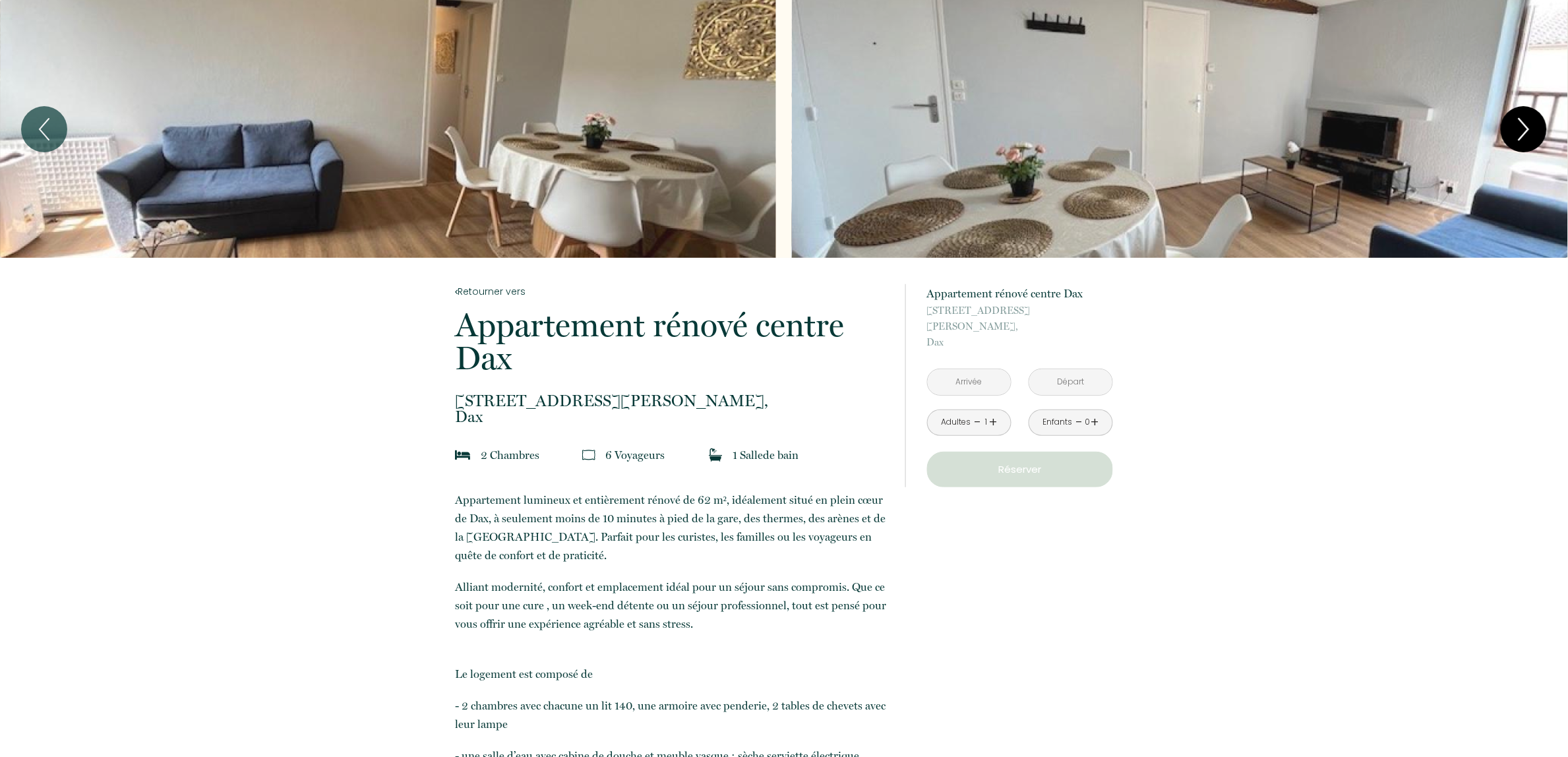
click at [1528, 124] on icon "Next" at bounding box center [1523, 129] width 28 height 40
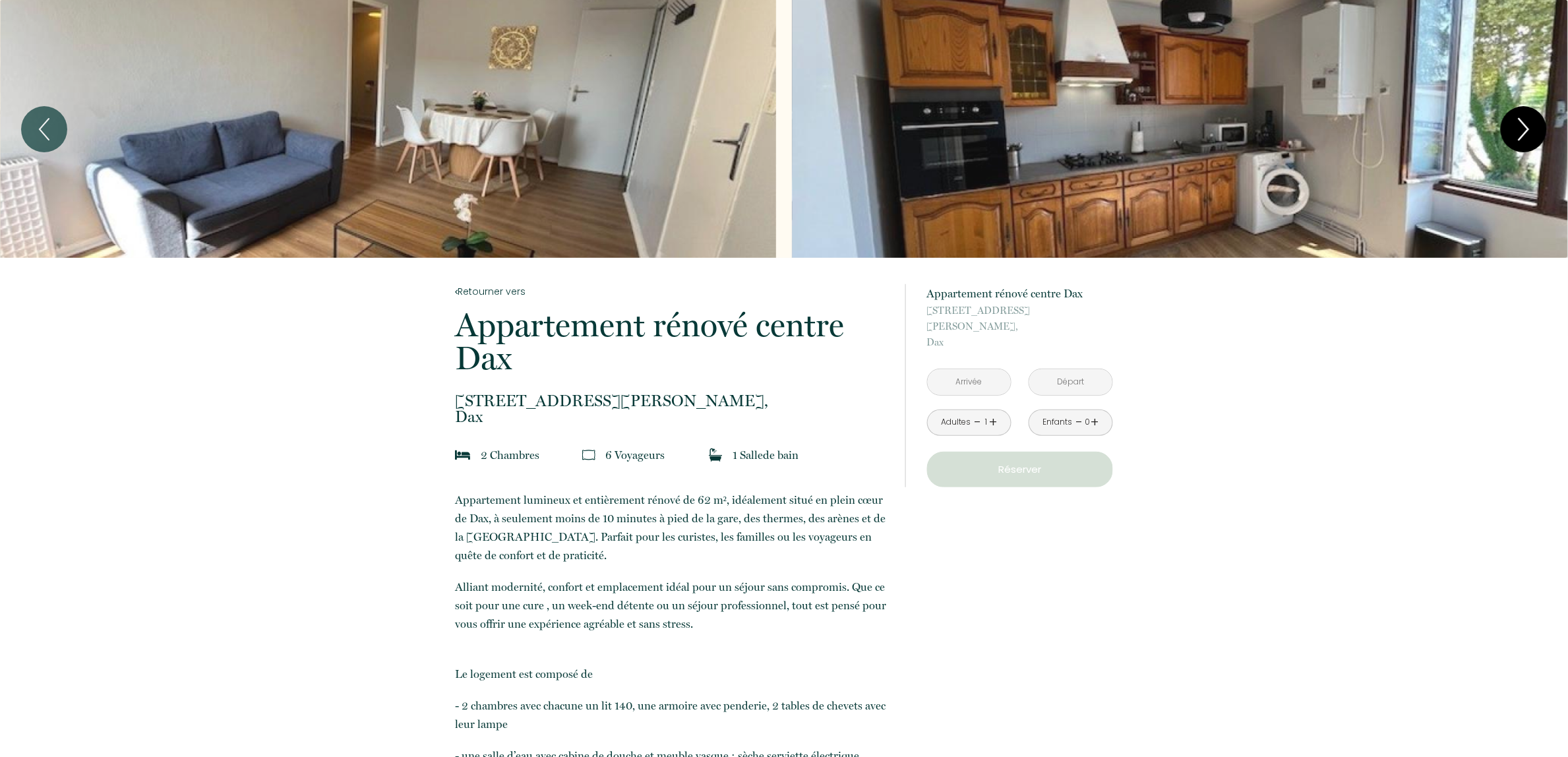
click at [1527, 124] on icon "Next" at bounding box center [1523, 129] width 28 height 40
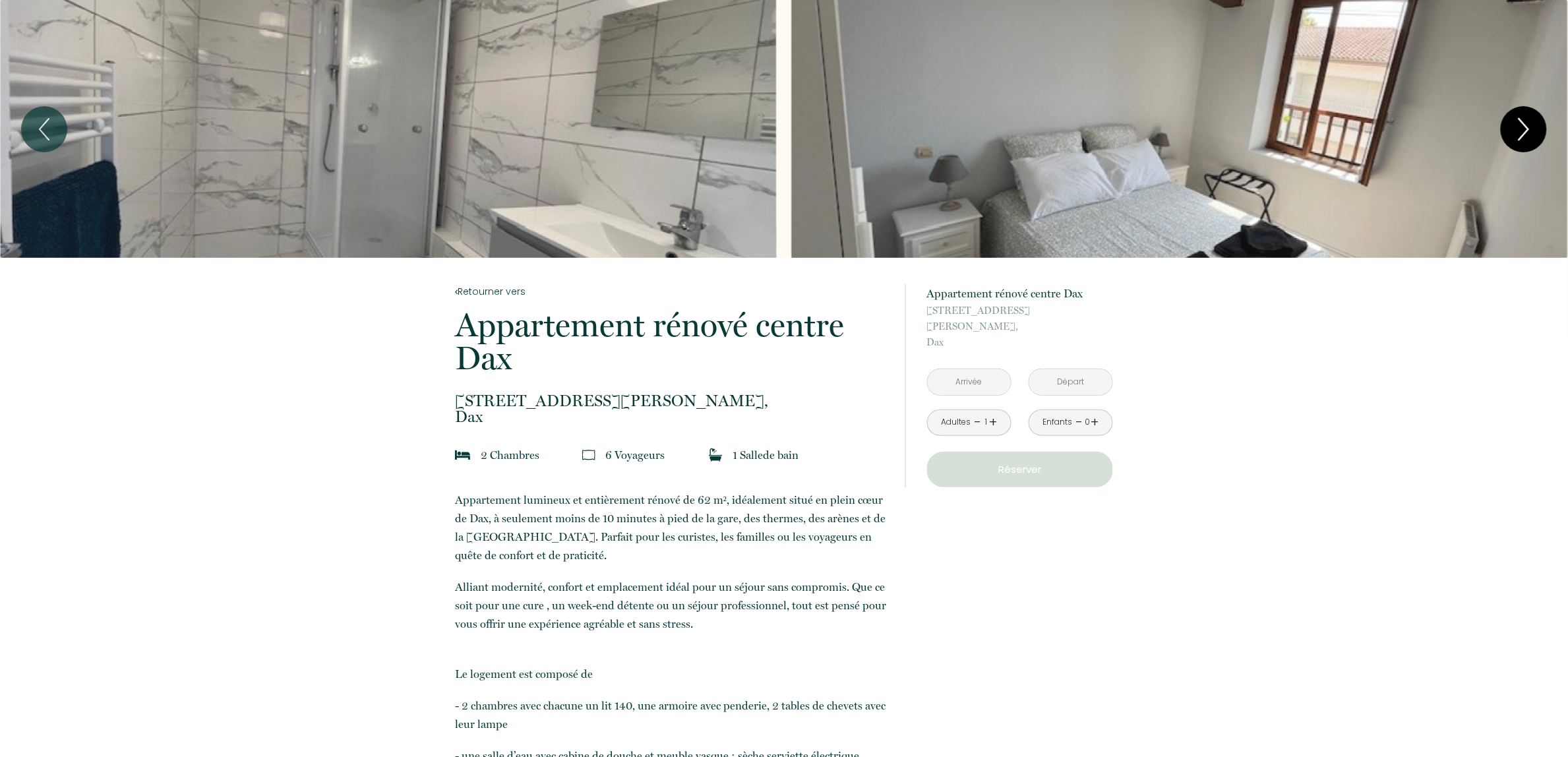
click at [1527, 124] on icon "Next" at bounding box center [1523, 129] width 28 height 40
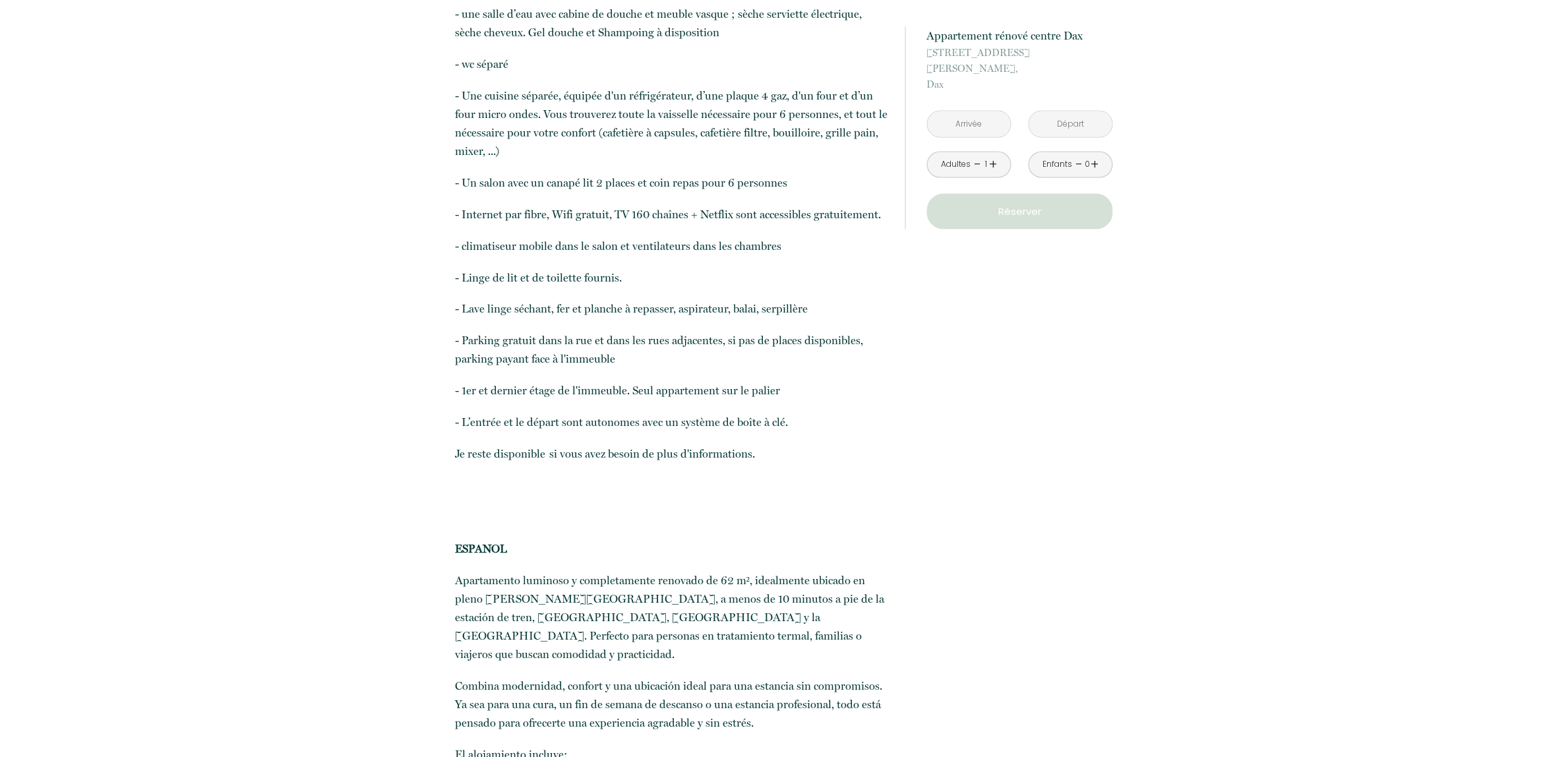
scroll to position [247, 0]
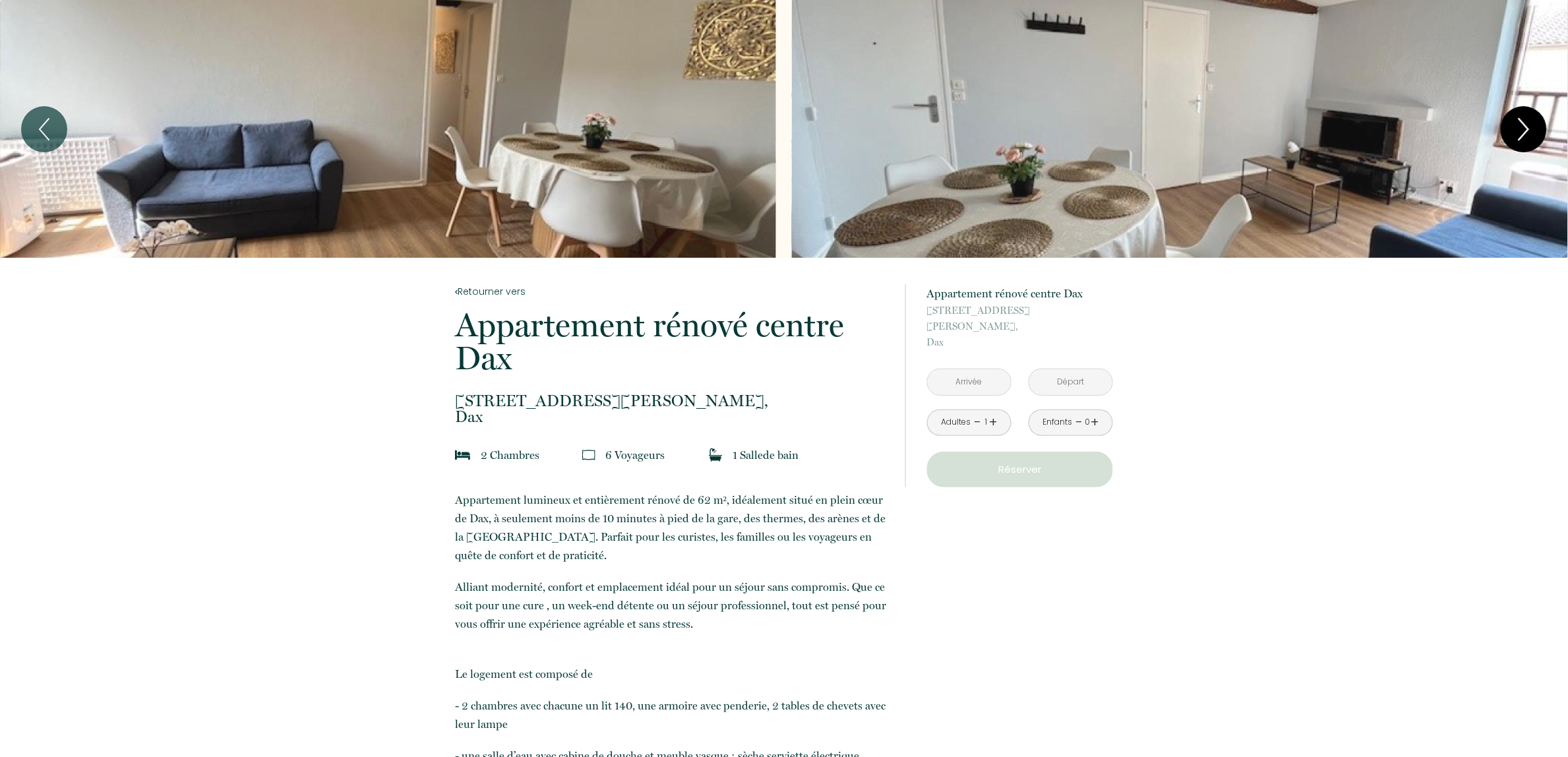
click at [1530, 125] on icon "Next" at bounding box center [1523, 129] width 28 height 40
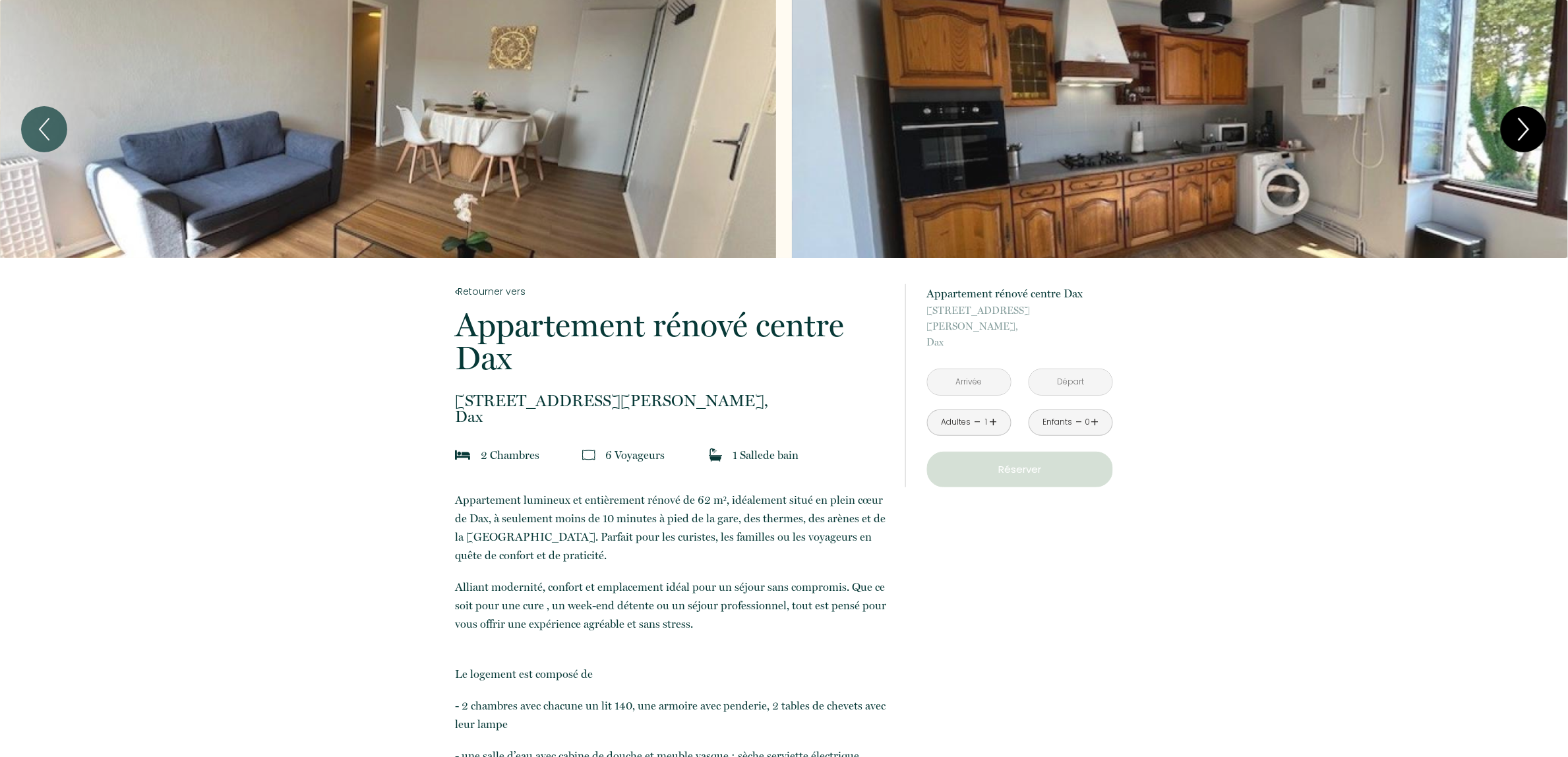
click at [1528, 125] on icon "Next" at bounding box center [1523, 129] width 28 height 40
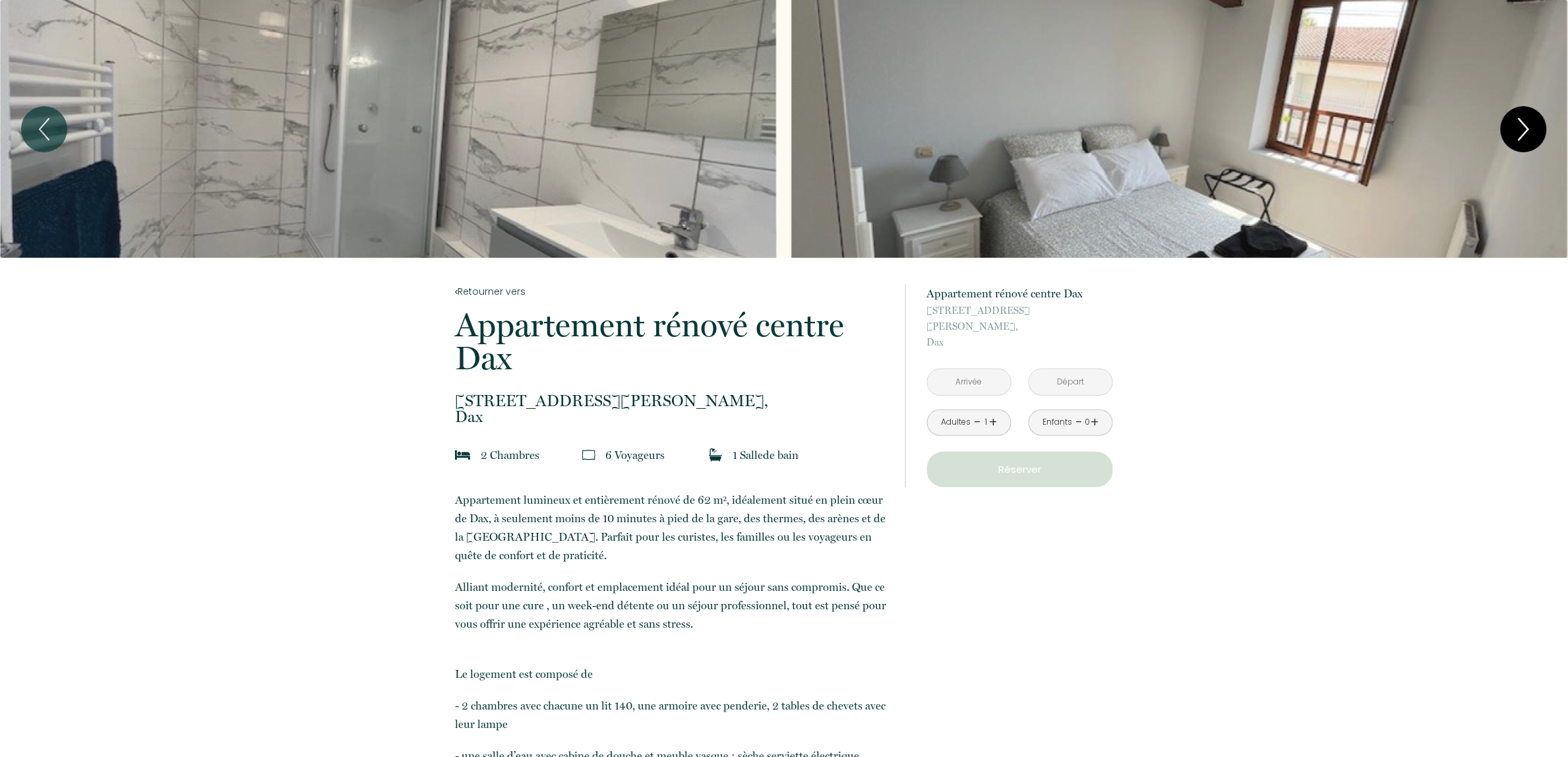
click at [1528, 126] on icon "Next" at bounding box center [1523, 129] width 28 height 40
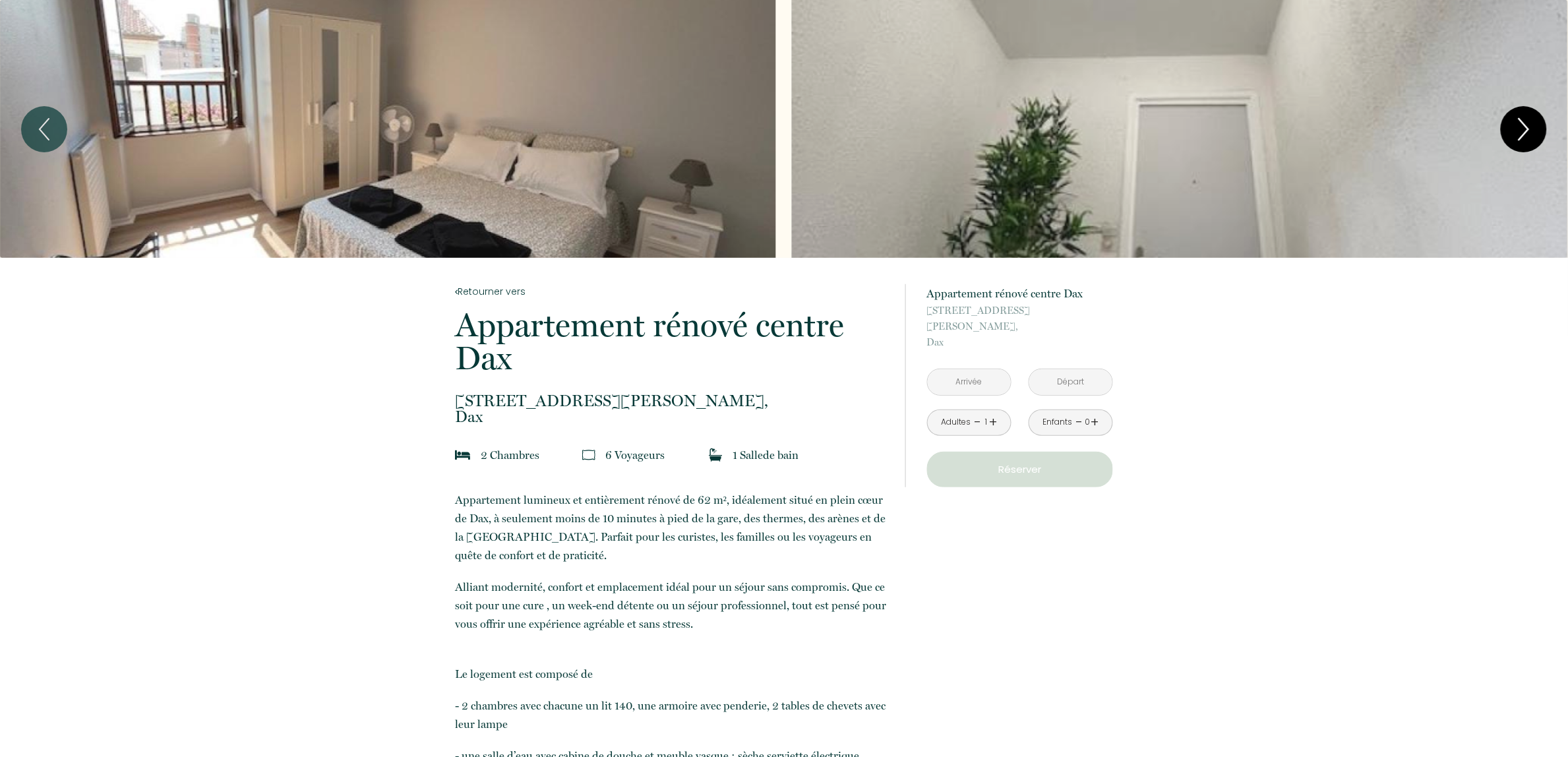
click at [1528, 127] on icon "Next" at bounding box center [1524, 129] width 9 height 21
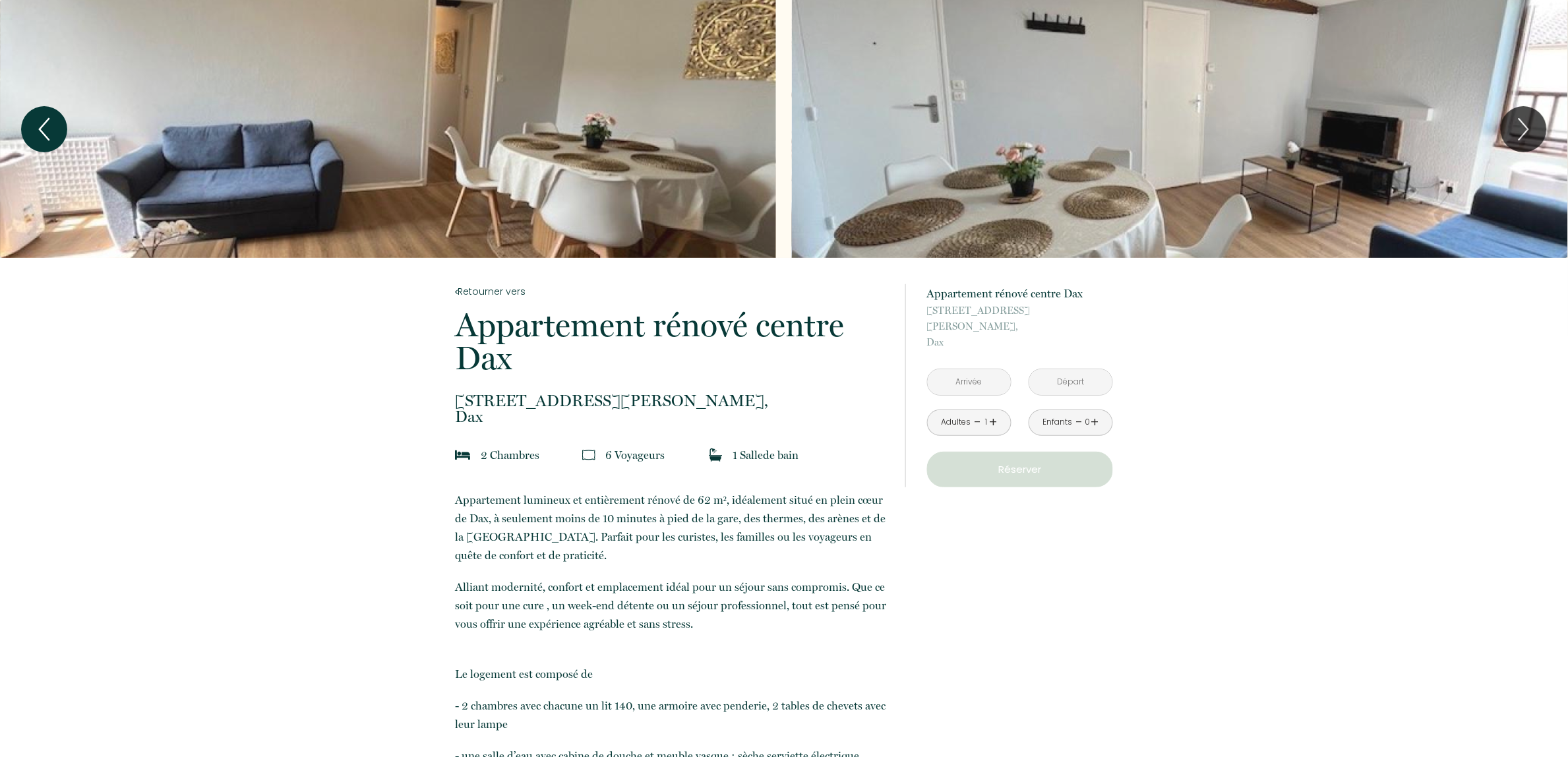
click at [37, 137] on icon "Previous" at bounding box center [44, 129] width 28 height 40
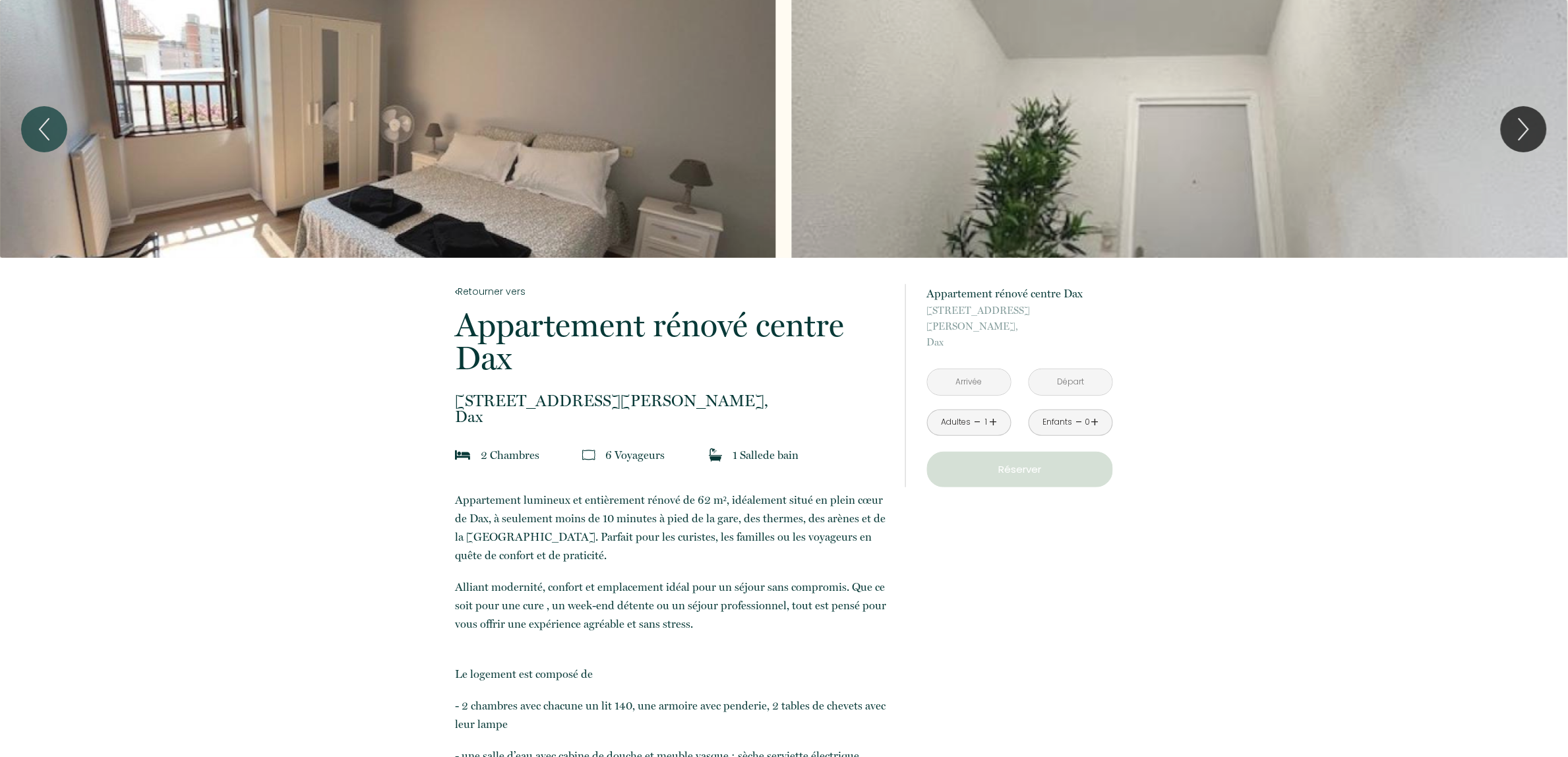
click at [1088, 170] on div "Slideshow" at bounding box center [1180, 129] width 776 height 258
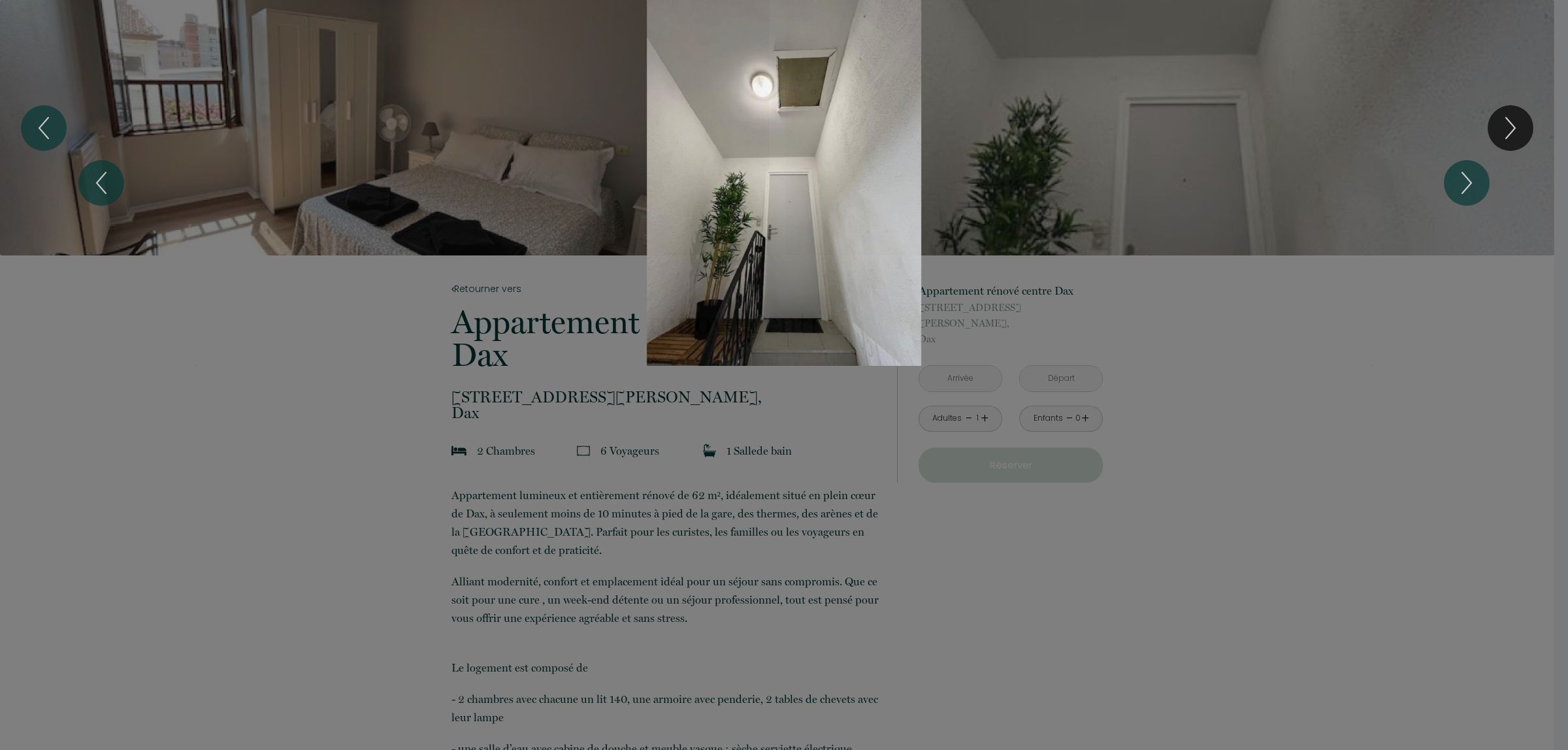
click at [1255, 354] on div "Slideshow" at bounding box center [784, 182] width 1176 height 366
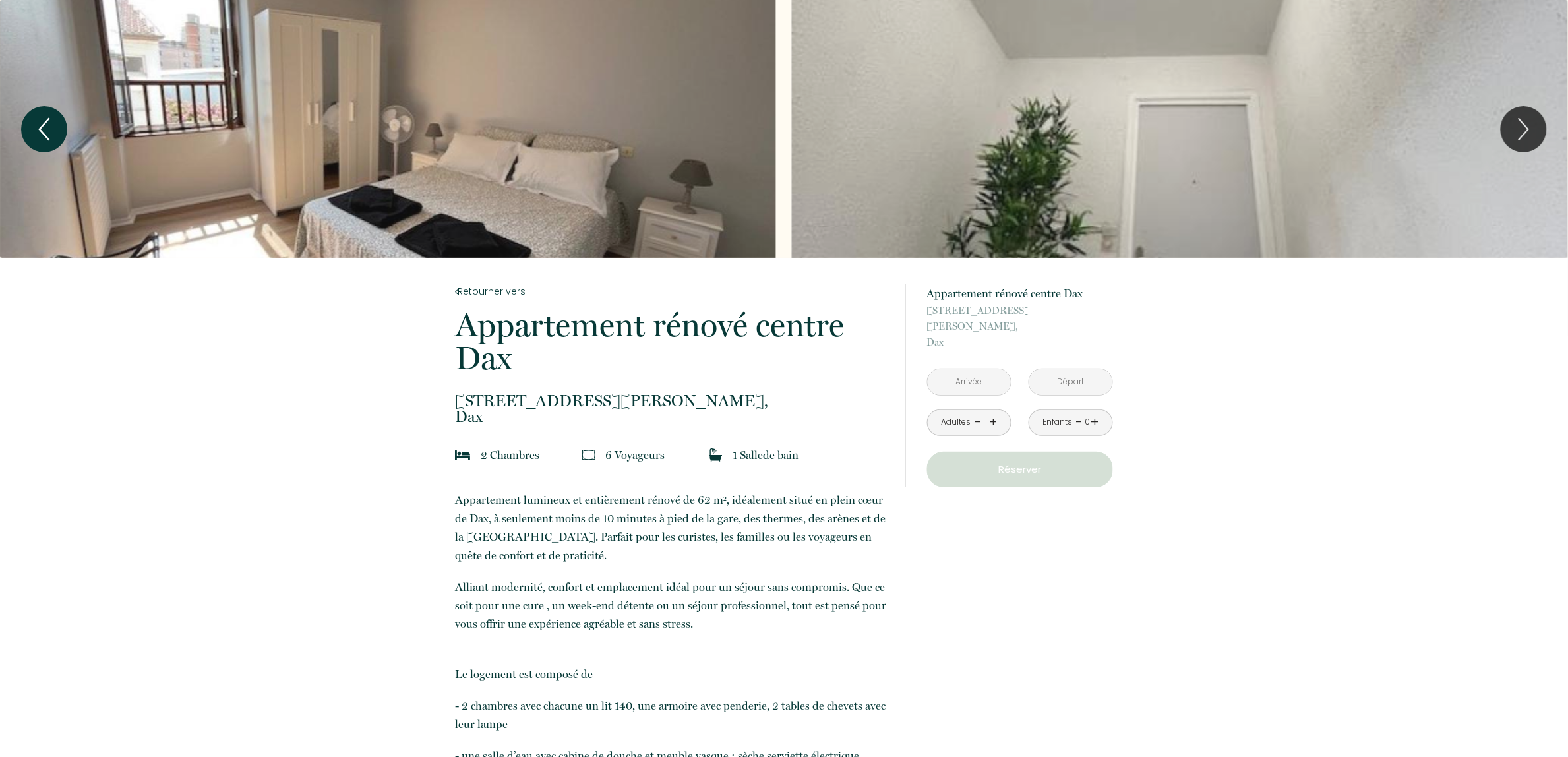
click at [51, 130] on icon "Previous" at bounding box center [44, 129] width 28 height 40
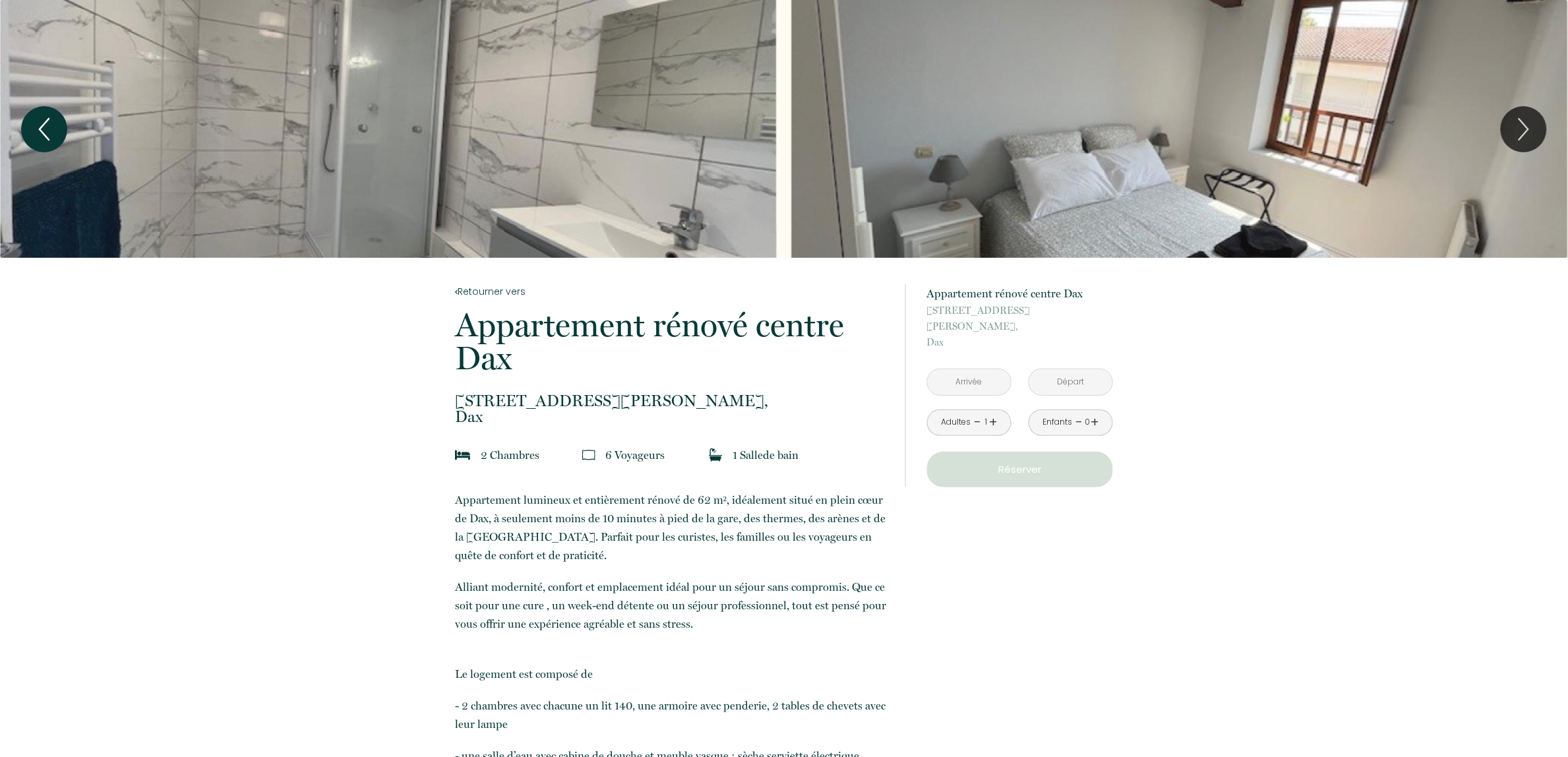
click at [54, 129] on icon "Previous" at bounding box center [44, 129] width 28 height 40
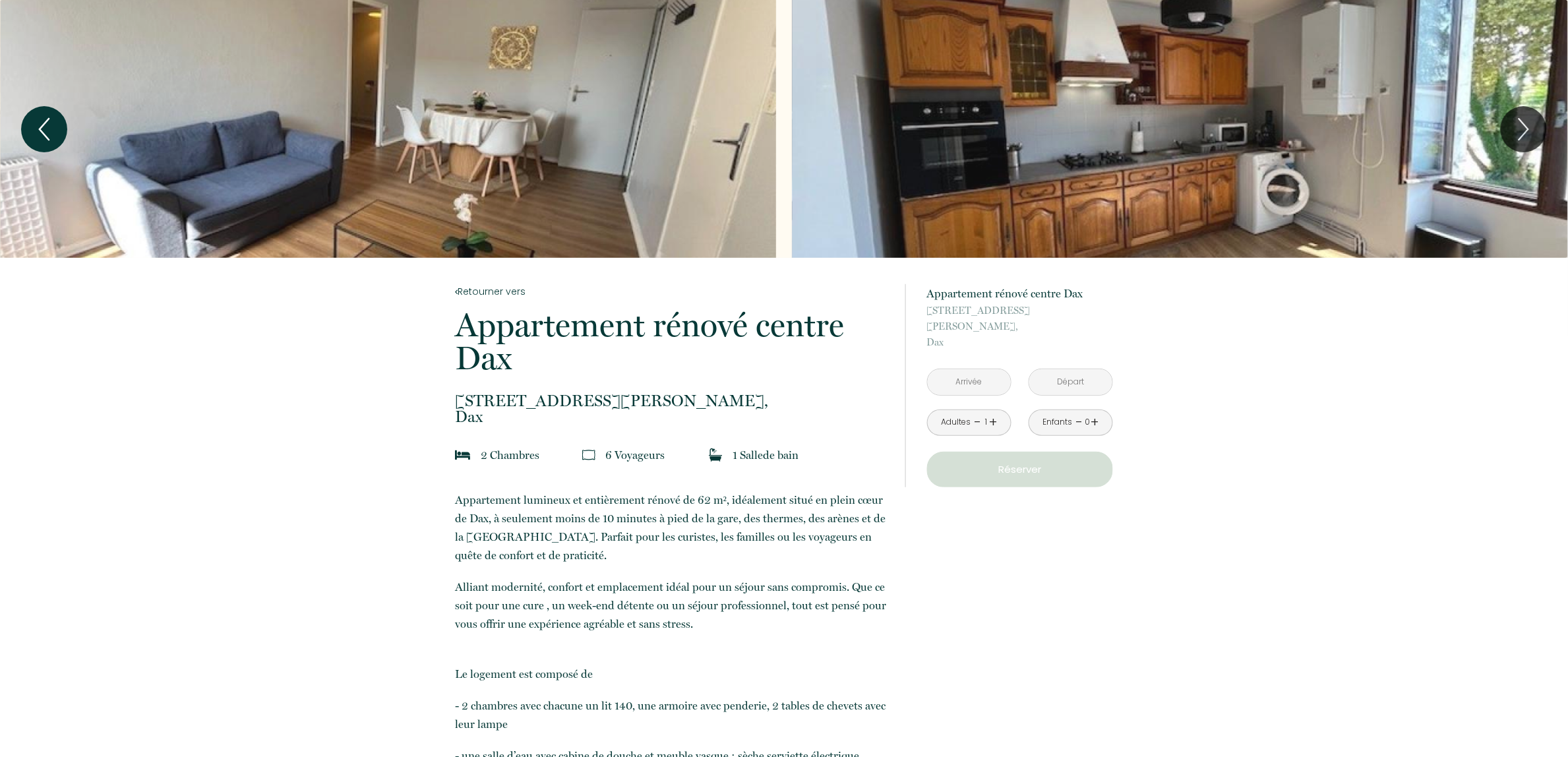
click at [56, 129] on icon "Previous" at bounding box center [44, 129] width 28 height 40
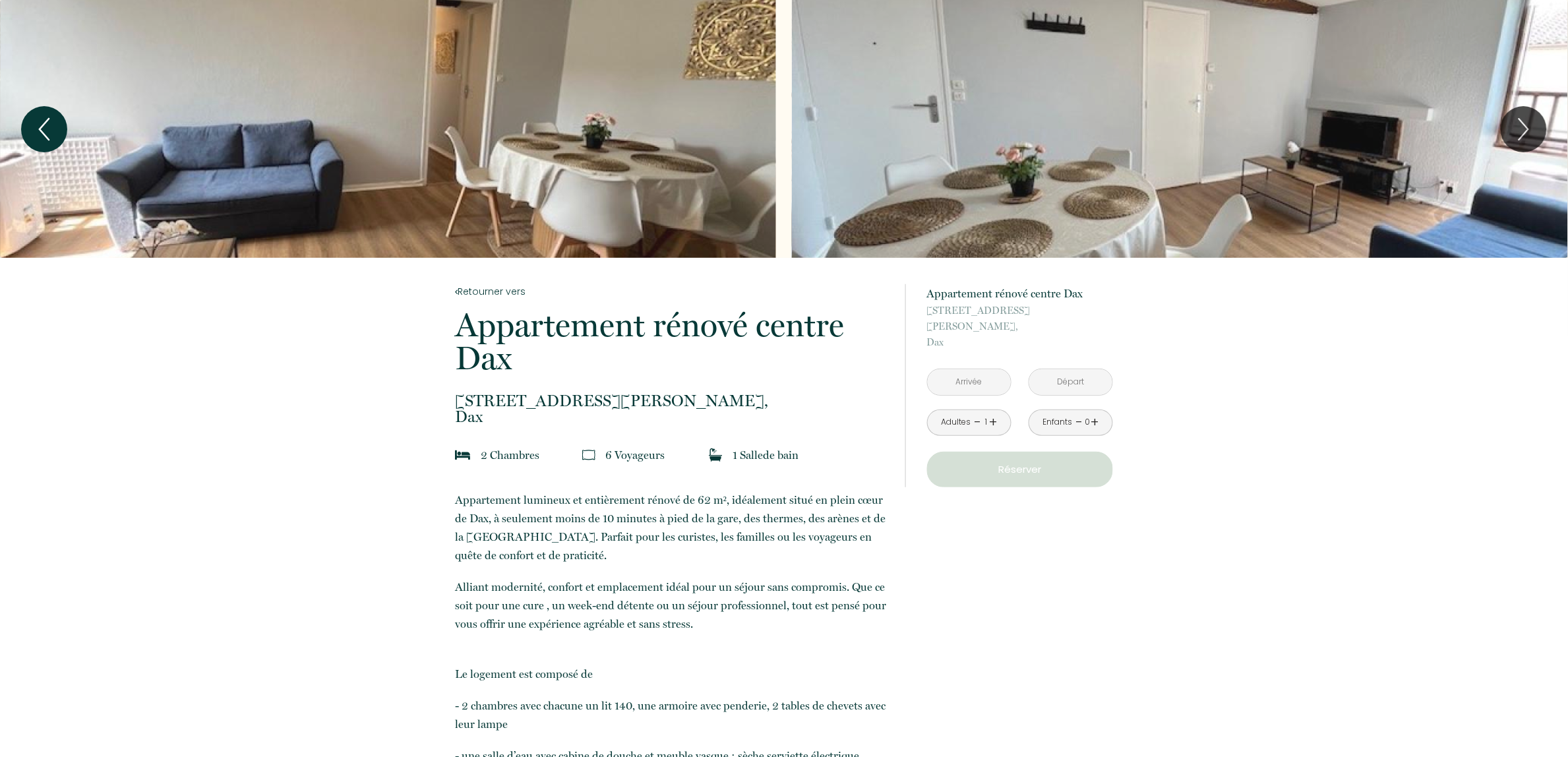
click at [56, 129] on icon "Previous" at bounding box center [44, 129] width 28 height 40
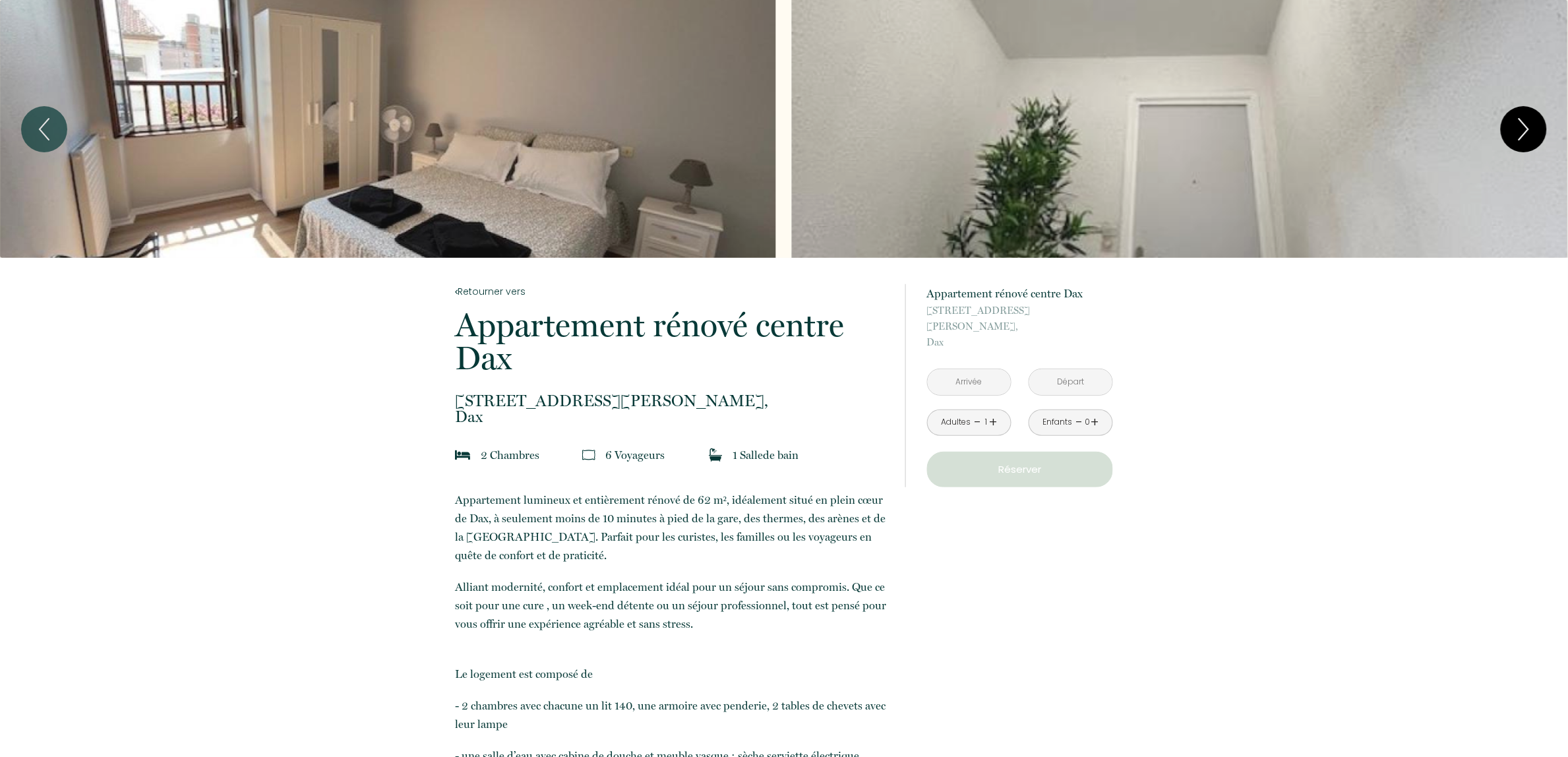
click at [1546, 129] on button "Next" at bounding box center [1524, 129] width 46 height 46
